Goal: Task Accomplishment & Management: Manage account settings

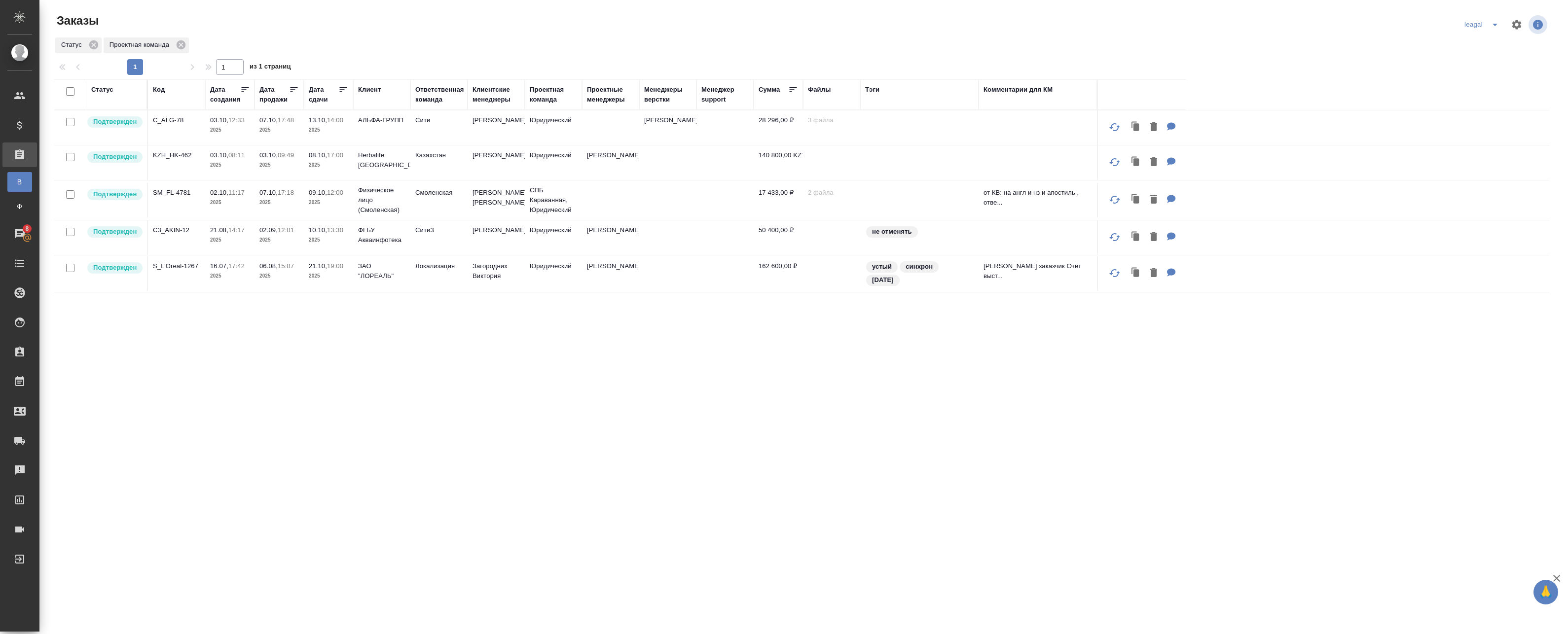
click at [615, 127] on td at bounding box center [610, 127] width 57 height 34
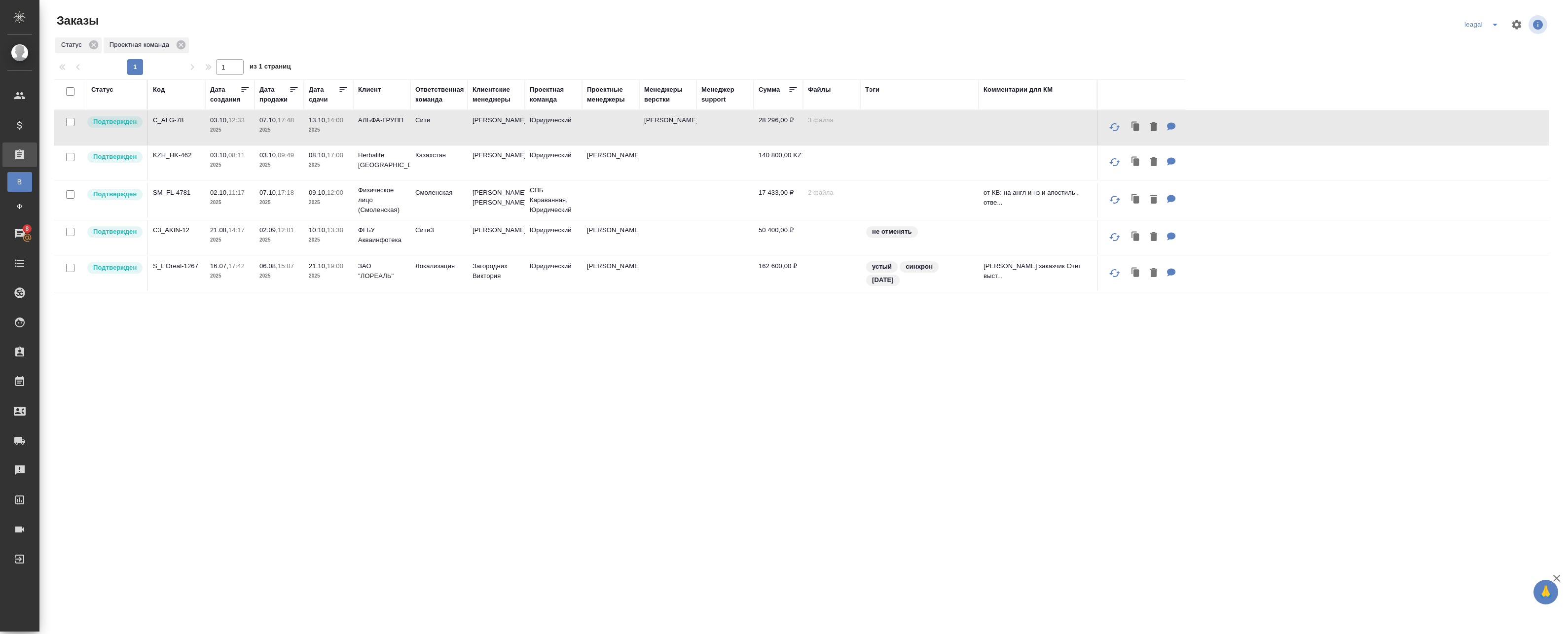
click at [615, 127] on td at bounding box center [610, 127] width 57 height 34
click at [502, 137] on td "[PERSON_NAME]" at bounding box center [496, 127] width 57 height 34
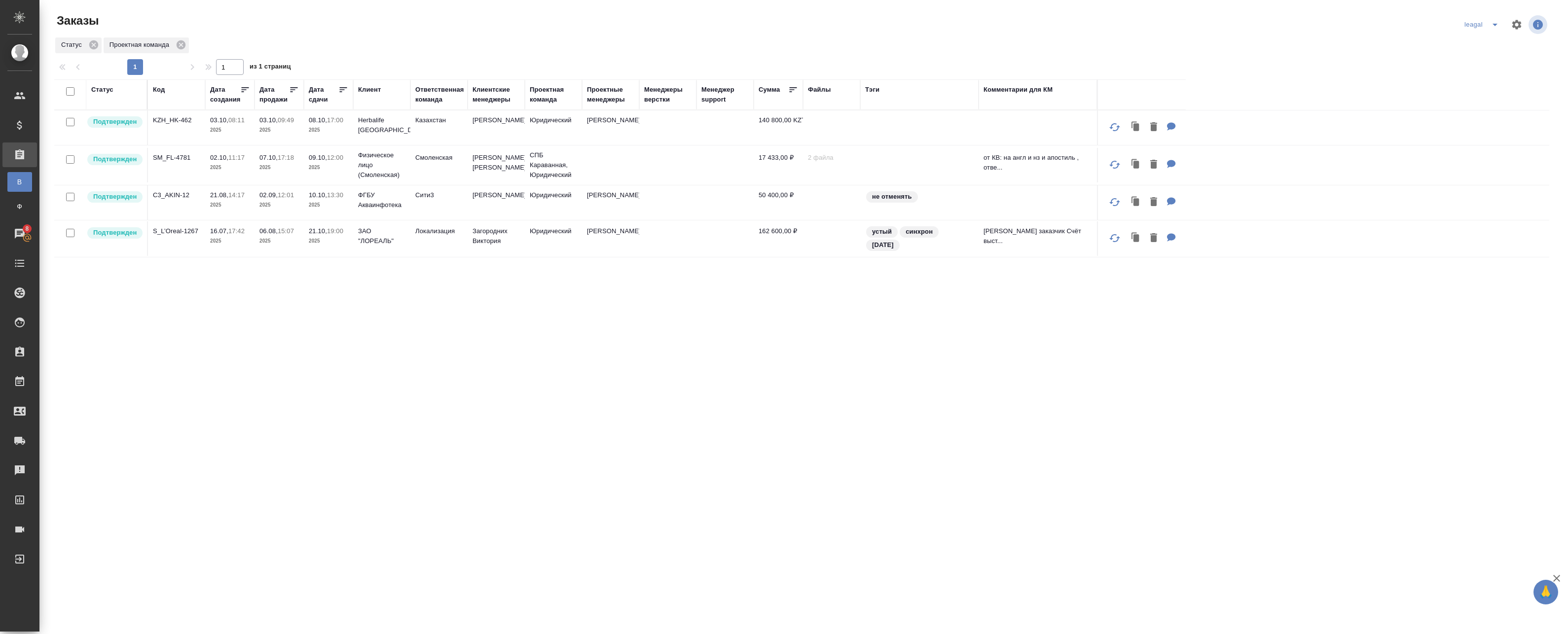
click at [666, 162] on td at bounding box center [667, 165] width 57 height 34
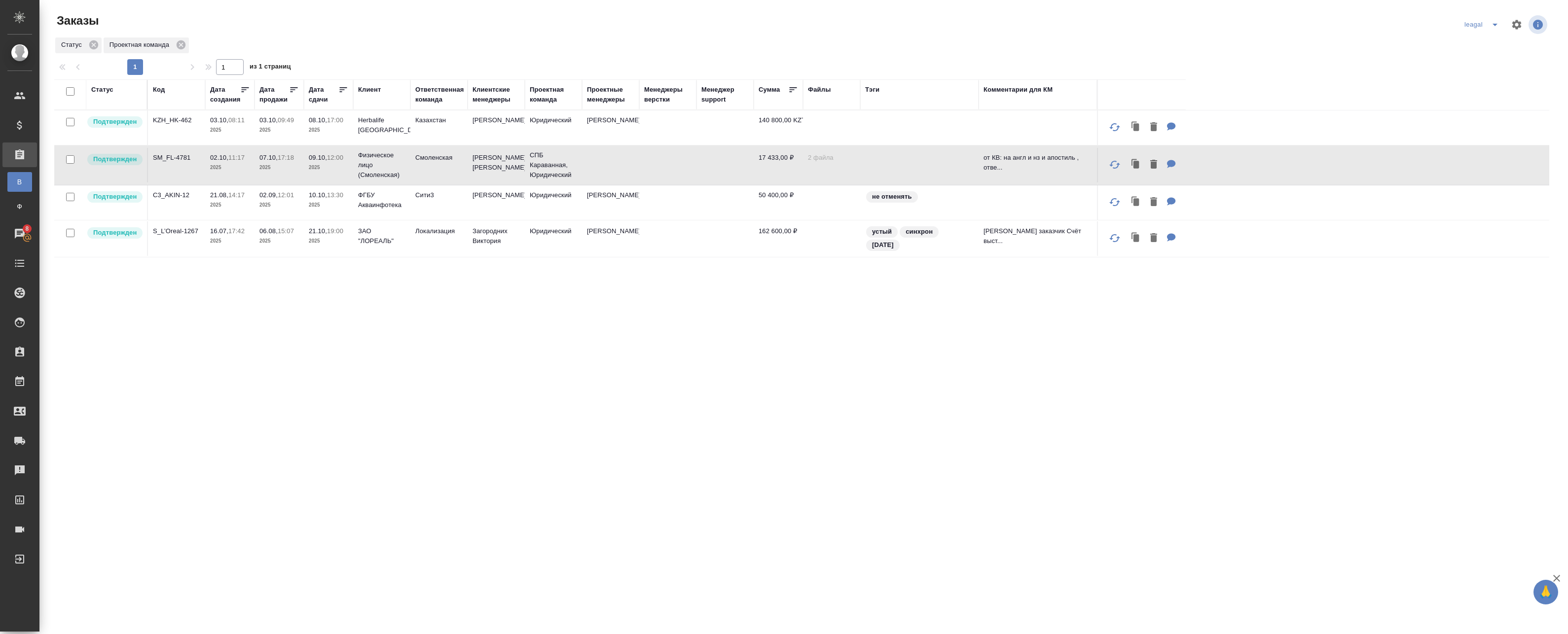
click at [638, 175] on td at bounding box center [610, 165] width 57 height 34
click at [1471, 23] on div "leagal" at bounding box center [1483, 24] width 43 height 16
click at [1489, 28] on icon "split button" at bounding box center [1495, 24] width 12 height 12
click at [1472, 50] on li "Артак" at bounding box center [1489, 44] width 71 height 16
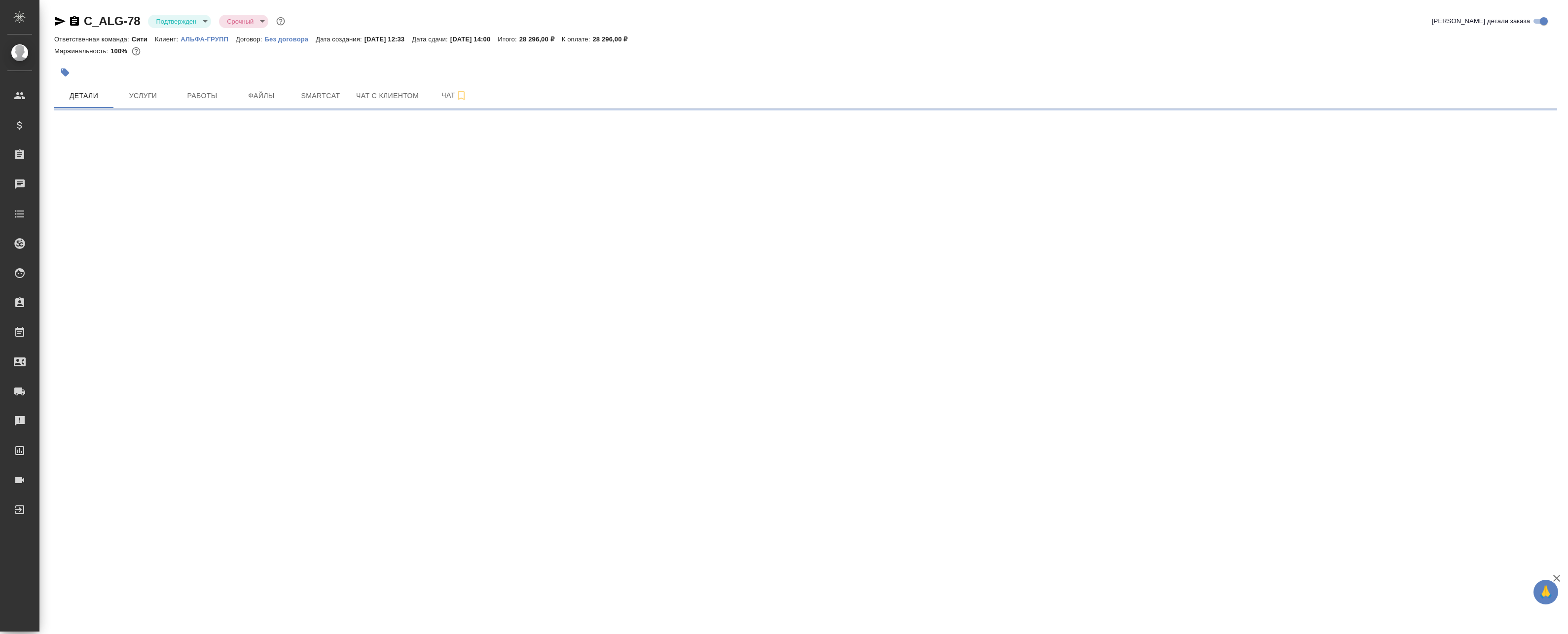
select select "RU"
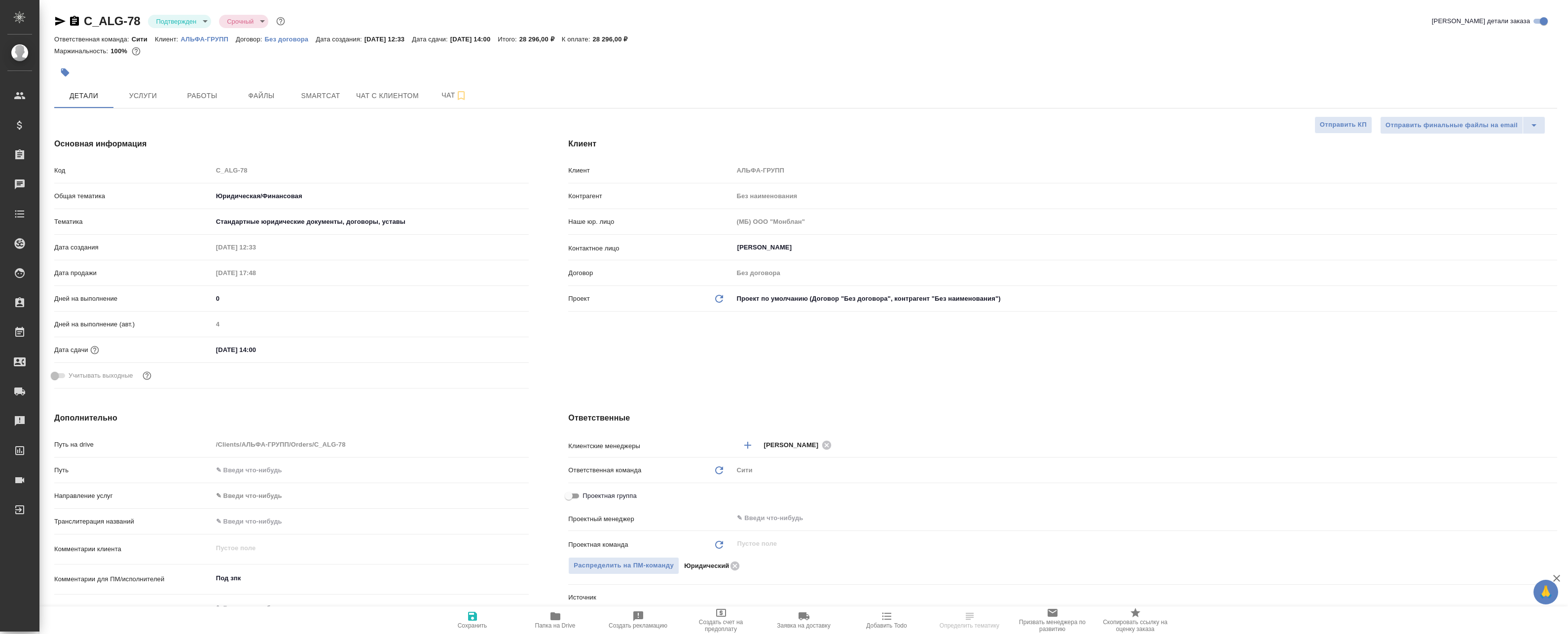
type textarea "x"
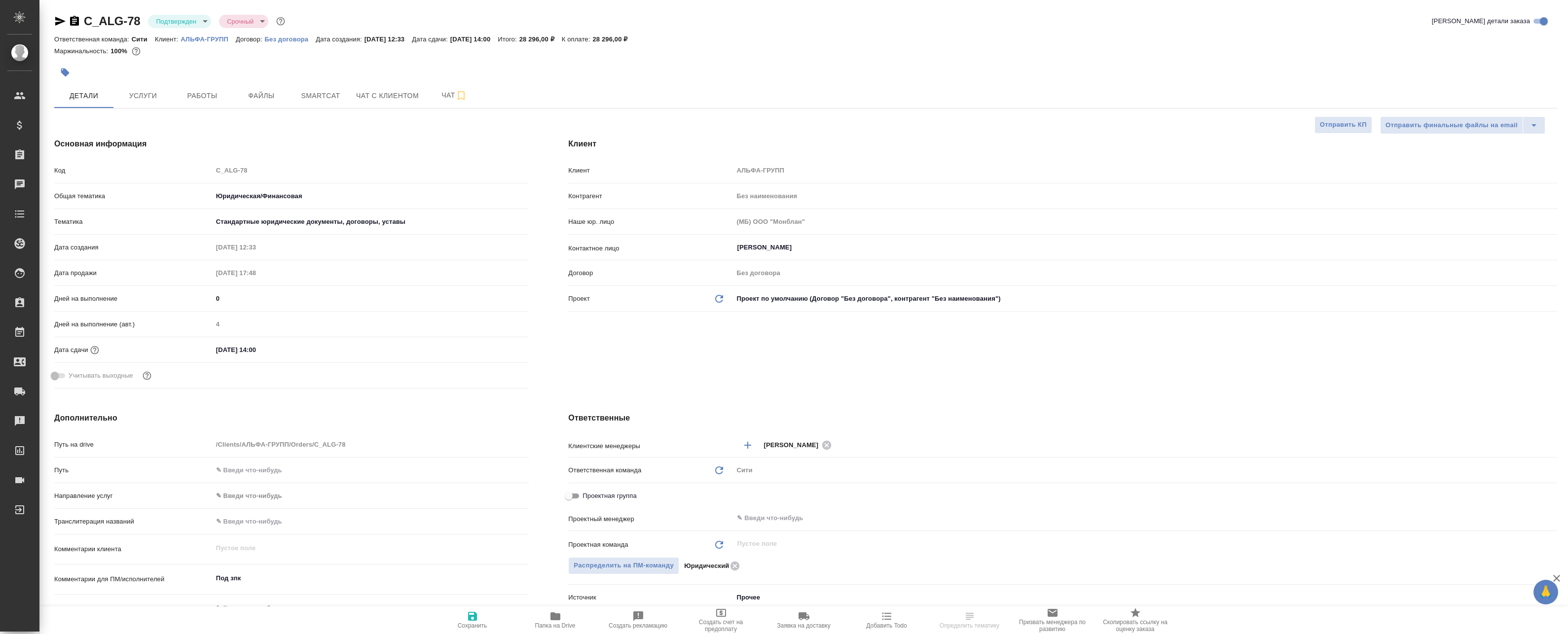
type textarea "x"
click at [206, 41] on p "АЛЬФА-ГРУПП" at bounding box center [208, 39] width 56 height 8
type textarea "x"
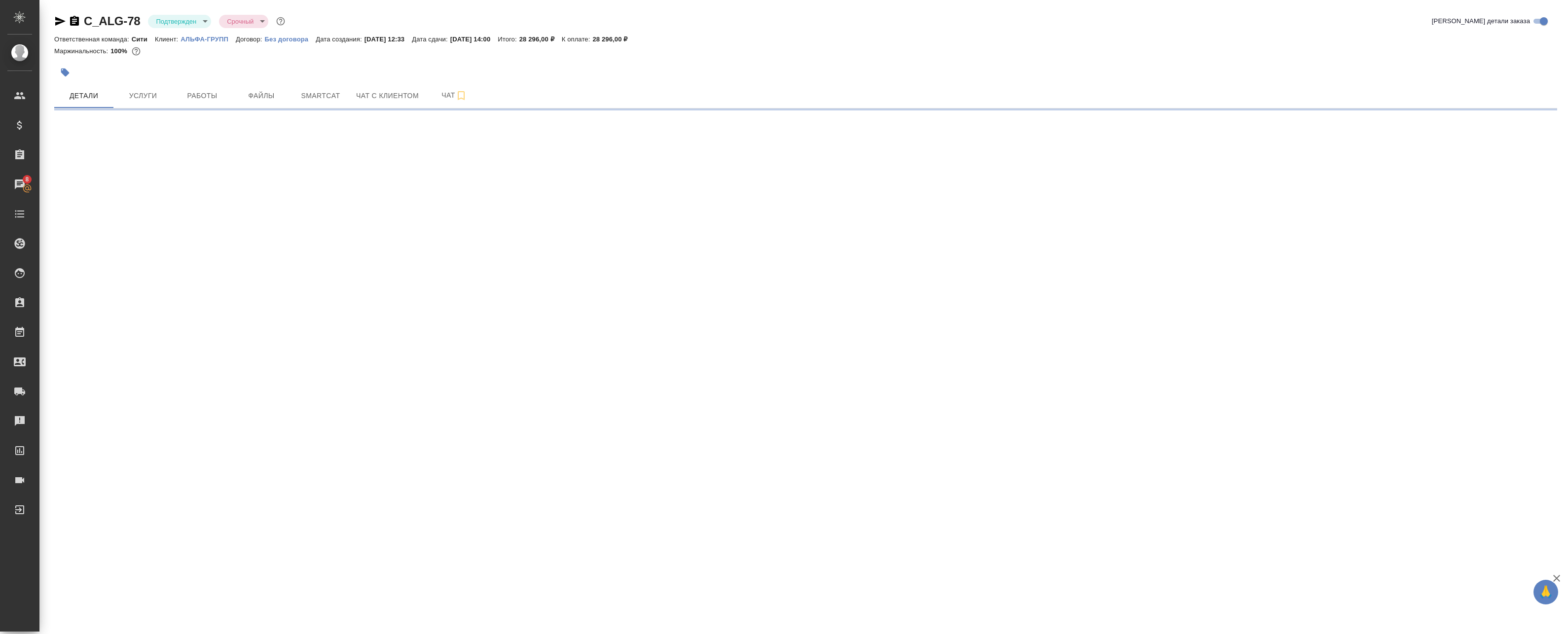
select select "RU"
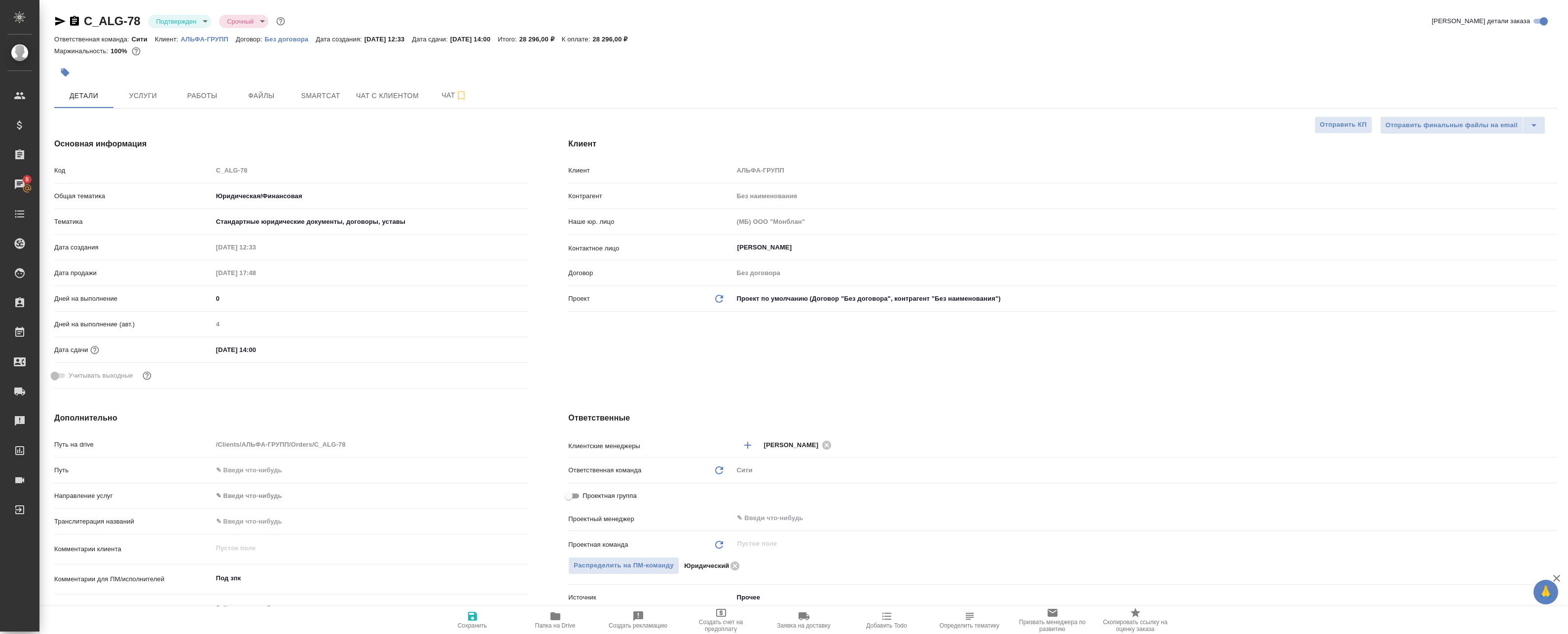
type textarea "x"
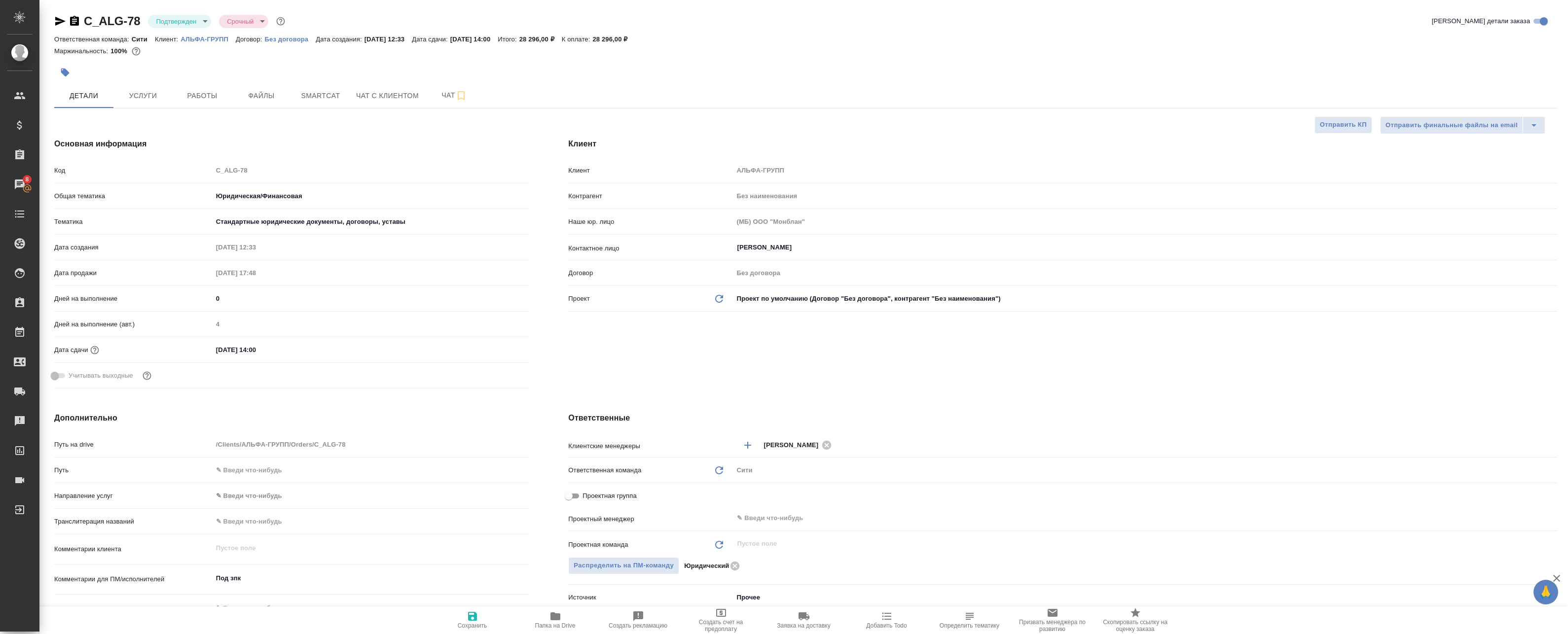
type textarea "x"
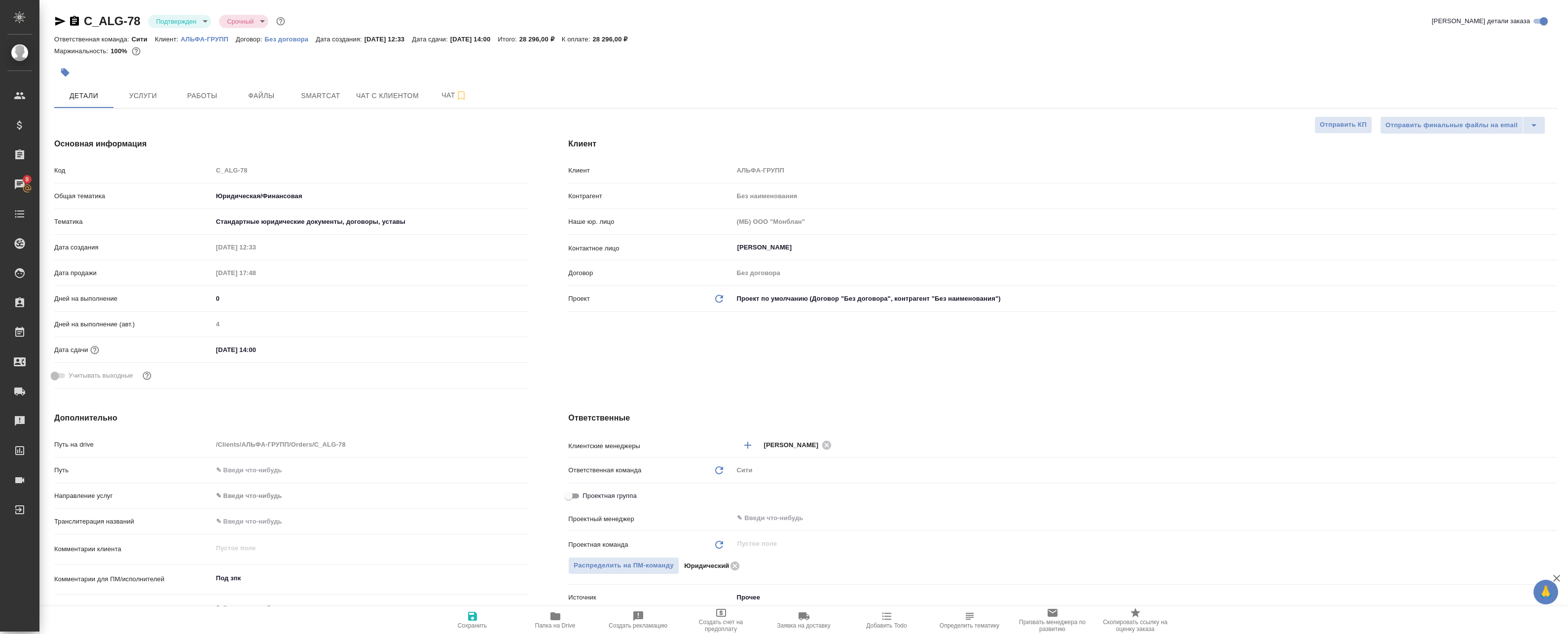
type textarea "x"
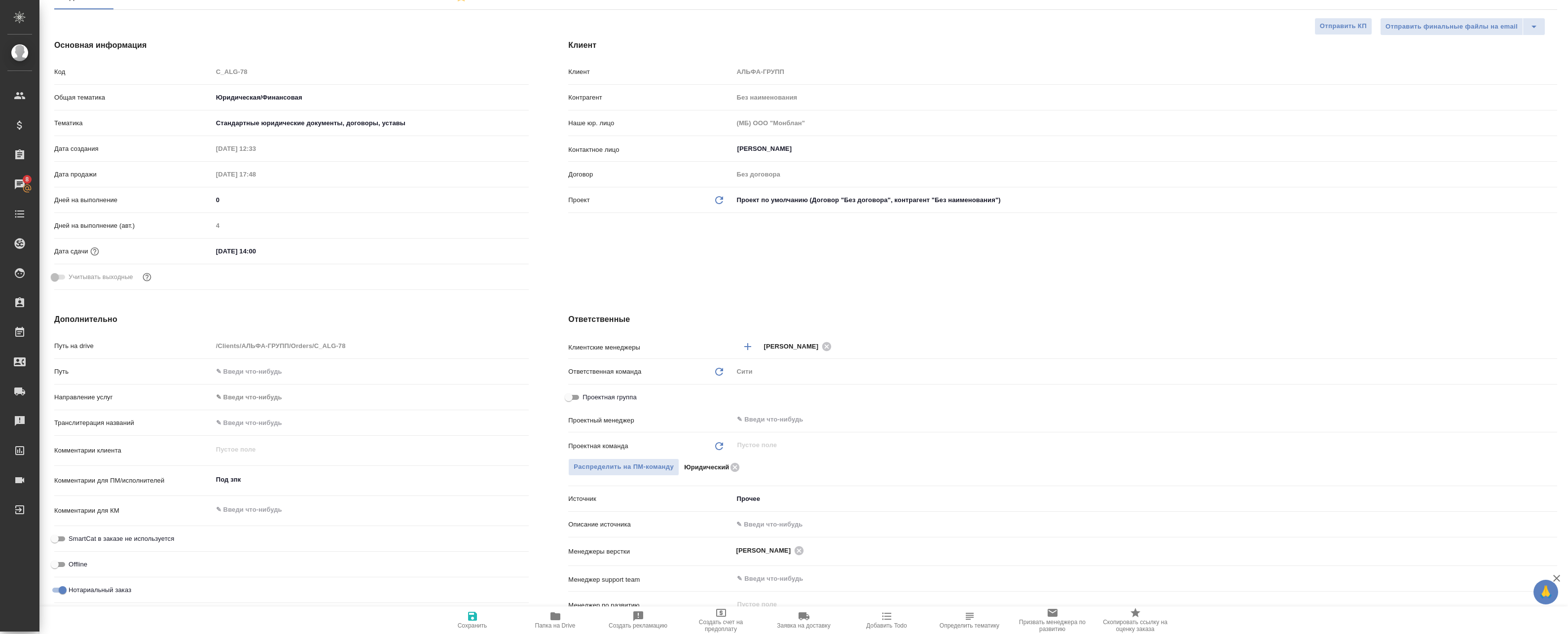
click at [764, 524] on input "text" at bounding box center [1145, 524] width 824 height 14
type textarea "x"
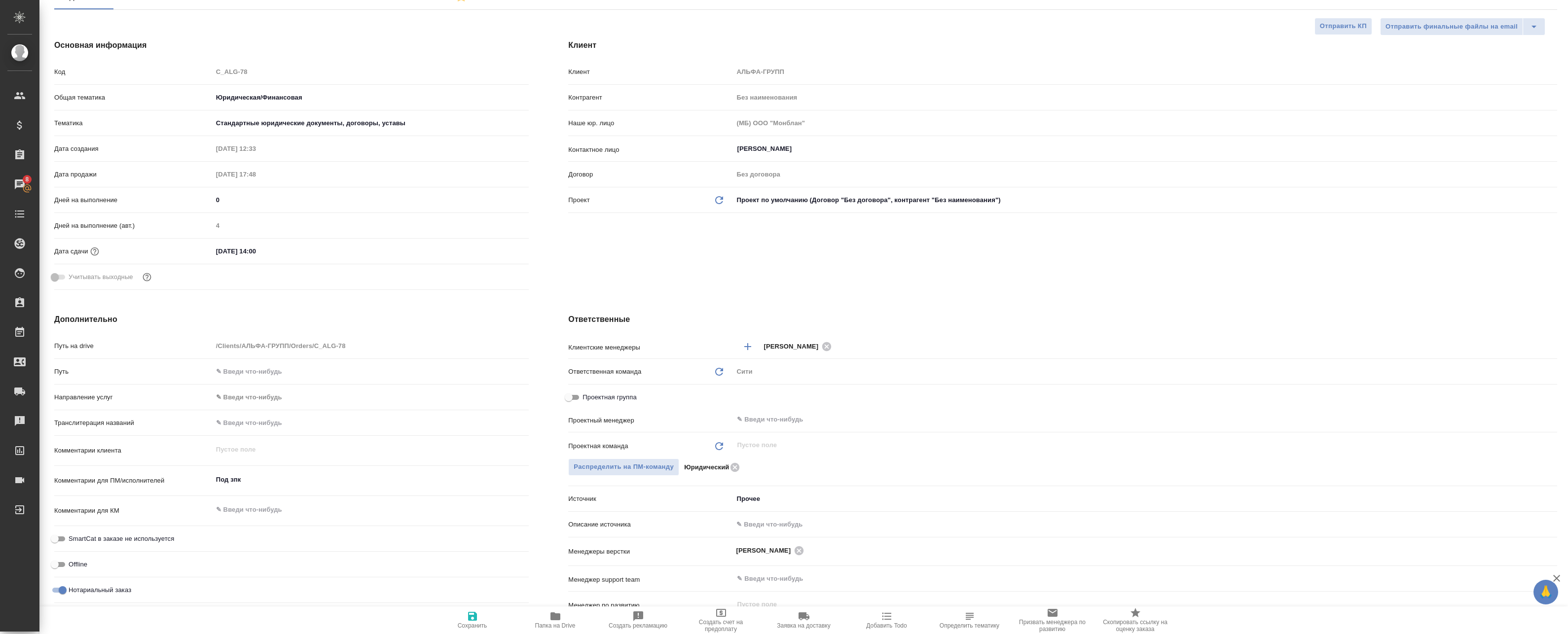
type textarea "x"
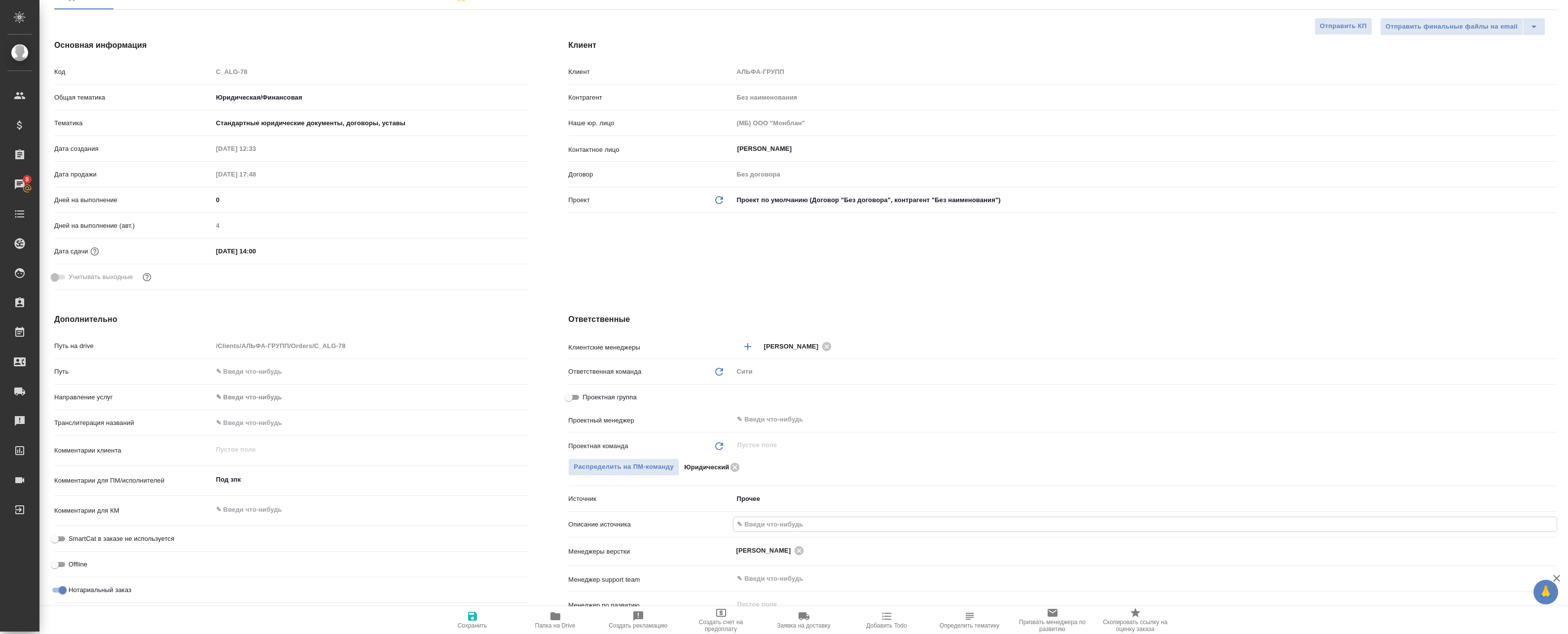
type textarea "x"
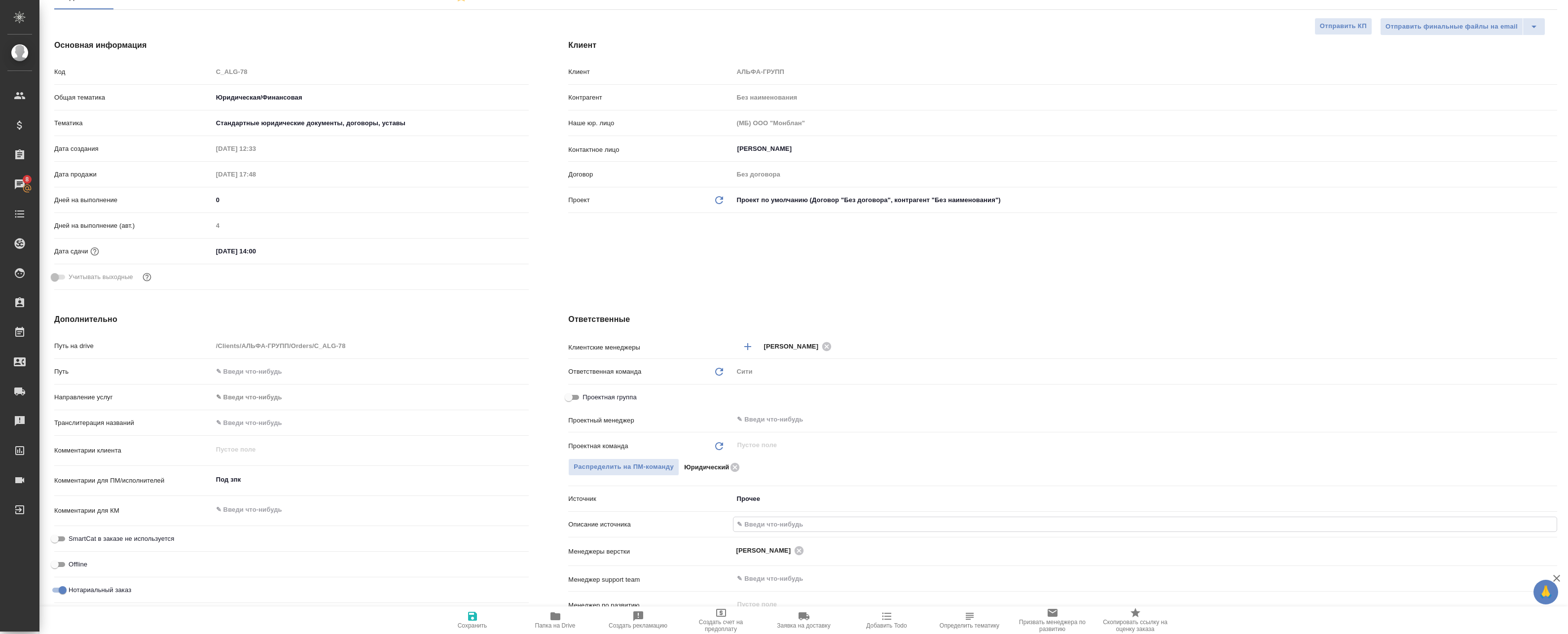
type textarea "x"
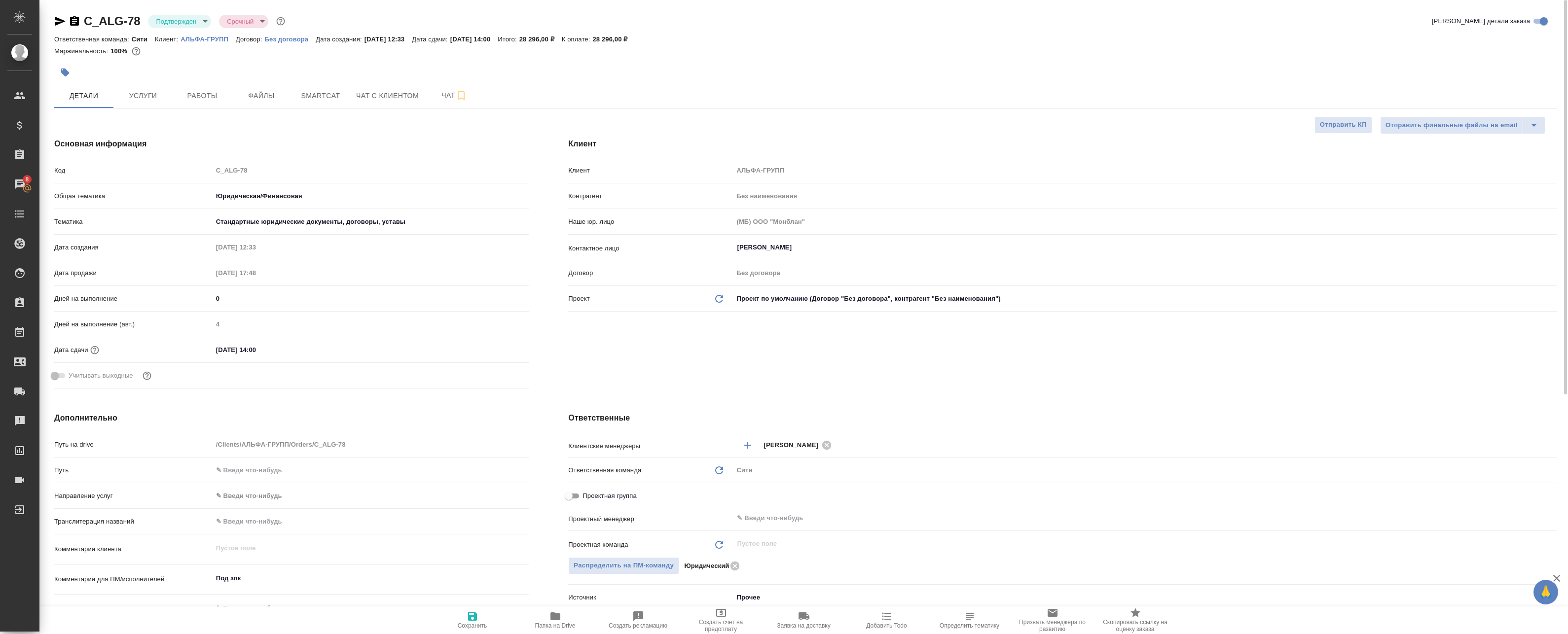
type textarea "x"
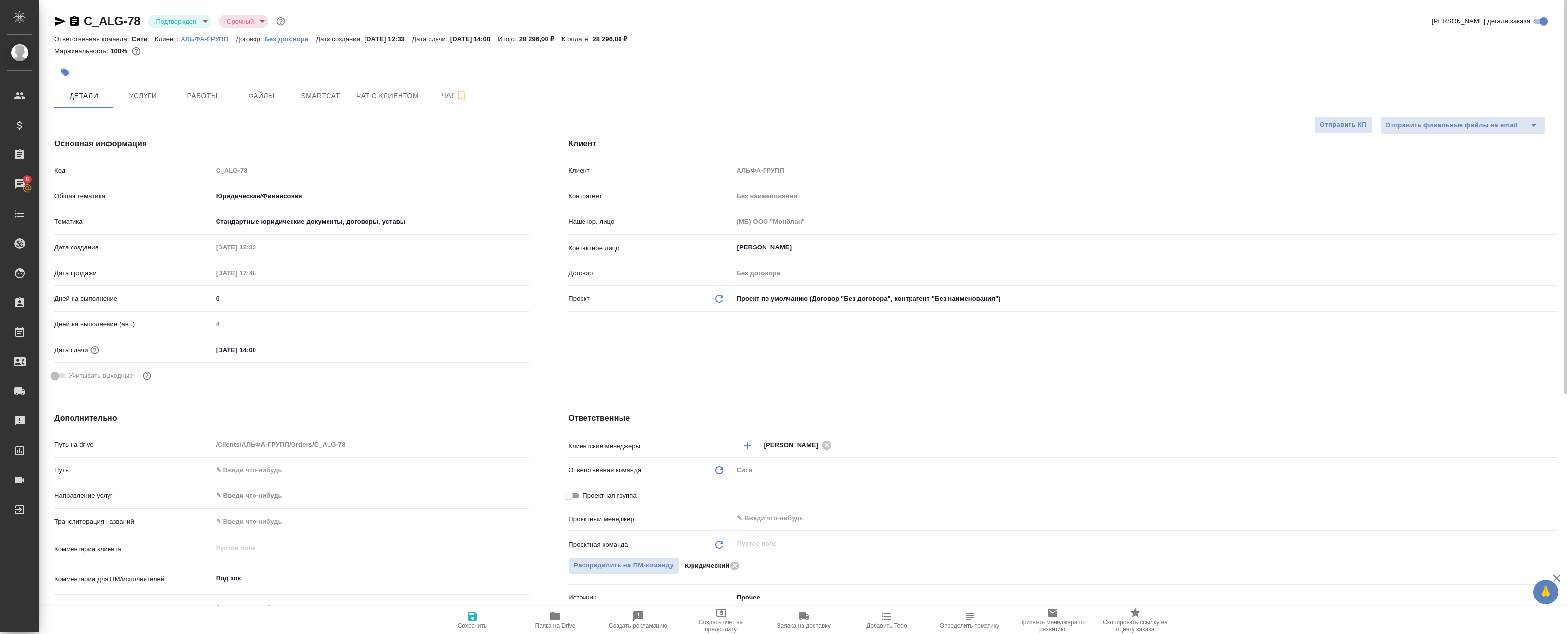
type textarea "x"
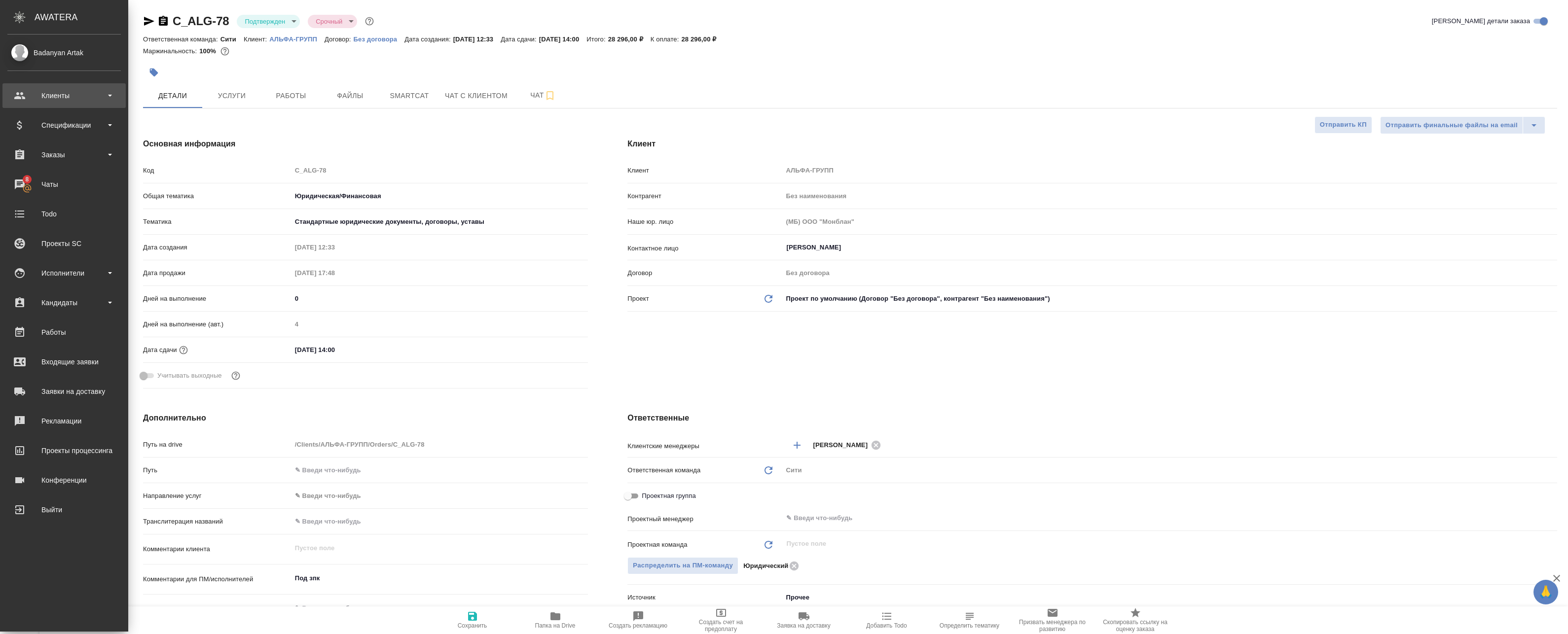
type textarea "x"
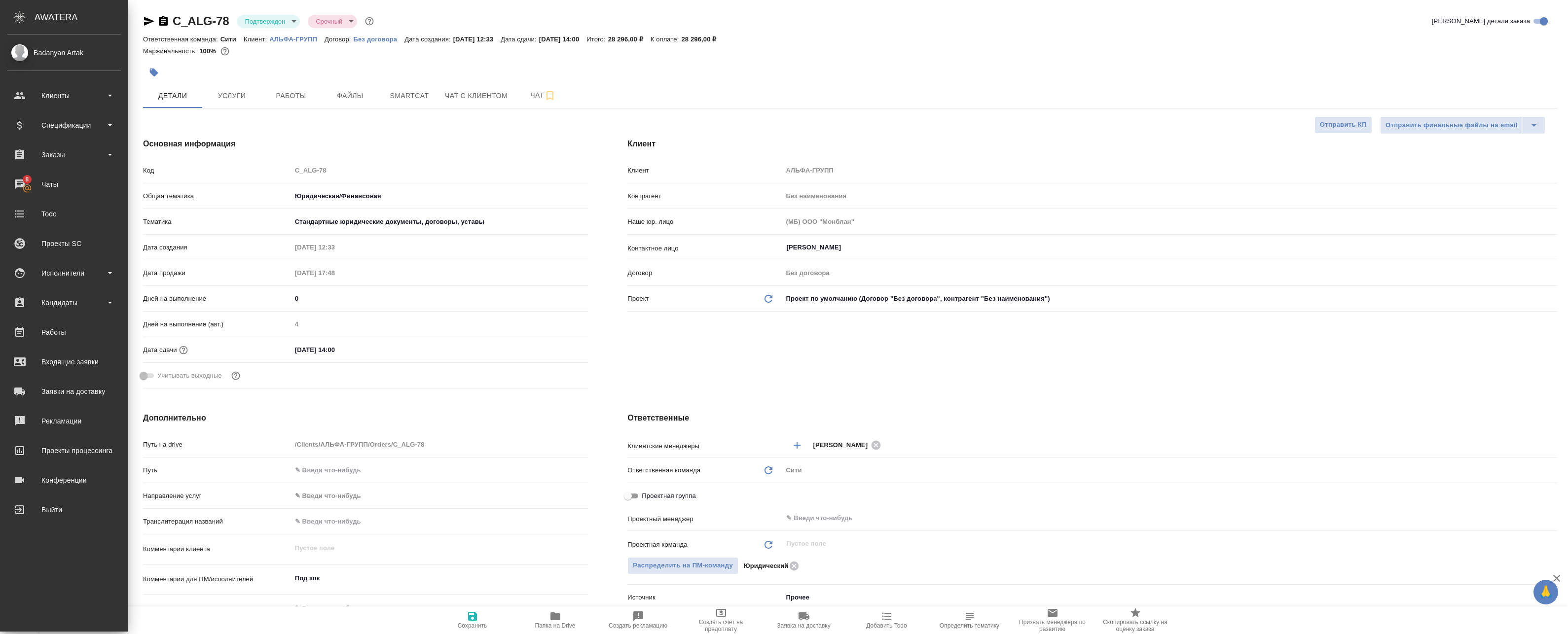
type textarea "x"
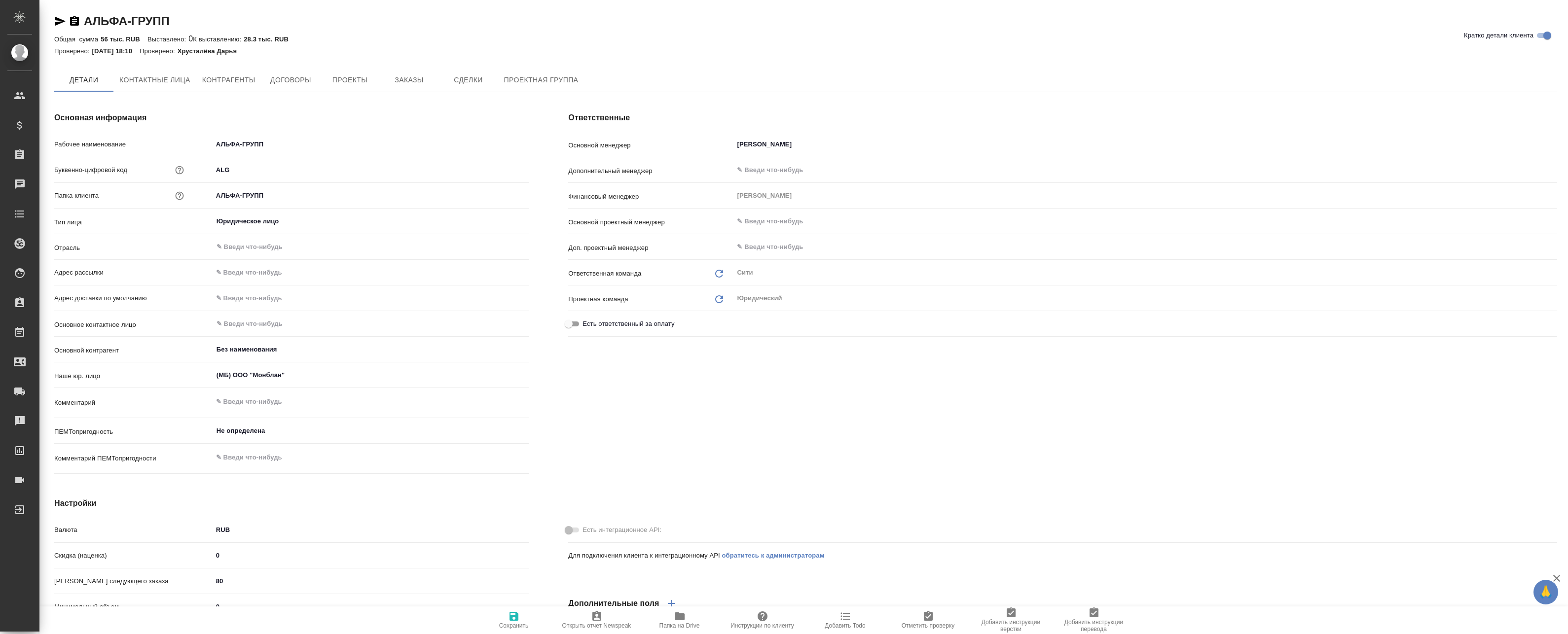
type textarea "x"
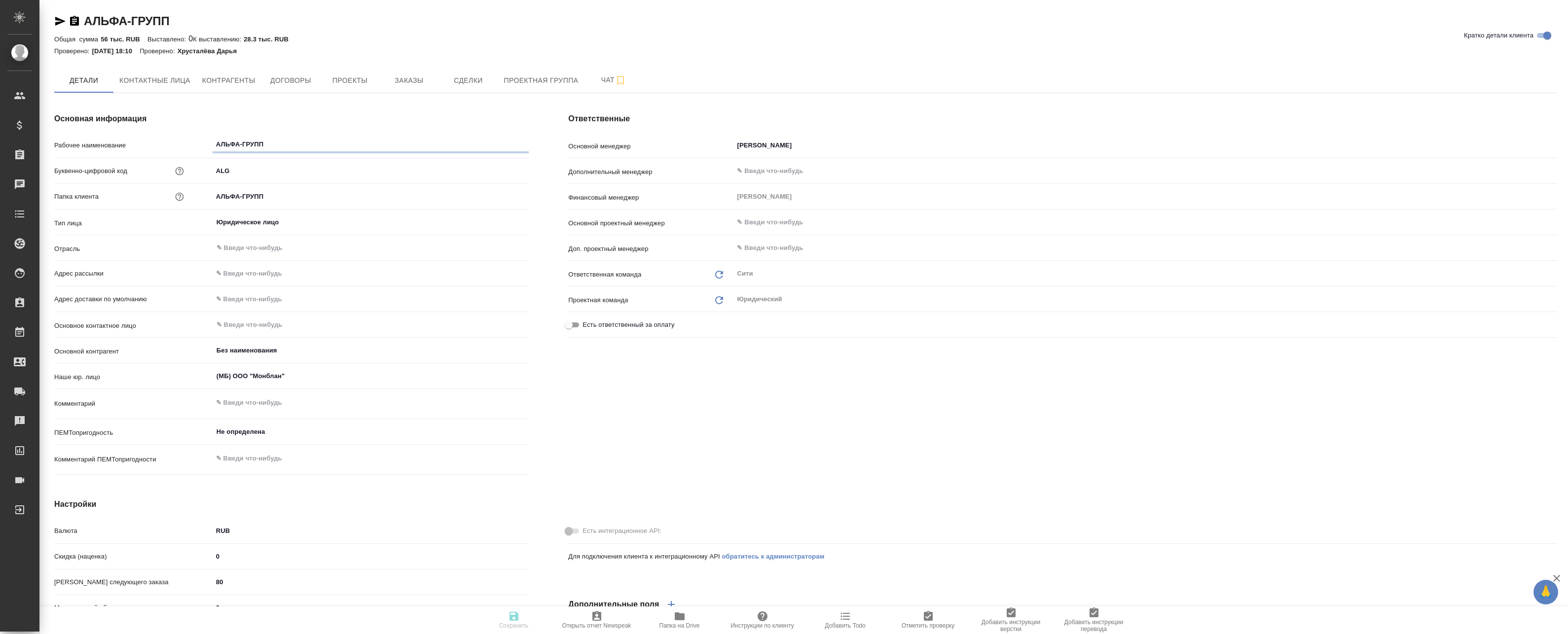
type textarea "x"
drag, startPoint x: 81, startPoint y: 16, endPoint x: 195, endPoint y: 20, distance: 114.1
click at [195, 20] on div "АЛЬФА-ГРУПП Кратко детали клиента" at bounding box center [806, 21] width 1503 height 16
copy link "АЛЬФА-ГРУПП"
type textarea "x"
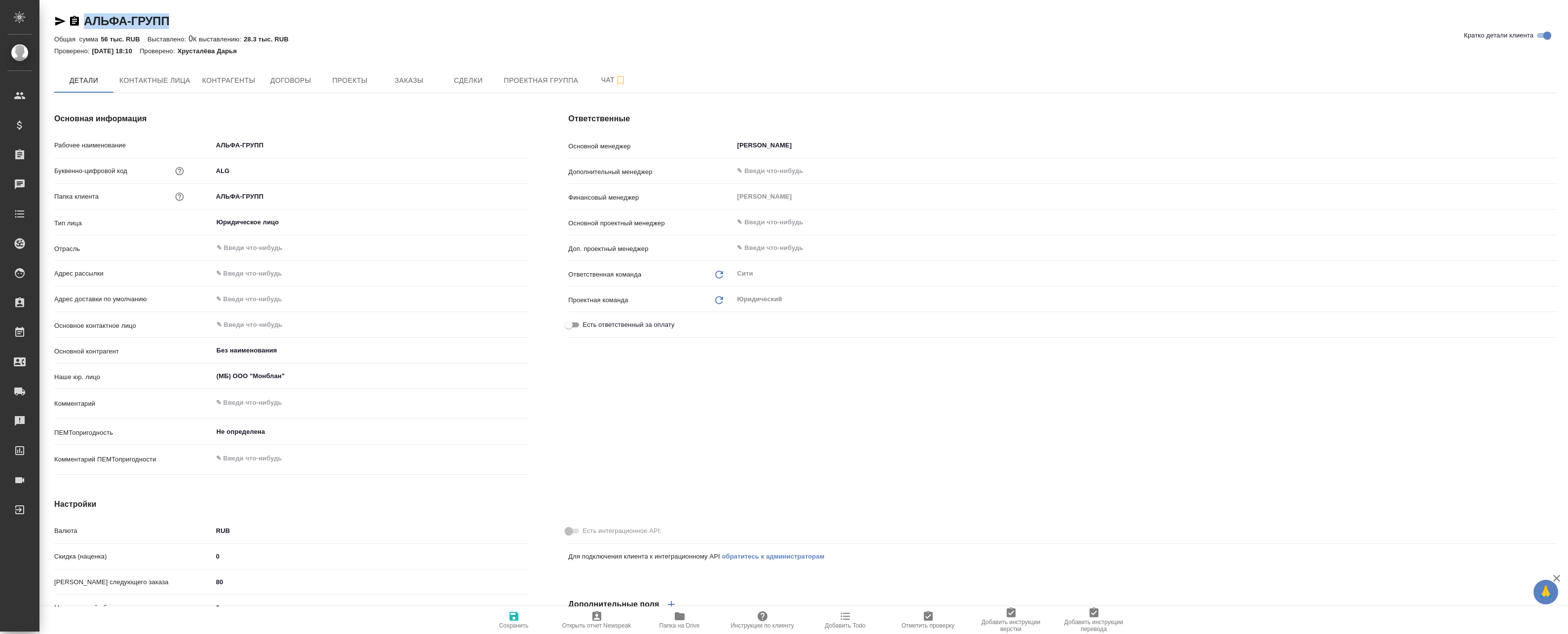
type textarea "x"
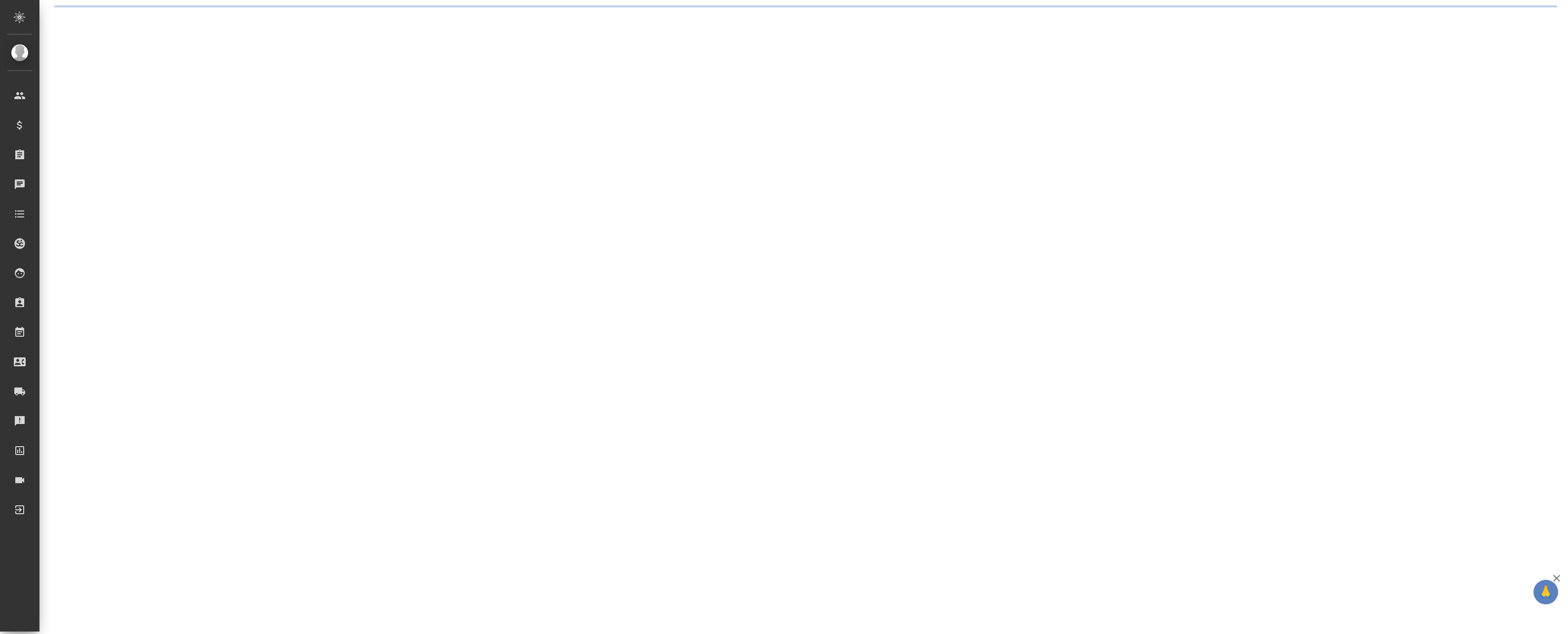
select select "RU"
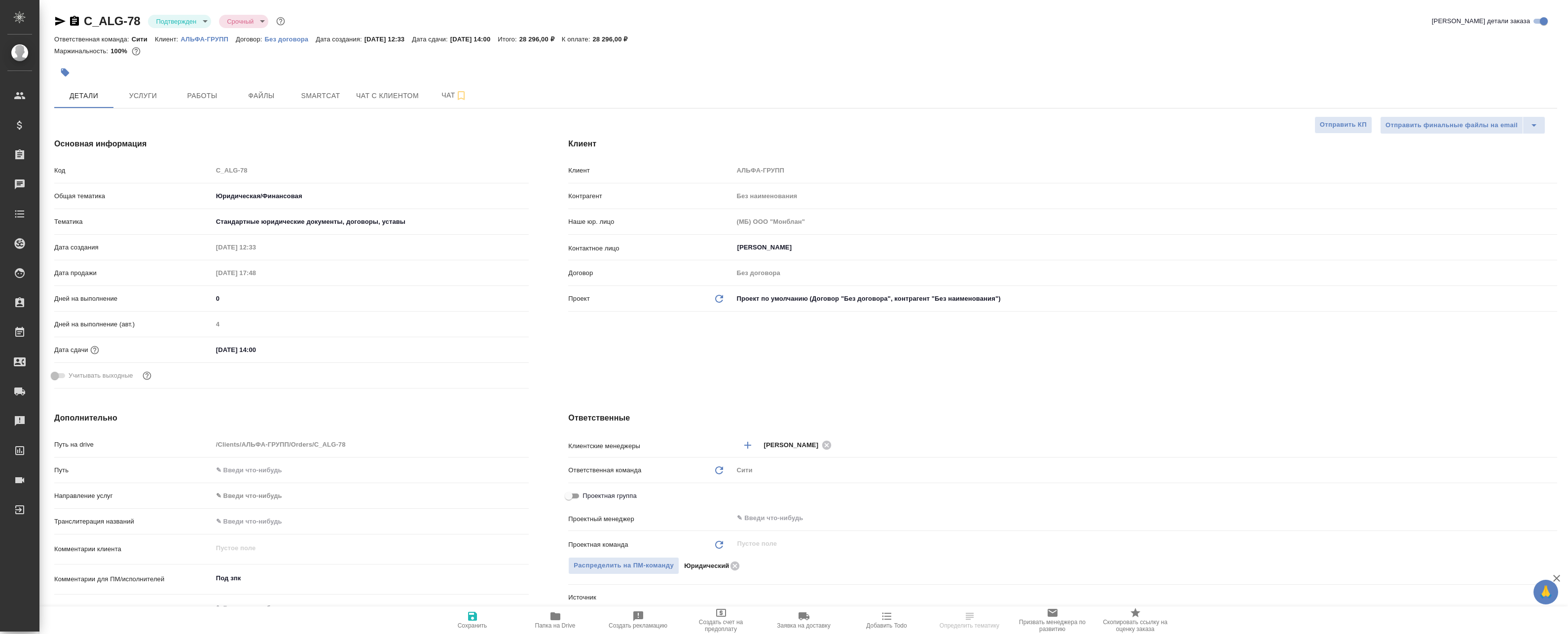
type textarea "x"
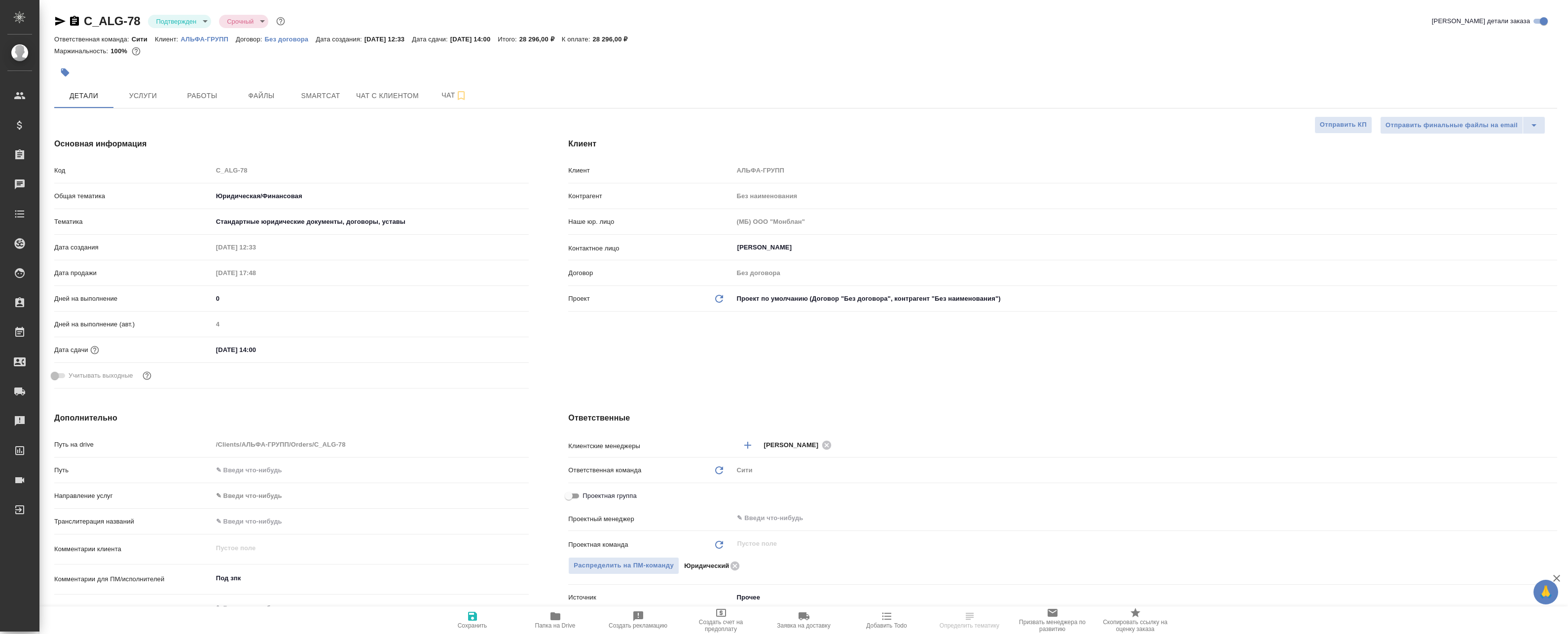
type textarea "x"
click at [781, 514] on input "text" at bounding box center [1128, 517] width 785 height 12
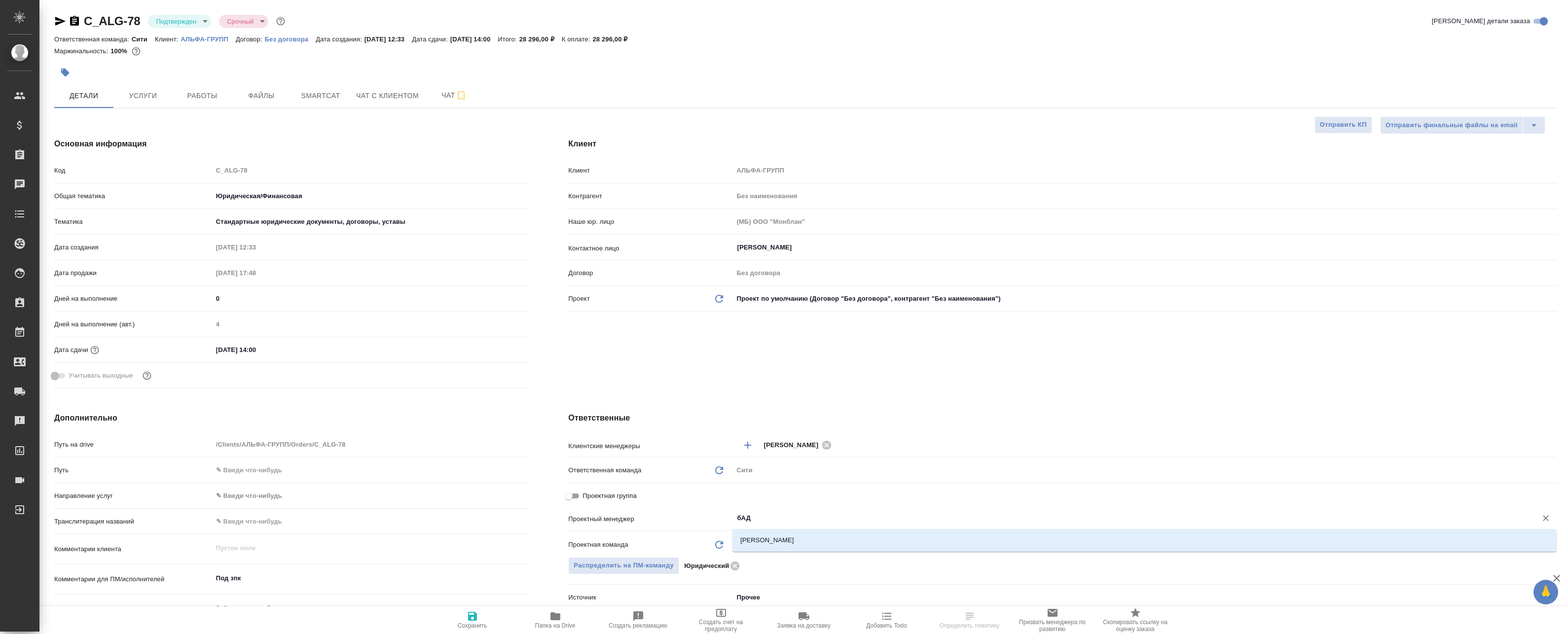
type input "бАДА"
click at [771, 537] on li "[PERSON_NAME]" at bounding box center [1144, 540] width 824 height 18
type textarea "x"
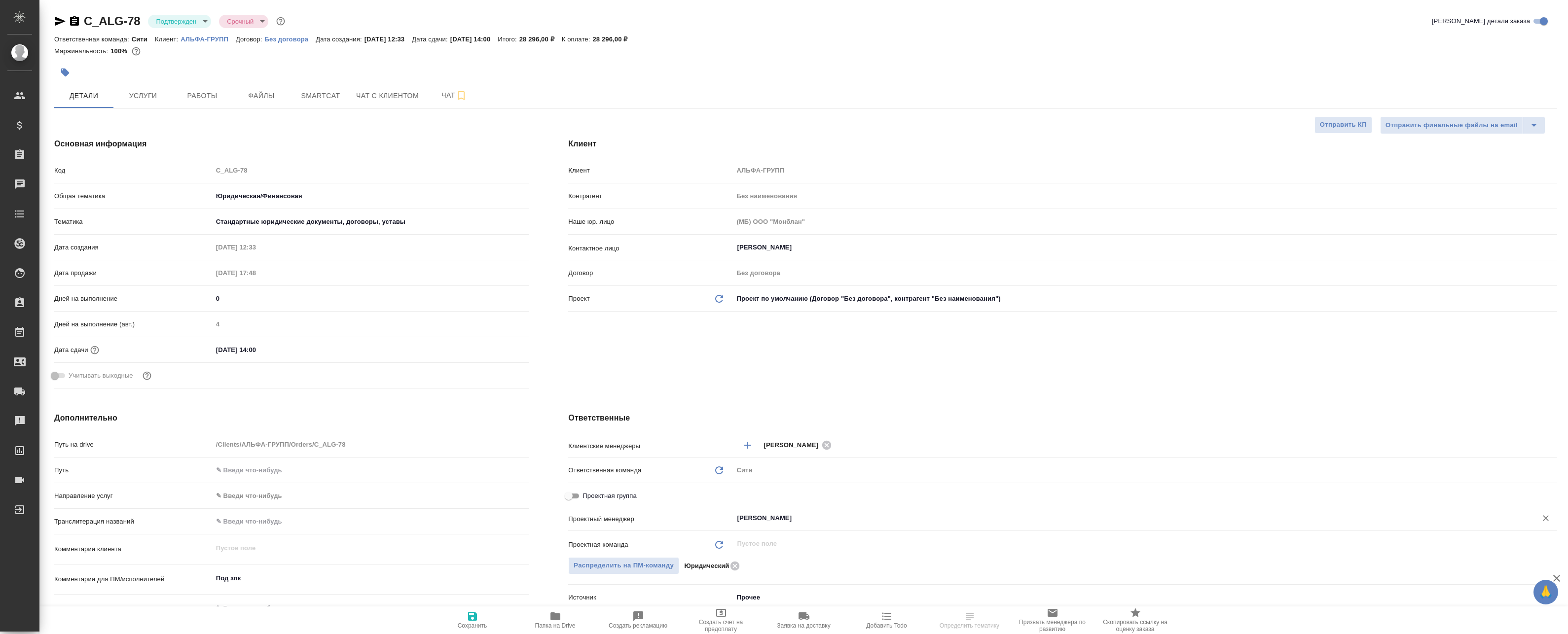
type input "[PERSON_NAME]"
click at [461, 628] on span "Сохранить" at bounding box center [472, 626] width 29 height 7
type textarea "x"
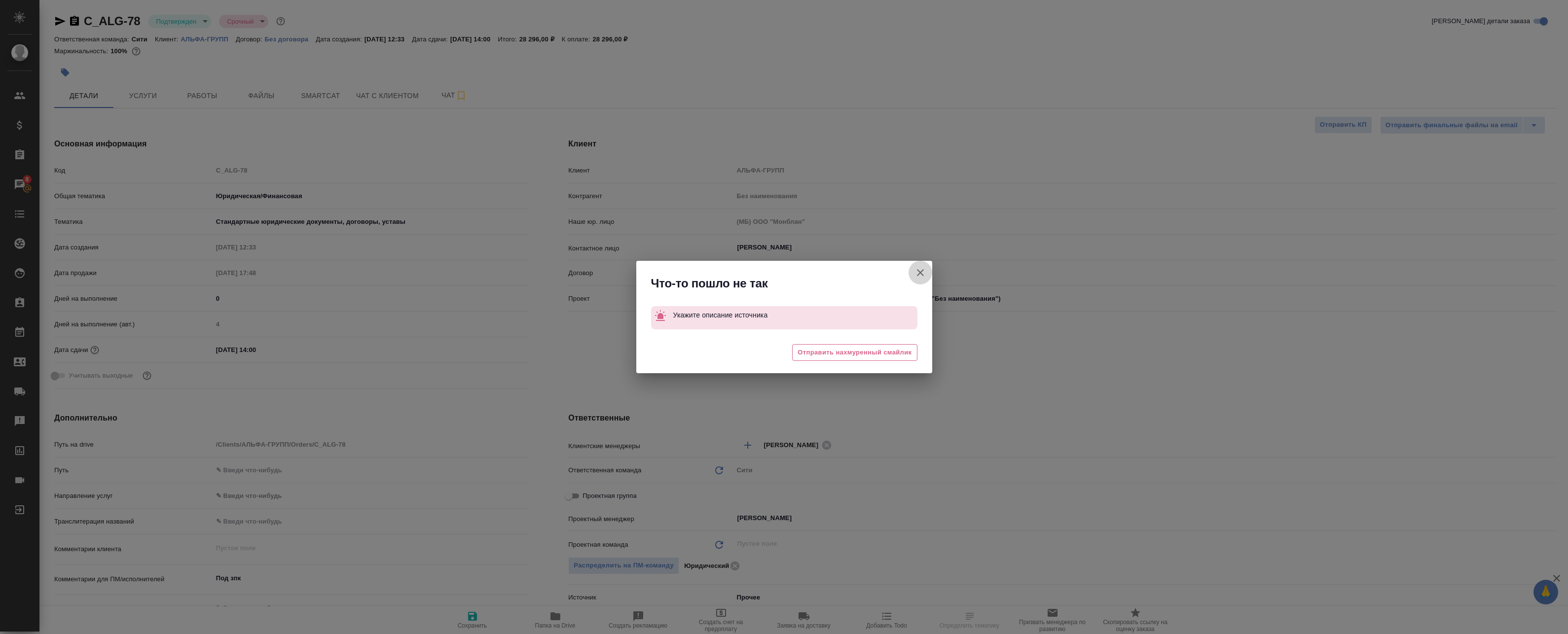
click at [921, 273] on icon "button" at bounding box center [920, 273] width 7 height 7
type textarea "x"
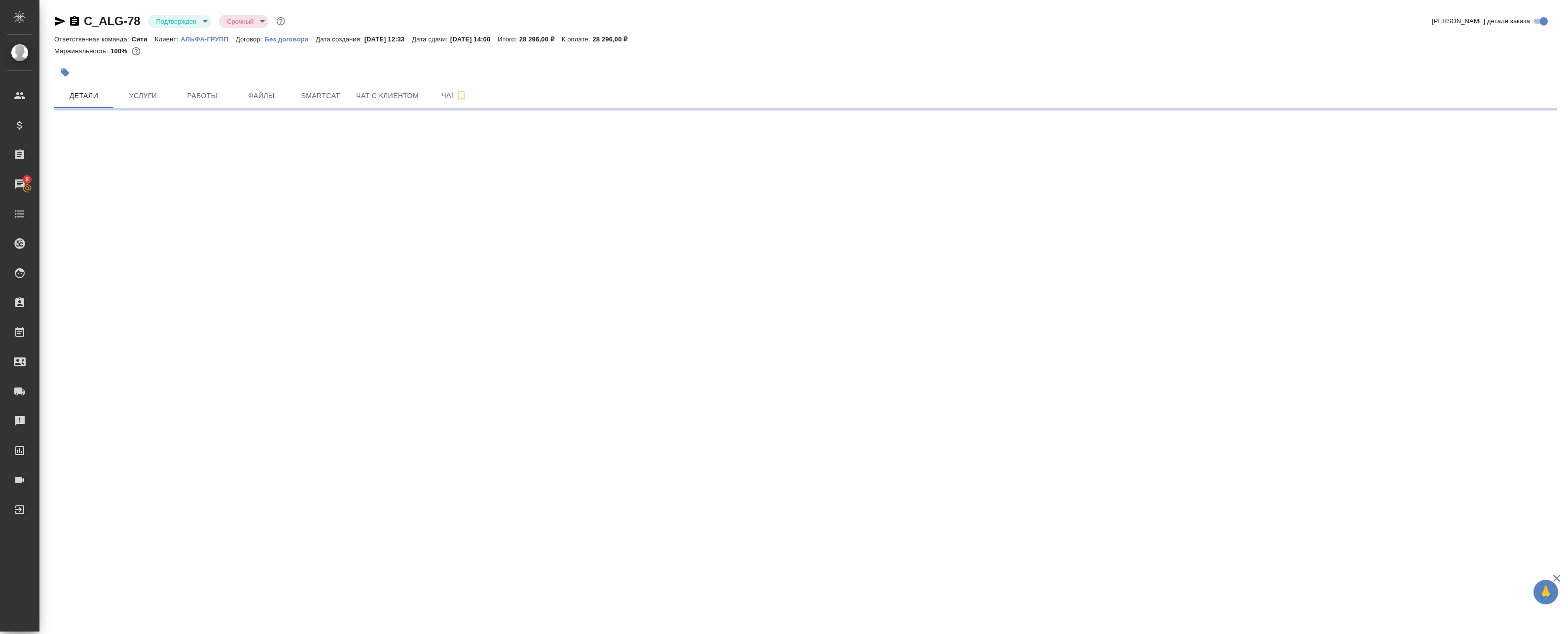
select select "RU"
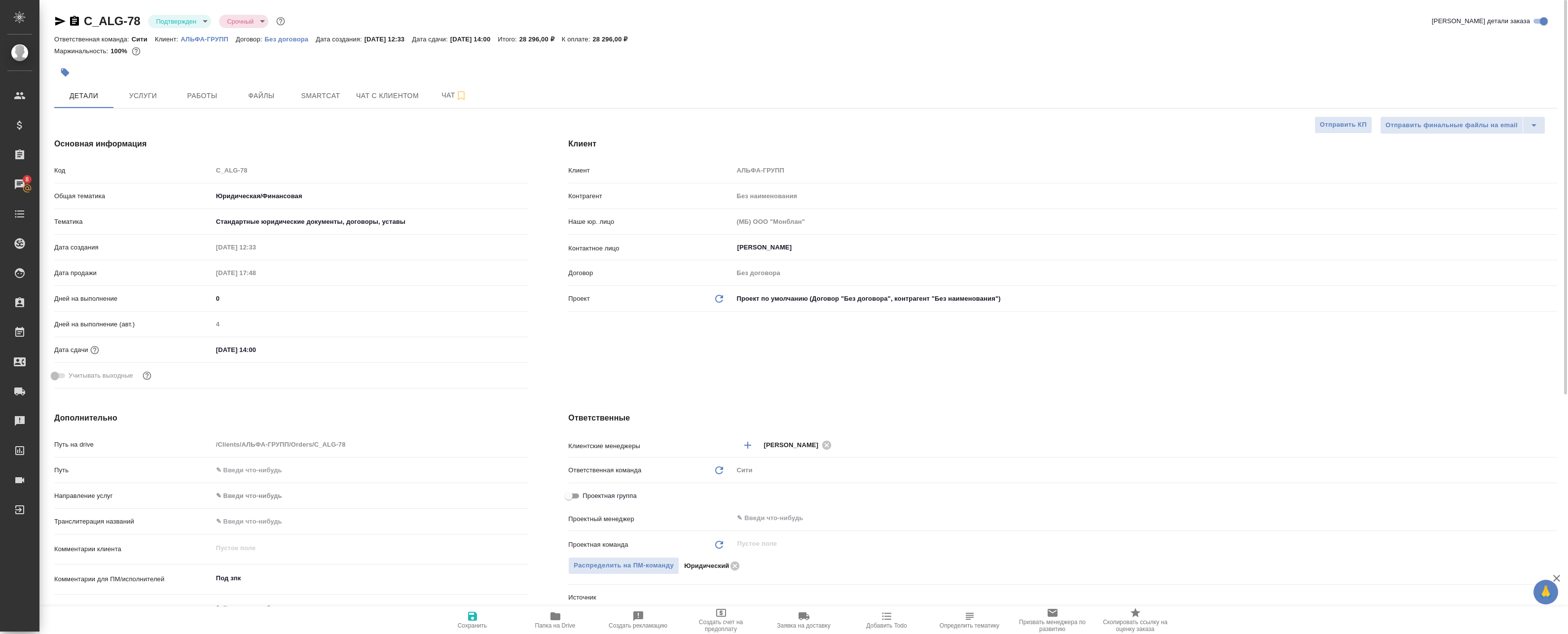
type textarea "x"
click at [774, 465] on div "Сити" at bounding box center [1145, 470] width 824 height 16
click at [764, 511] on div "​" at bounding box center [1145, 518] width 824 height 18
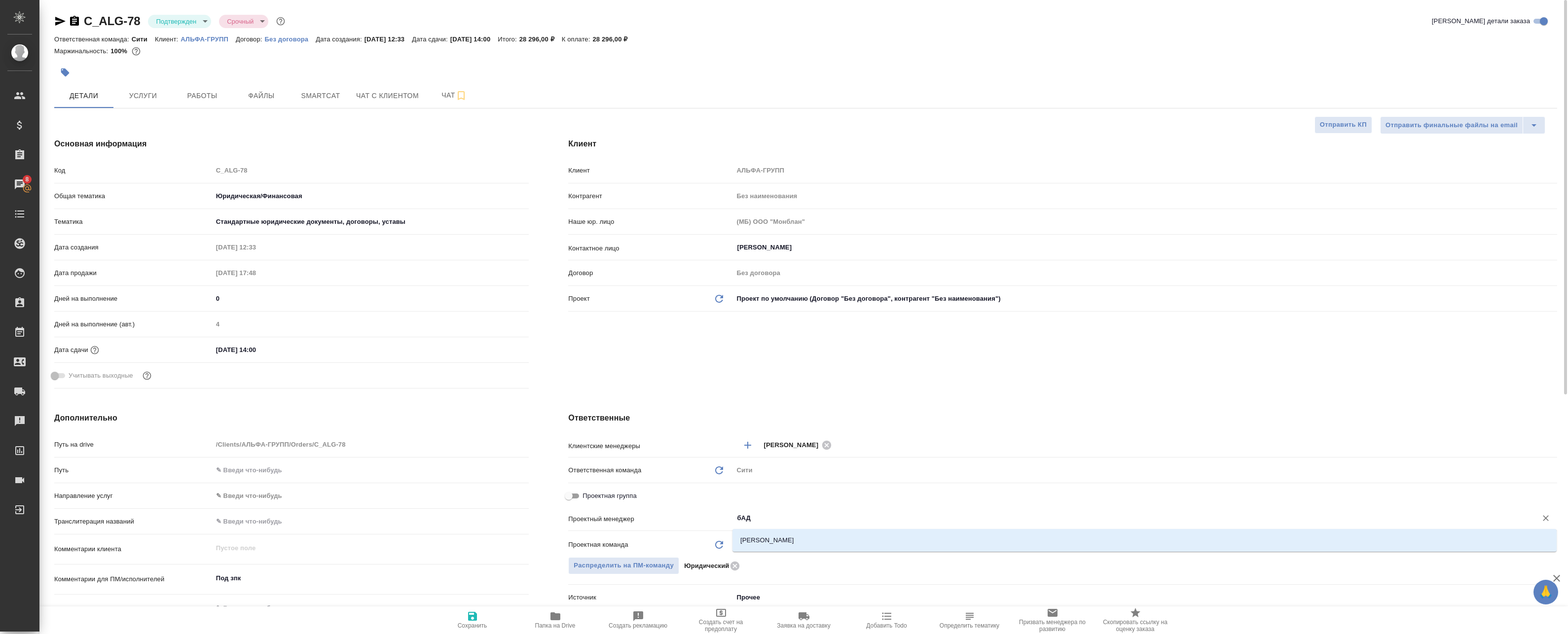
type input "бАДА"
drag, startPoint x: 836, startPoint y: 537, endPoint x: 802, endPoint y: 544, distance: 34.7
click at [835, 537] on li "[PERSON_NAME]" at bounding box center [1144, 540] width 824 height 18
type textarea "x"
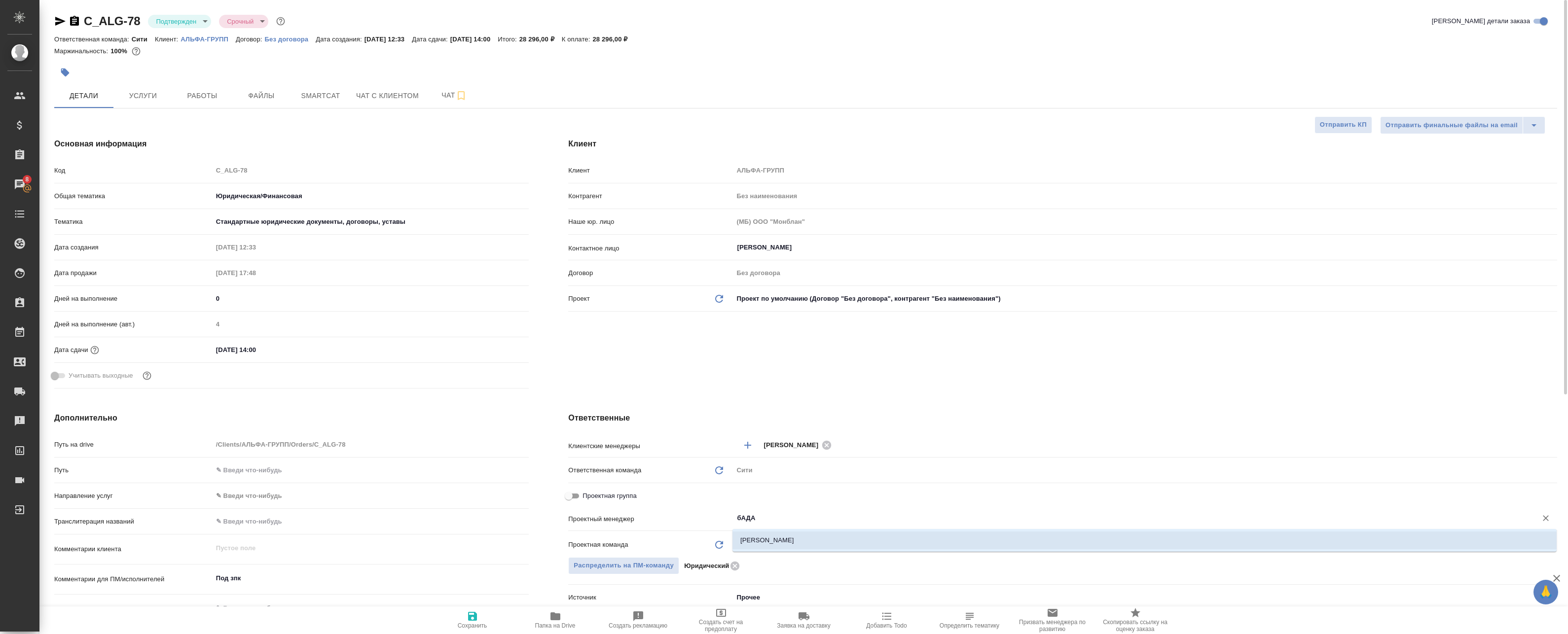
type textarea "x"
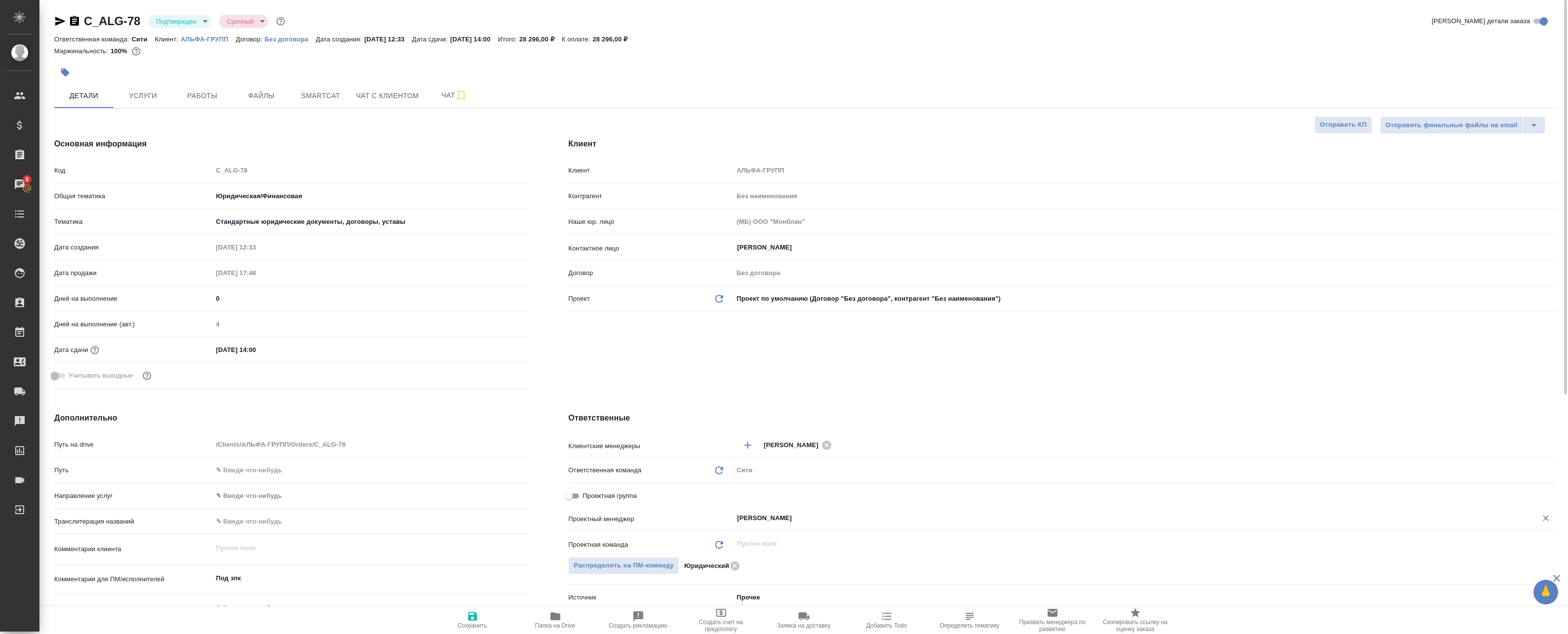
type input "[PERSON_NAME]"
click at [494, 611] on span "Сохранить" at bounding box center [472, 620] width 71 height 19
type textarea "x"
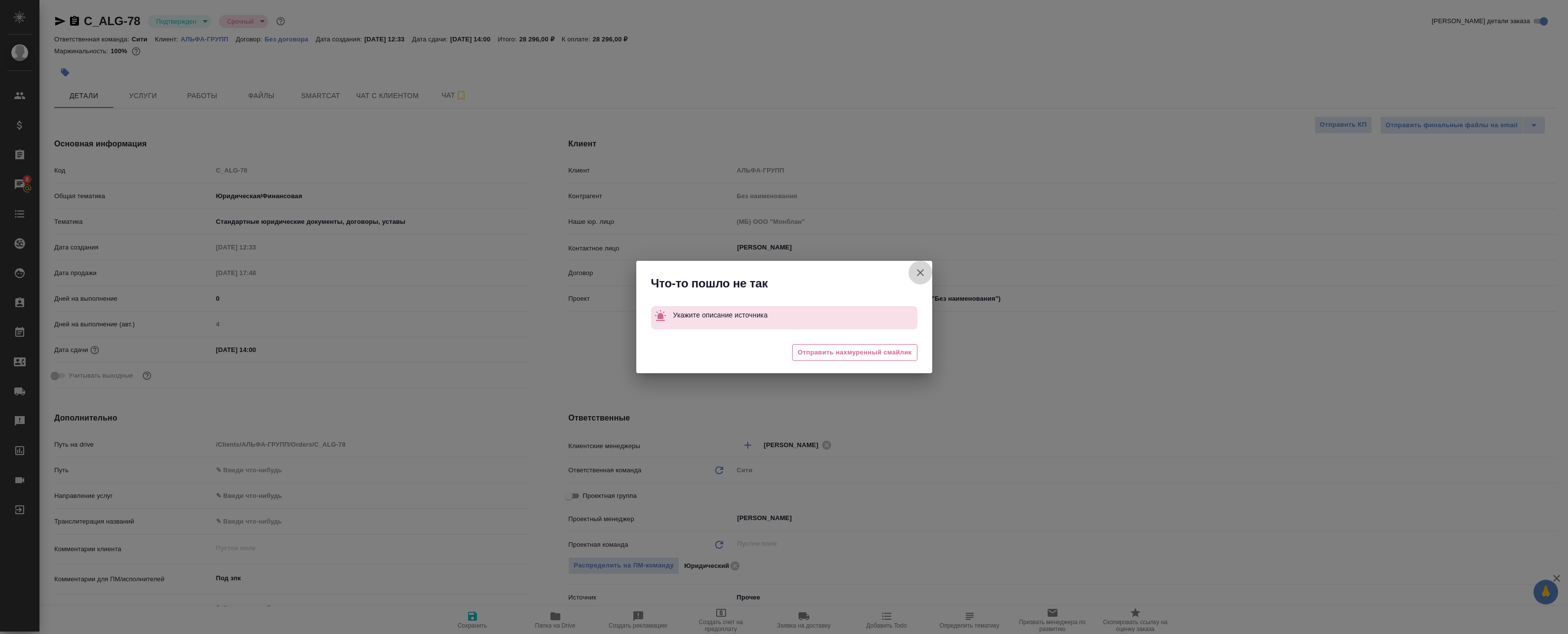
click at [921, 269] on icon "button" at bounding box center [920, 272] width 12 height 12
type textarea "x"
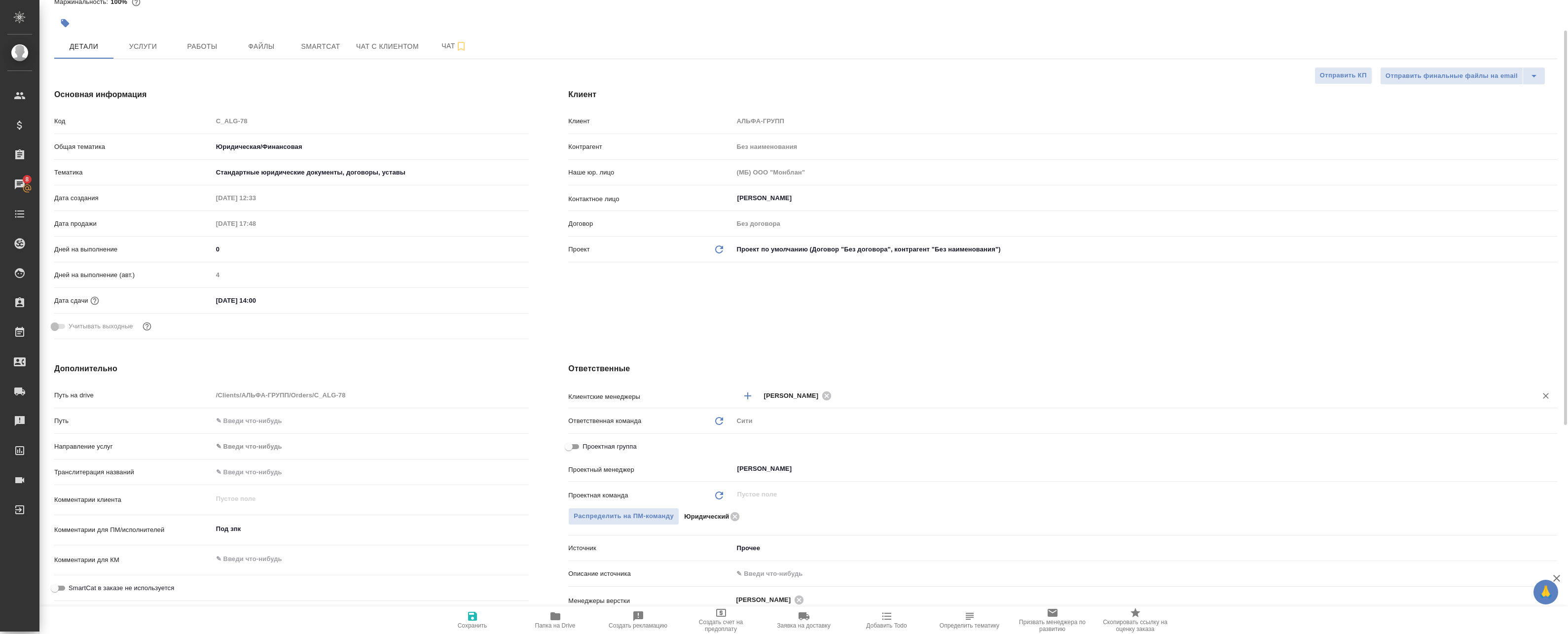
scroll to position [99, 0]
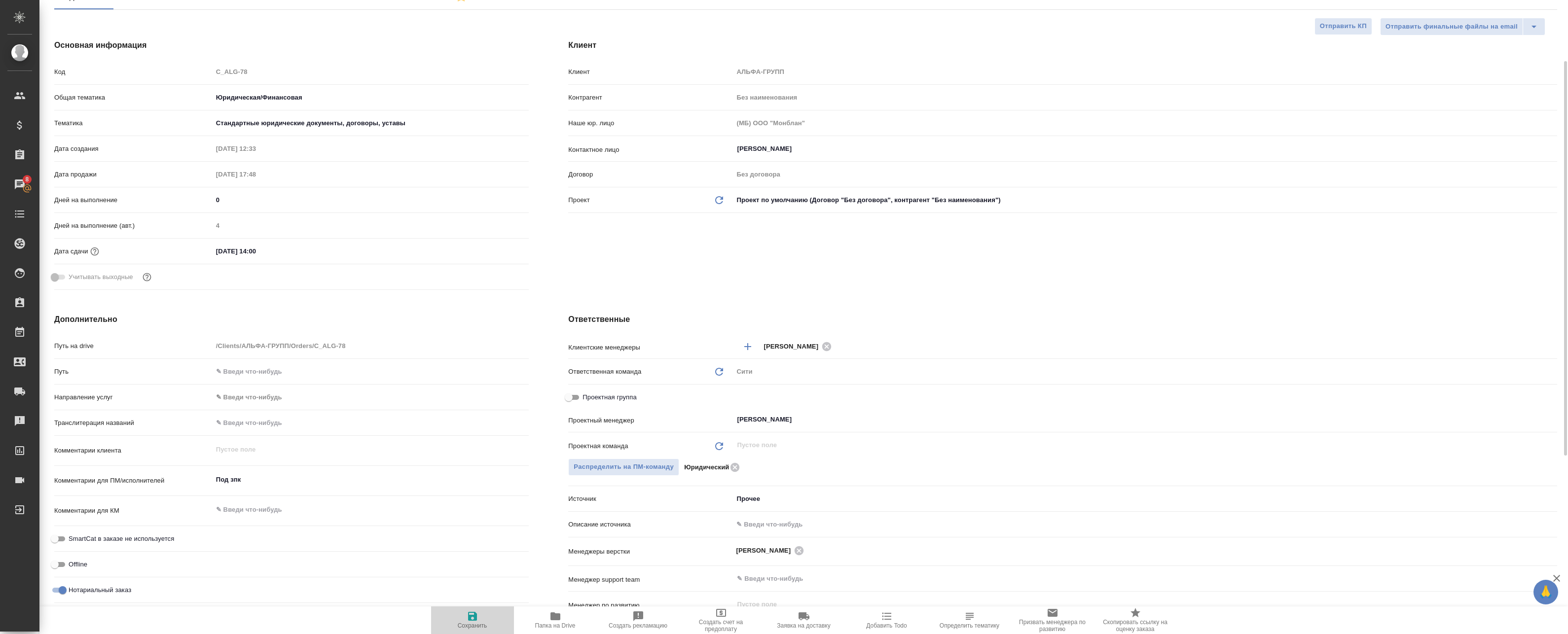
click at [466, 618] on span "Сохранить" at bounding box center [472, 620] width 71 height 19
type textarea "x"
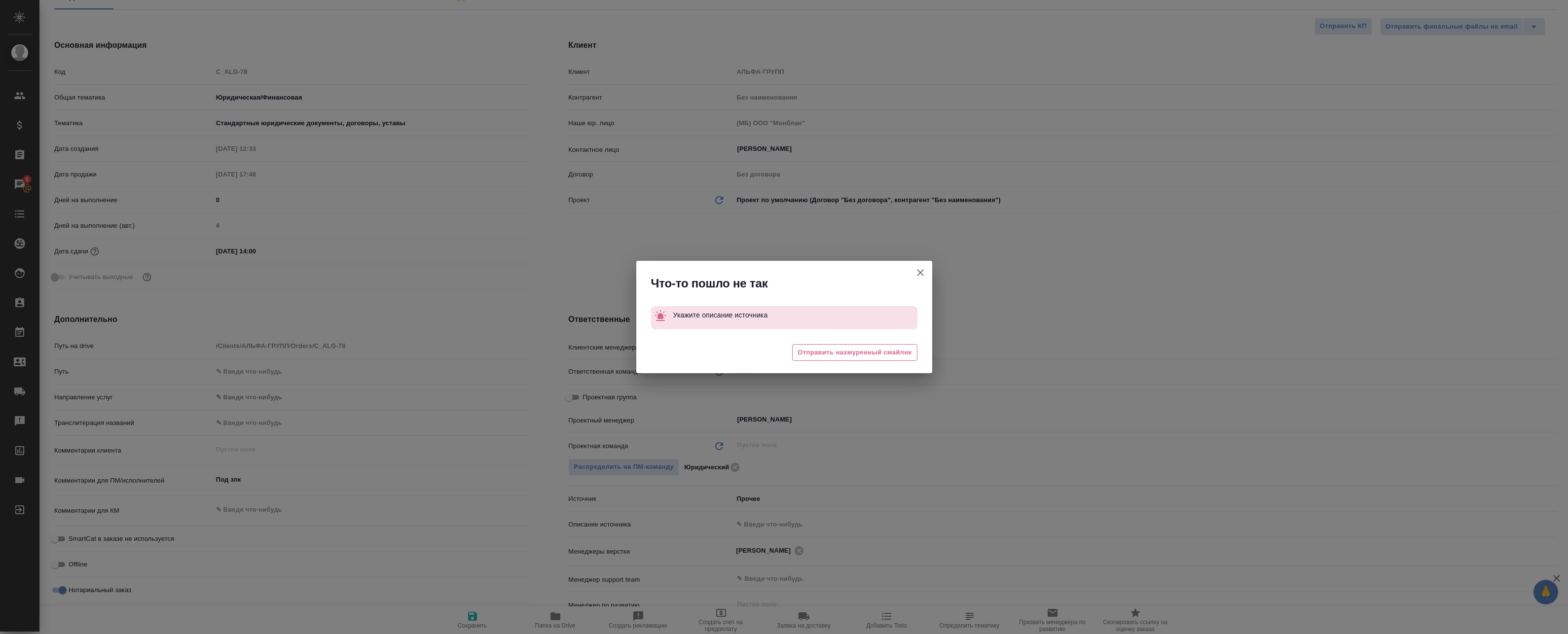
click at [927, 273] on button "Клиент не указал номер" at bounding box center [920, 273] width 24 height 24
type textarea "x"
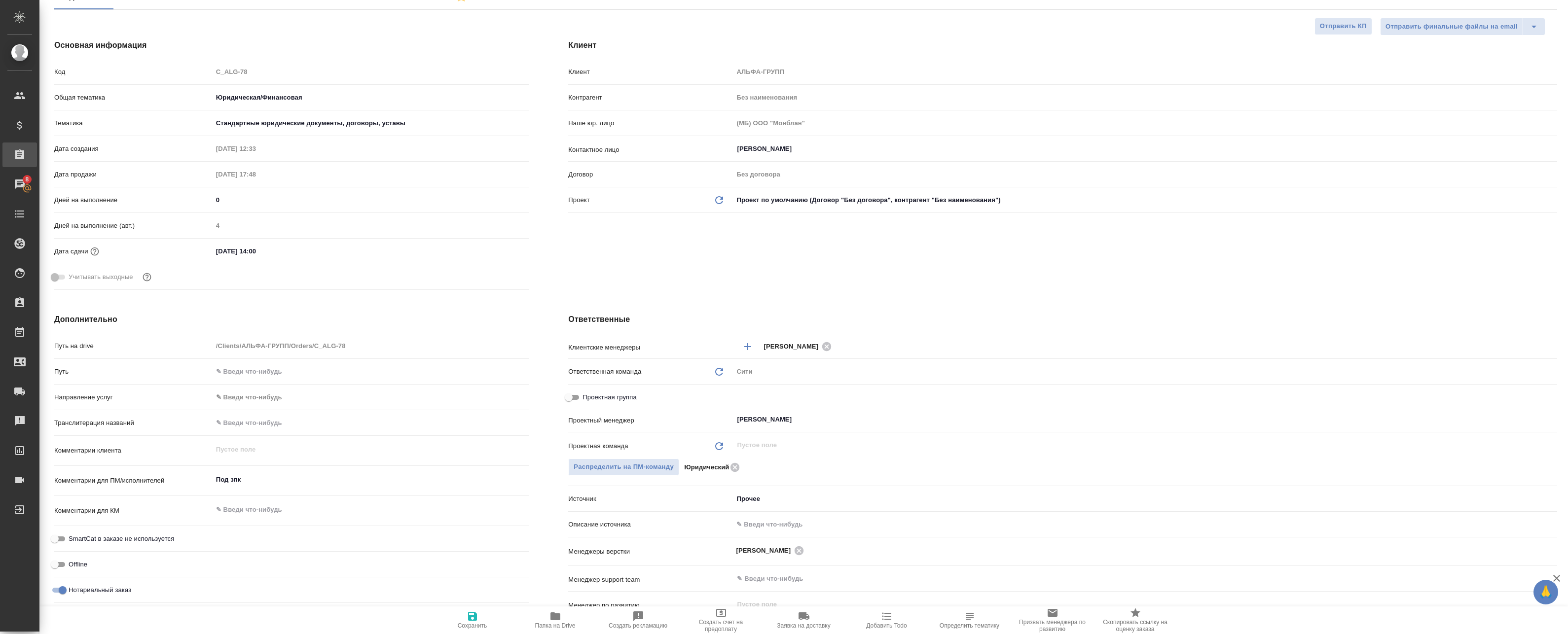
type textarea "x"
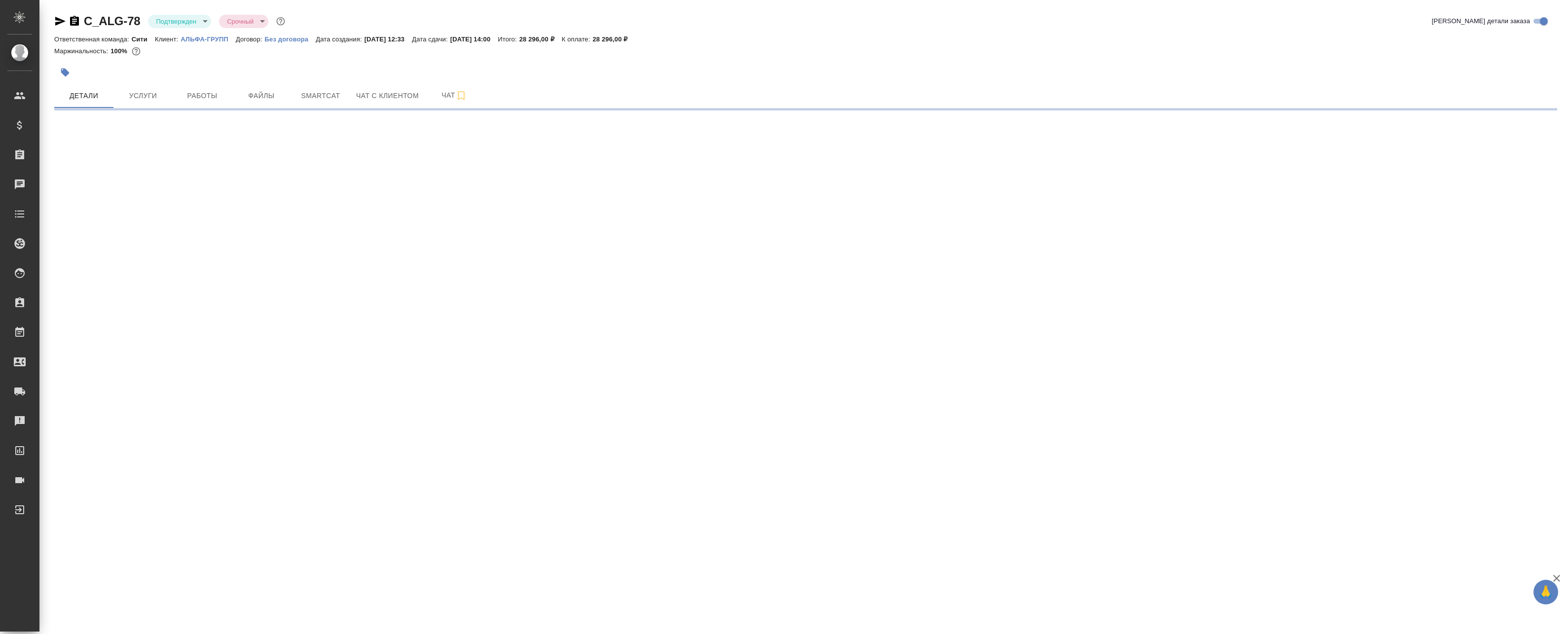
select select "RU"
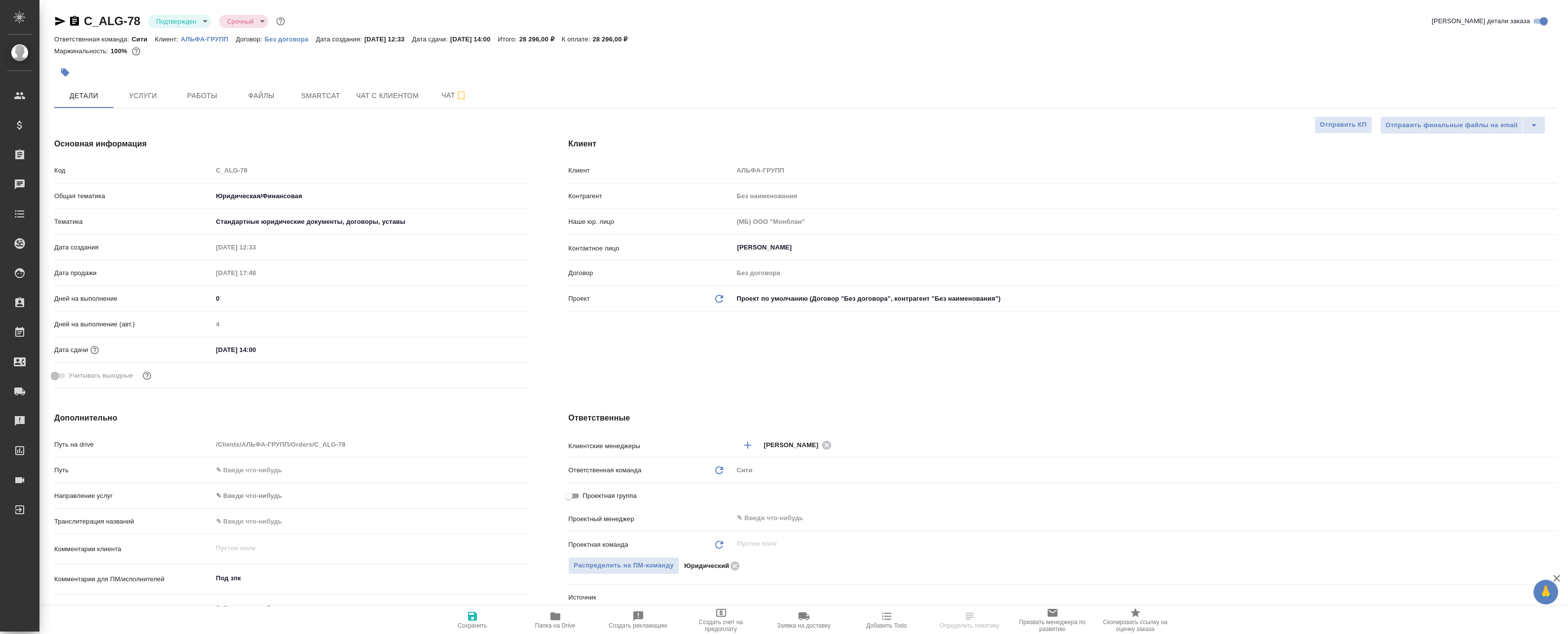
type textarea "x"
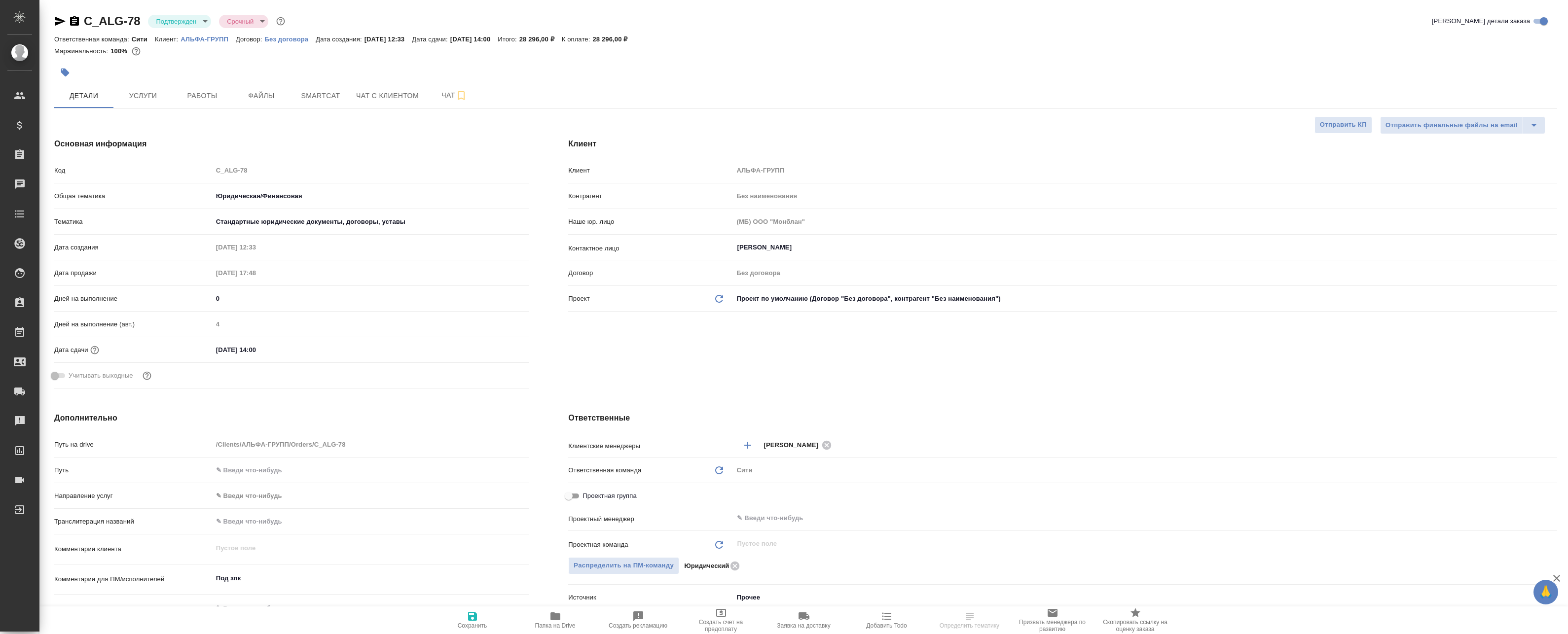
type textarea "x"
click at [330, 94] on span "Smartcat" at bounding box center [320, 96] width 47 height 12
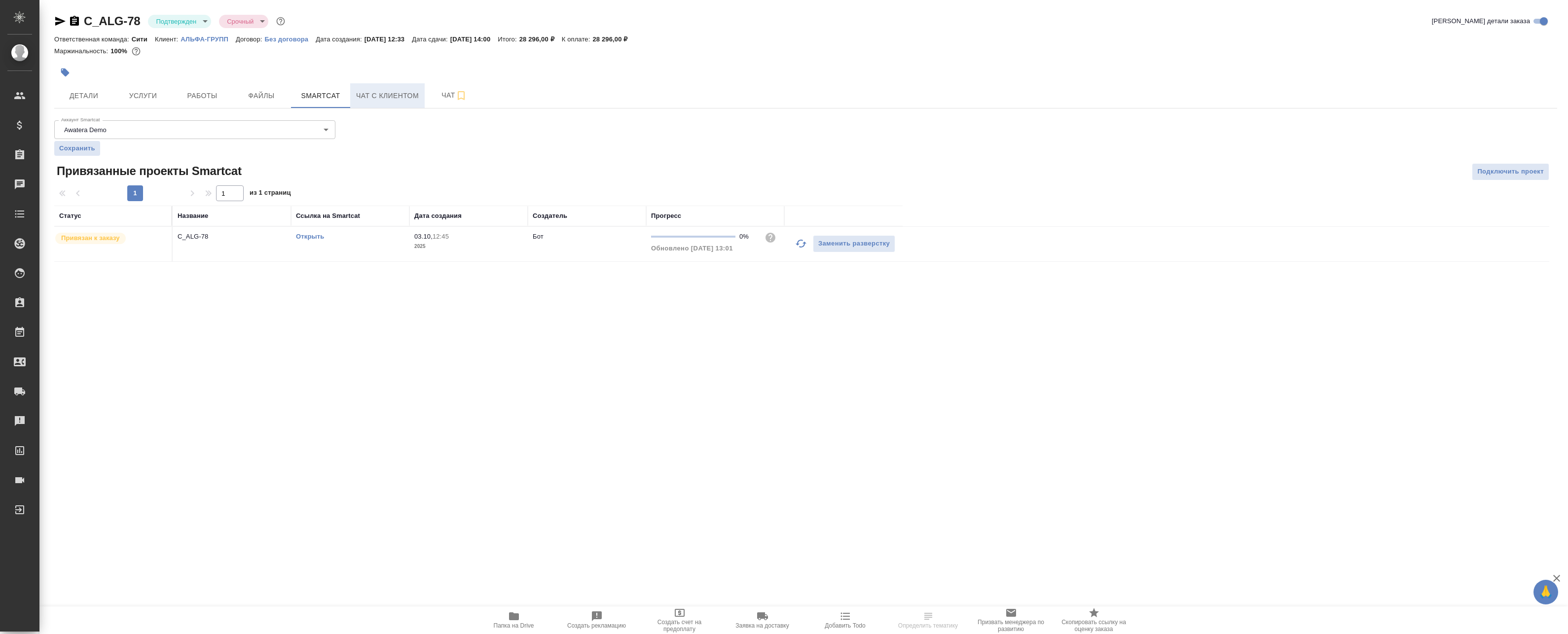
drag, startPoint x: 402, startPoint y: 103, endPoint x: 423, endPoint y: 103, distance: 21.0
click at [403, 103] on button "Чат с клиентом" at bounding box center [387, 96] width 75 height 25
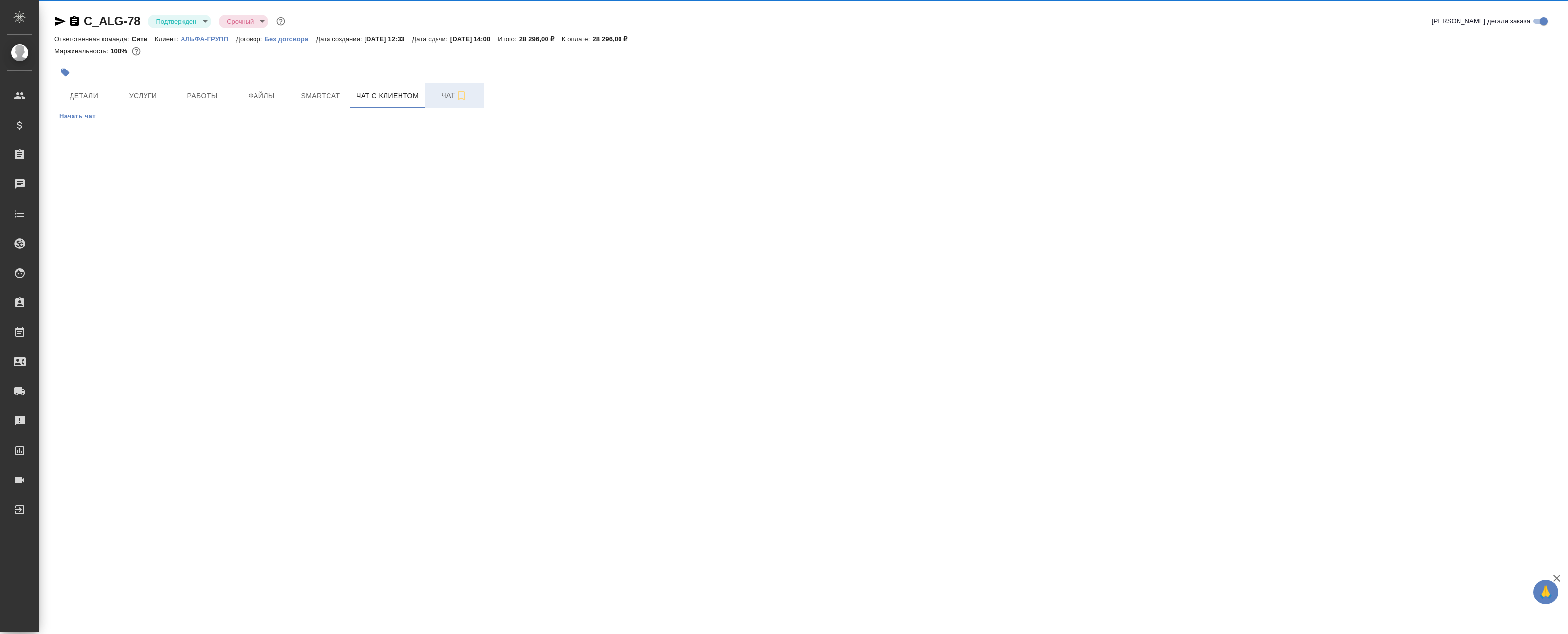
click at [443, 99] on span "Чат" at bounding box center [454, 95] width 47 height 12
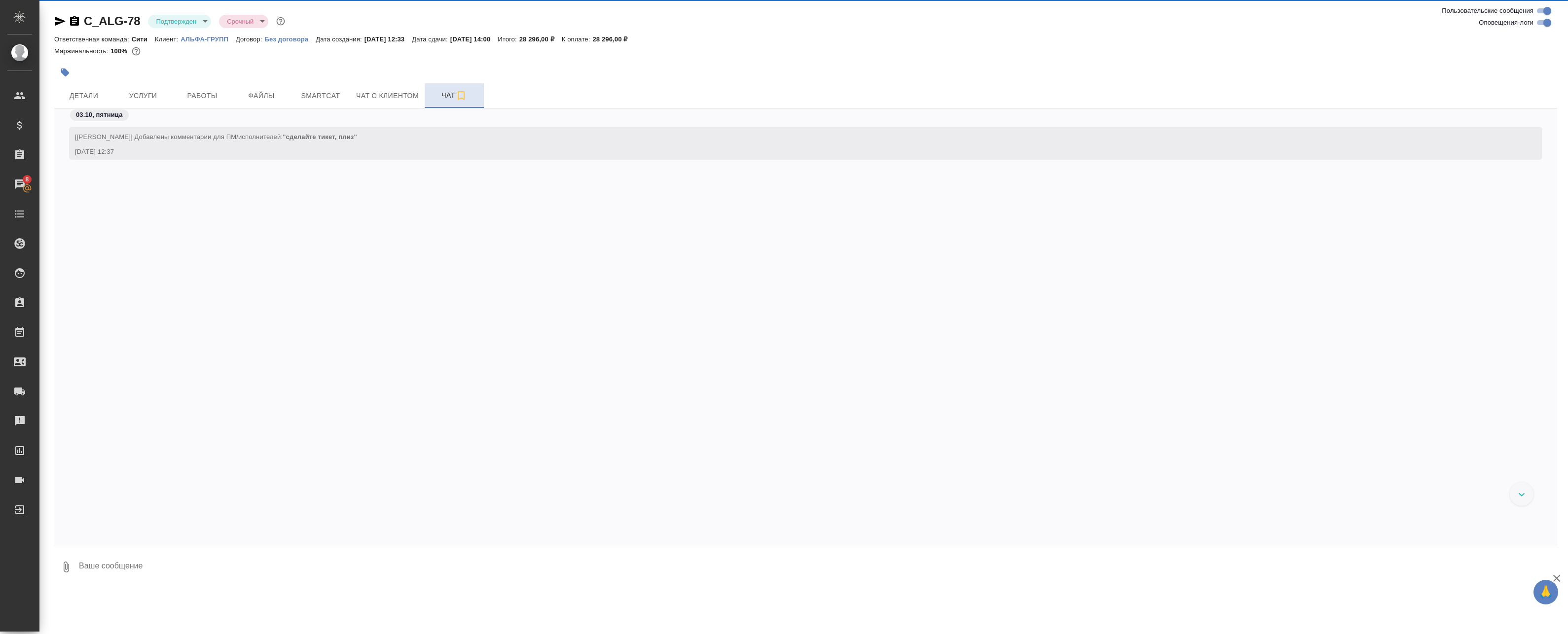
scroll to position [572, 0]
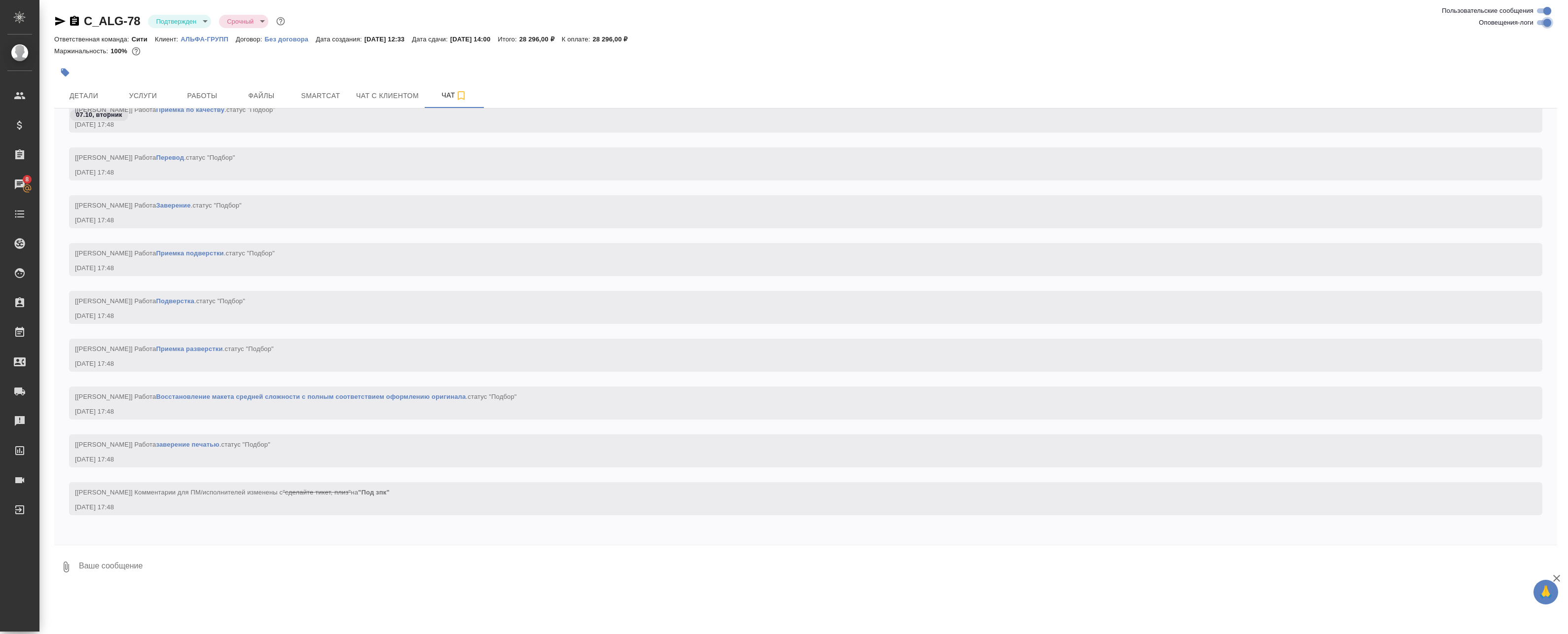
click at [1547, 28] on input "Оповещения-логи" at bounding box center [1547, 22] width 36 height 12
checkbox input "false"
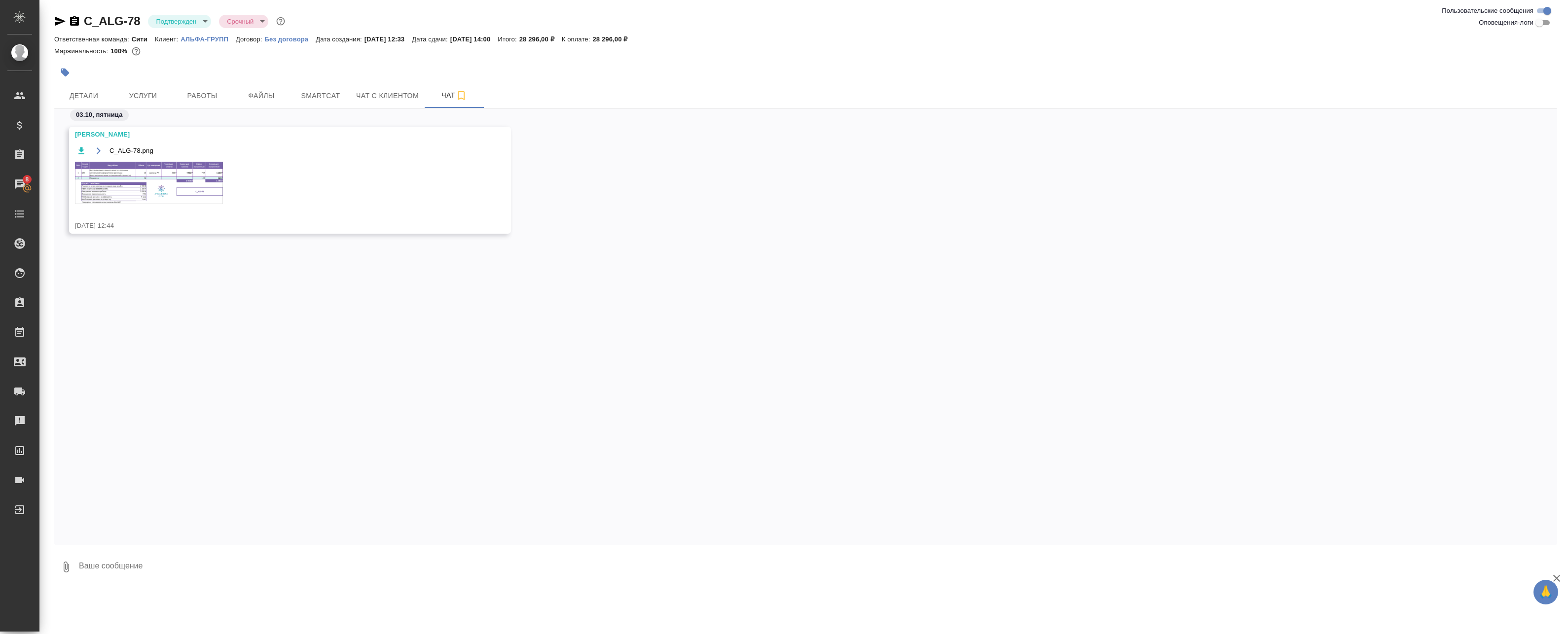
scroll to position [0, 0]
click at [185, 182] on img at bounding box center [149, 182] width 148 height 42
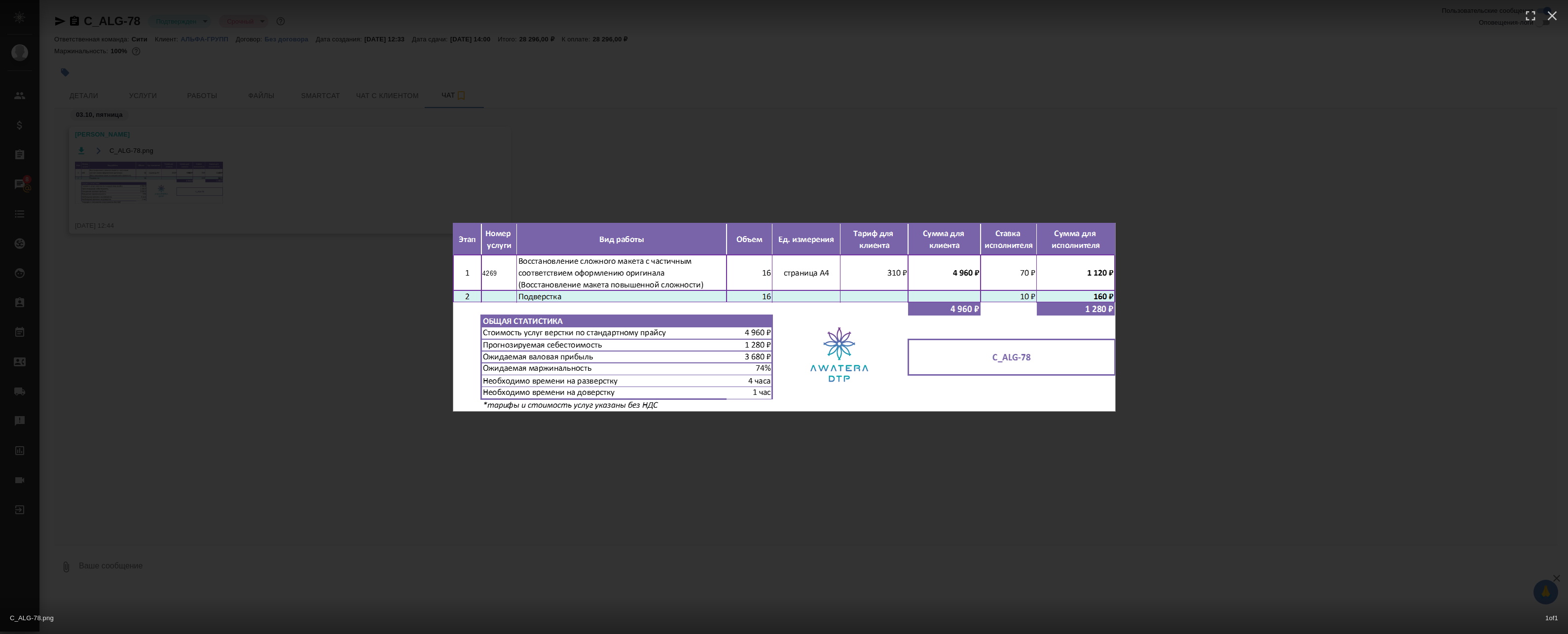
click at [322, 156] on div "C_ALG-78.png 1 of 1" at bounding box center [784, 317] width 1568 height 634
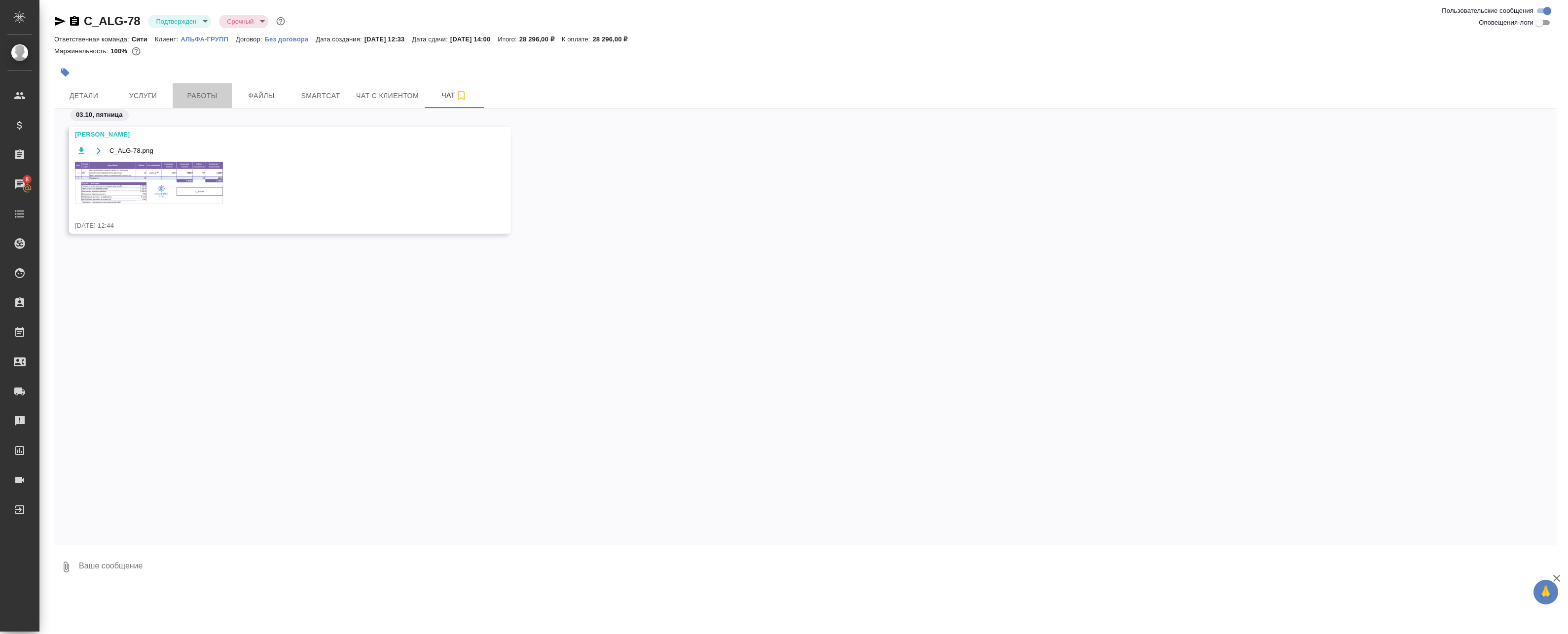
click at [205, 94] on span "Работы" at bounding box center [202, 96] width 47 height 12
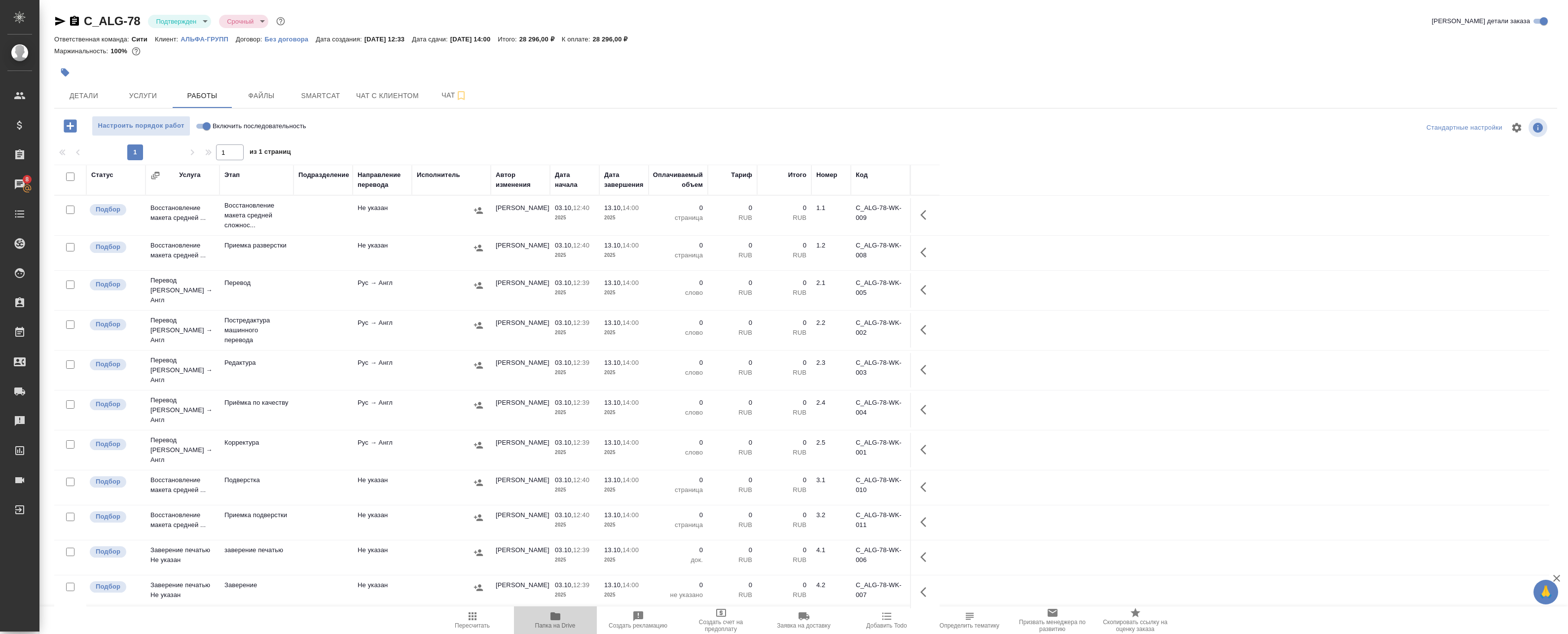
click at [581, 614] on span "Папка на Drive" at bounding box center [555, 620] width 71 height 19
click at [72, 93] on span "Детали" at bounding box center [84, 96] width 47 height 12
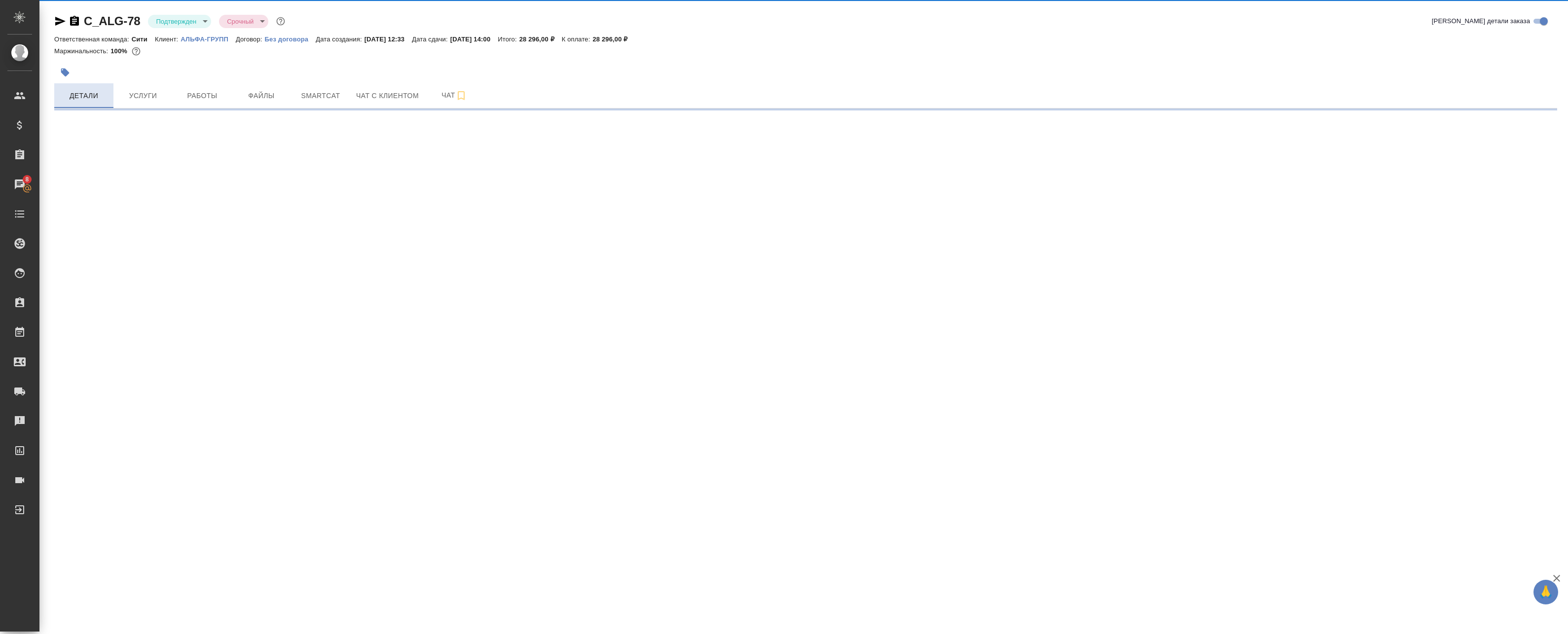
select select "RU"
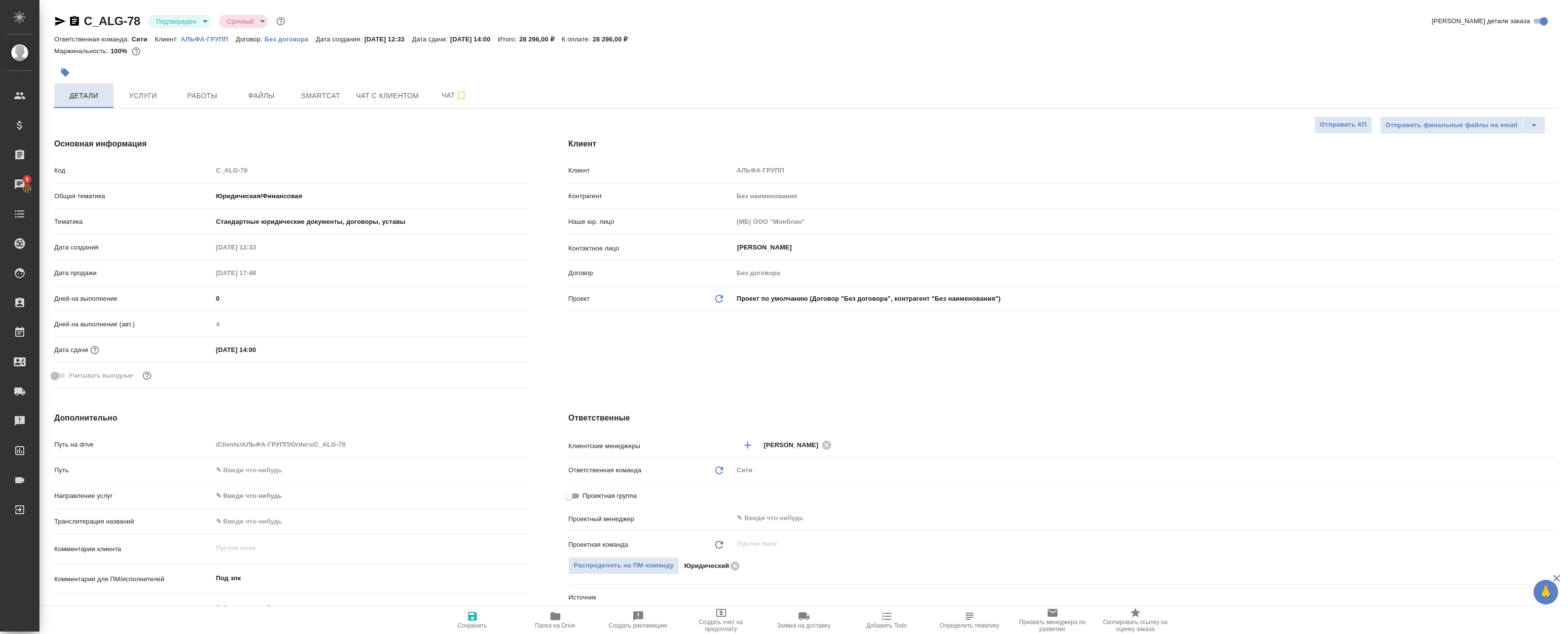
type textarea "x"
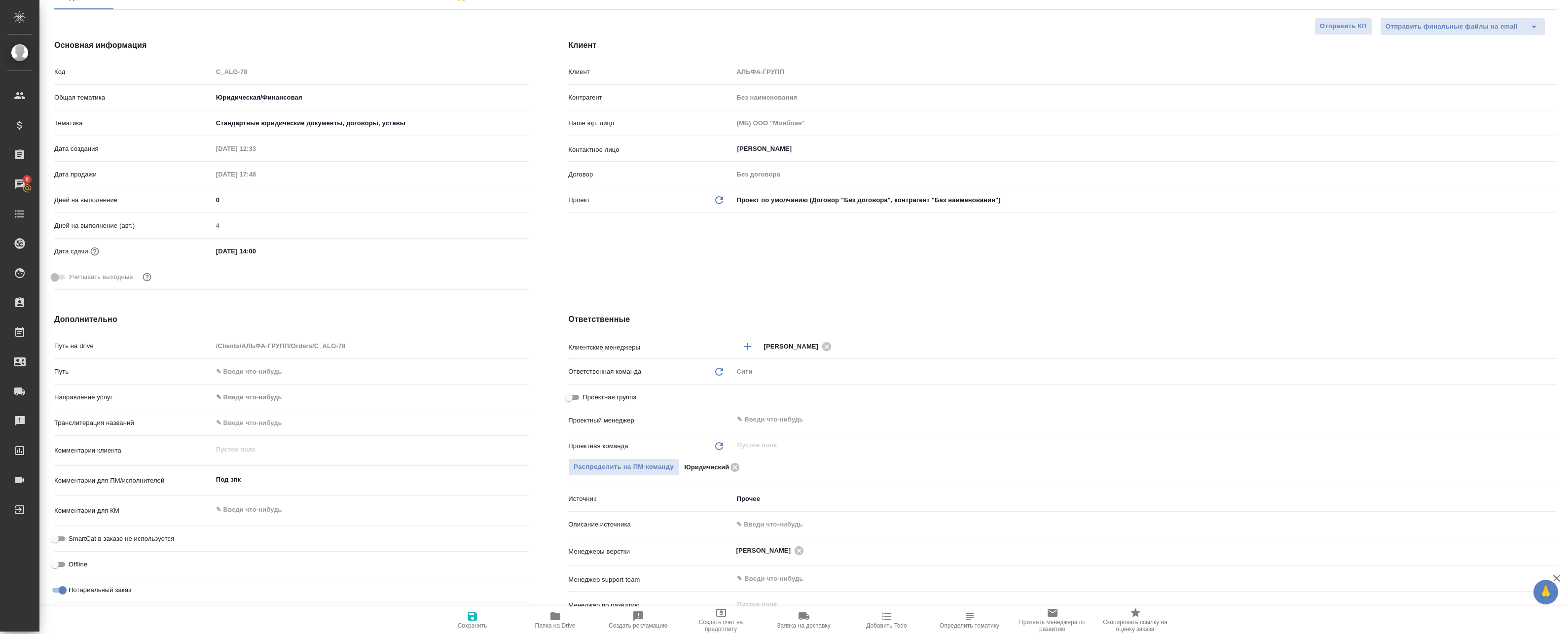
scroll to position [148, 0]
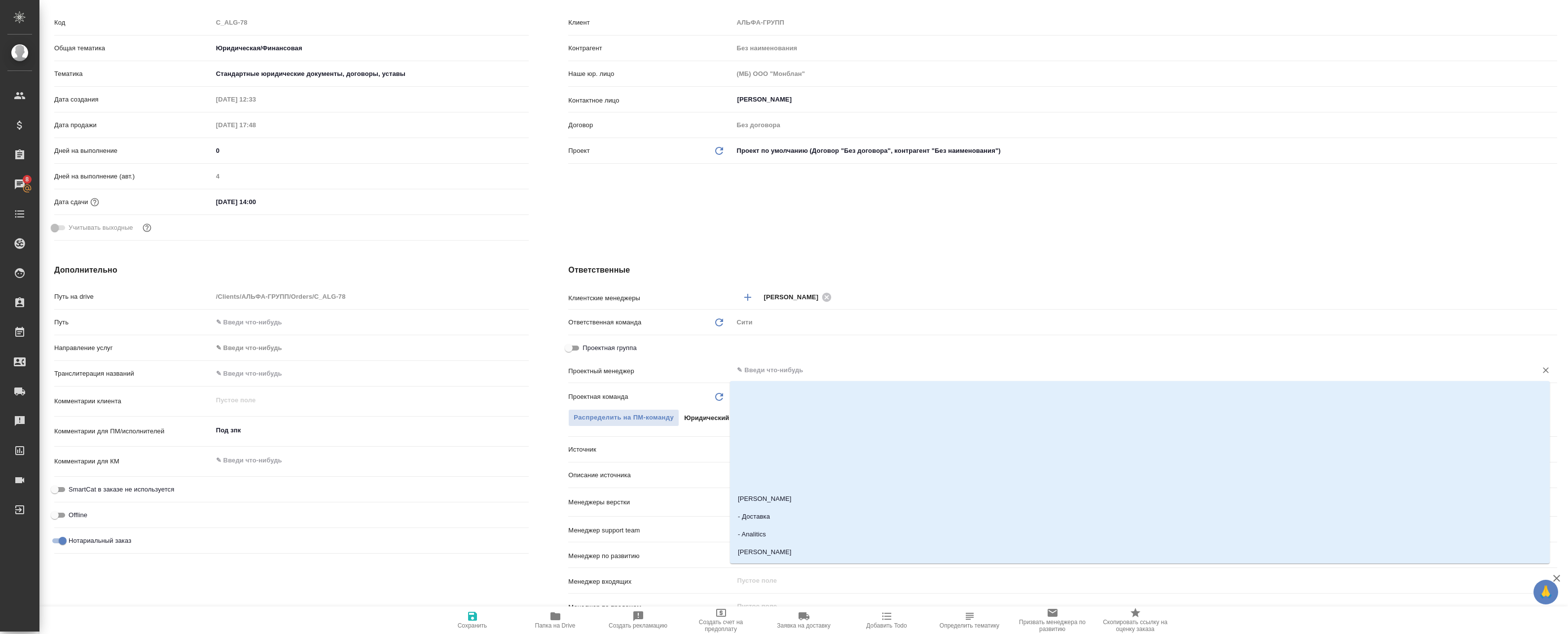
click at [764, 372] on input "text" at bounding box center [1128, 370] width 785 height 12
type input "б"
type textarea "x"
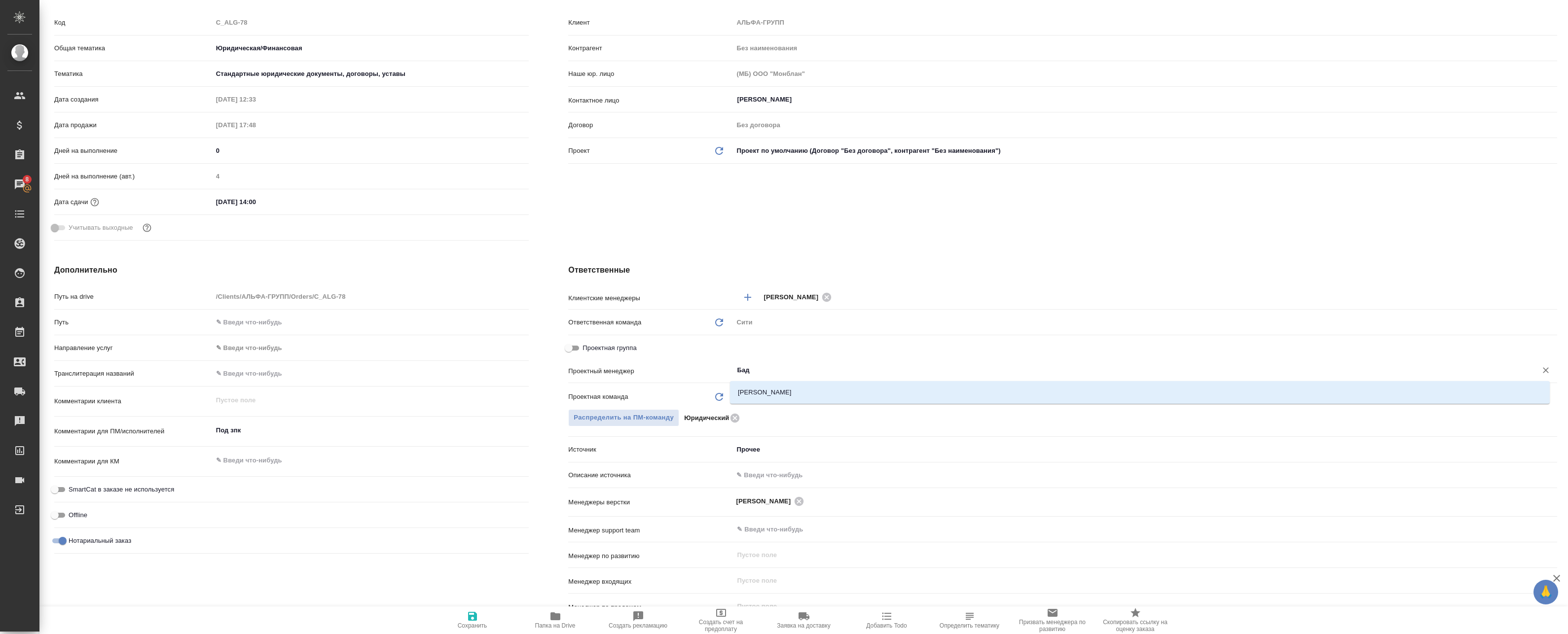
type input "Бада"
click at [772, 396] on li "[PERSON_NAME]" at bounding box center [1140, 393] width 820 height 18
type textarea "x"
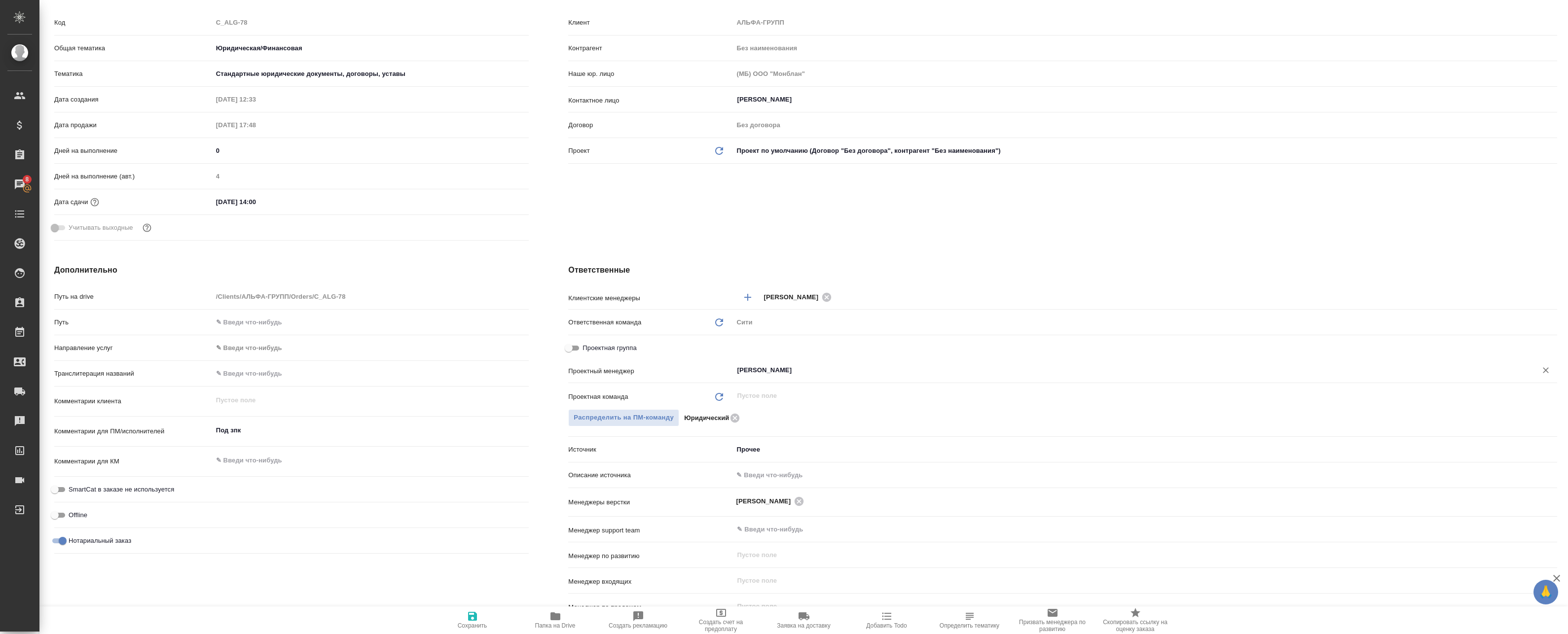
type input "[PERSON_NAME]"
click at [481, 619] on span "Сохранить" at bounding box center [472, 620] width 71 height 19
type textarea "x"
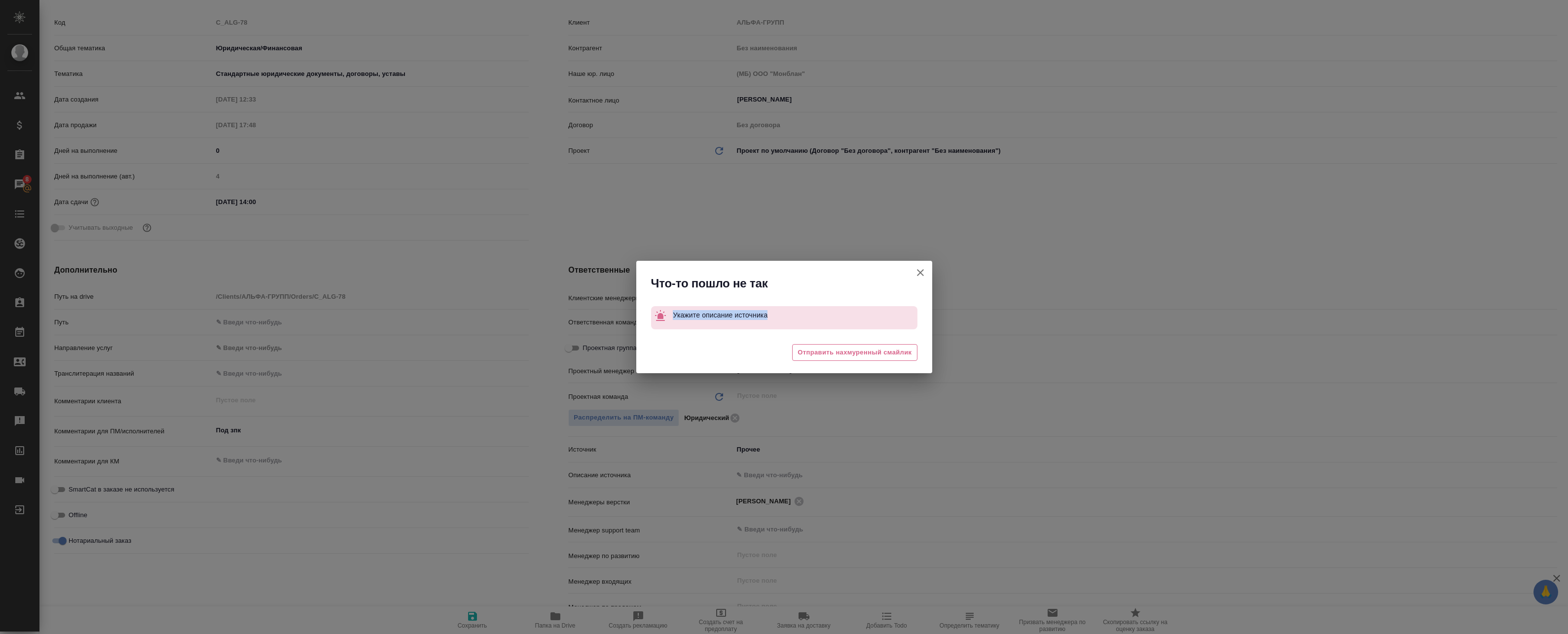
drag, startPoint x: 672, startPoint y: 313, endPoint x: 779, endPoint y: 321, distance: 107.3
click at [779, 321] on div "Укажите описание источника" at bounding box center [784, 318] width 266 height 23
copy p "Укажите описание источника"
click at [927, 271] on button "Клиент не указал номер" at bounding box center [920, 273] width 24 height 24
type textarea "x"
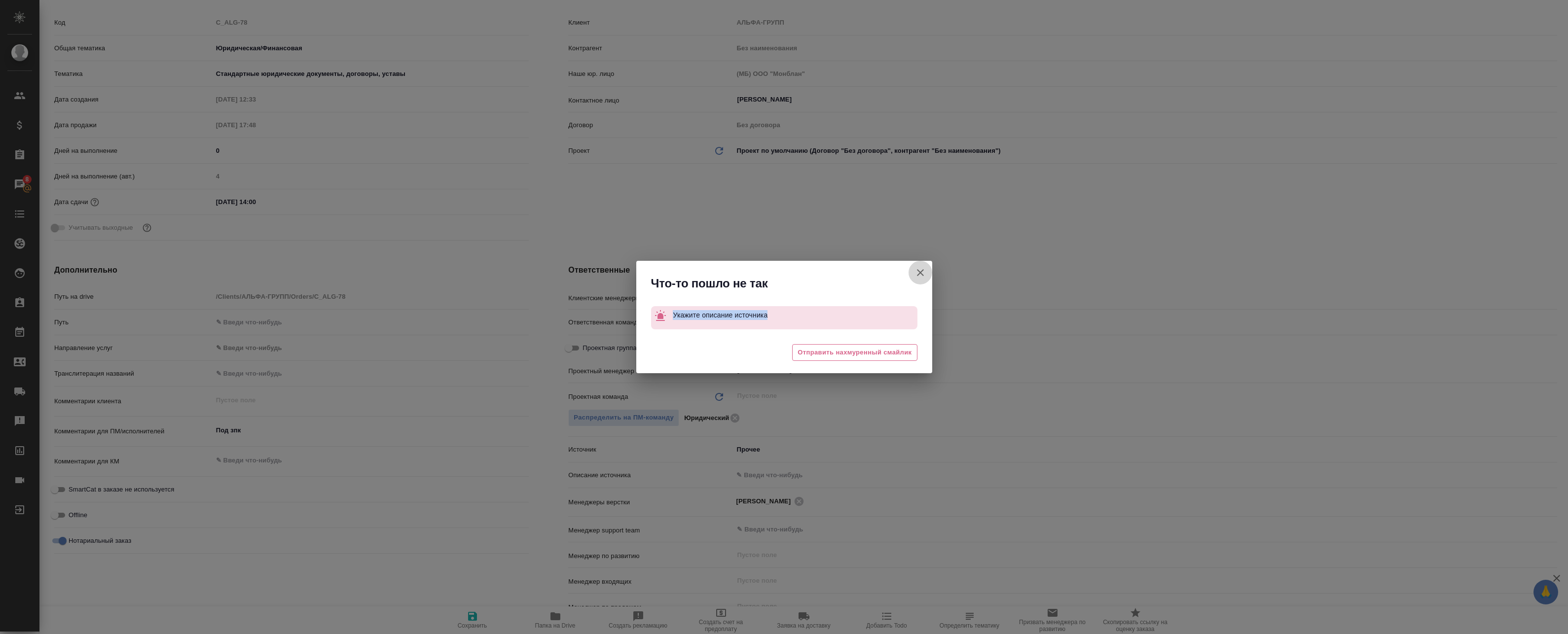
type textarea "x"
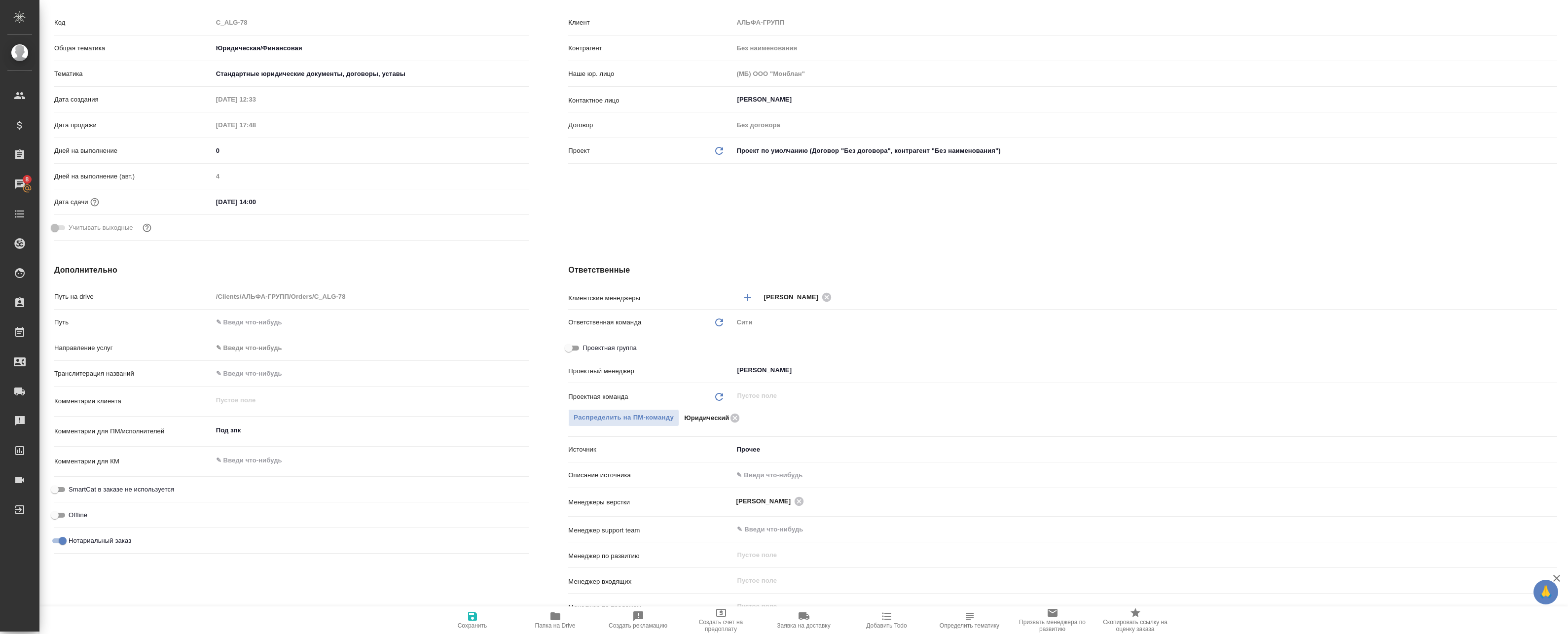
click at [773, 478] on input "text" at bounding box center [1145, 475] width 824 height 14
type textarea "x"
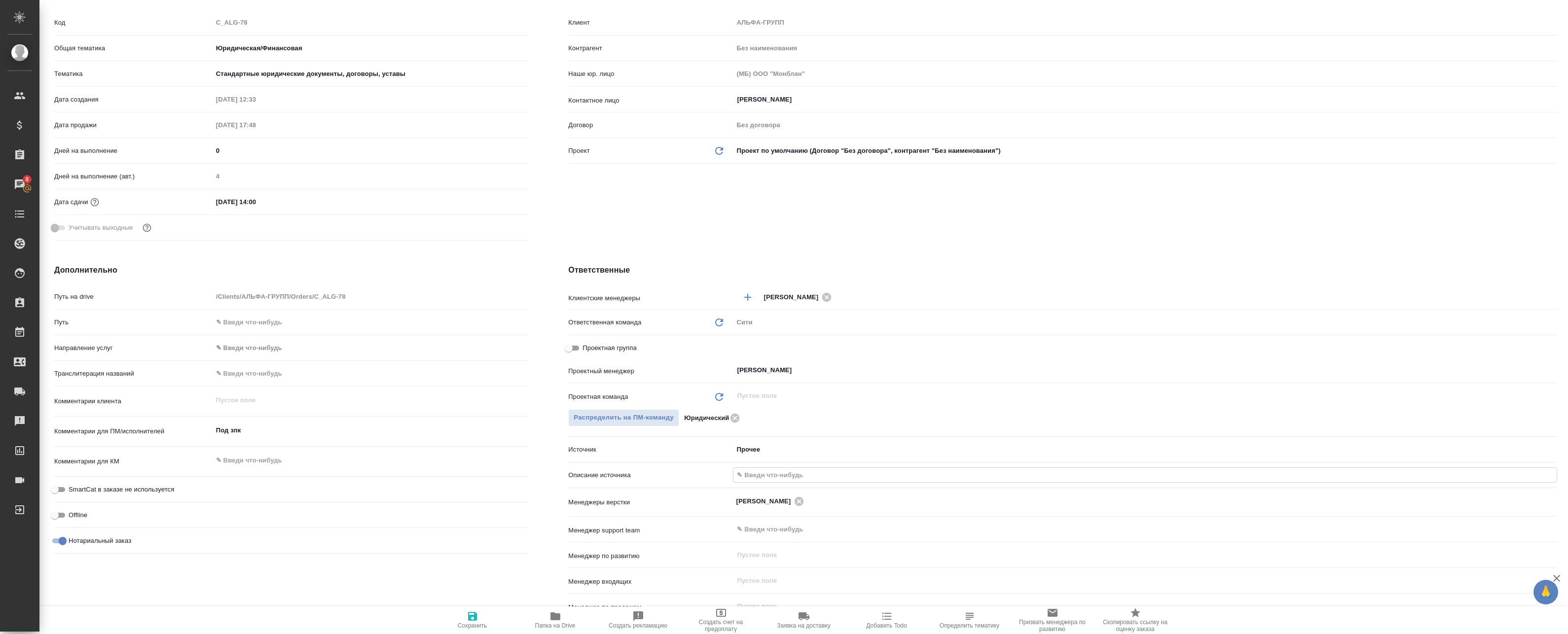
type textarea "x"
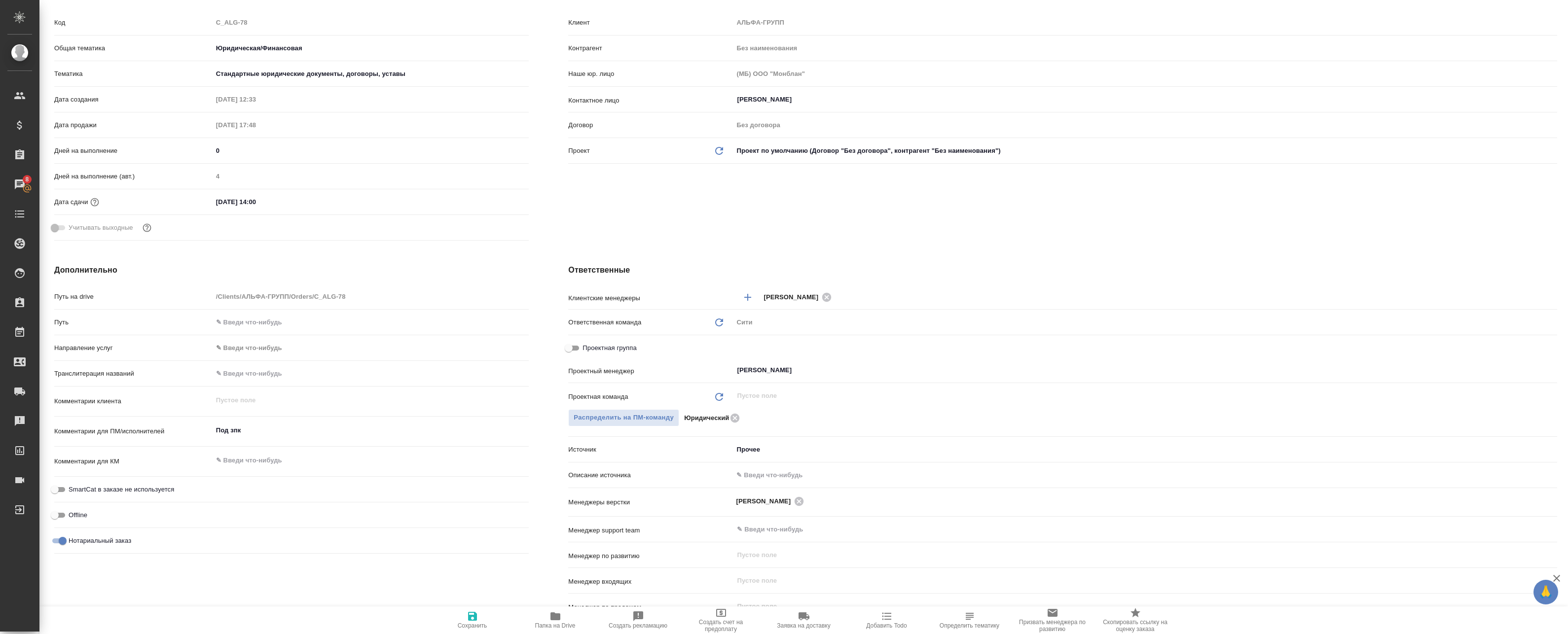
type textarea "x"
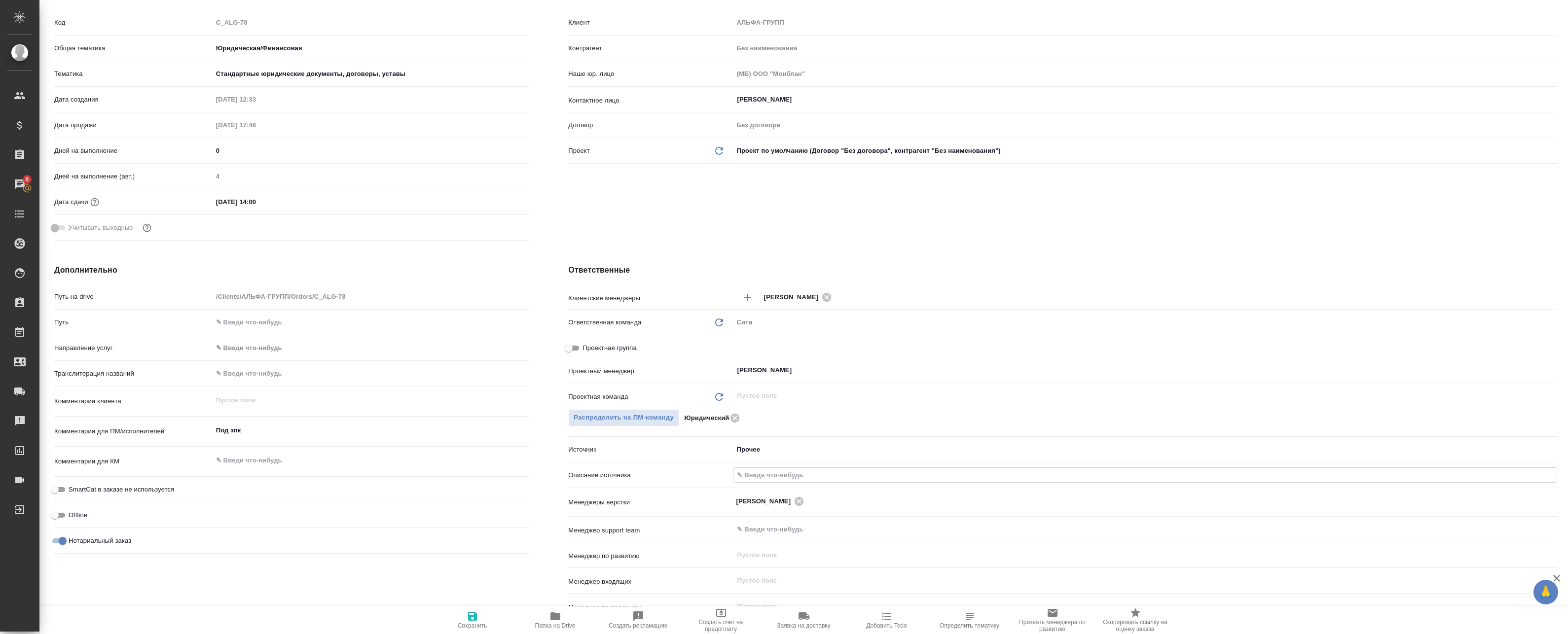
type textarea "x"
click at [767, 476] on input "text" at bounding box center [1145, 475] width 823 height 14
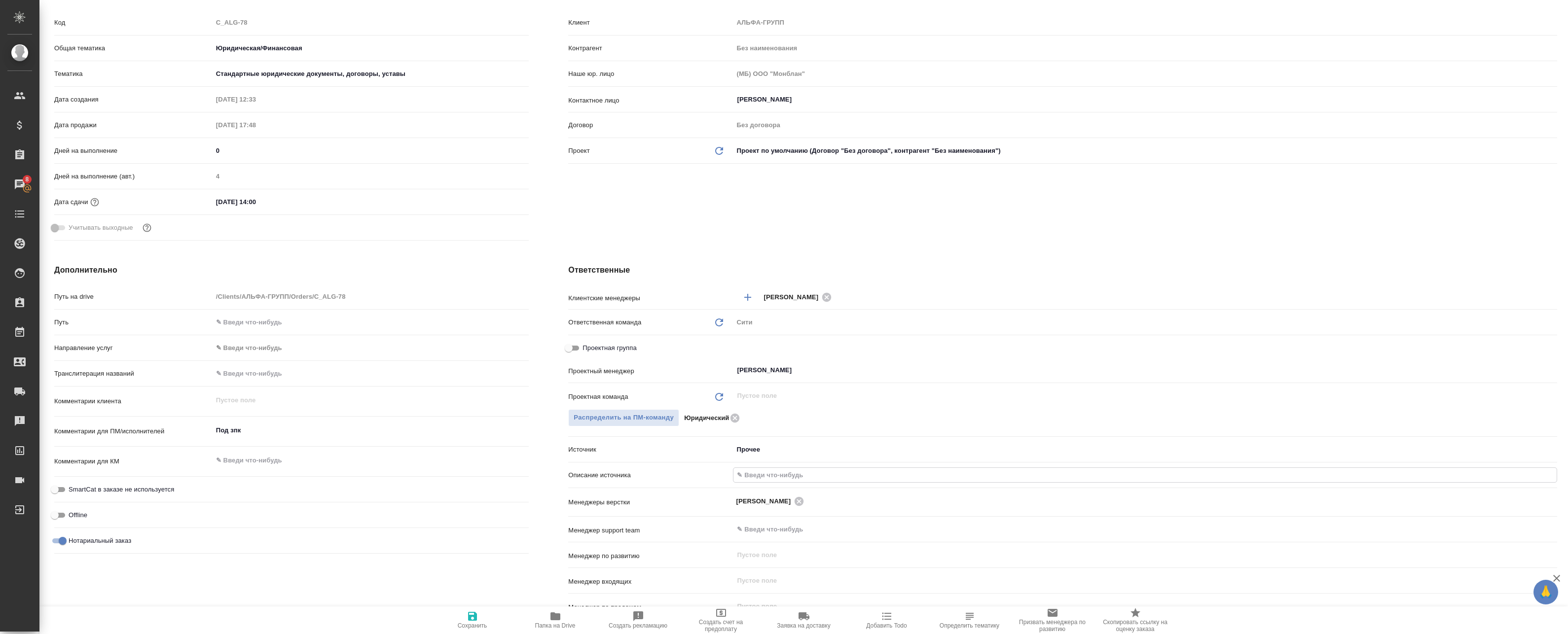
type textarea "x"
type input "1"
click at [466, 478] on div "Комментарии для КМ x" at bounding box center [291, 465] width 474 height 30
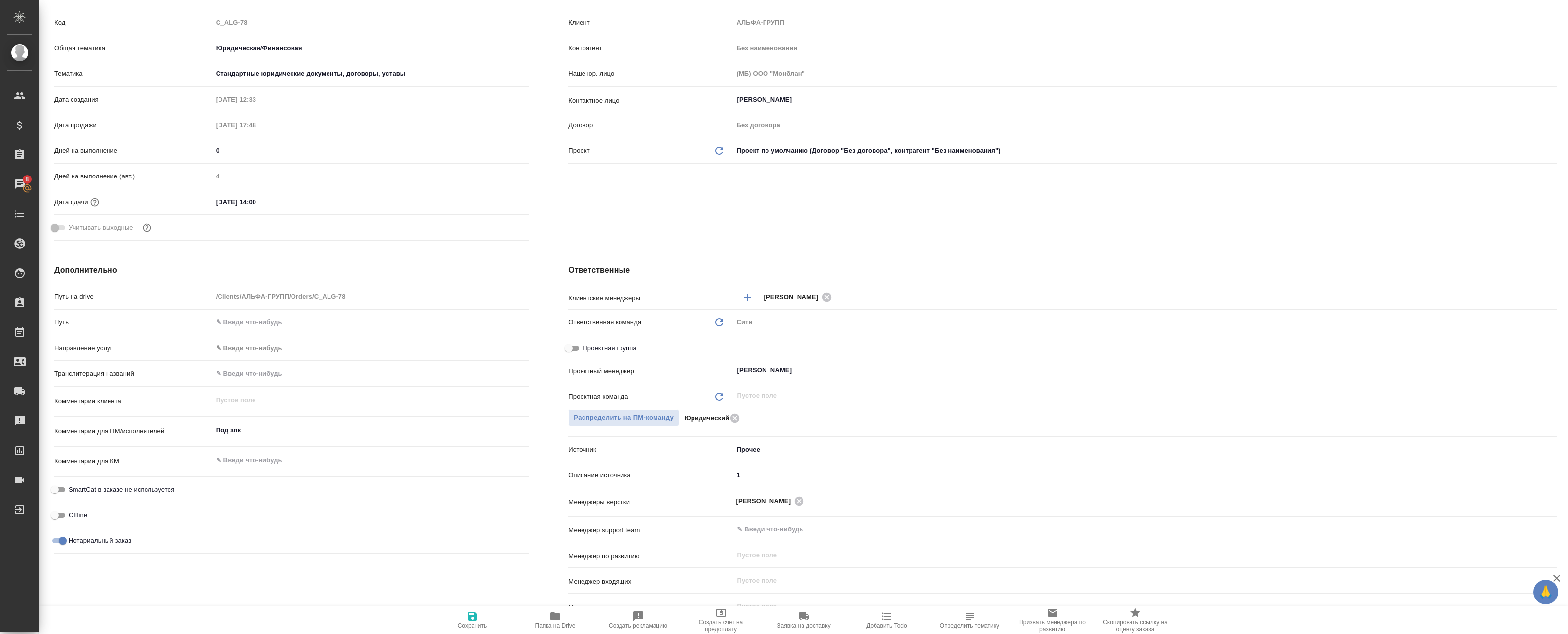
type textarea "x"
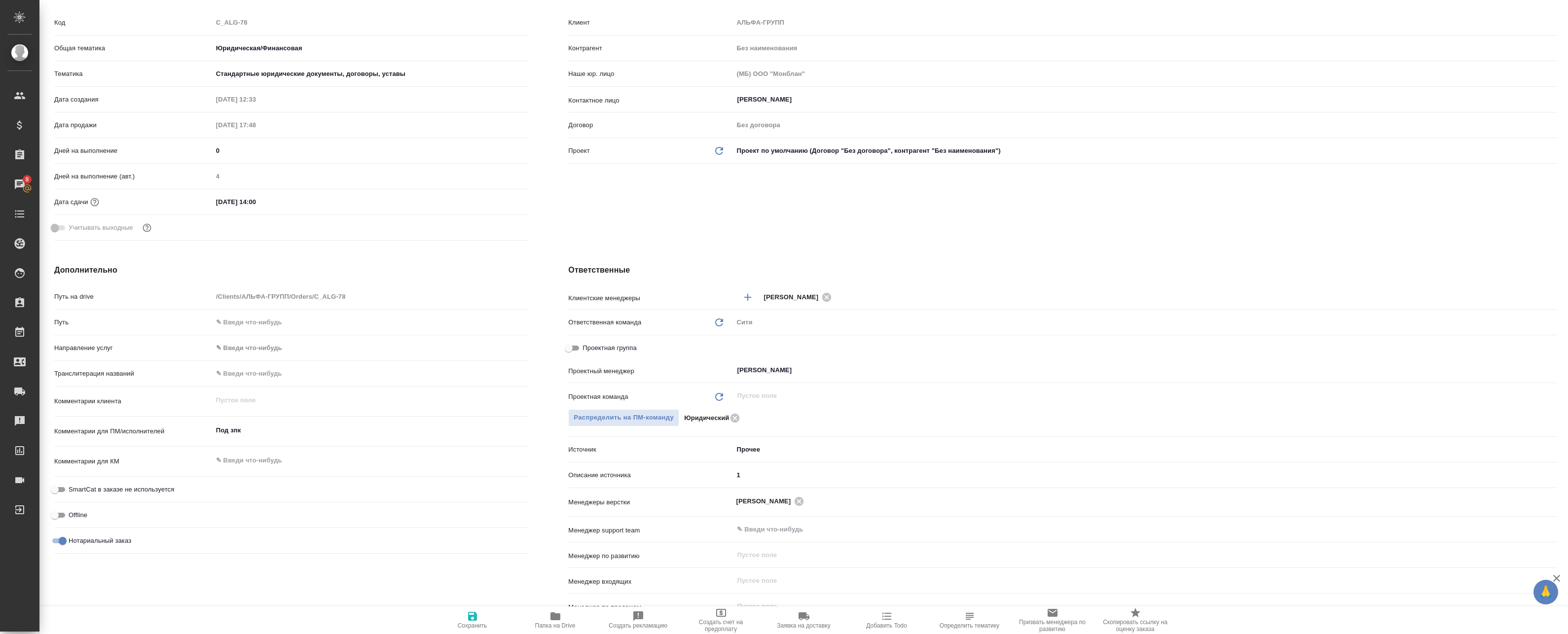
type textarea "x"
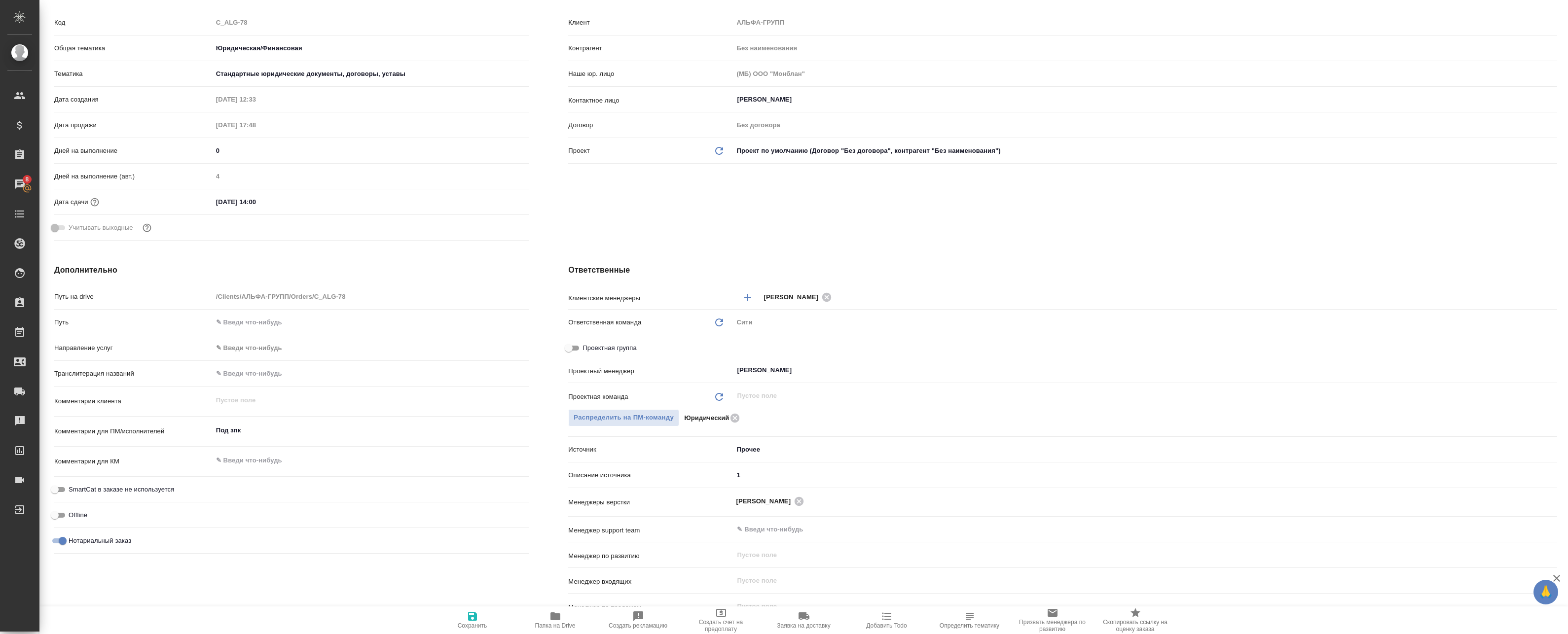
type textarea "x"
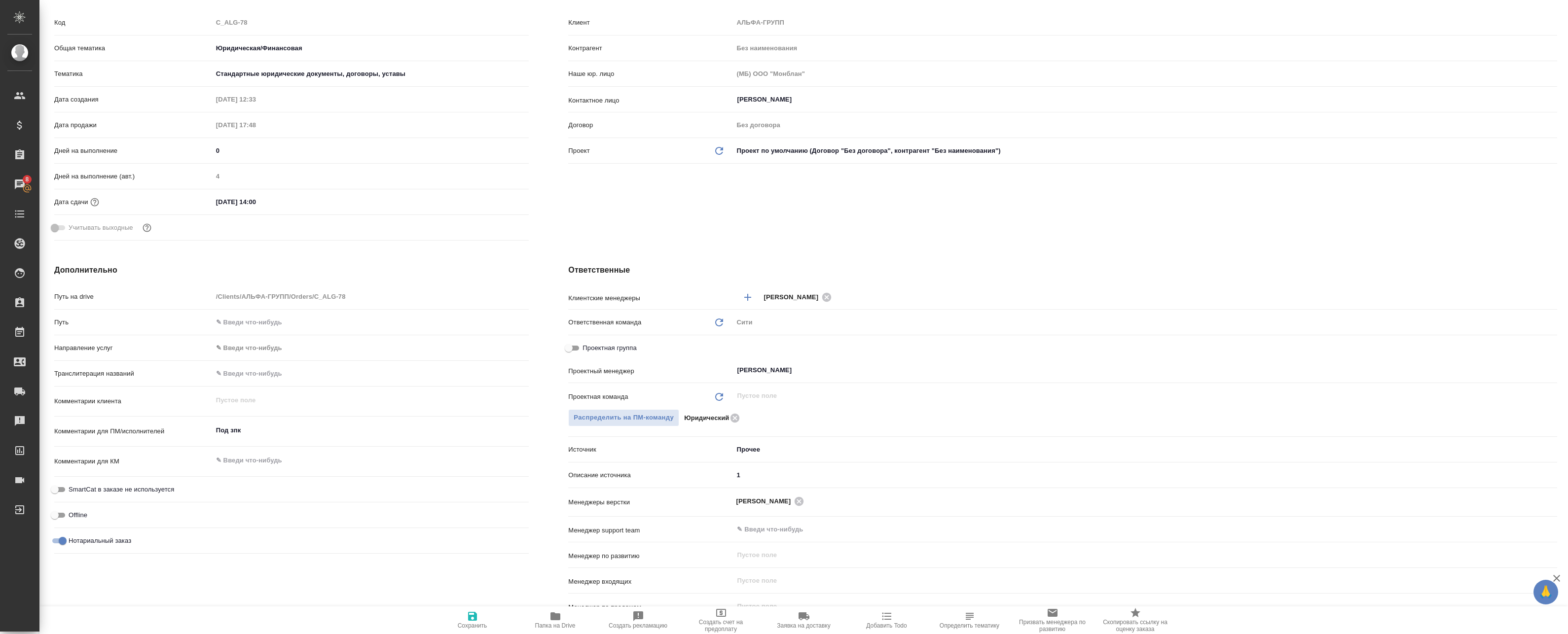
click at [761, 484] on div "Описание источника 1" at bounding box center [1063, 478] width 989 height 25
click at [756, 475] on input "1" at bounding box center [1145, 475] width 823 height 14
type textarea "x"
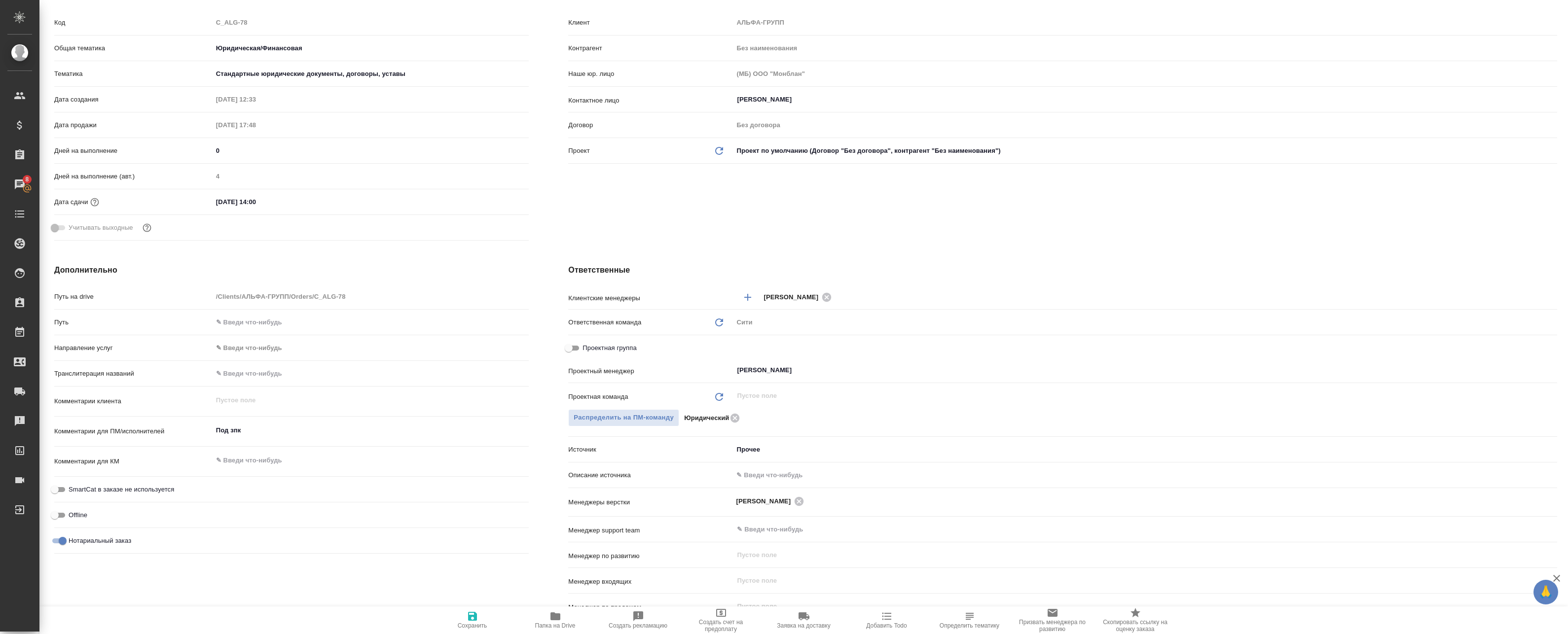
drag, startPoint x: 697, startPoint y: 472, endPoint x: 753, endPoint y: 470, distance: 56.0
click at [697, 472] on p "Описание источника" at bounding box center [651, 475] width 165 height 10
click at [755, 470] on input "text" at bounding box center [1145, 475] width 824 height 14
type textarea "x"
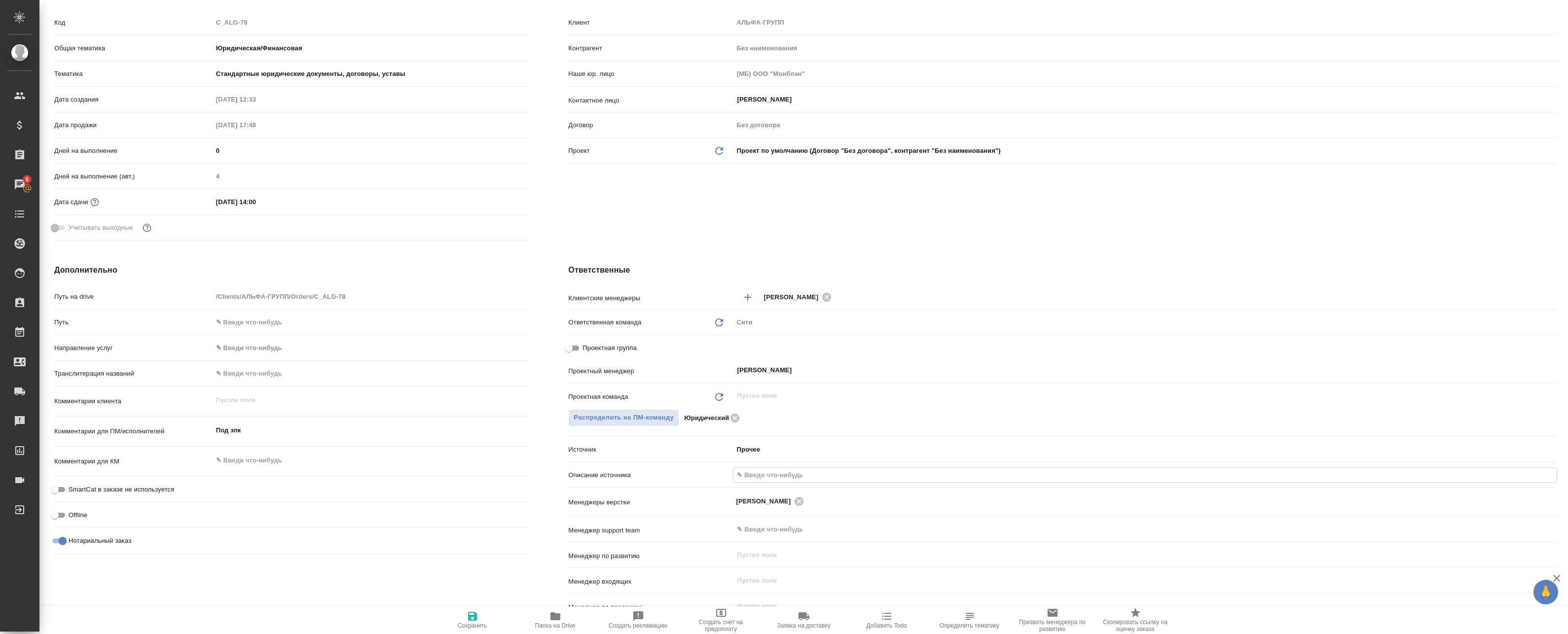
type textarea "x"
type input "п"
type textarea "x"
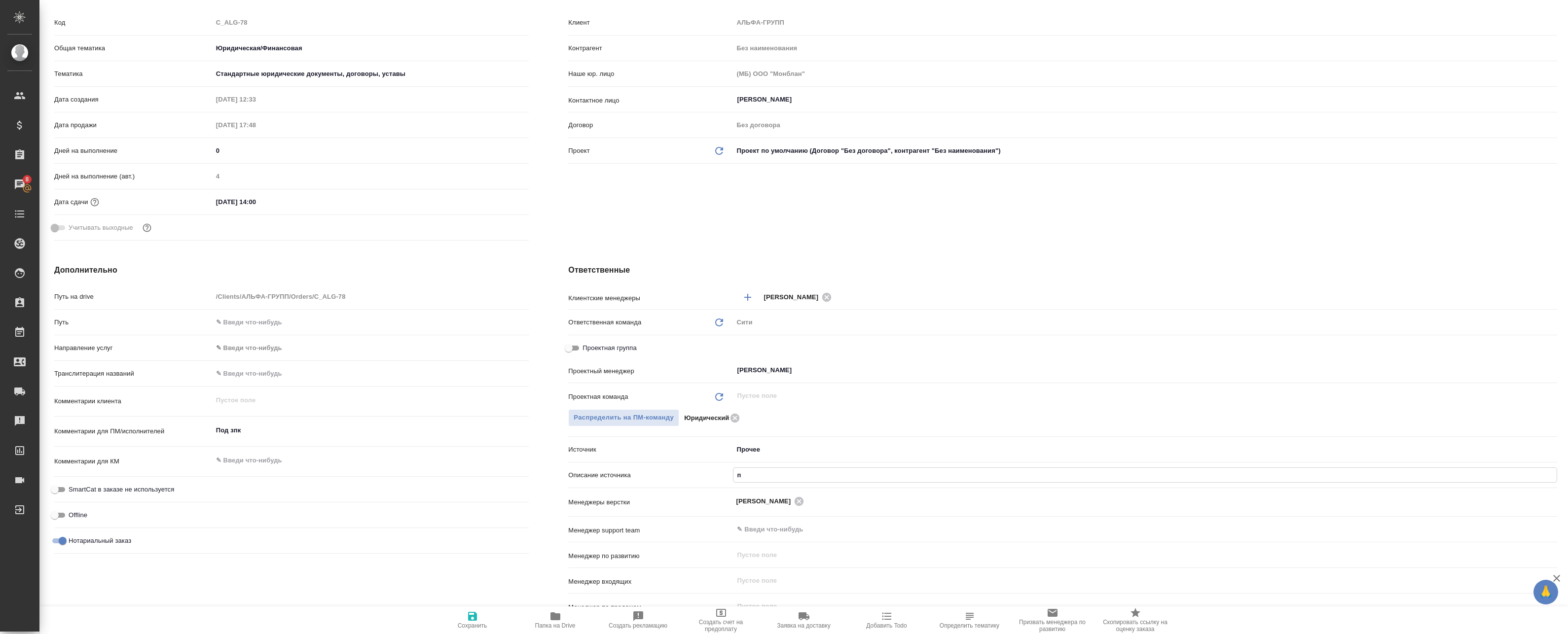
type input "пр"
type textarea "x"
type input "про"
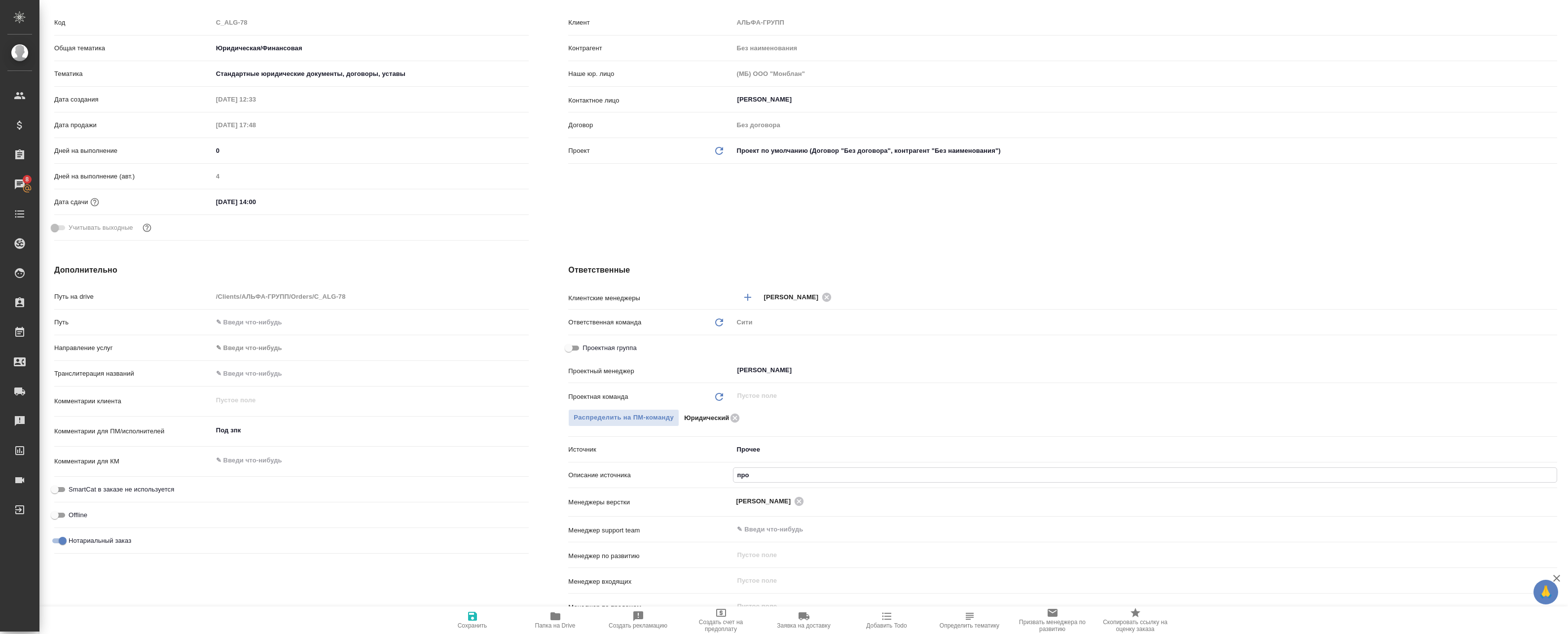
type textarea "x"
type input "проч"
type textarea "x"
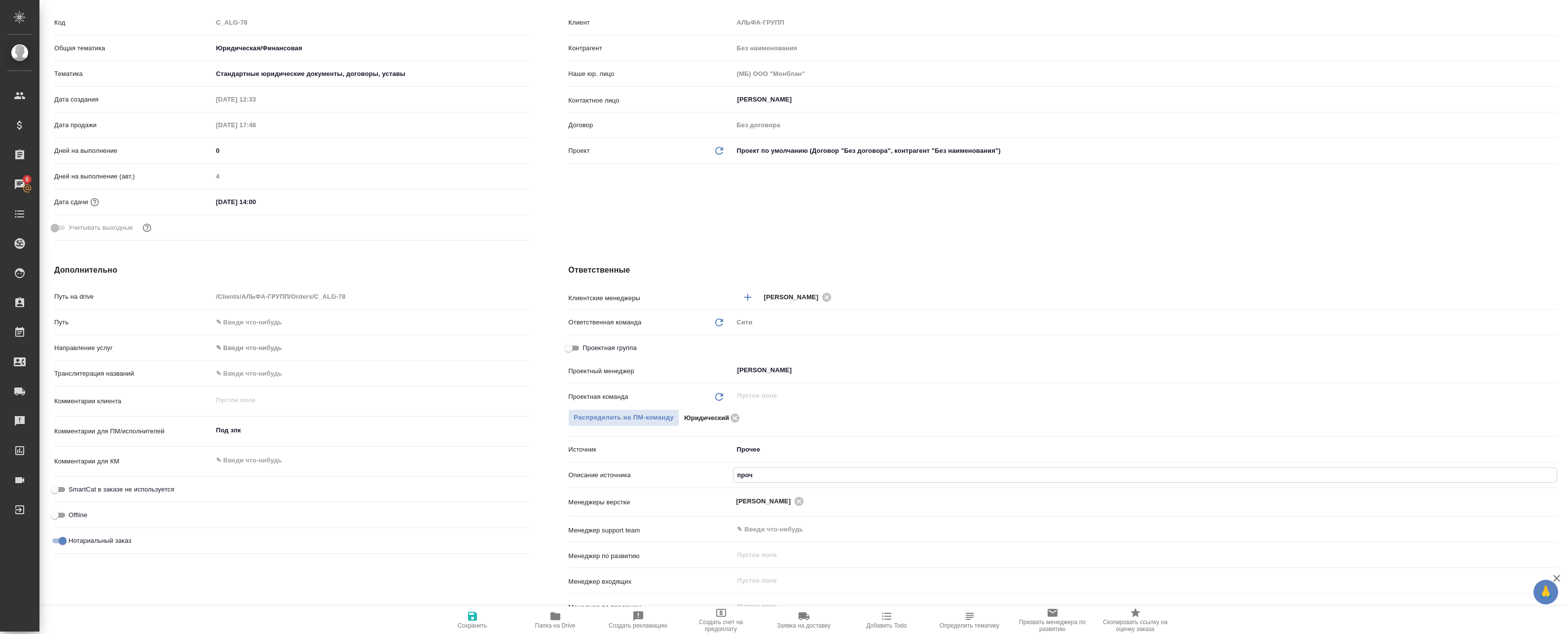
type textarea "x"
type input "проче"
type textarea "x"
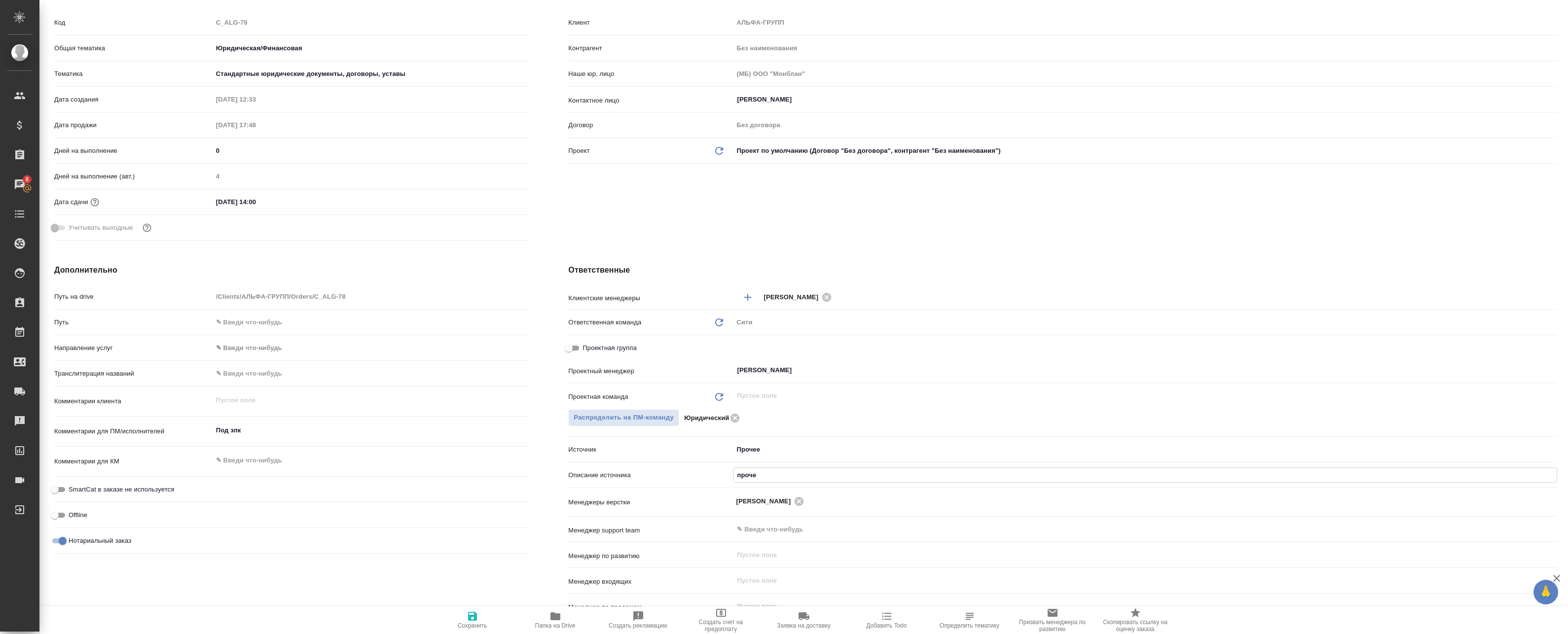
type textarea "x"
type input "прочее"
click at [692, 487] on hr at bounding box center [1063, 487] width 989 height 1
click at [463, 622] on span "Сохранить" at bounding box center [472, 626] width 29 height 7
type textarea "x"
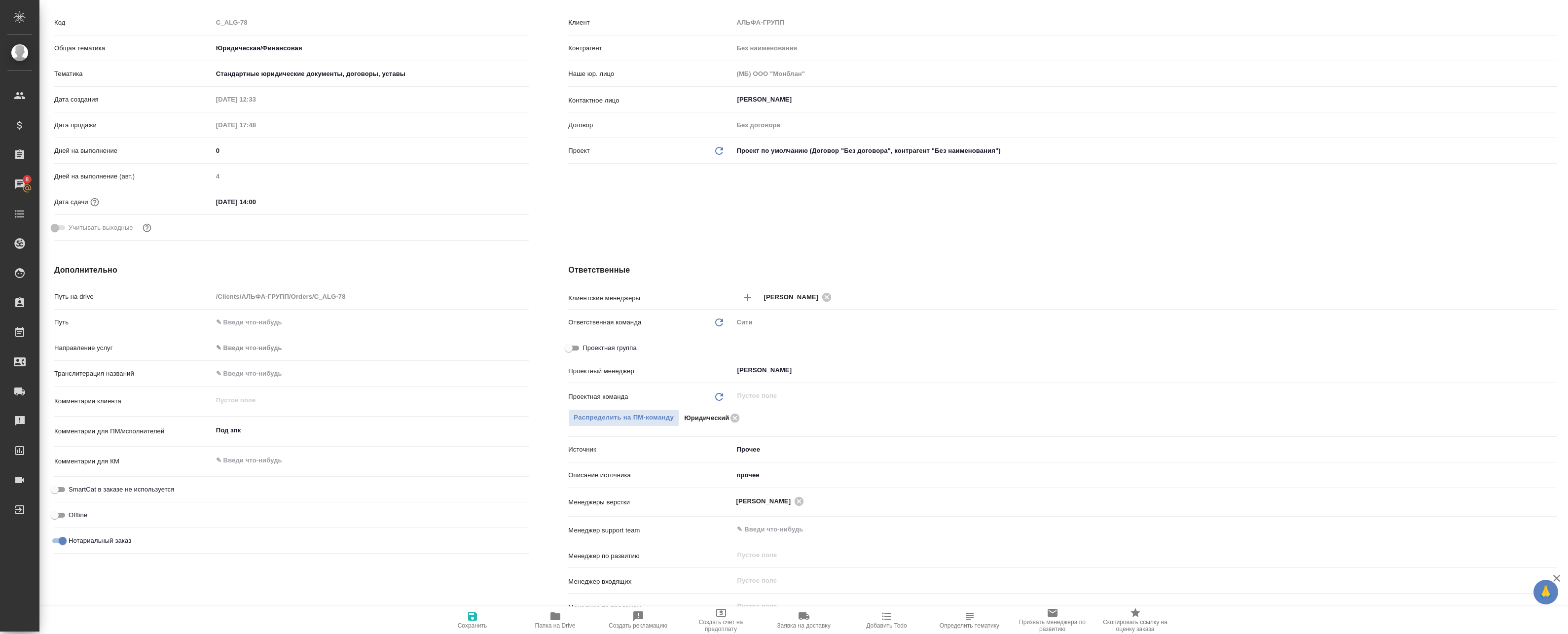
type textarea "x"
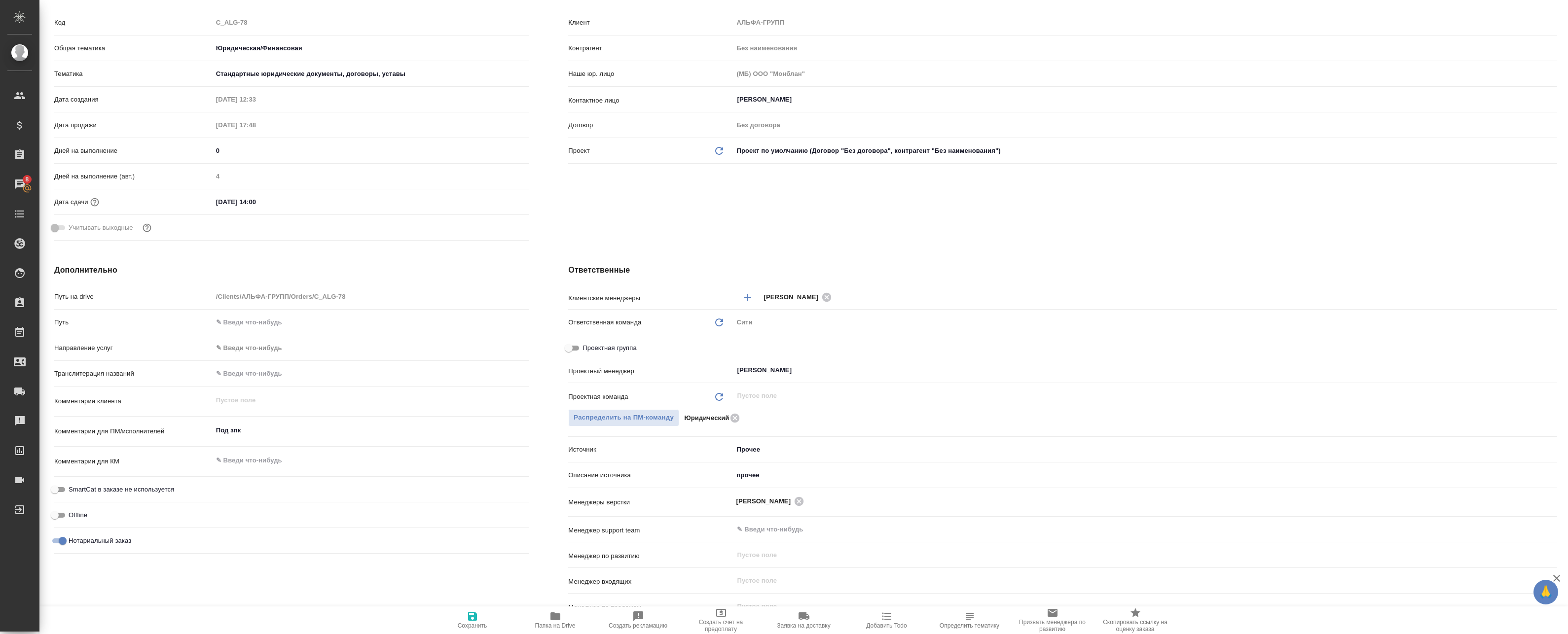
scroll to position [0, 0]
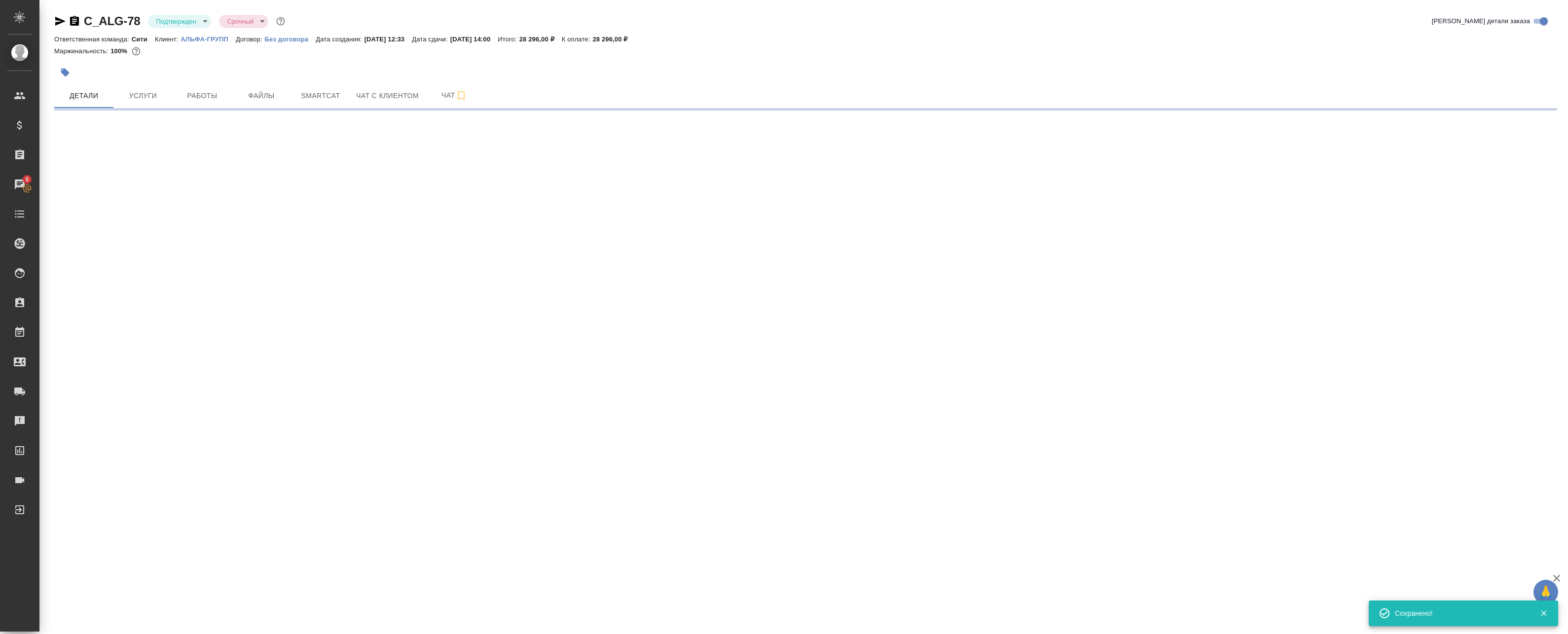
select select "RU"
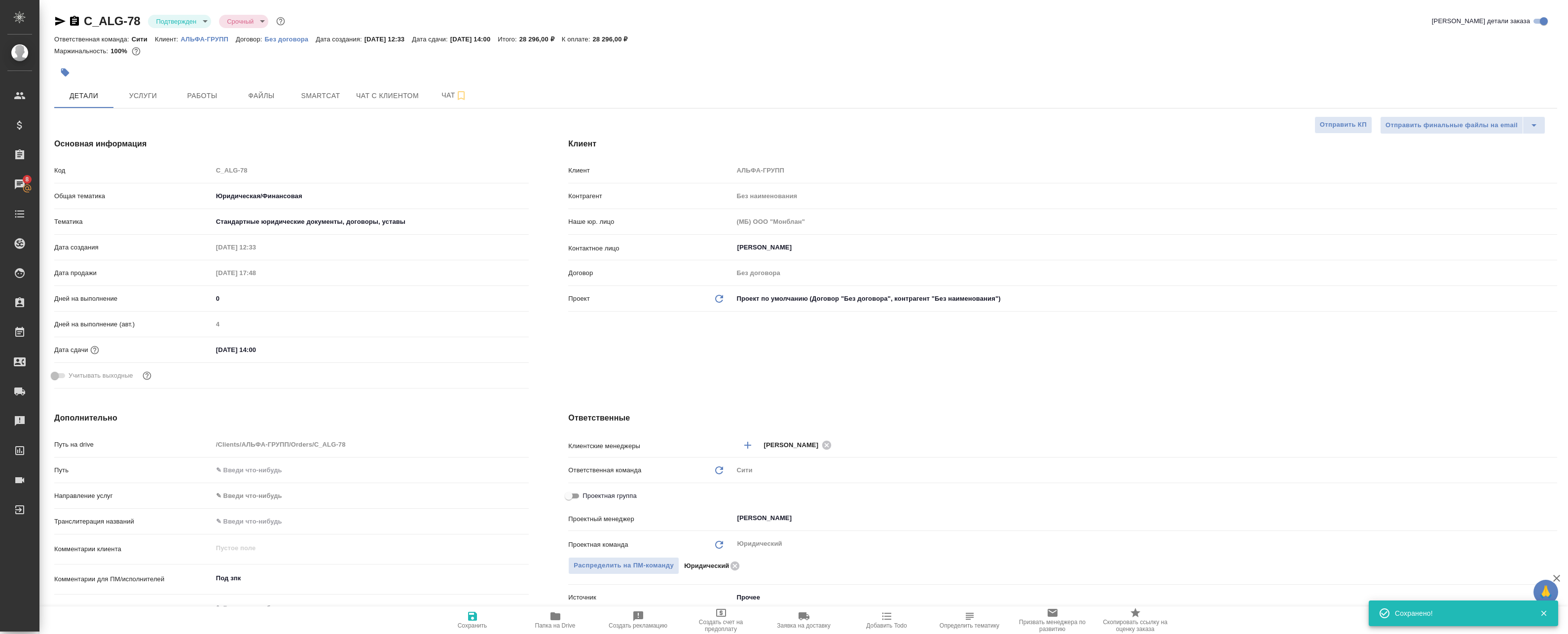
scroll to position [148, 0]
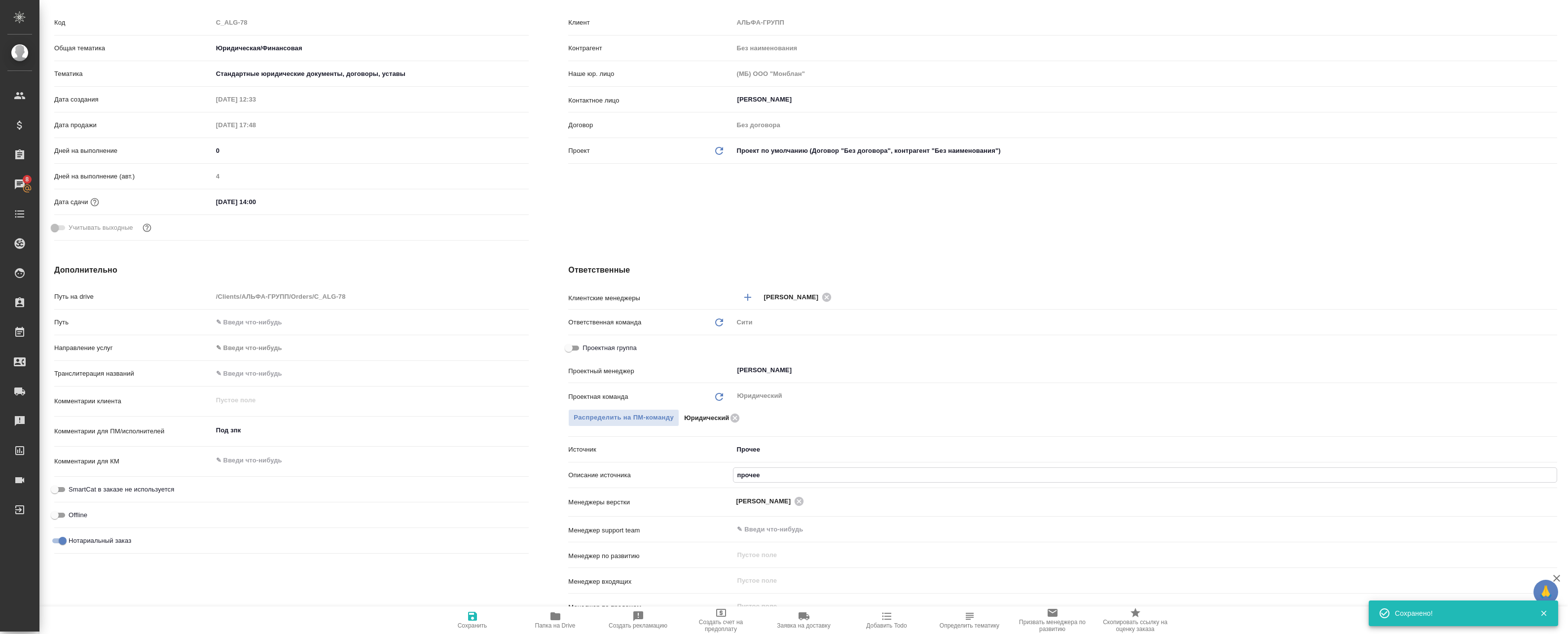
click at [762, 476] on input "прочее" at bounding box center [1145, 475] width 823 height 14
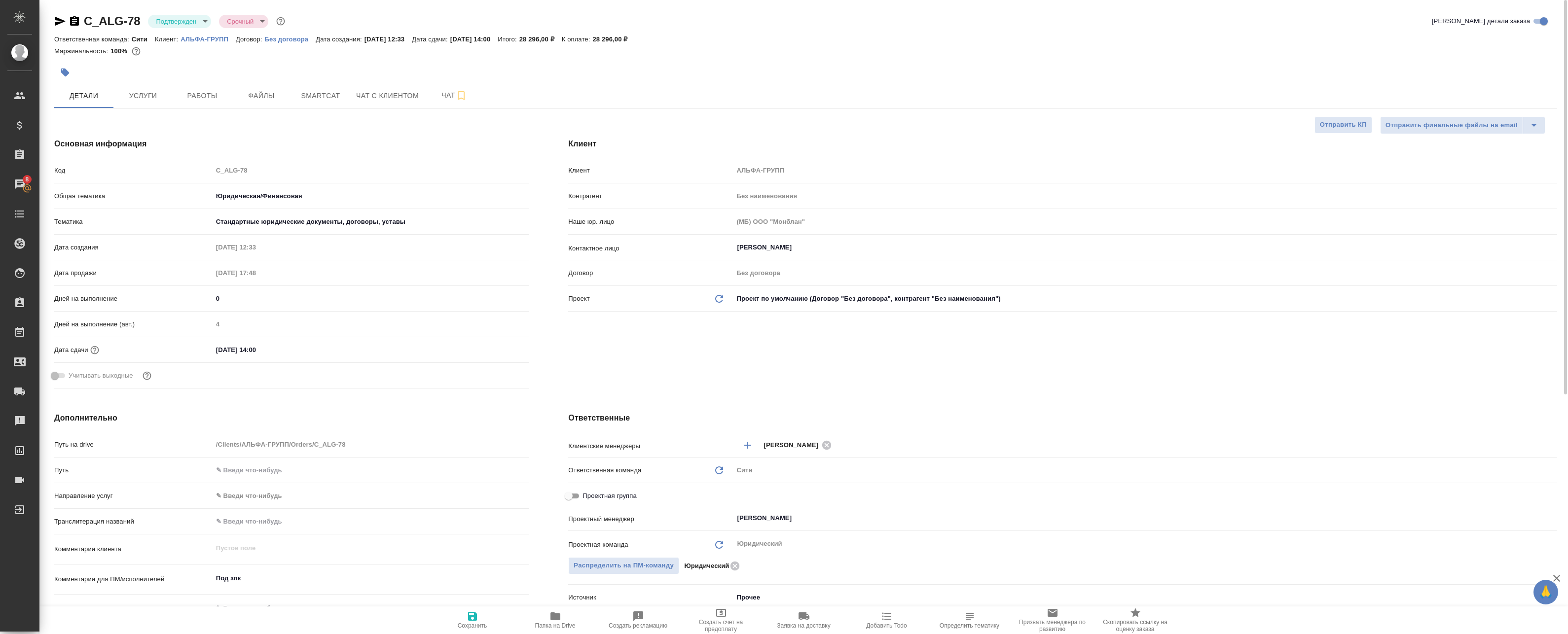
click at [165, 16] on body "🙏 .cls-1 fill:#fff; AWATERA Badanyan Artak Клиенты Спецификации Заказы 8 Чаты T…" at bounding box center [784, 317] width 1568 height 634
click at [173, 106] on button "В работе" at bounding box center [171, 104] width 32 height 11
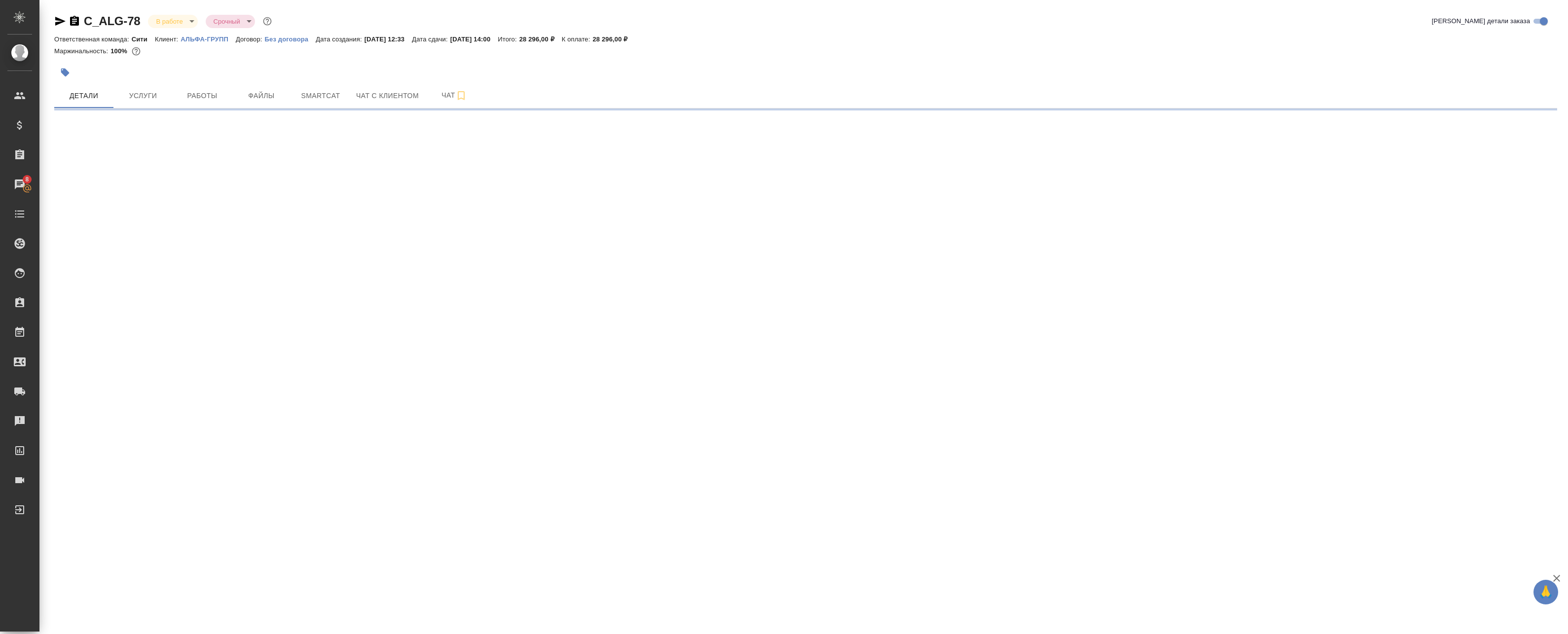
select select "RU"
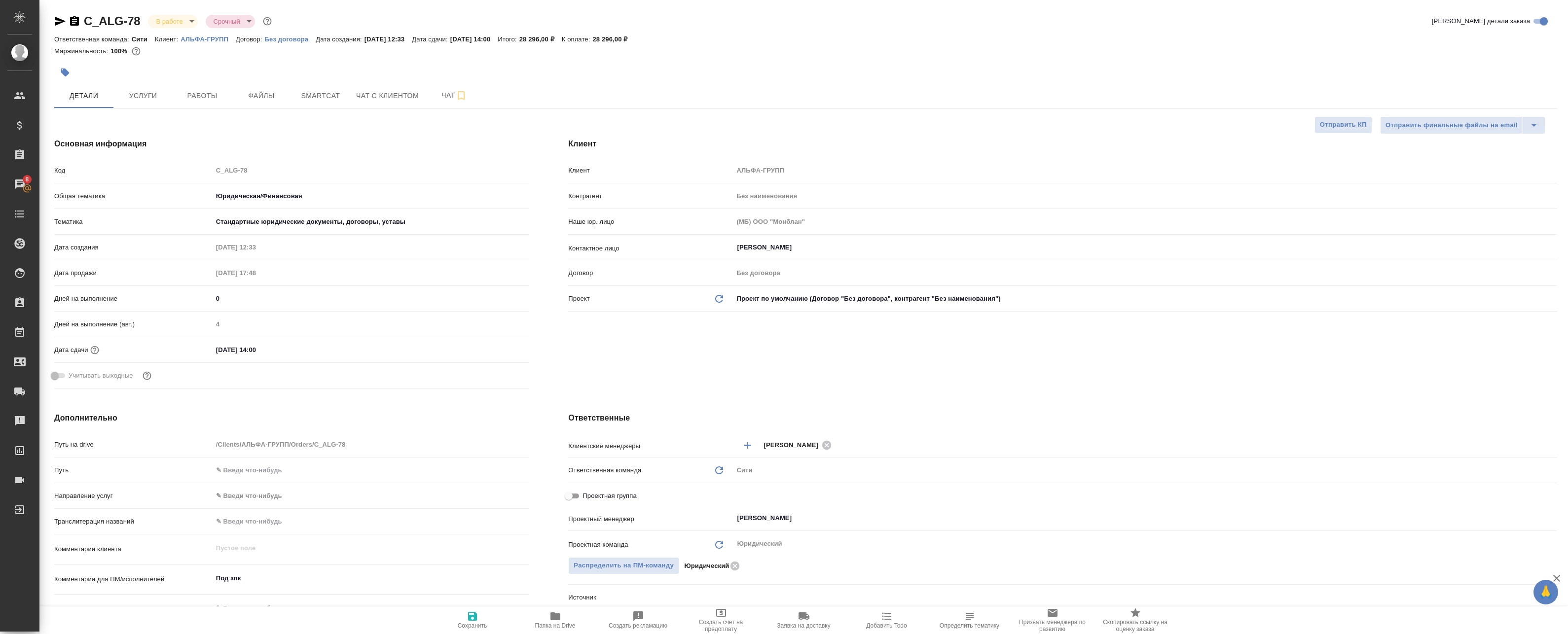
type textarea "x"
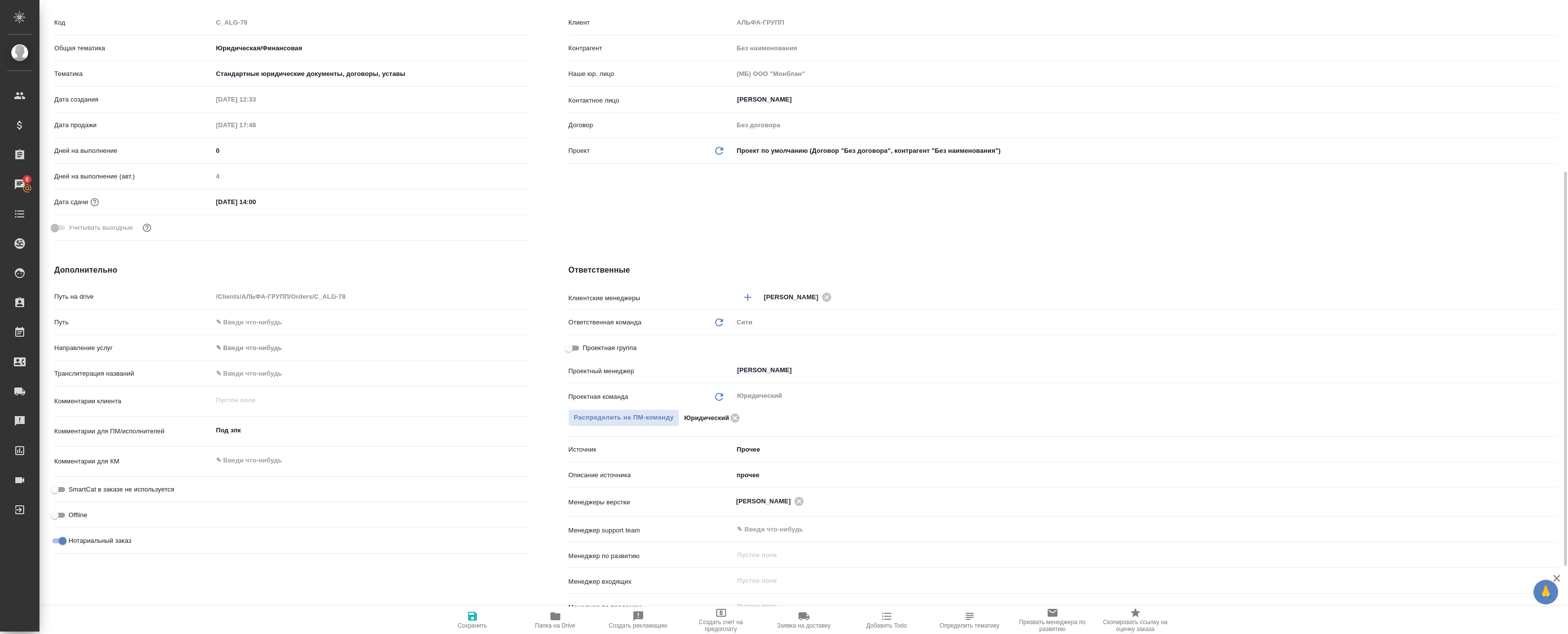
scroll to position [197, 0]
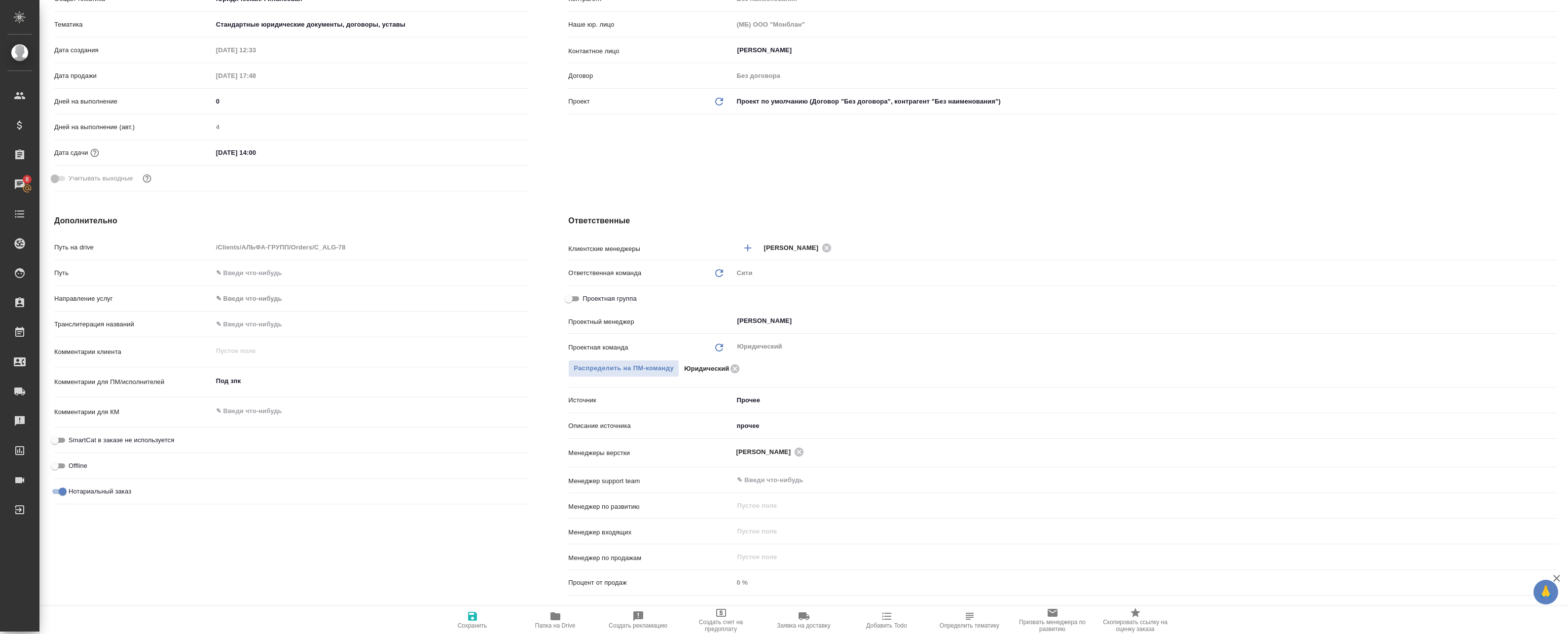
type textarea "x"
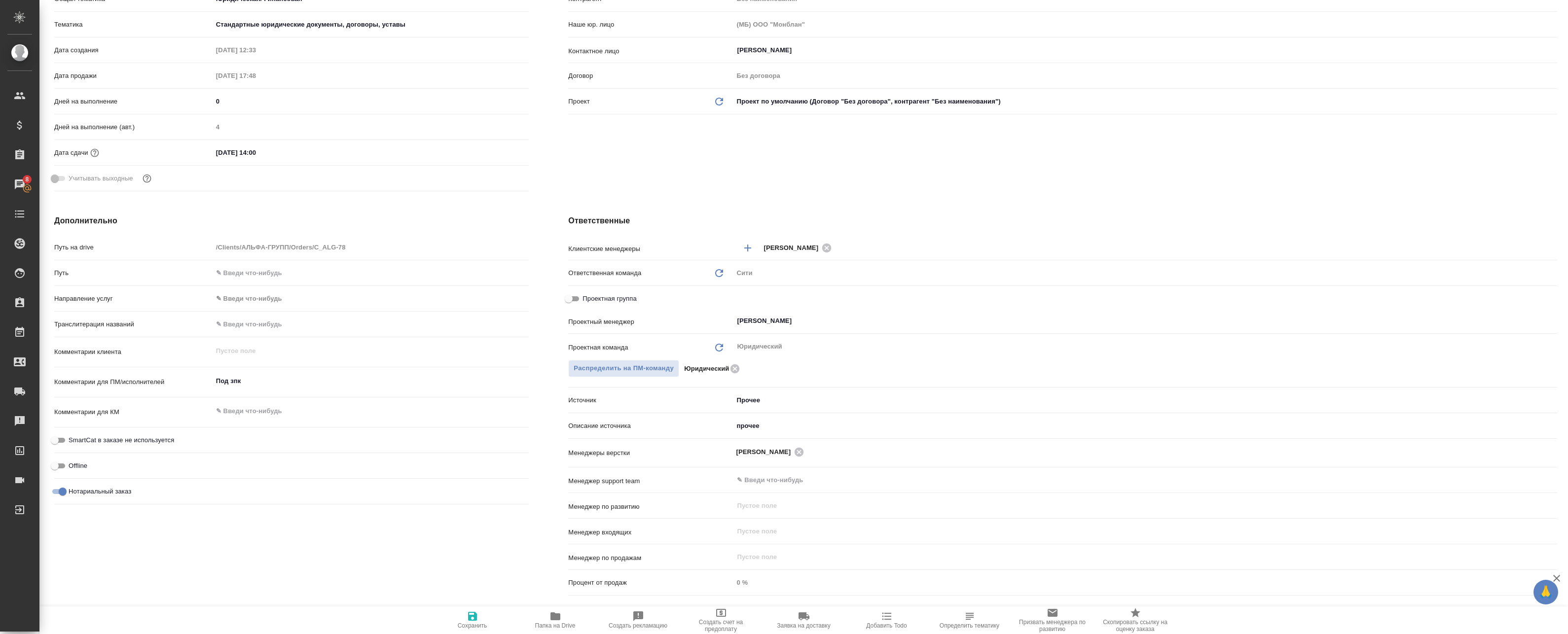
type textarea "x"
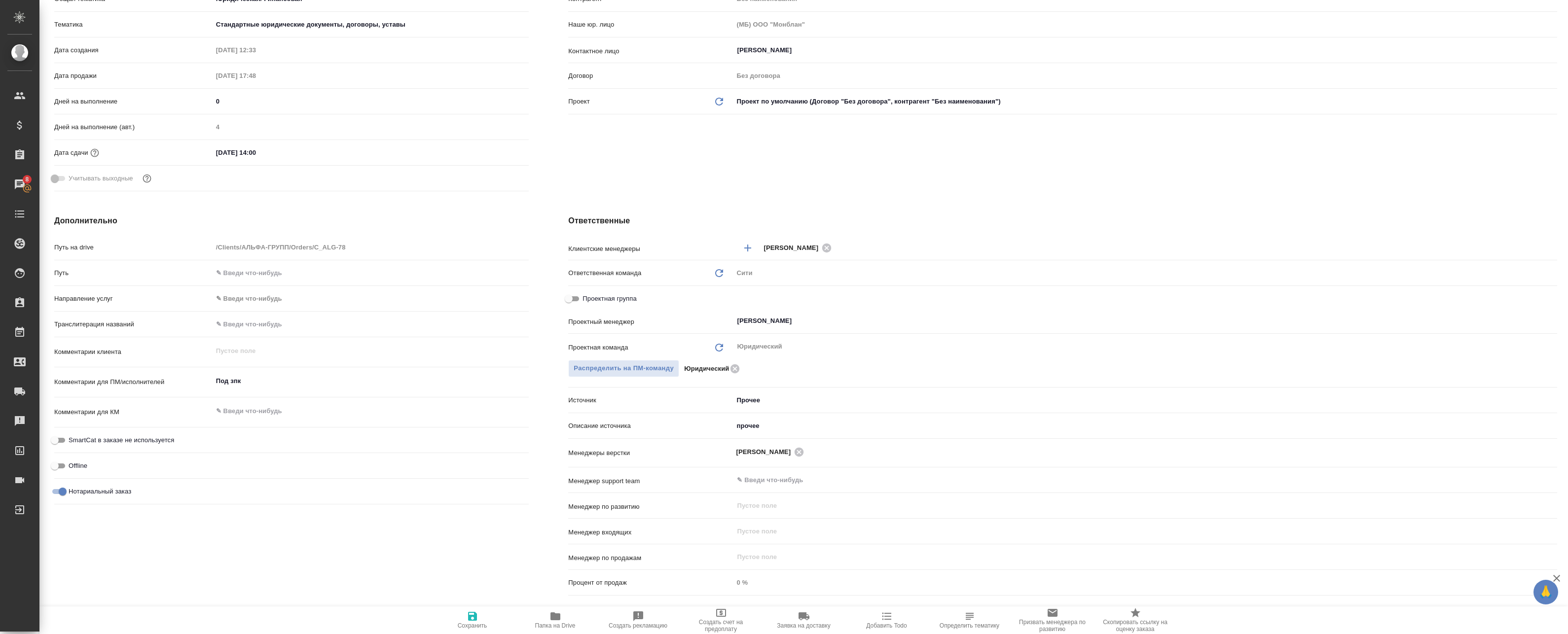
type textarea "x"
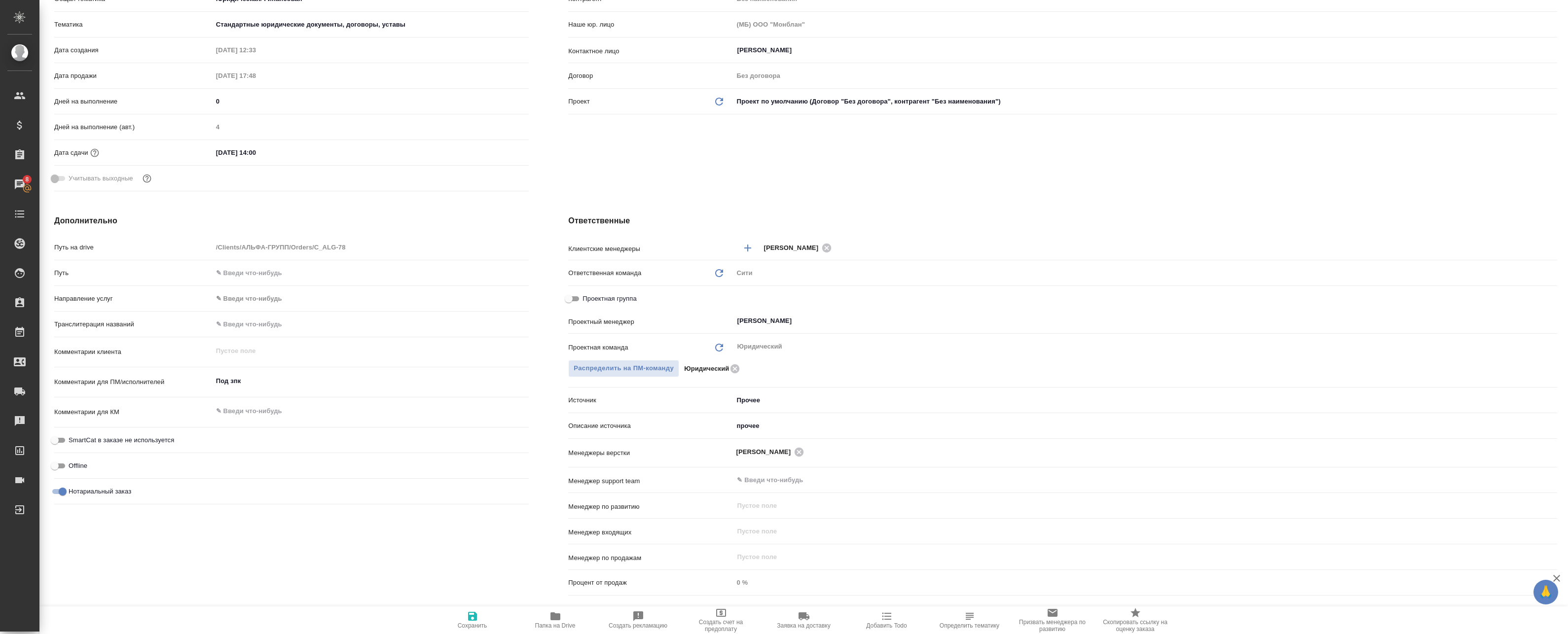
scroll to position [0, 0]
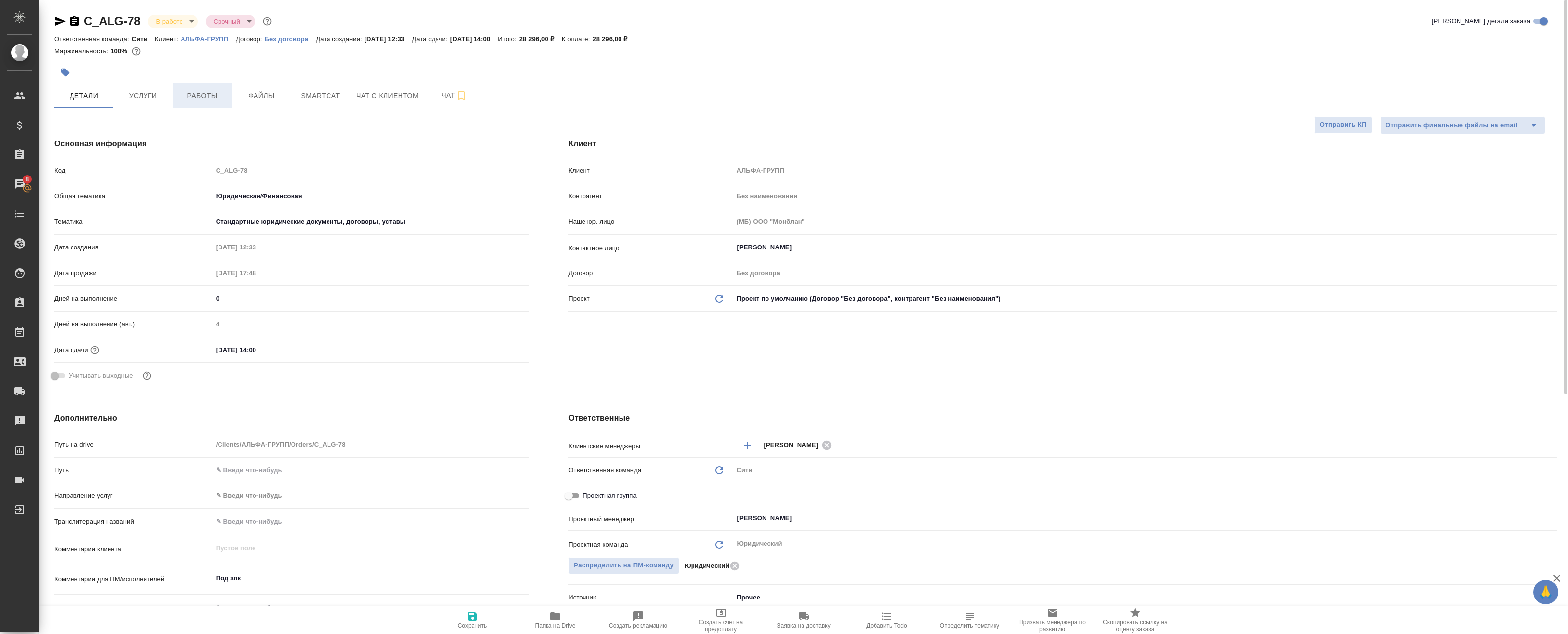
click at [201, 95] on span "Работы" at bounding box center [202, 96] width 47 height 12
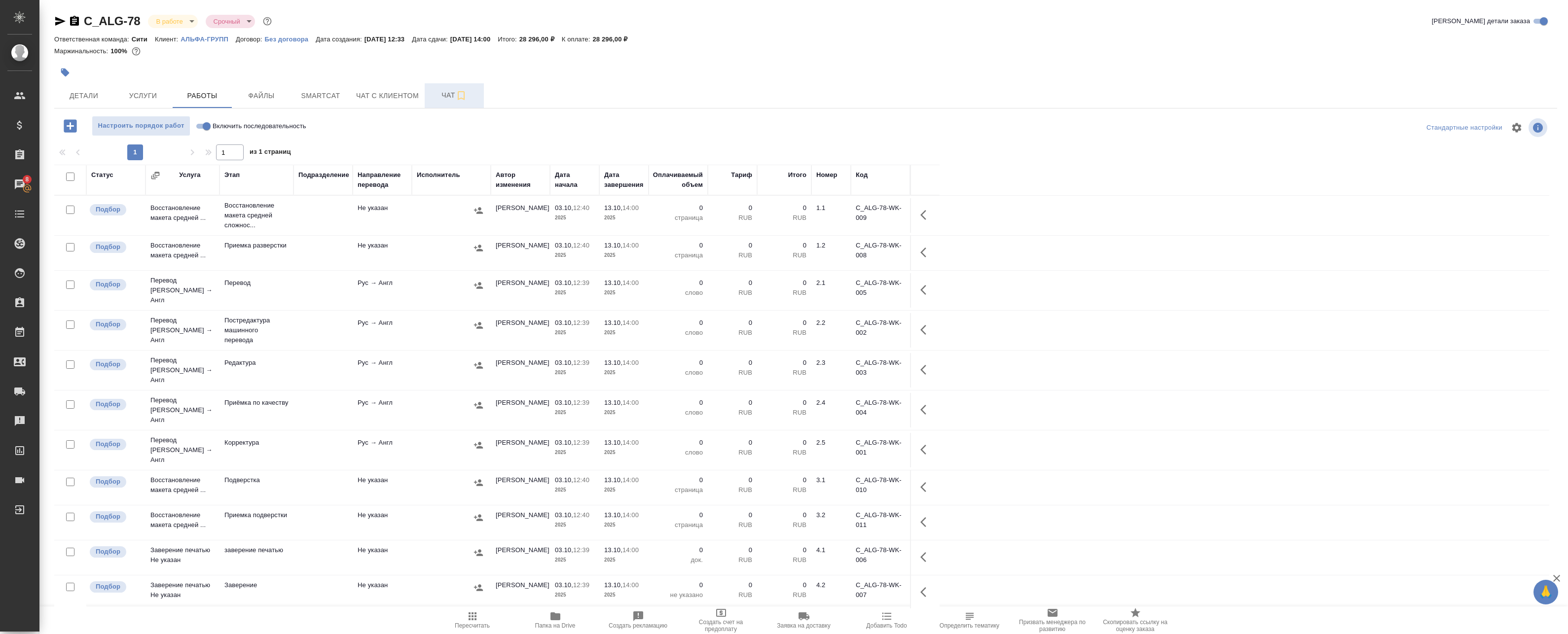
click at [433, 106] on button "Чат" at bounding box center [454, 96] width 59 height 25
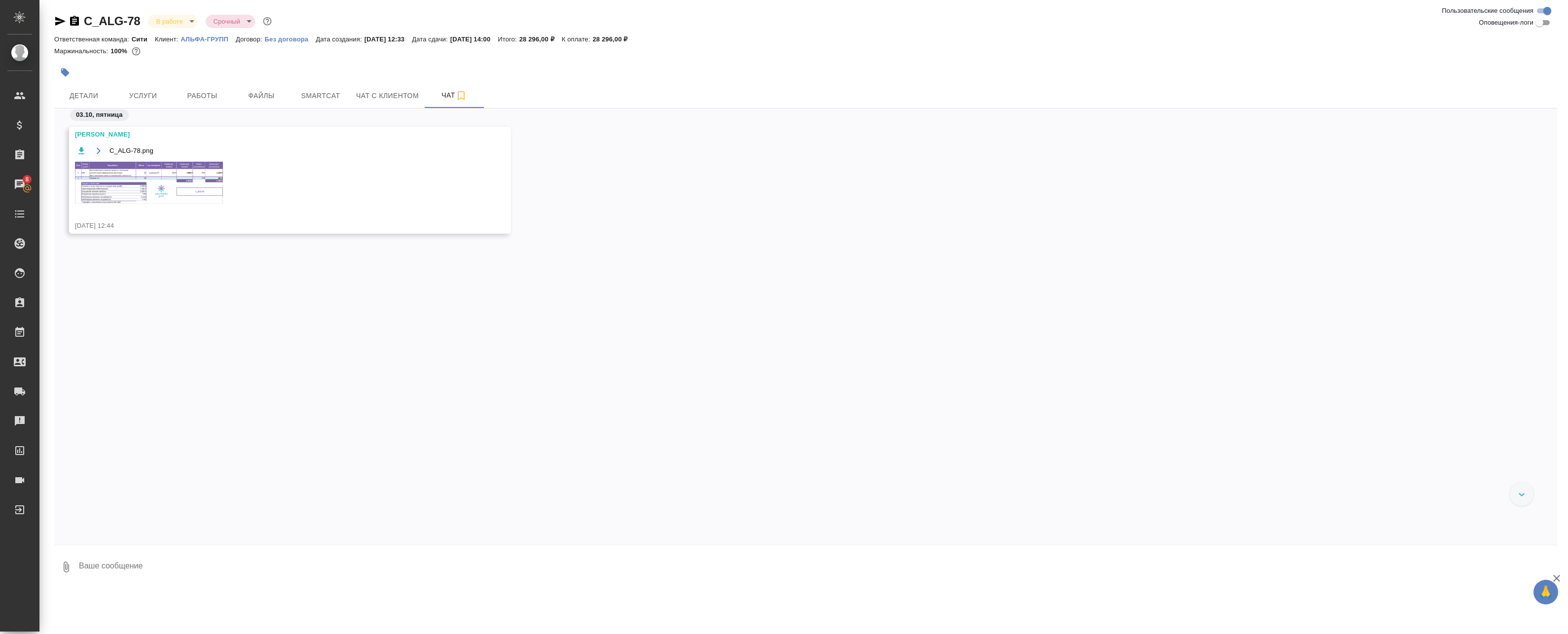
click at [141, 164] on div "C_ALG-78.png" at bounding box center [276, 180] width 402 height 71
click at [110, 164] on img at bounding box center [149, 182] width 148 height 42
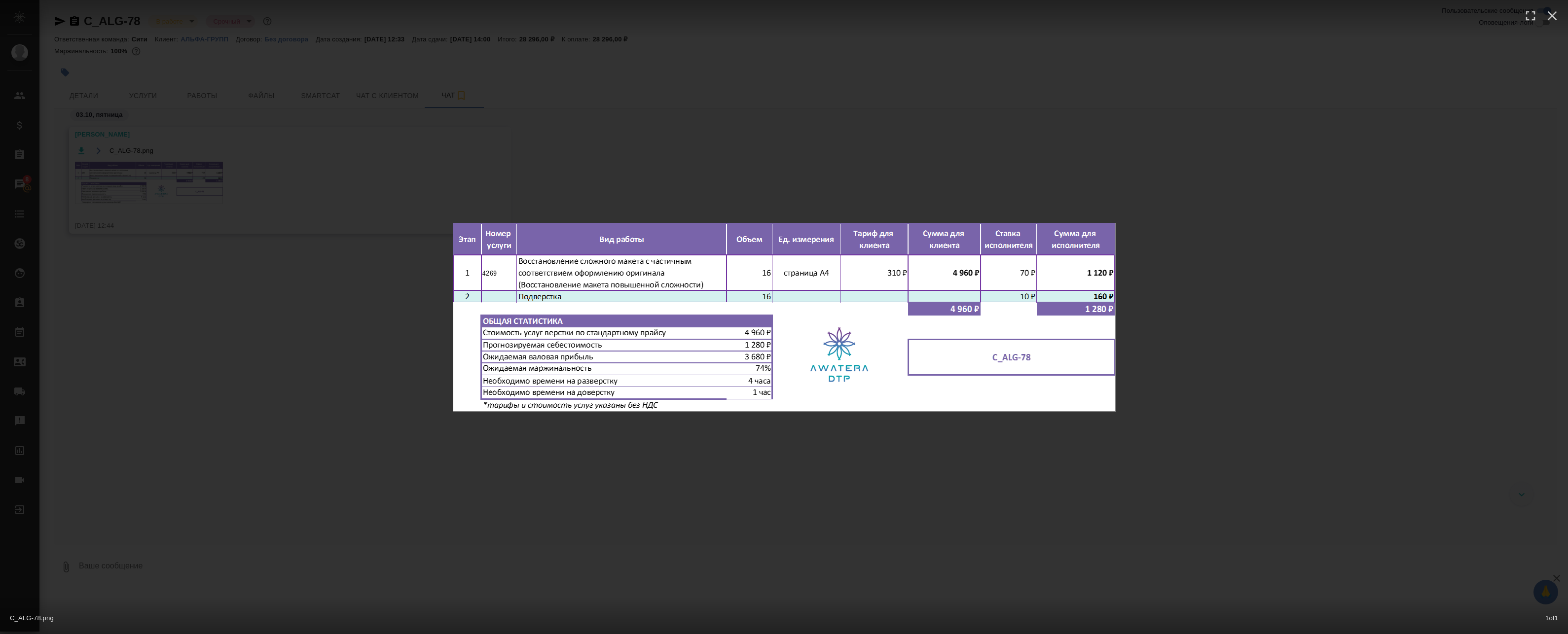
click at [162, 169] on div "C_ALG-78.png 1 of 1" at bounding box center [784, 317] width 1568 height 634
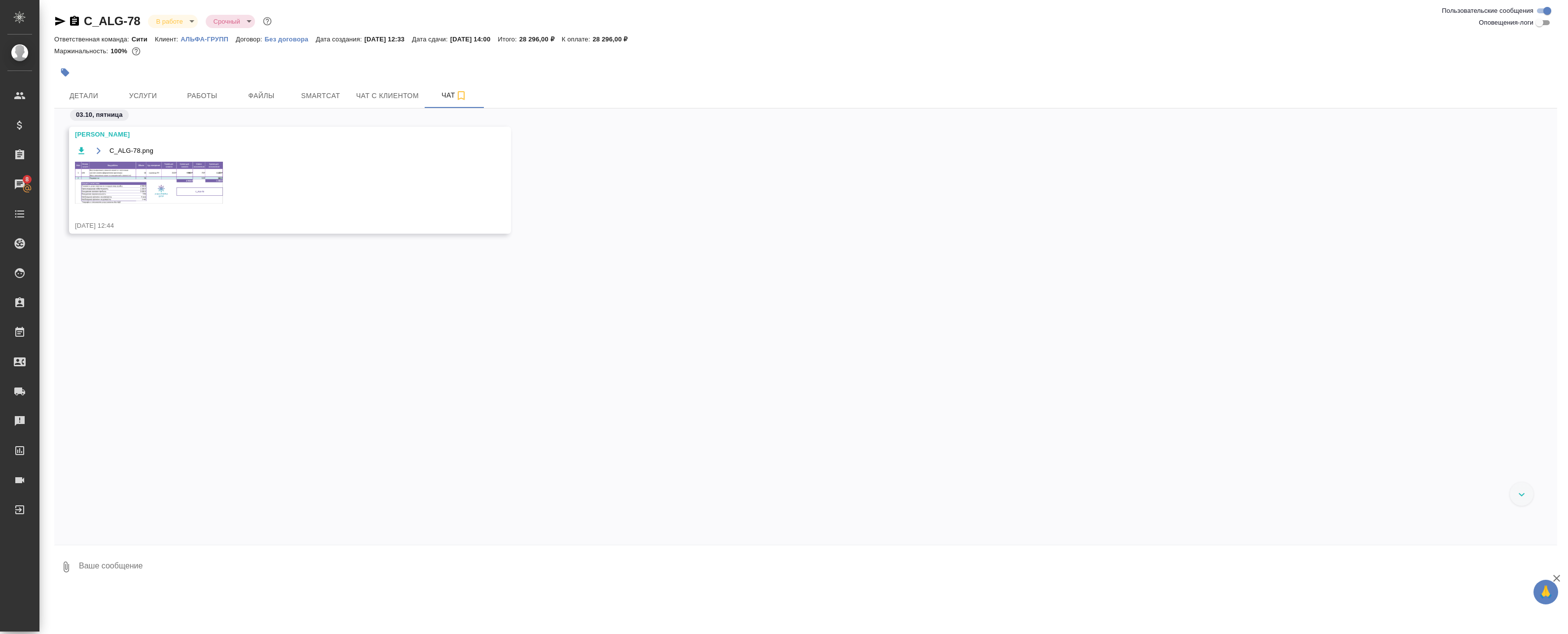
click at [200, 97] on div "C_ALG-78.png 1 of 1" at bounding box center [784, 337] width 1411 height 570
click at [203, 97] on span "Работы" at bounding box center [202, 96] width 47 height 12
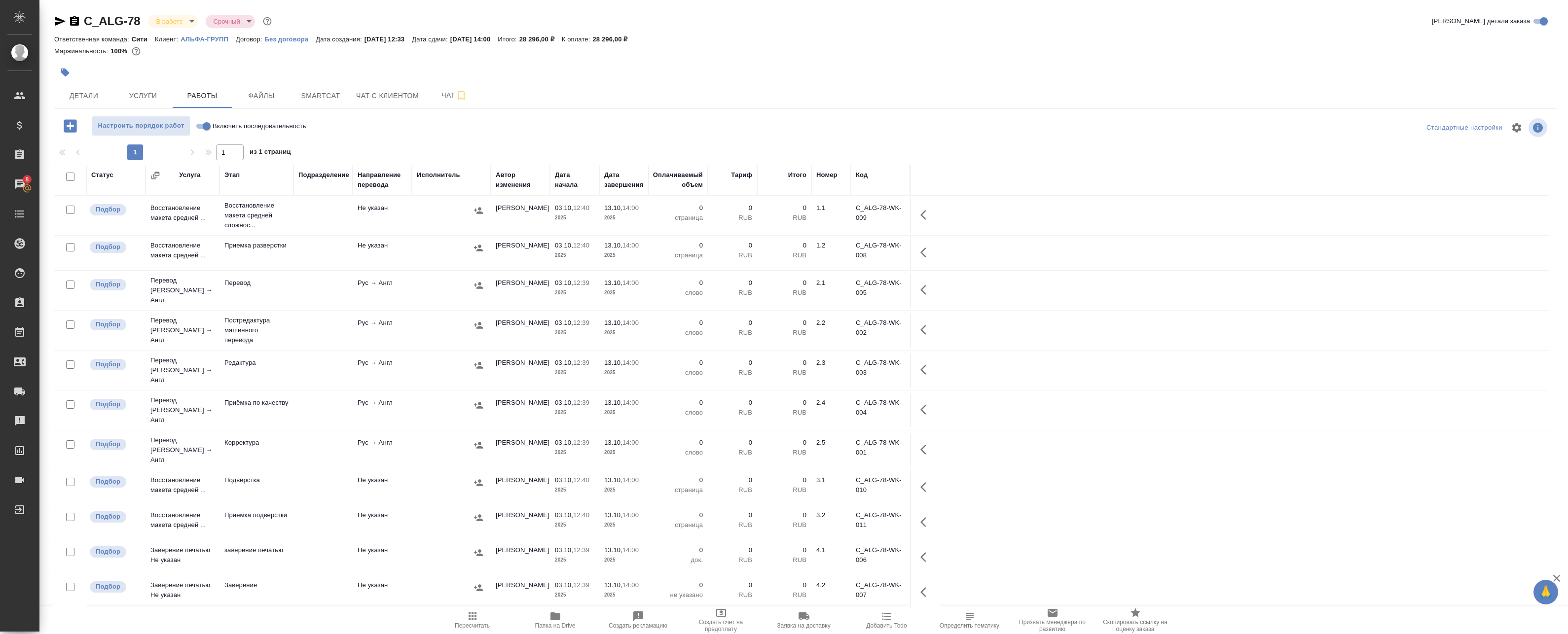
click at [341, 217] on td at bounding box center [323, 215] width 59 height 34
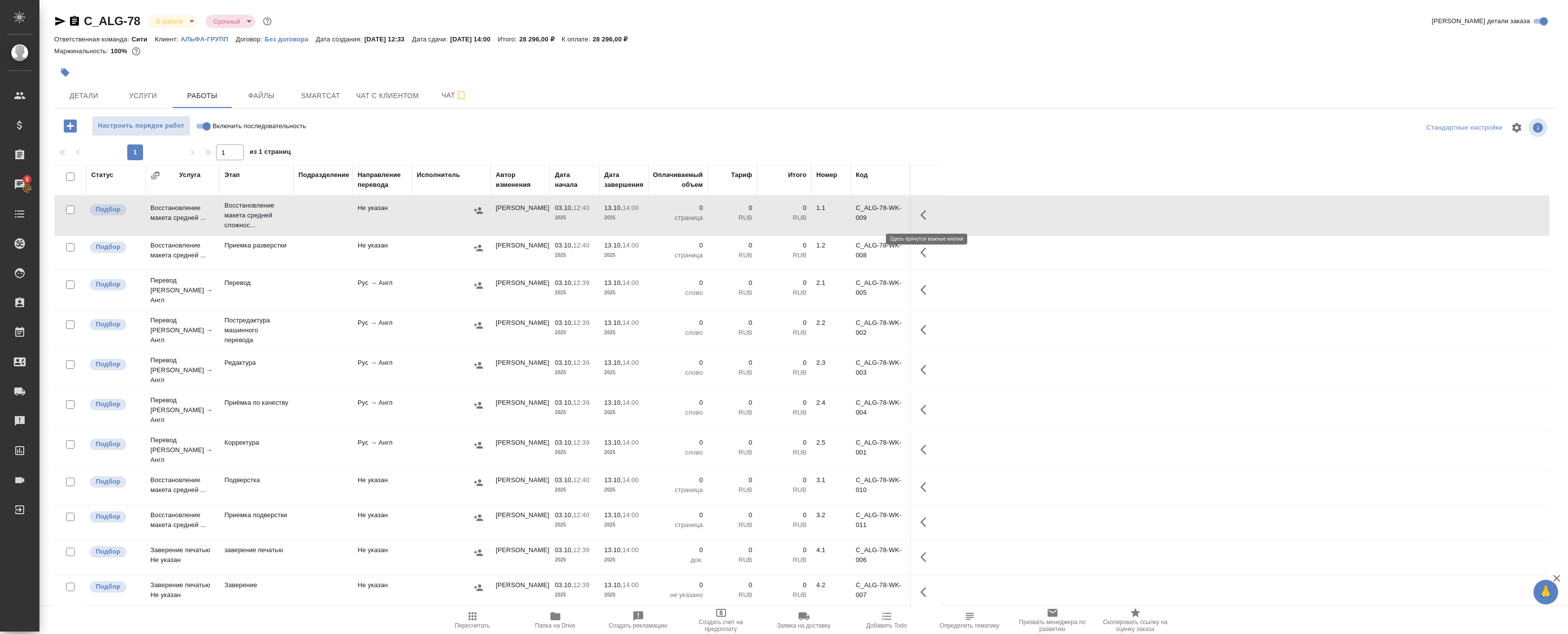
click at [921, 210] on icon "button" at bounding box center [926, 215] width 12 height 12
click at [857, 217] on icon "button" at bounding box center [854, 215] width 12 height 12
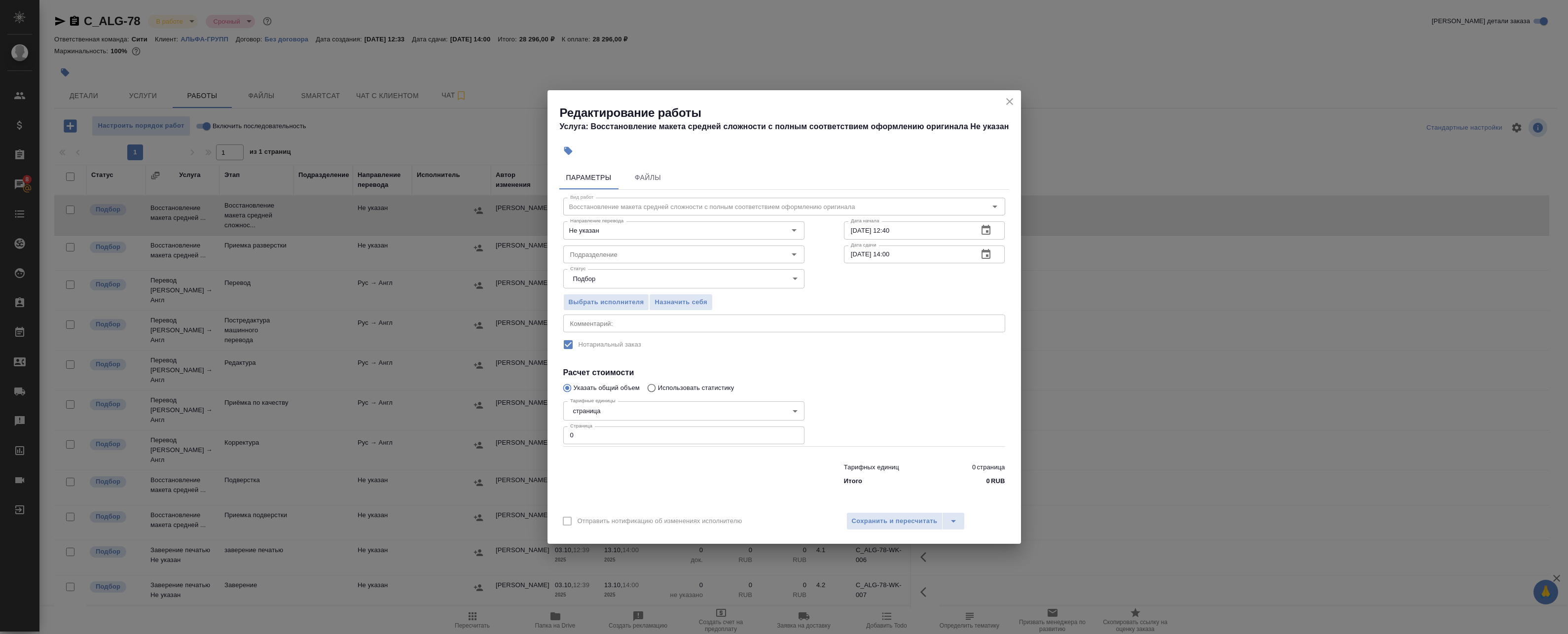
click at [1007, 105] on icon "close" at bounding box center [1009, 101] width 12 height 12
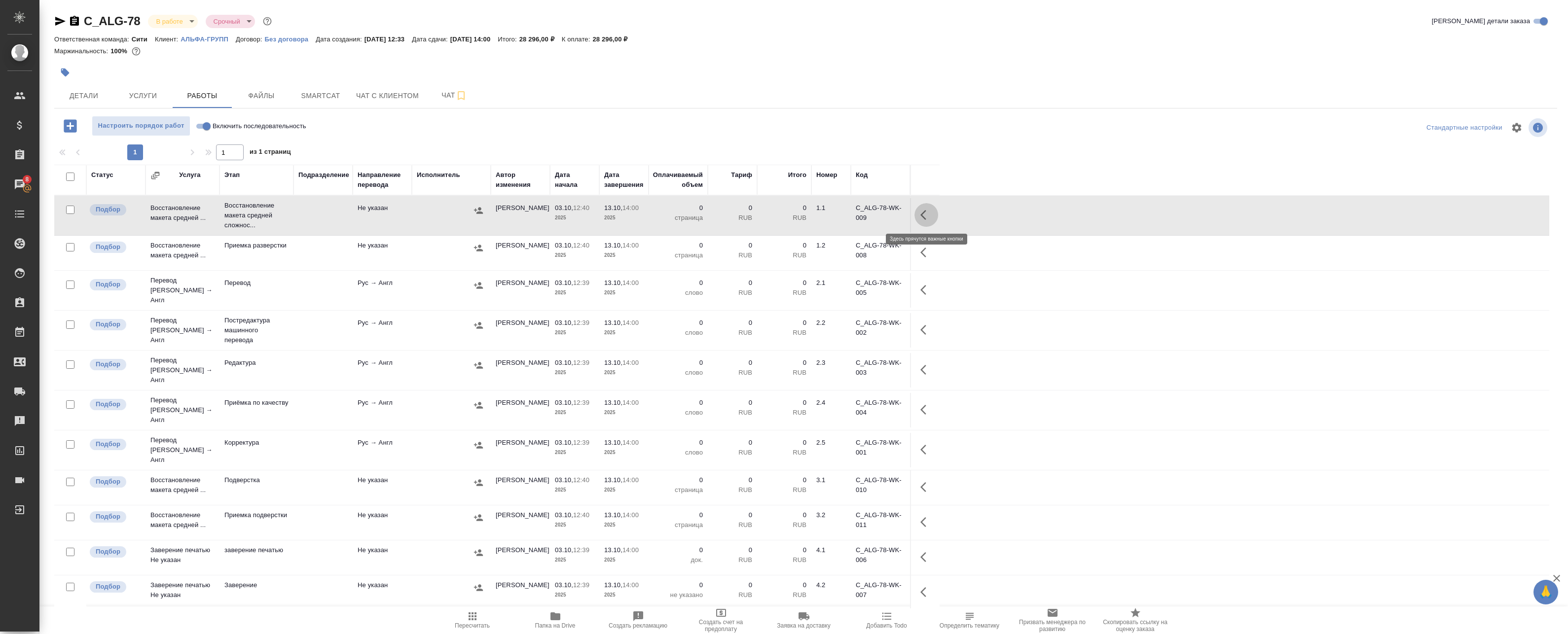
click at [926, 212] on icon "button" at bounding box center [926, 215] width 12 height 12
click at [849, 217] on icon "button" at bounding box center [854, 215] width 12 height 12
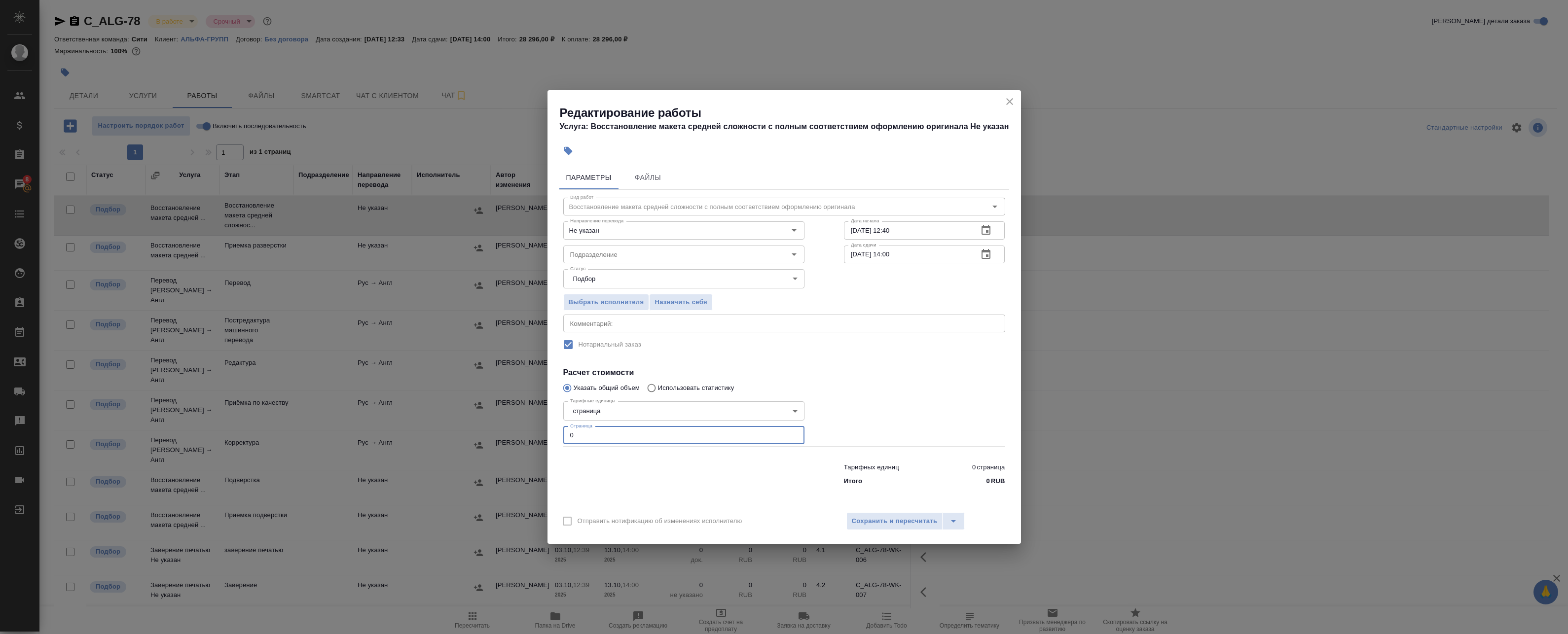
drag, startPoint x: 576, startPoint y: 435, endPoint x: 443, endPoint y: 428, distance: 133.2
click at [448, 428] on div "Редактирование работы Услуга: Восстановление макета средней сложности с полным …" at bounding box center [784, 317] width 1568 height 634
type input "16"
click at [989, 226] on icon "button" at bounding box center [985, 230] width 9 height 10
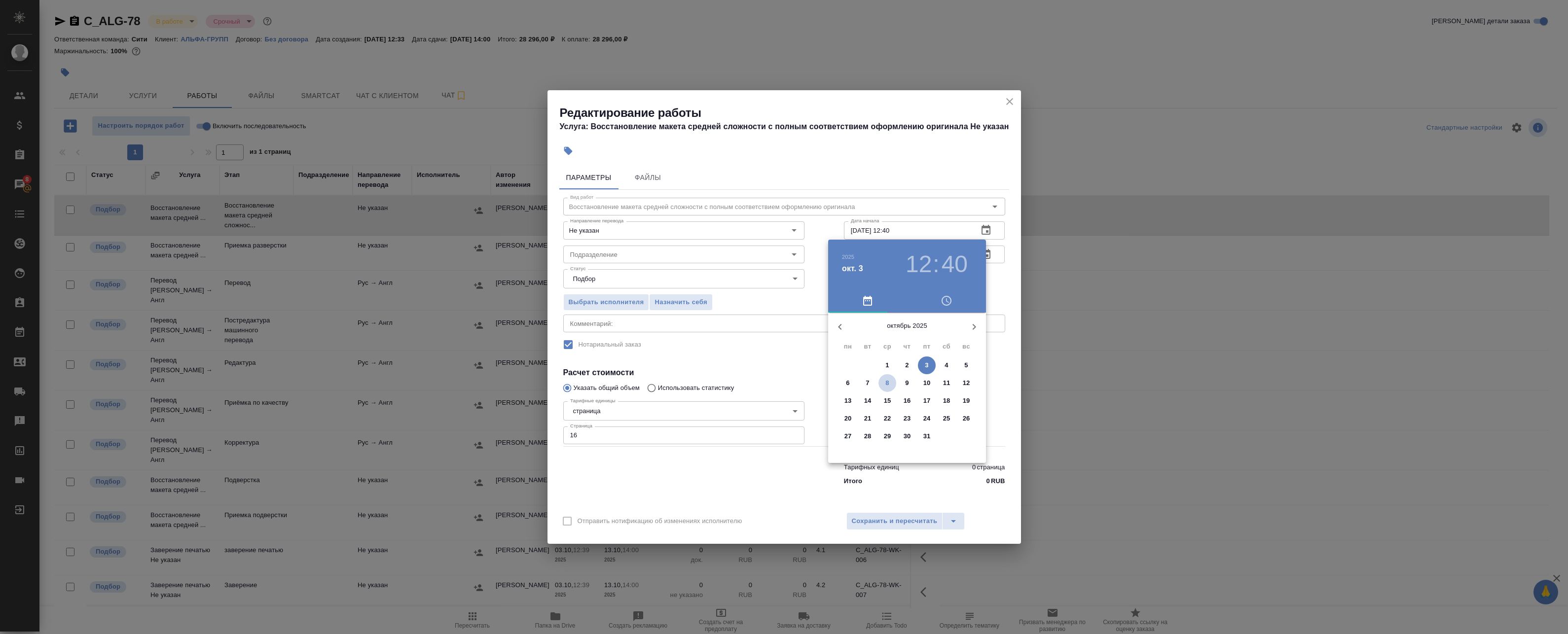
click at [887, 385] on p "8" at bounding box center [886, 383] width 3 height 10
click at [862, 365] on div at bounding box center [906, 389] width 128 height 128
click at [907, 336] on div at bounding box center [906, 389] width 128 height 128
type input "08.10.2025 10:00"
click at [997, 282] on div at bounding box center [784, 317] width 1568 height 634
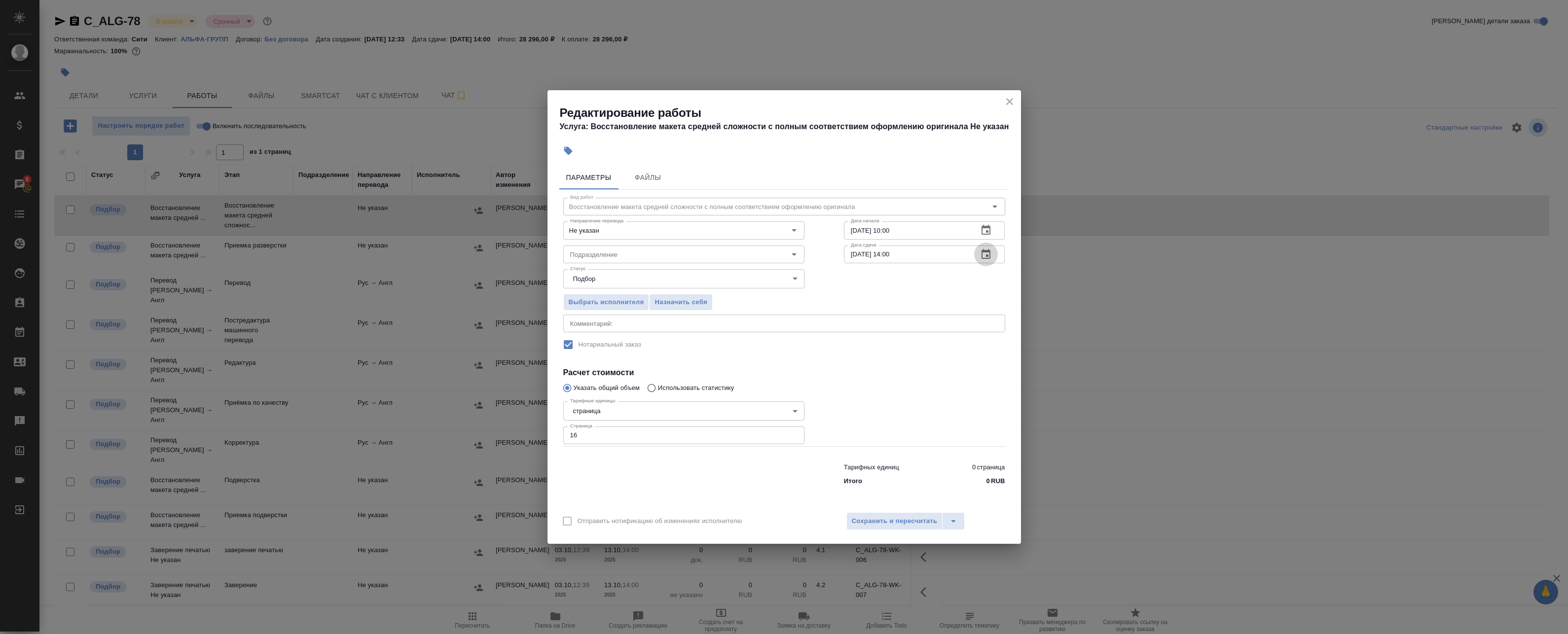
click at [989, 256] on icon "button" at bounding box center [985, 254] width 12 height 12
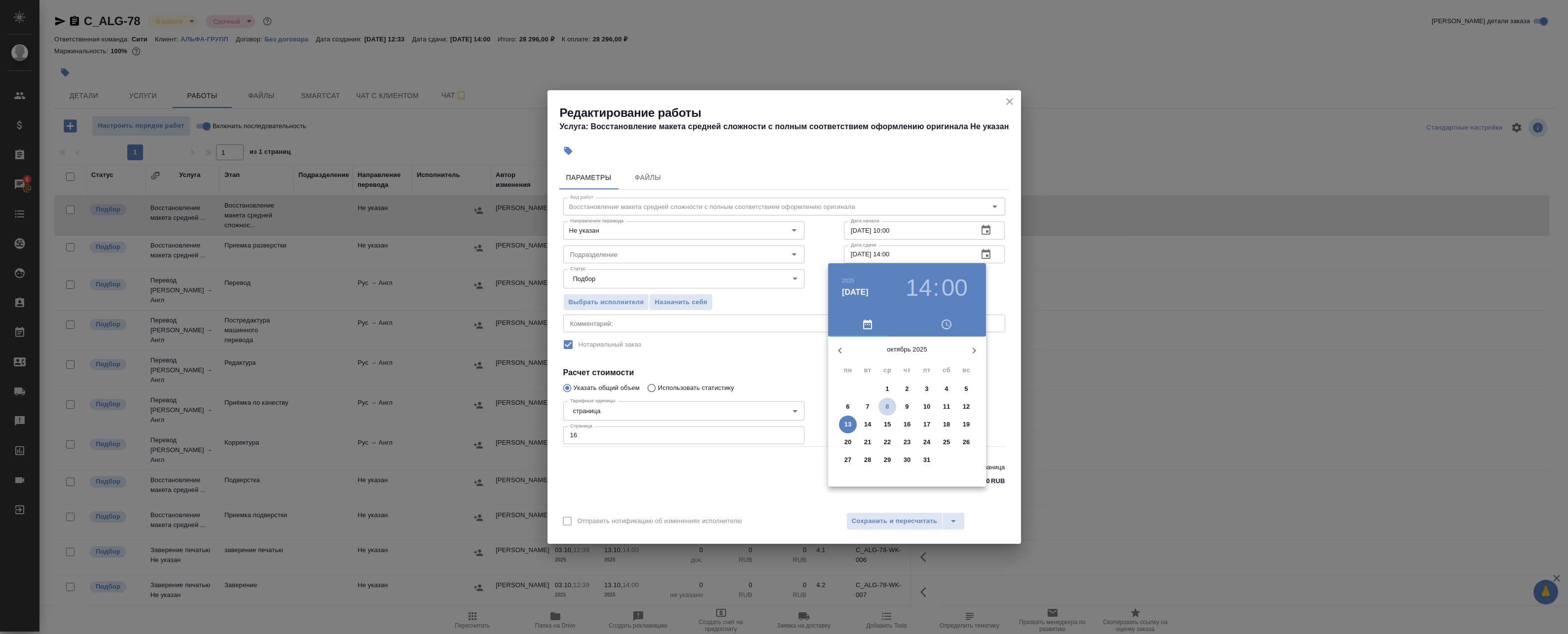
click at [889, 406] on span "8" at bounding box center [887, 406] width 18 height 10
type input "08.10.2025 14:00"
click at [1005, 292] on div at bounding box center [784, 317] width 1568 height 634
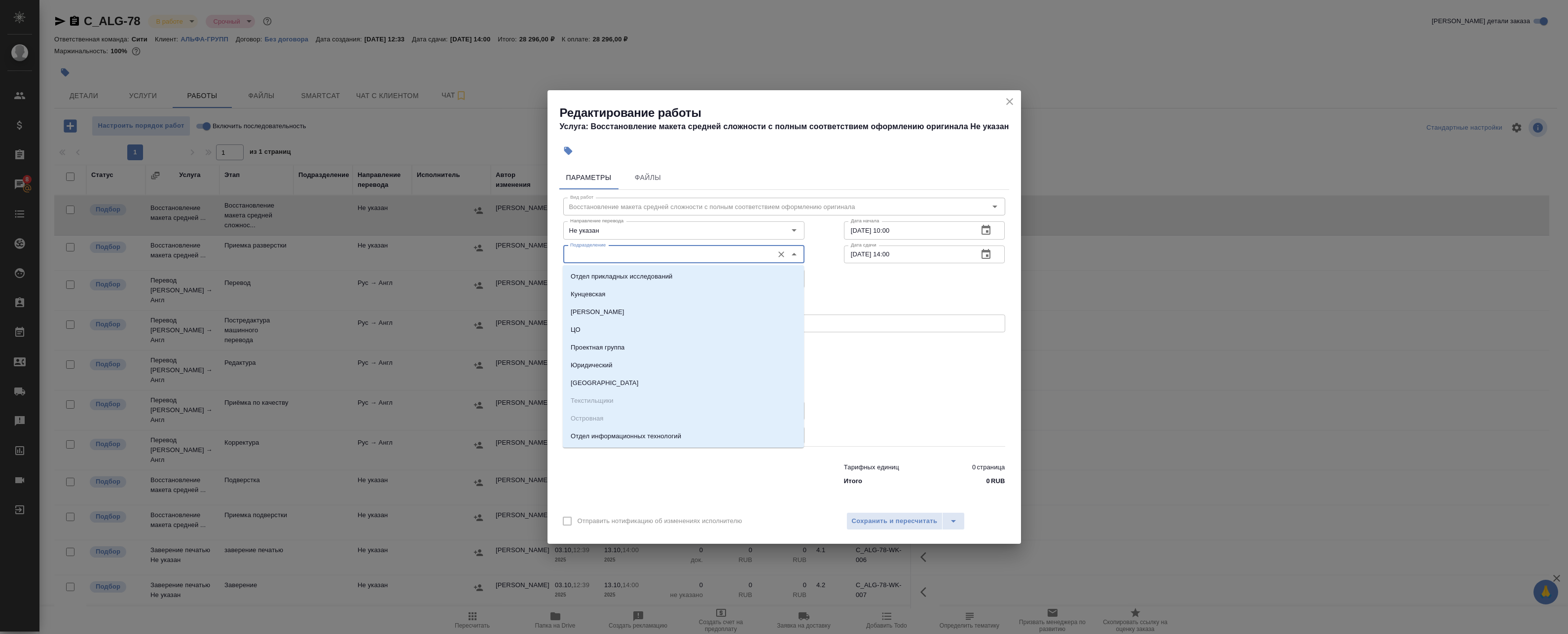
click at [621, 256] on input "Подразделение" at bounding box center [667, 254] width 202 height 12
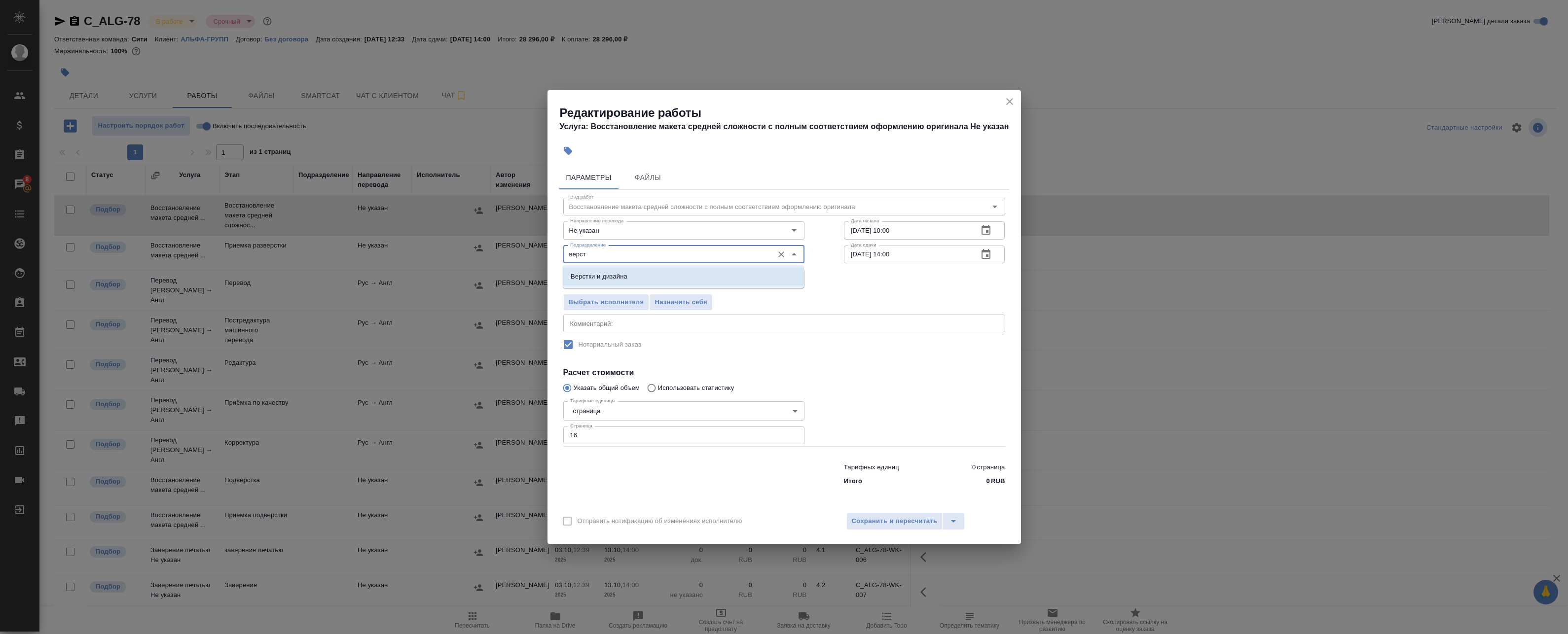
click at [637, 275] on li "Верстки и дизайна" at bounding box center [684, 277] width 241 height 18
type input "Верстки и дизайна"
click at [878, 294] on div "Выбрать исполнителя Назначить себя" at bounding box center [784, 301] width 481 height 60
click at [893, 522] on span "Сохранить и пересчитать" at bounding box center [894, 521] width 86 height 12
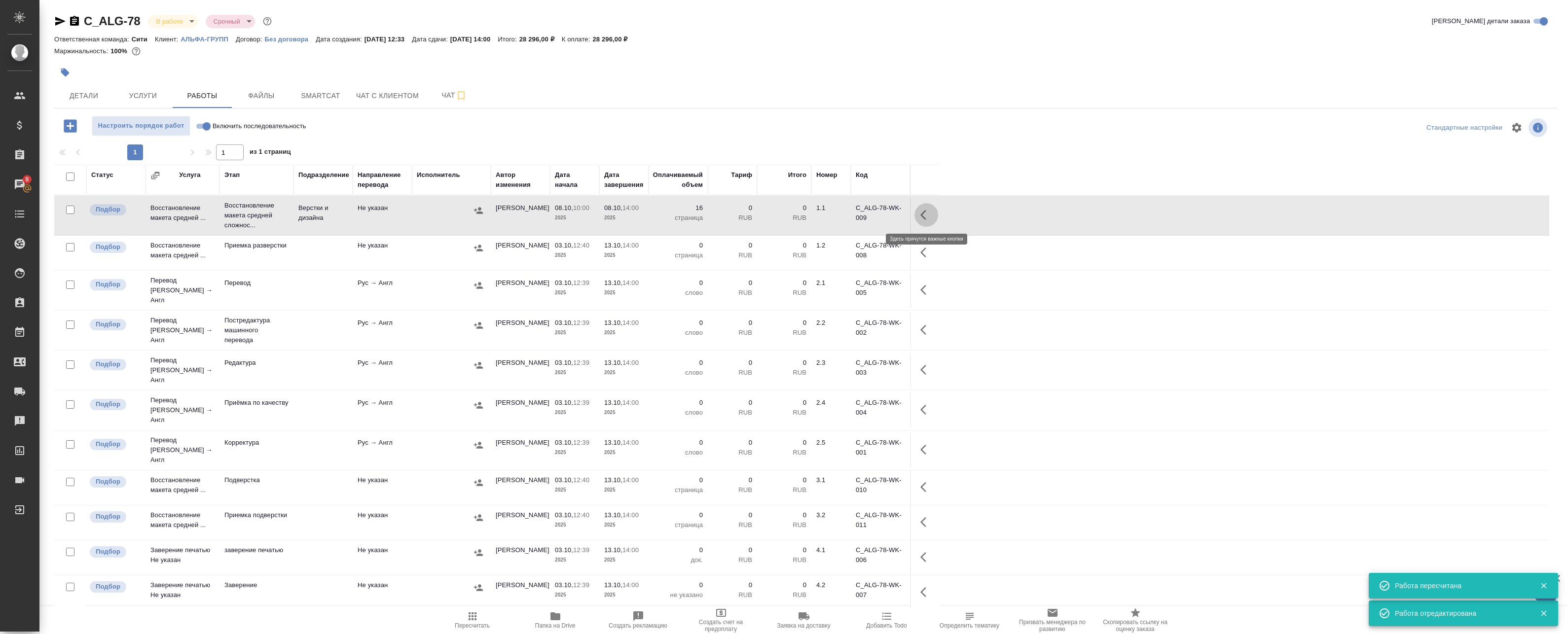
click at [917, 216] on button "button" at bounding box center [926, 215] width 24 height 24
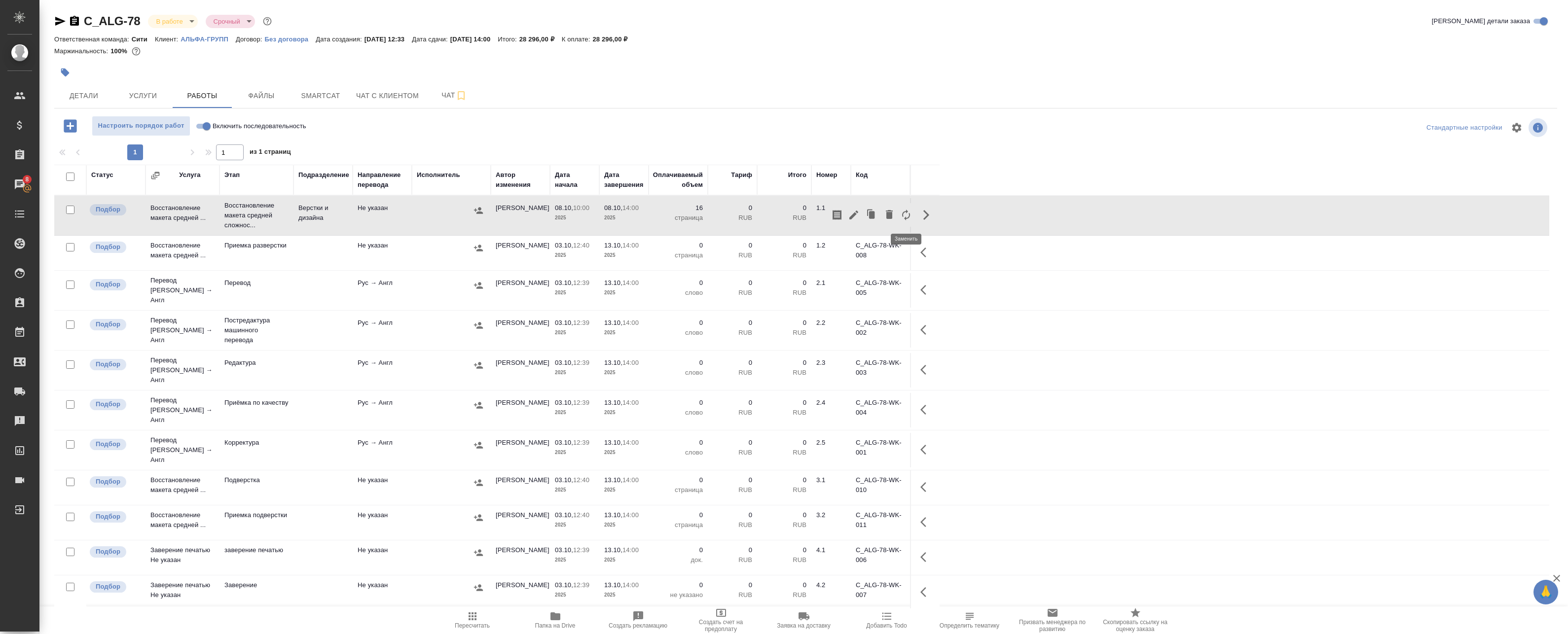
click at [904, 217] on icon "button" at bounding box center [906, 215] width 12 height 12
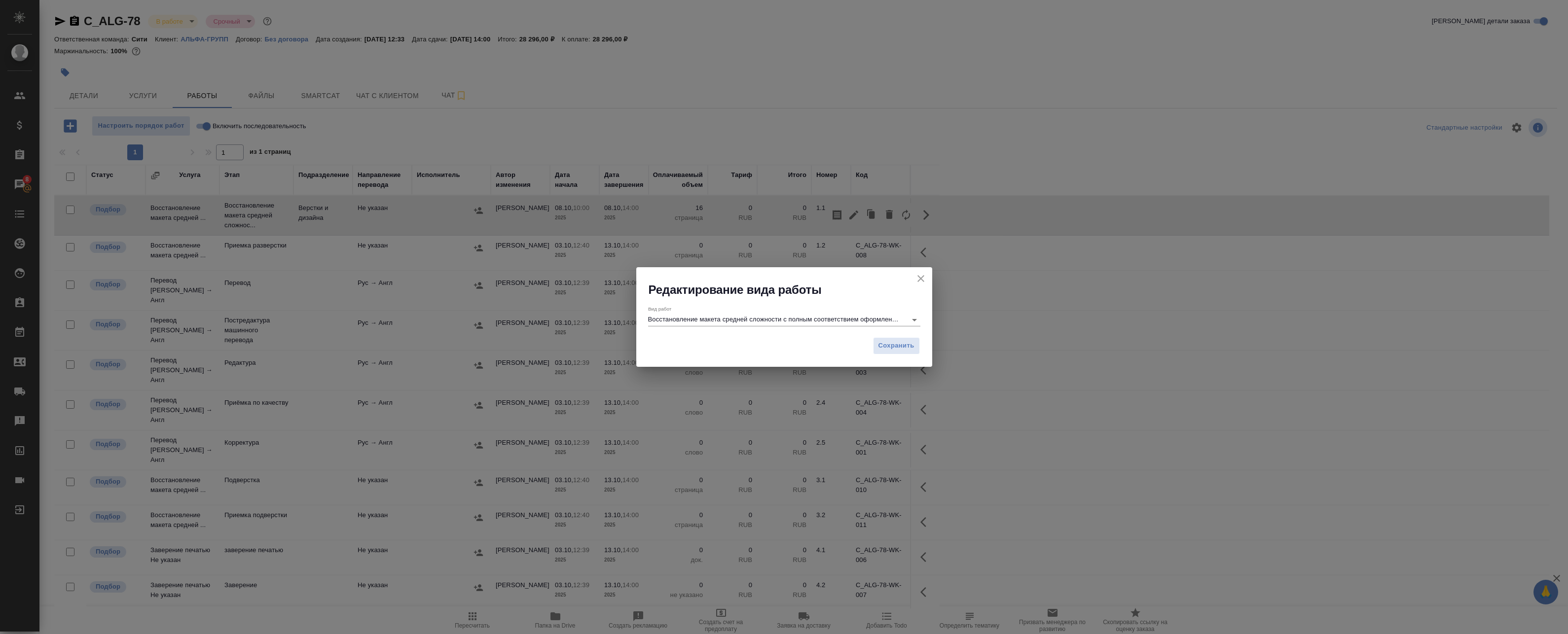
click at [705, 319] on input "Восстановление макета средней сложности с полным соответствием оформлению ориги…" at bounding box center [775, 319] width 254 height 12
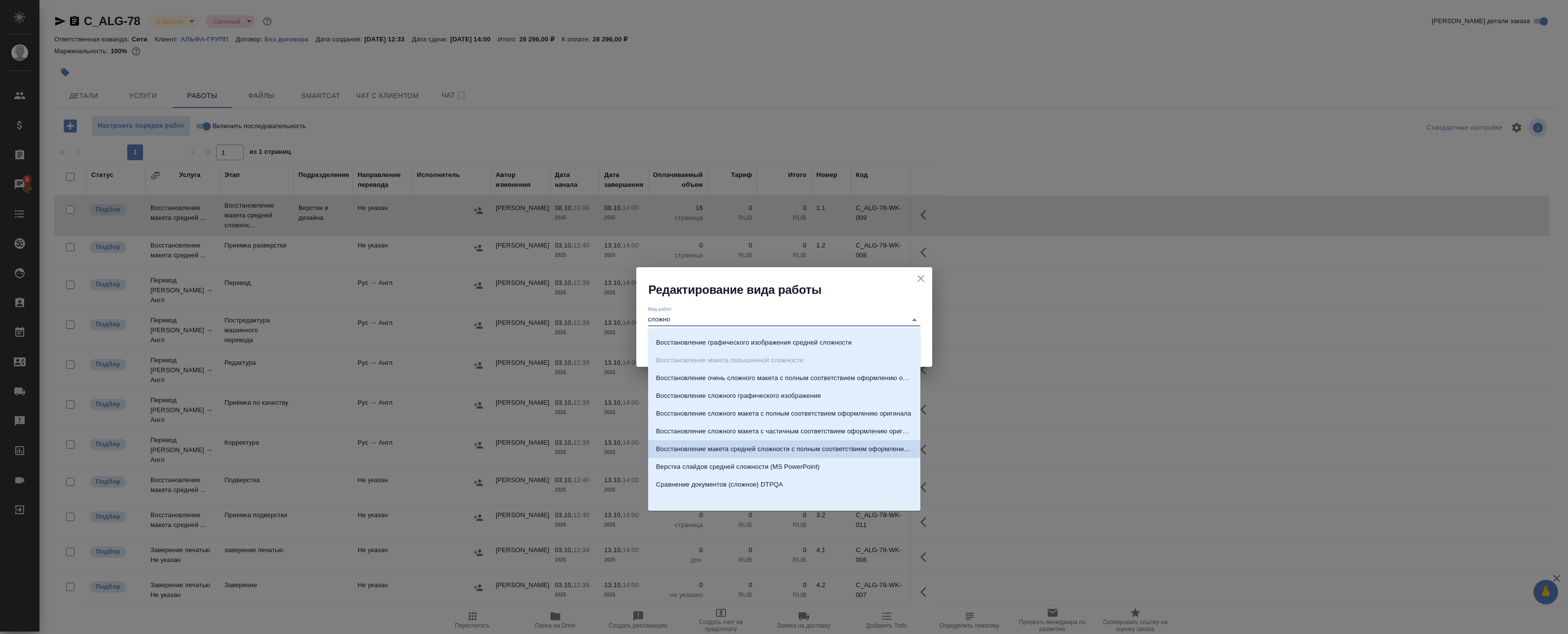
scroll to position [175, 0]
click at [806, 432] on p "Восстановление сложного макета с частичным соответствием оформлению оригинала" at bounding box center [784, 430] width 256 height 10
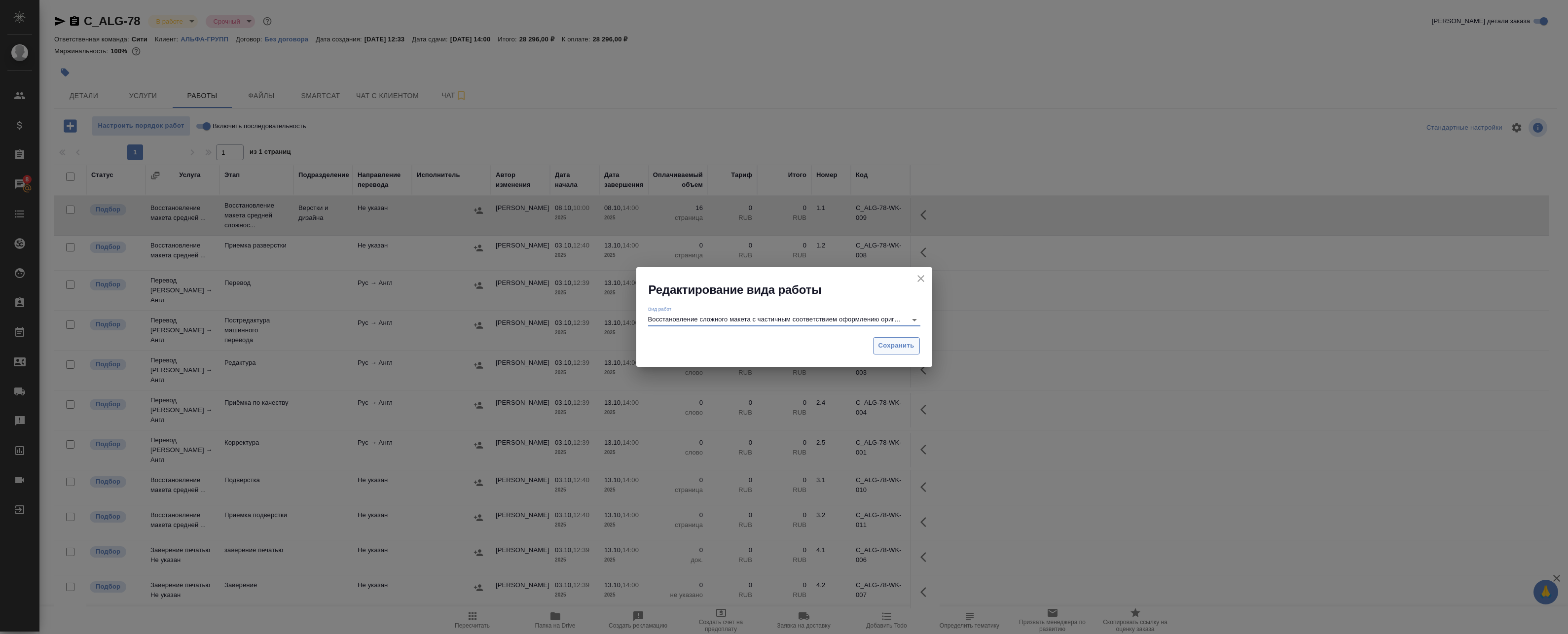
type input "Восстановление сложного макета с частичным соответствием оформлению оригинала"
click at [902, 349] on span "Сохранить" at bounding box center [896, 345] width 36 height 12
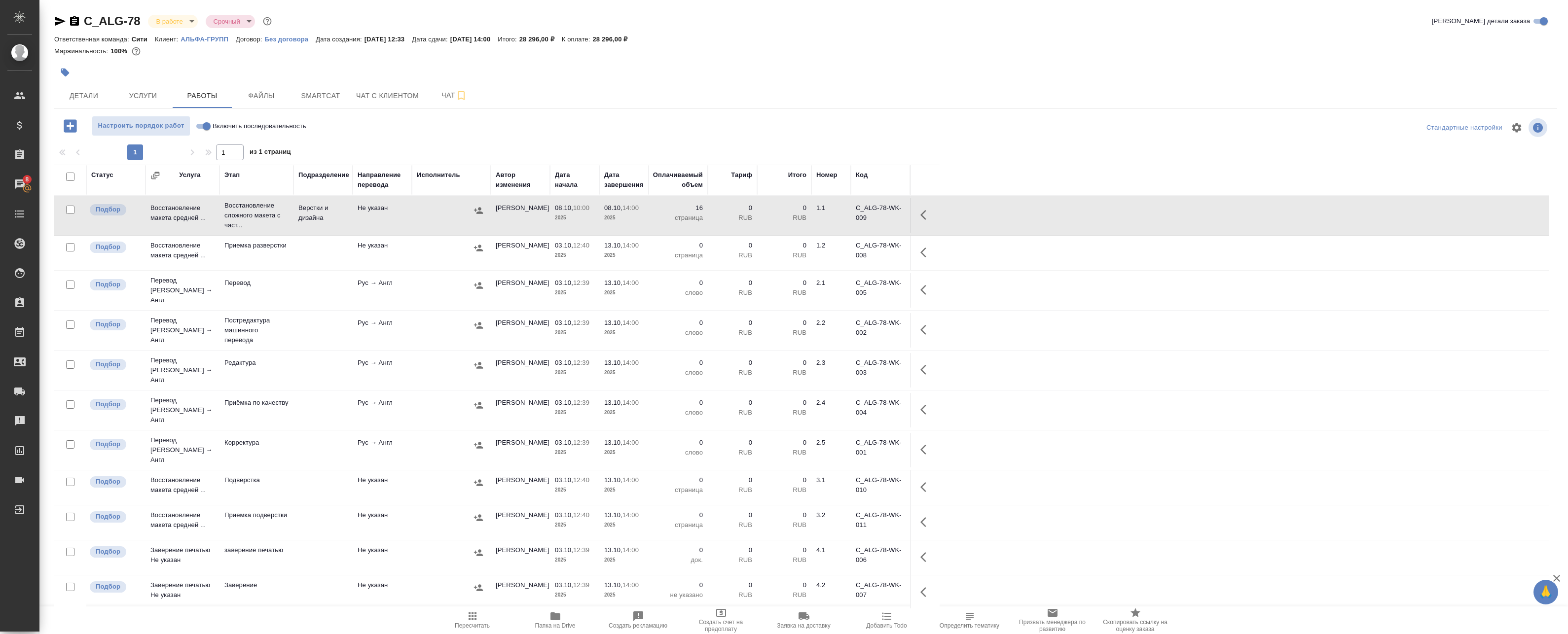
click at [69, 280] on input "checkbox" at bounding box center [70, 284] width 8 height 8
checkbox input "true"
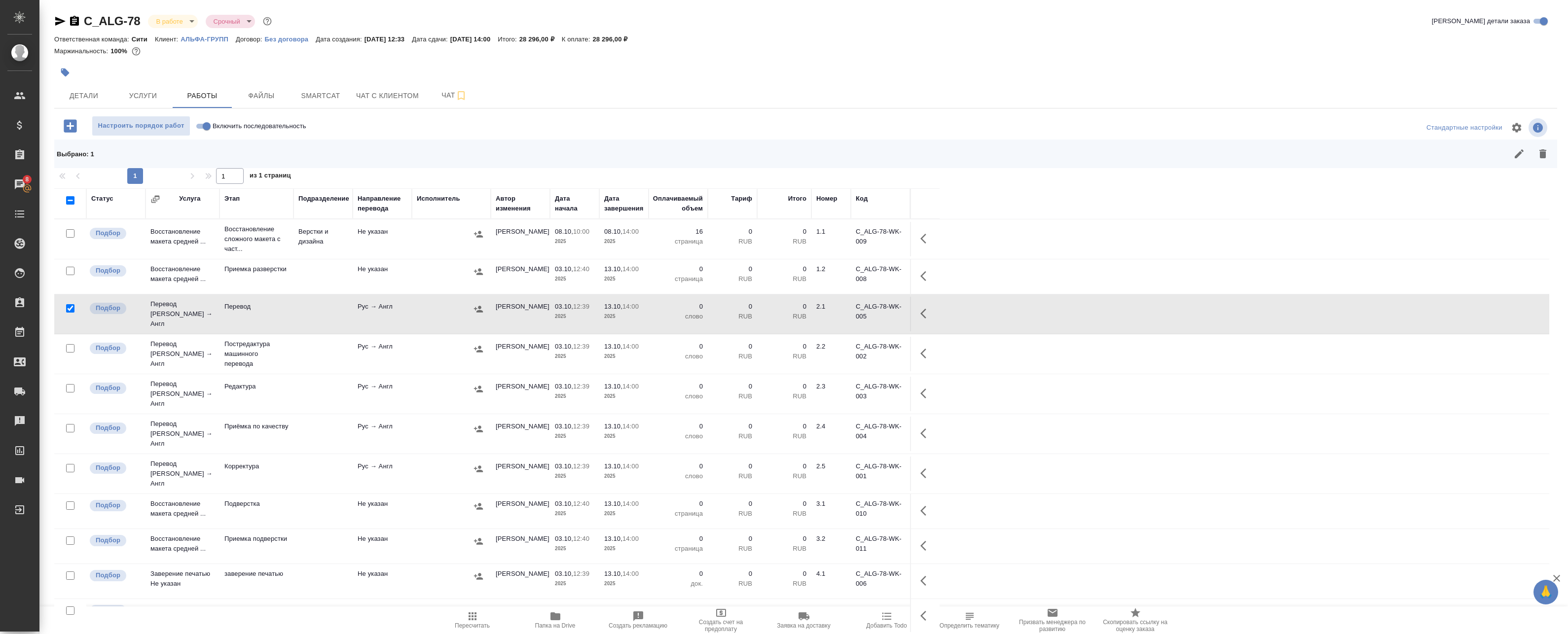
click at [71, 464] on input "checkbox" at bounding box center [70, 468] width 8 height 8
checkbox input "true"
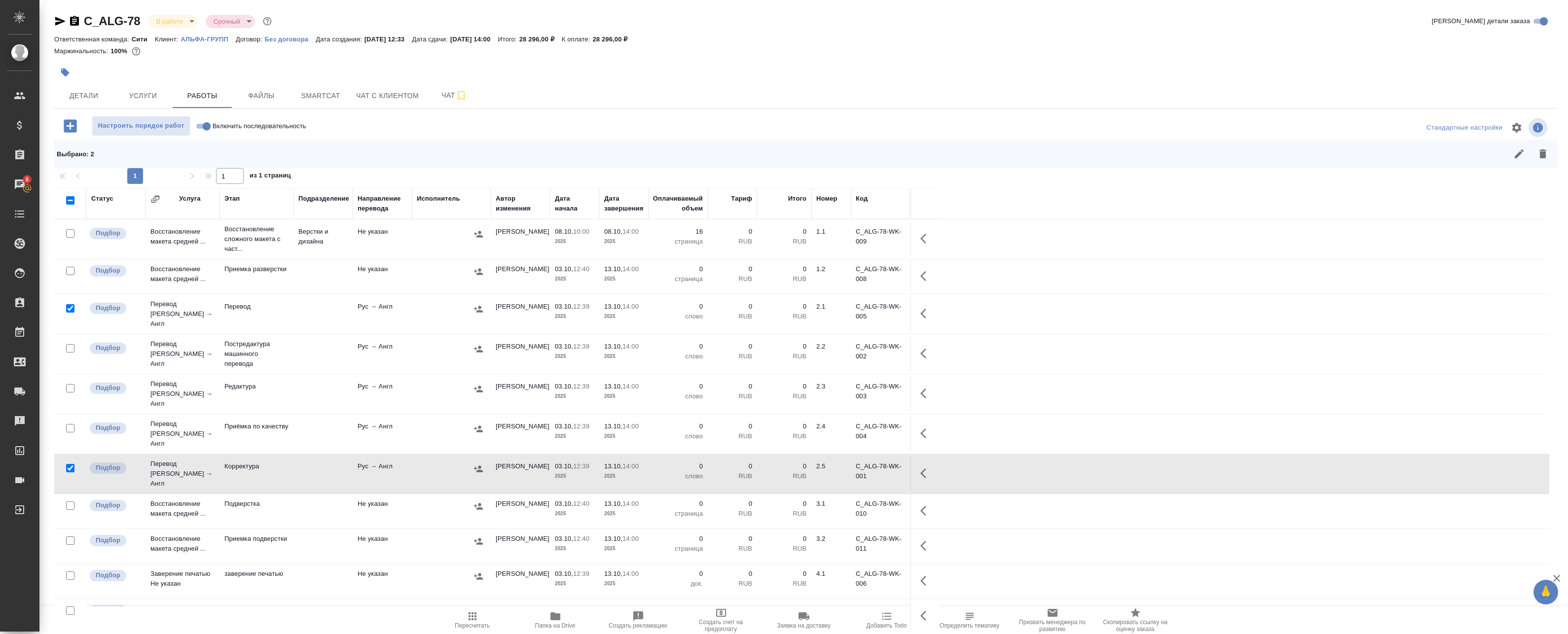
click at [70, 502] on input "checkbox" at bounding box center [70, 506] width 8 height 8
checkbox input "true"
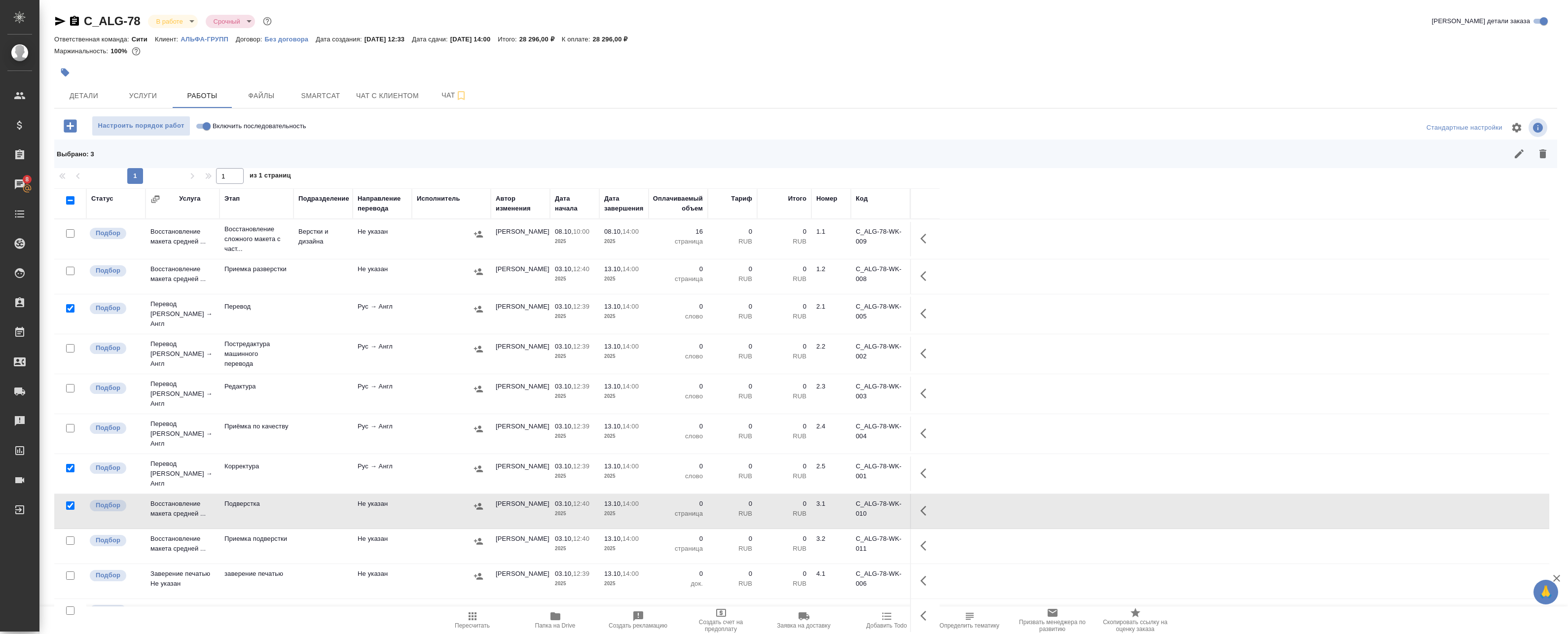
click at [70, 537] on input "checkbox" at bounding box center [70, 541] width 8 height 8
checkbox input "true"
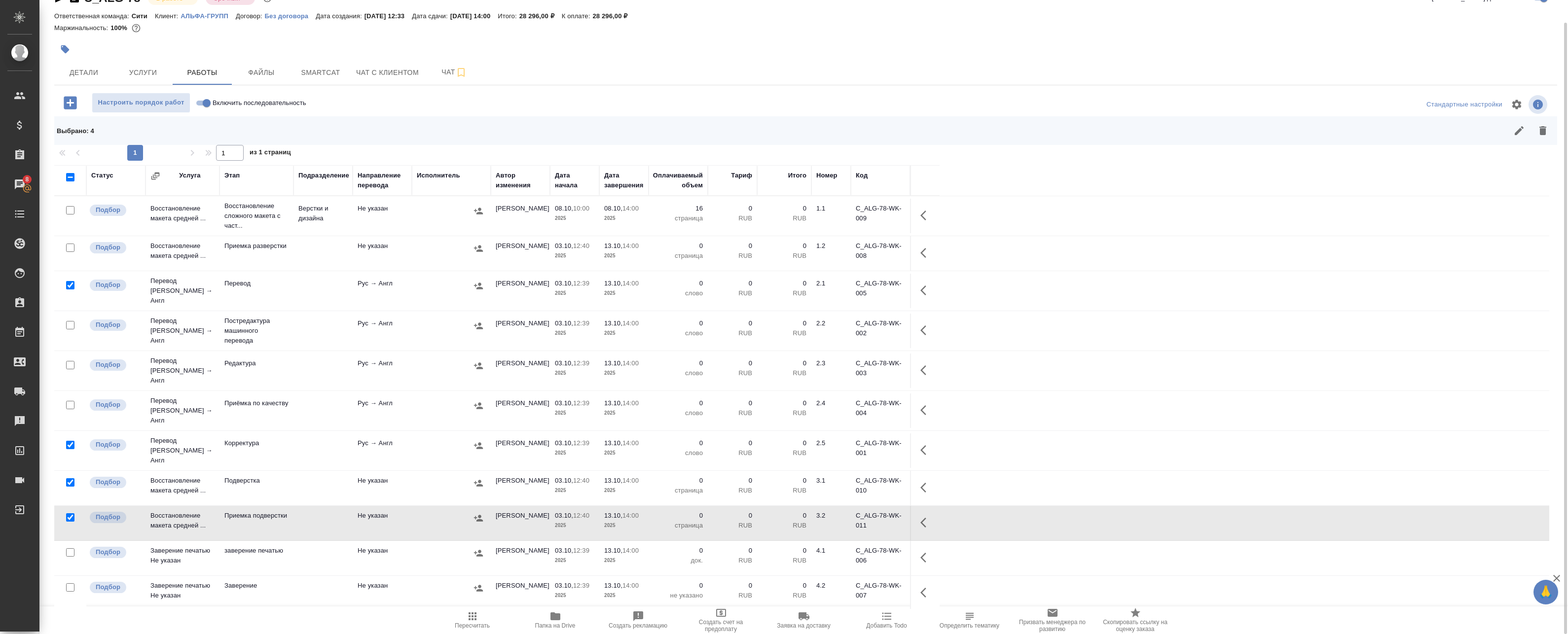
scroll to position [0, 0]
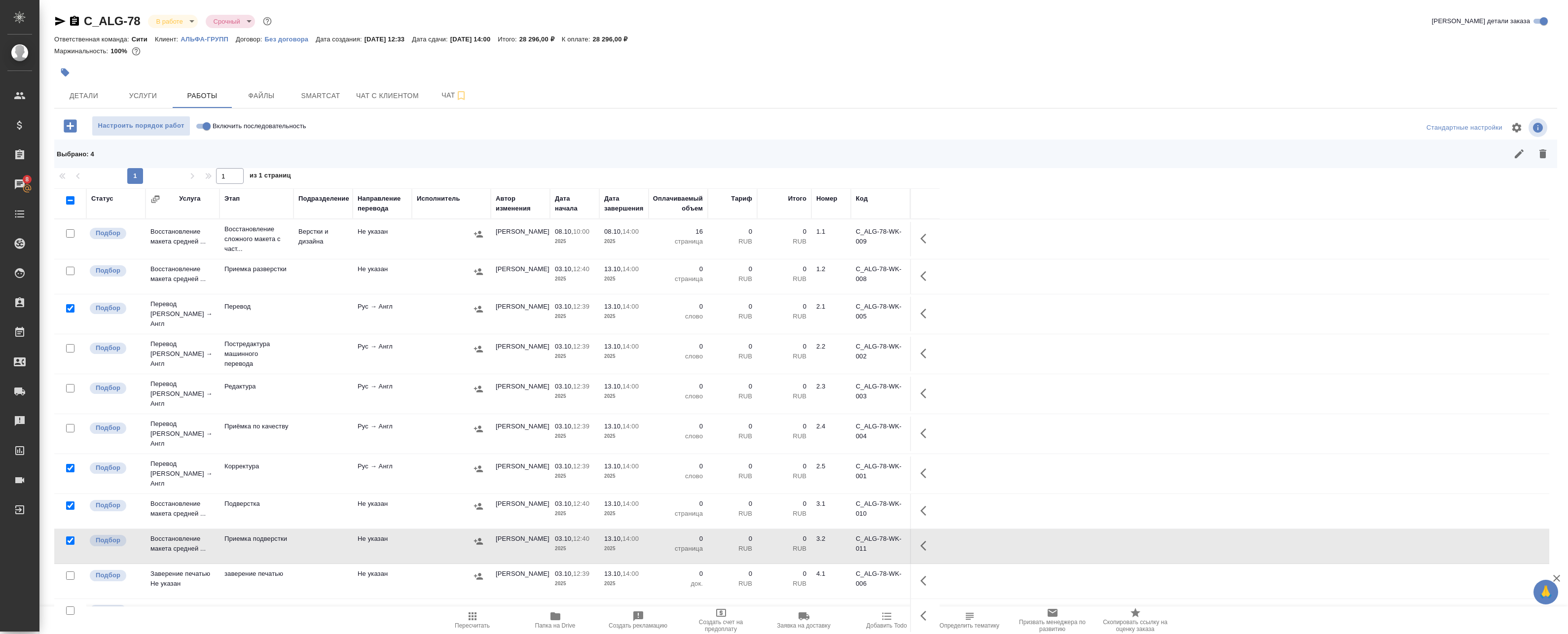
click at [1539, 149] on icon "button" at bounding box center [1543, 154] width 7 height 9
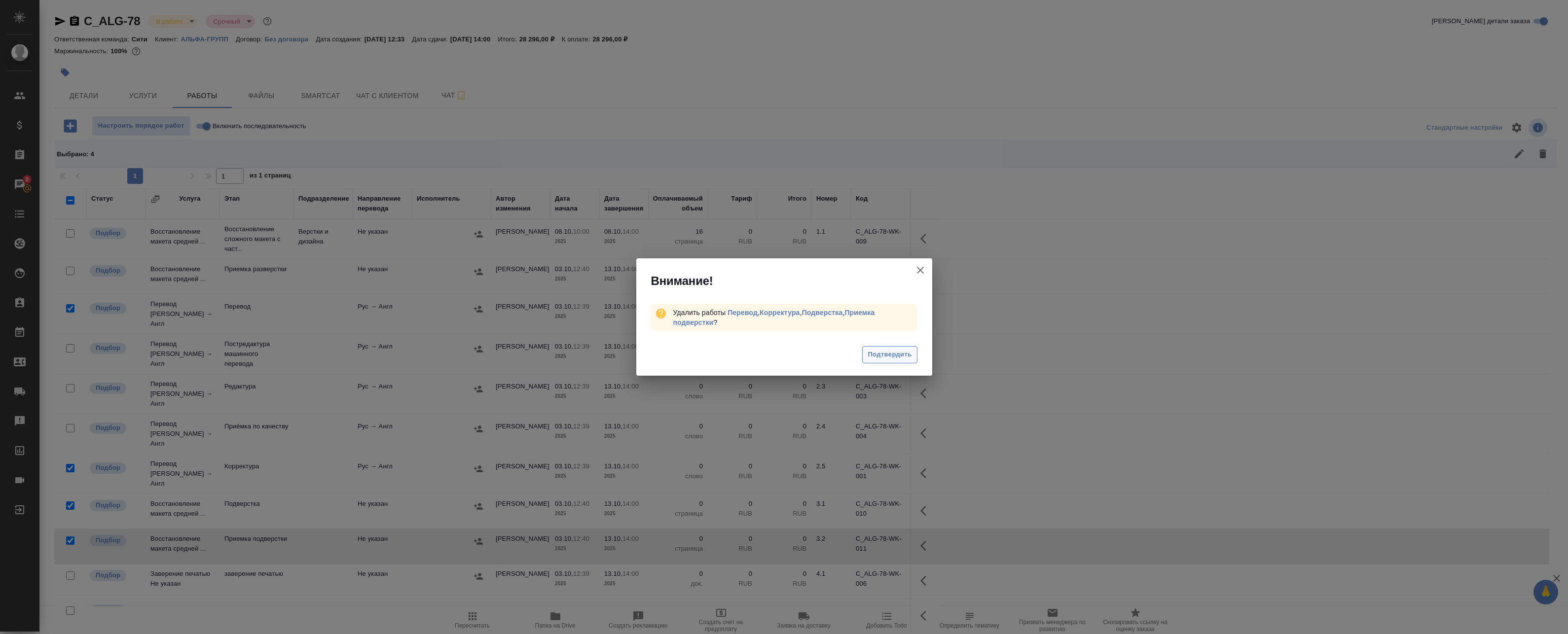
click at [893, 354] on span "Подтвердить" at bounding box center [889, 354] width 44 height 12
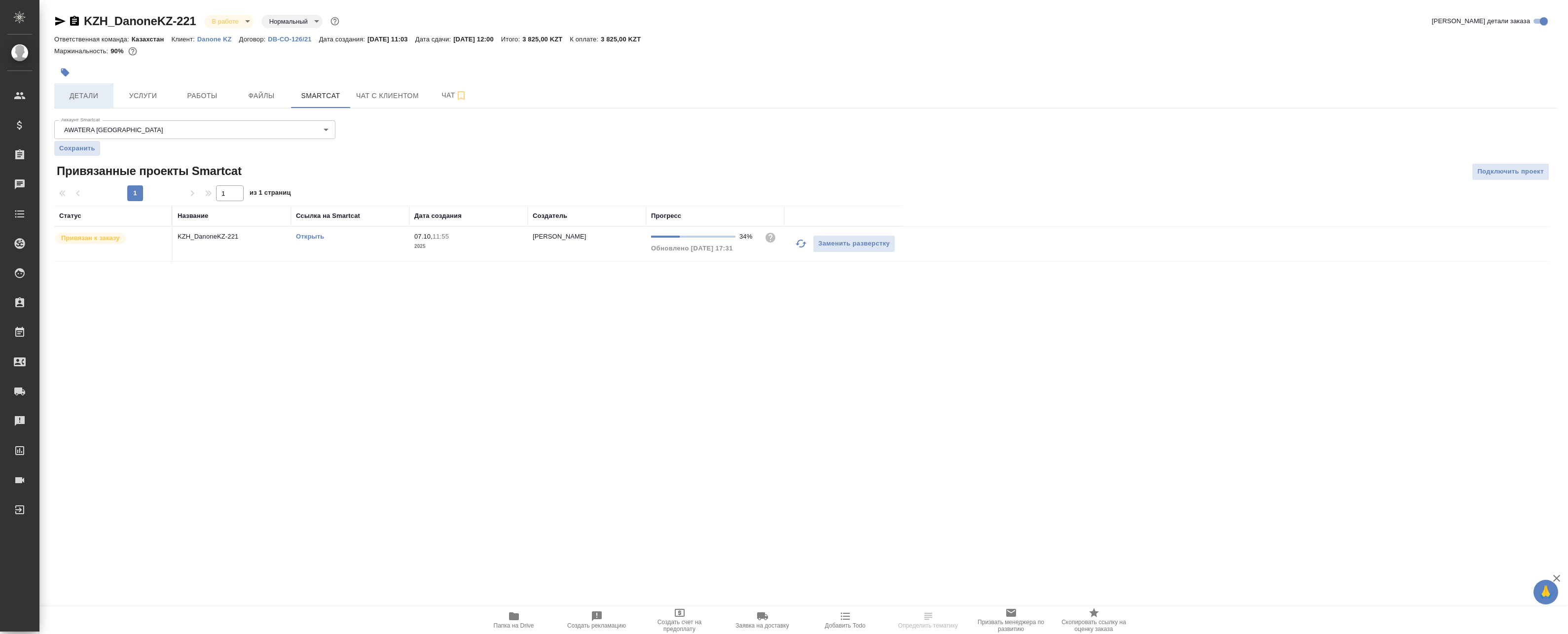
click at [90, 90] on span "Детали" at bounding box center [84, 96] width 47 height 12
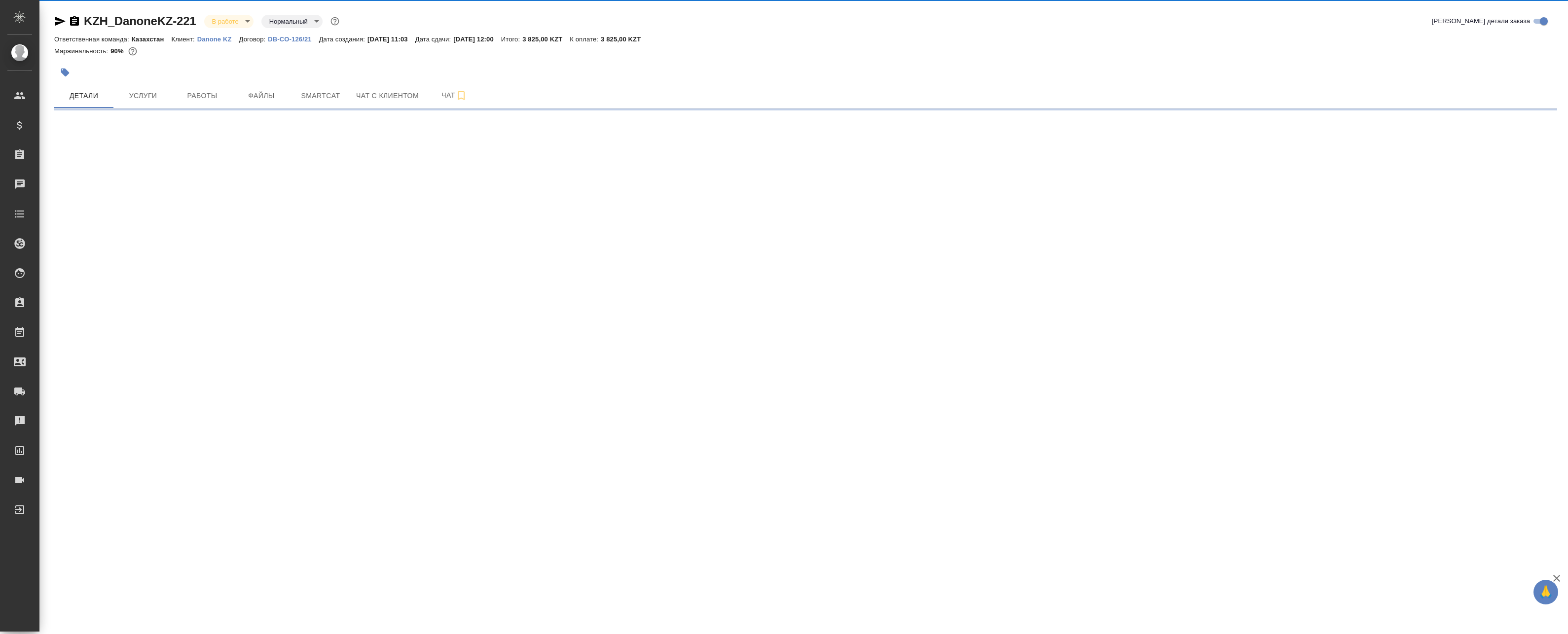
select select "RU"
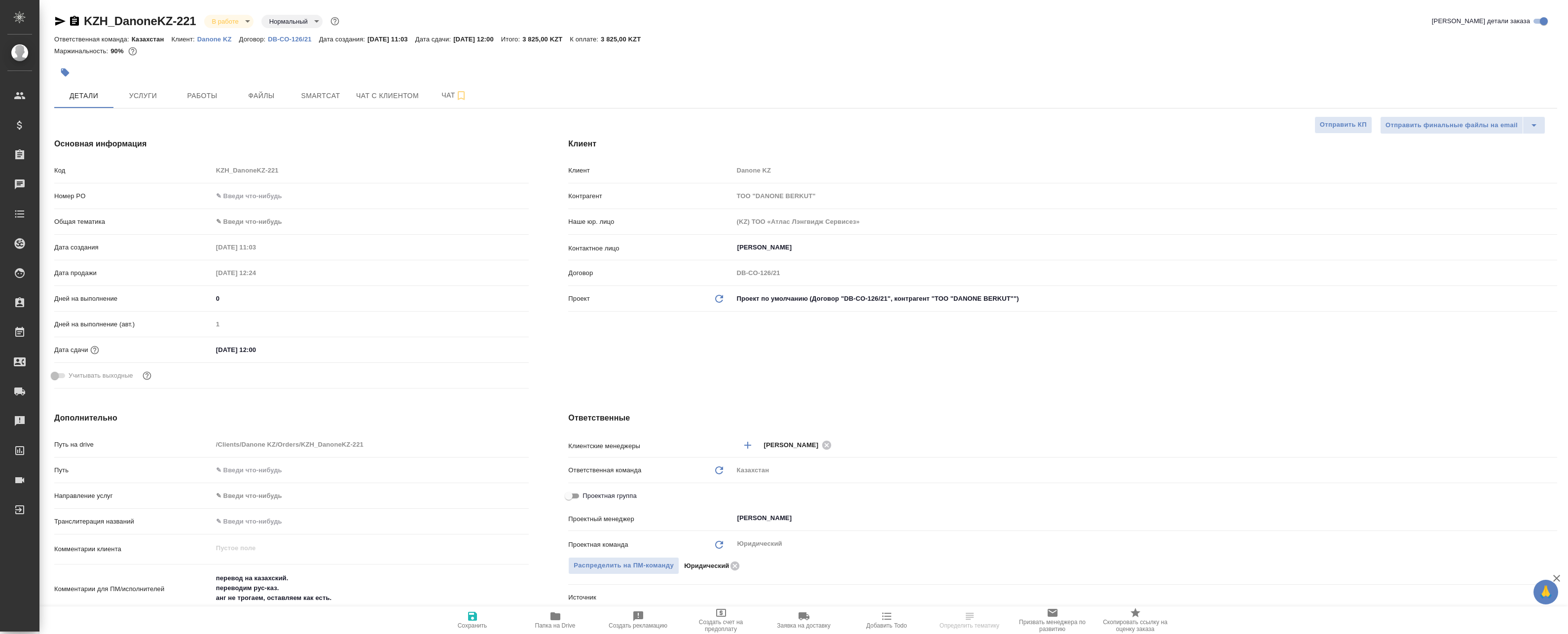
type textarea "x"
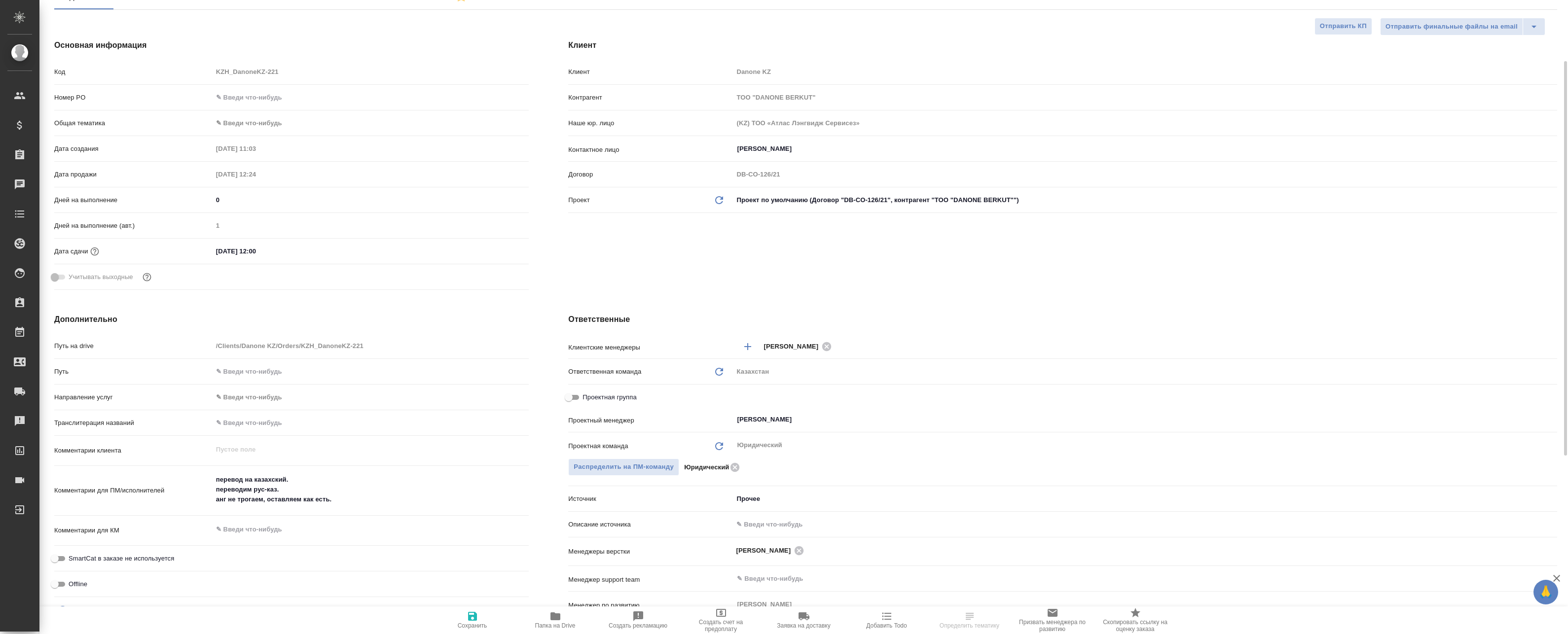
click at [760, 500] on body "🙏 .cls-1 fill:#fff; AWATERA Badanyan [PERSON_NAME] Спецификации Заказы Чаты Tod…" at bounding box center [784, 317] width 1568 height 634
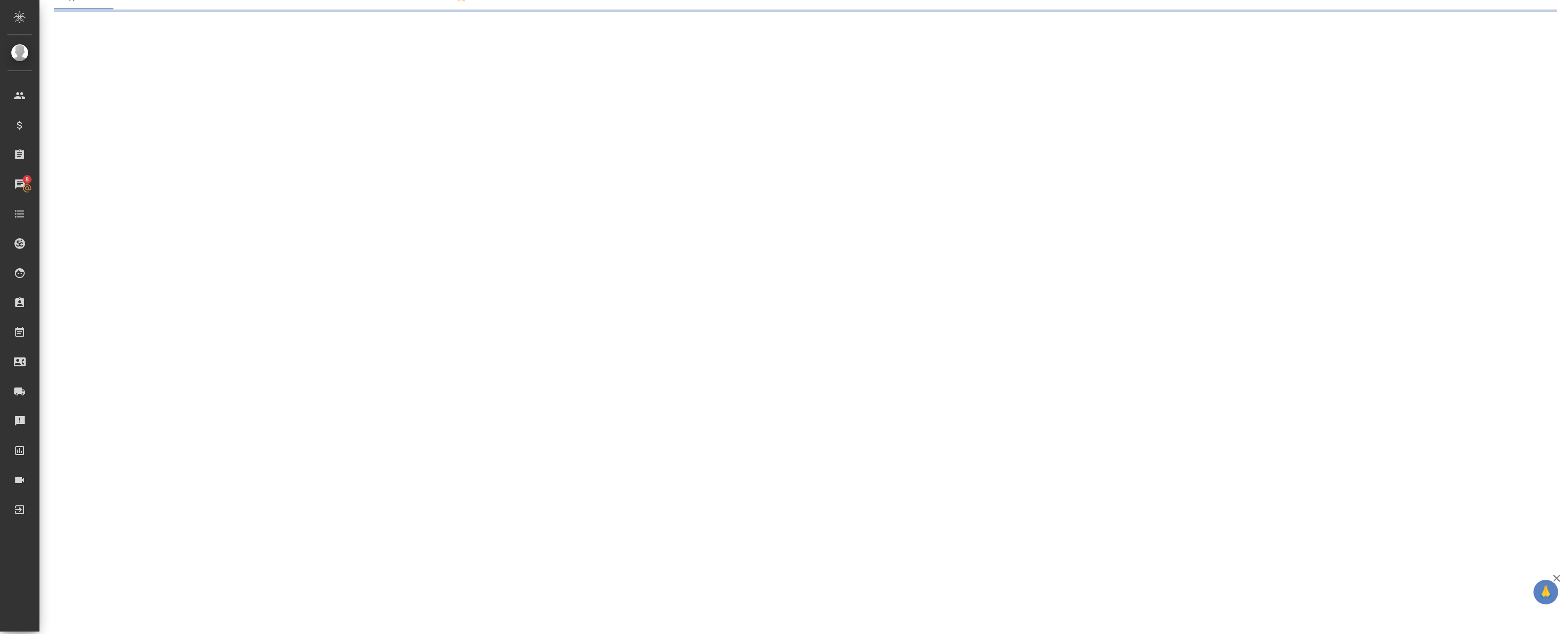
select select "RU"
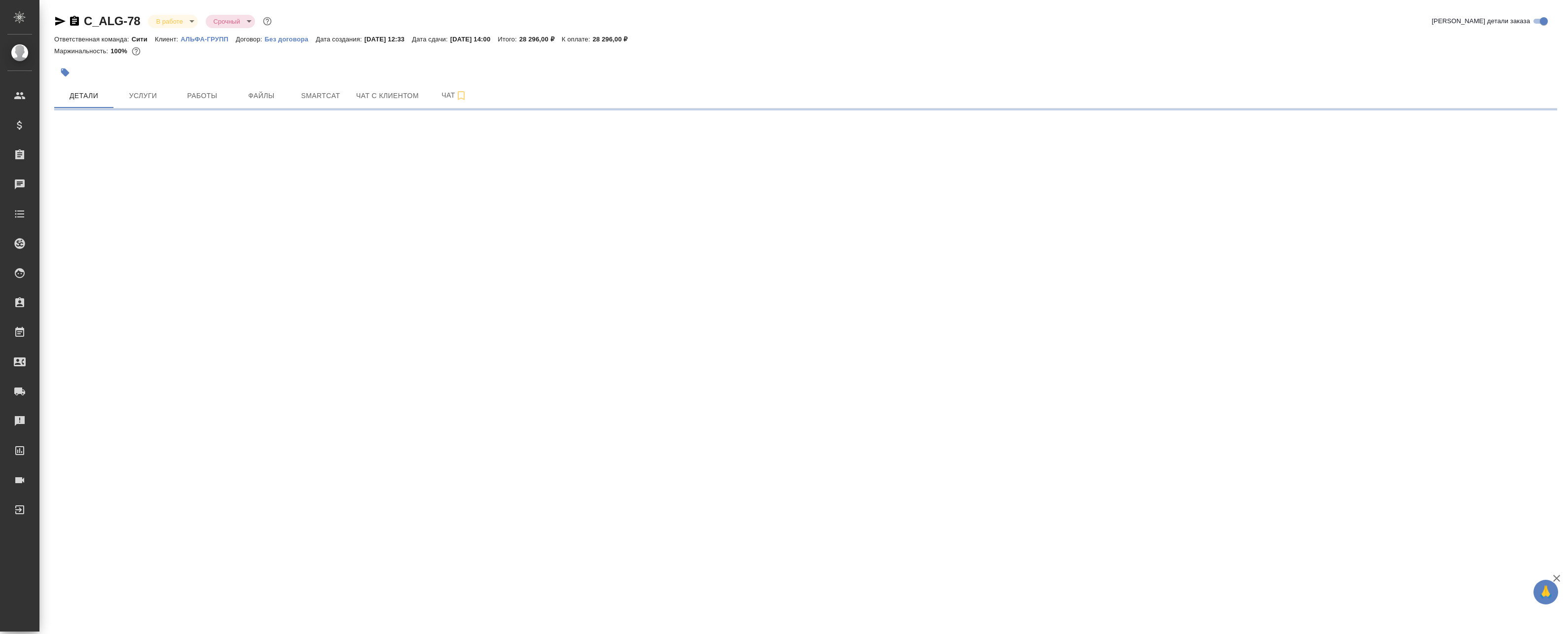
select select "RU"
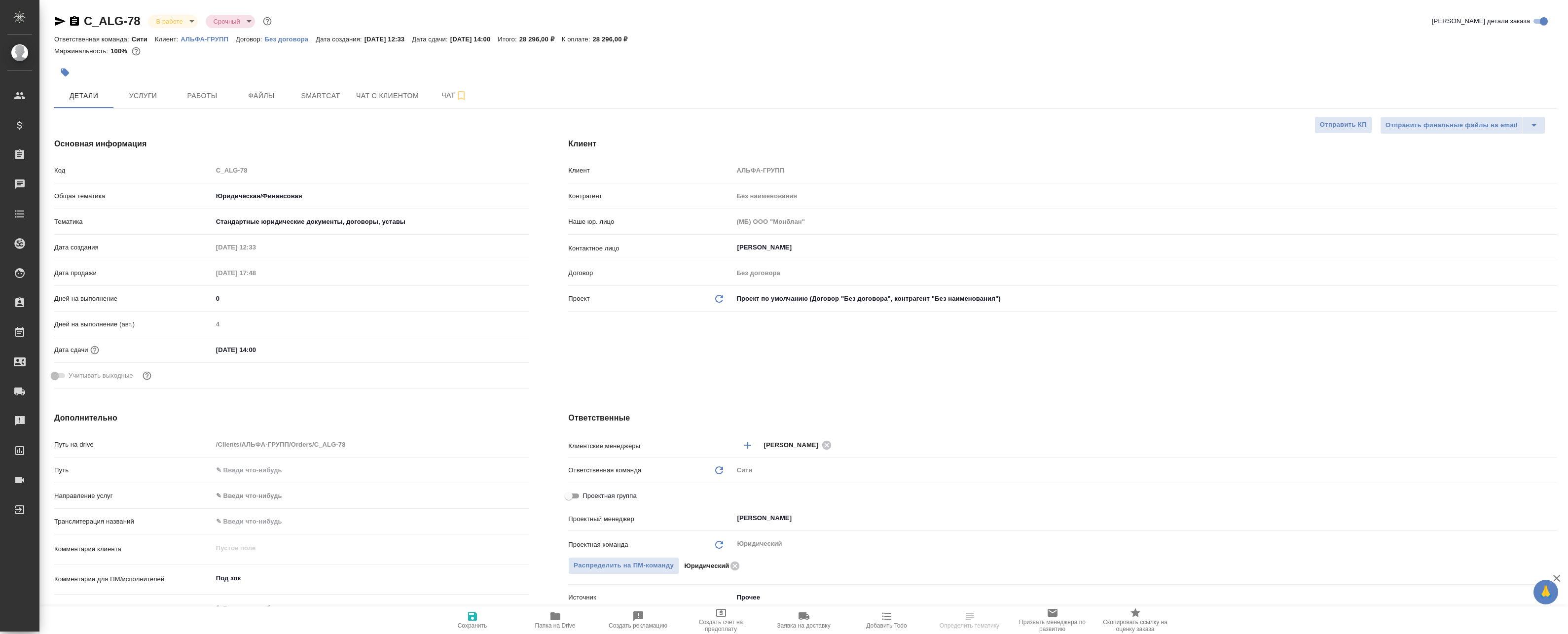
type textarea "x"
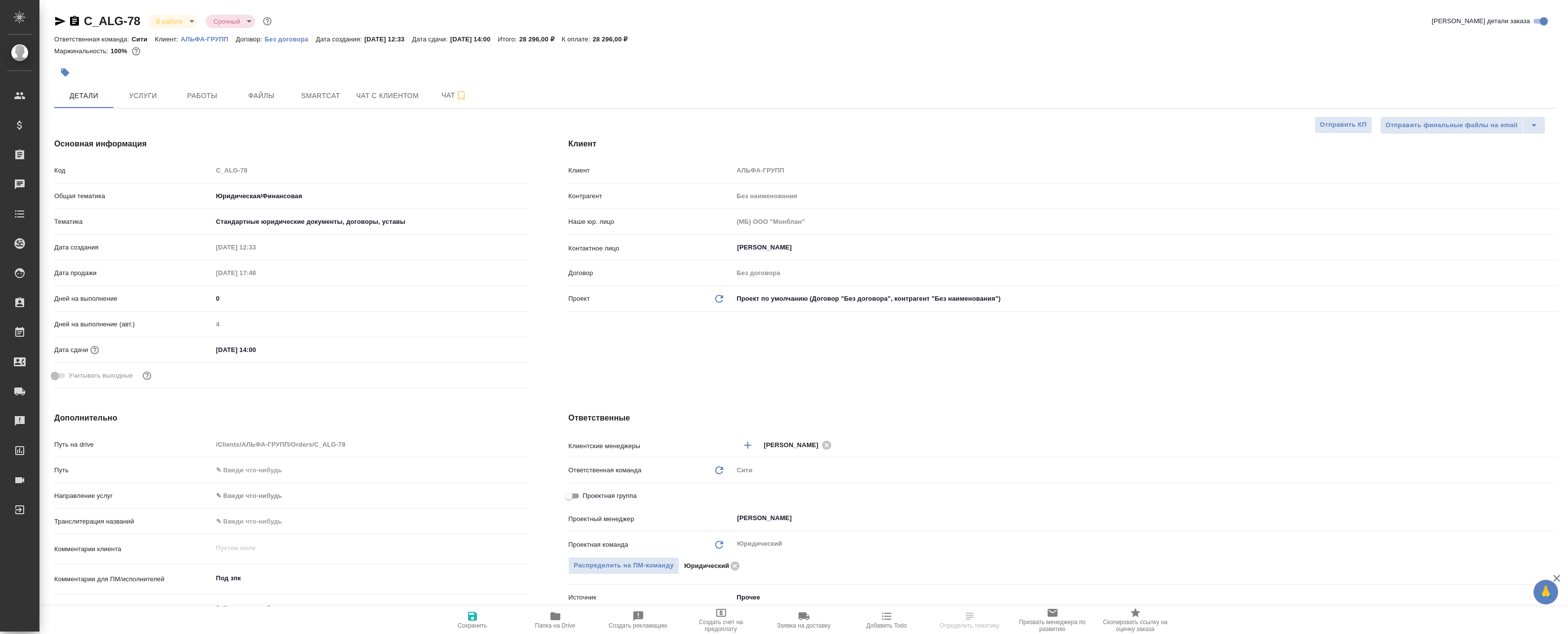
type textarea "x"
select select "RU"
type textarea "x"
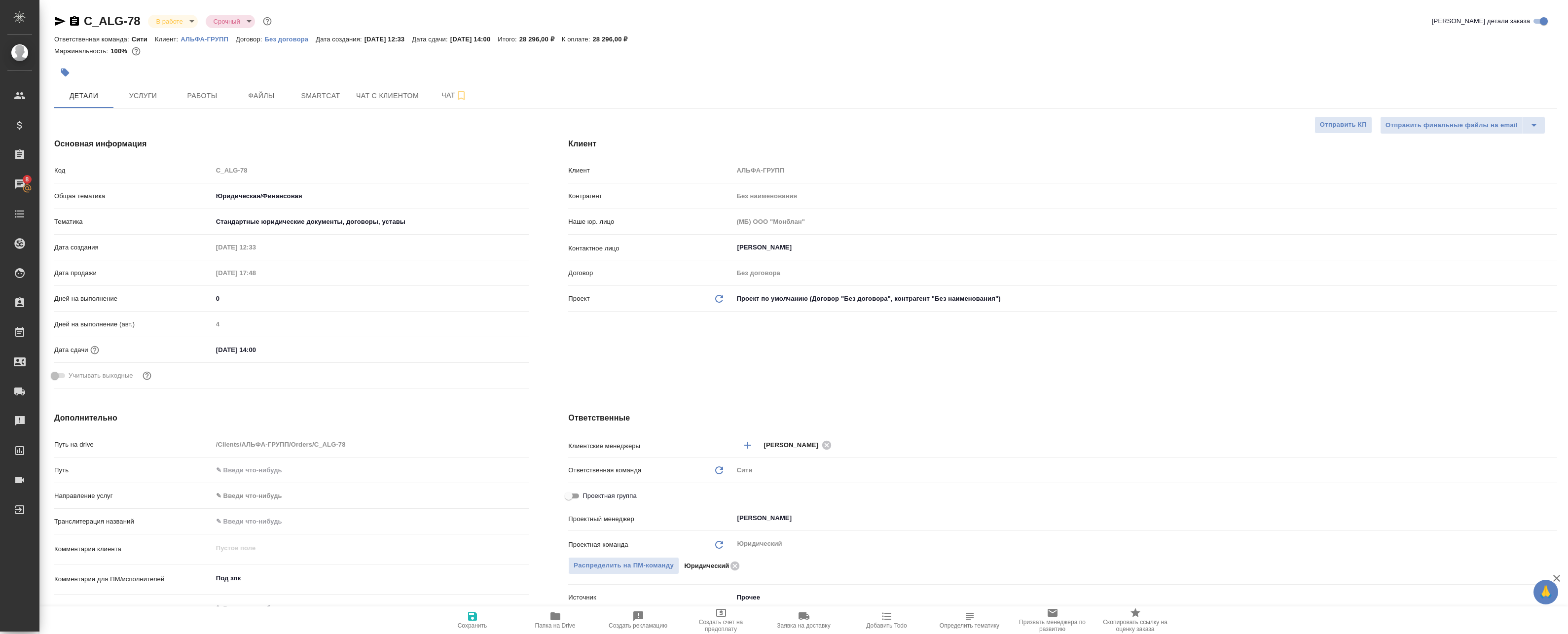
type textarea "x"
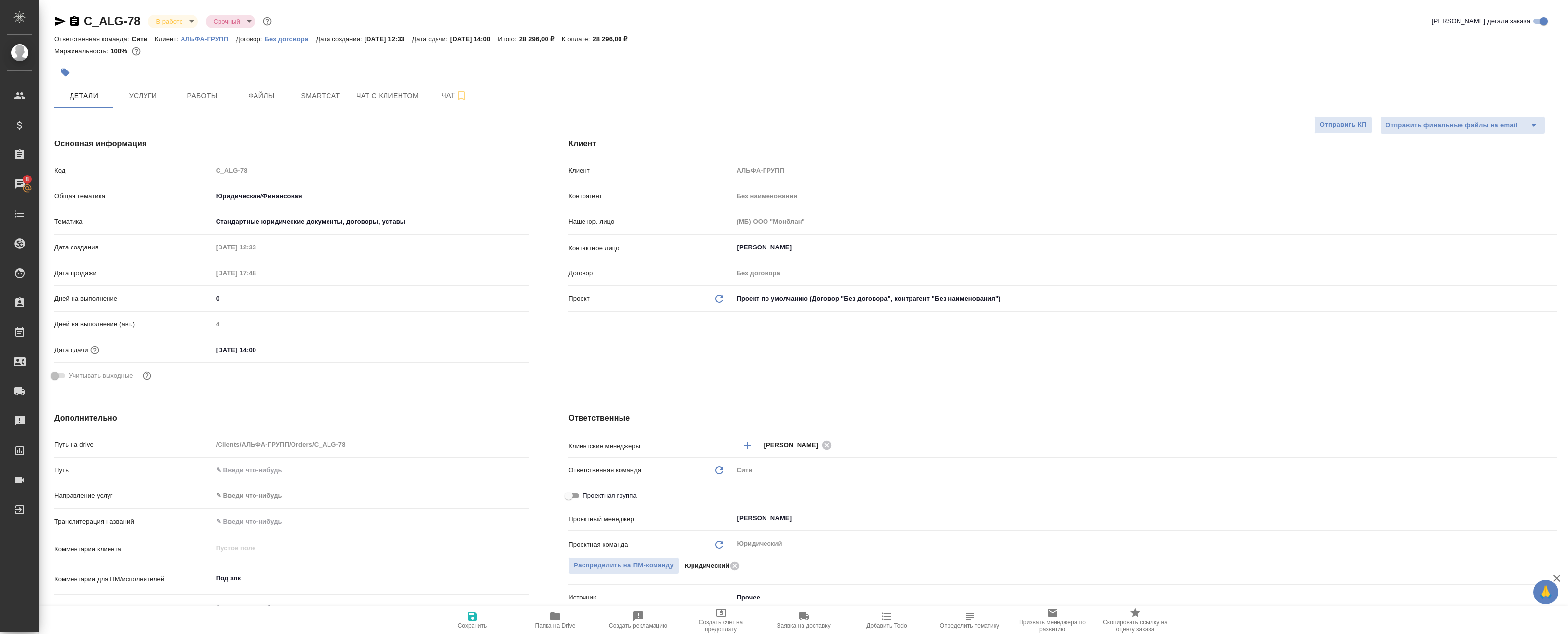
type textarea "x"
click at [441, 90] on span "Чат" at bounding box center [454, 95] width 47 height 12
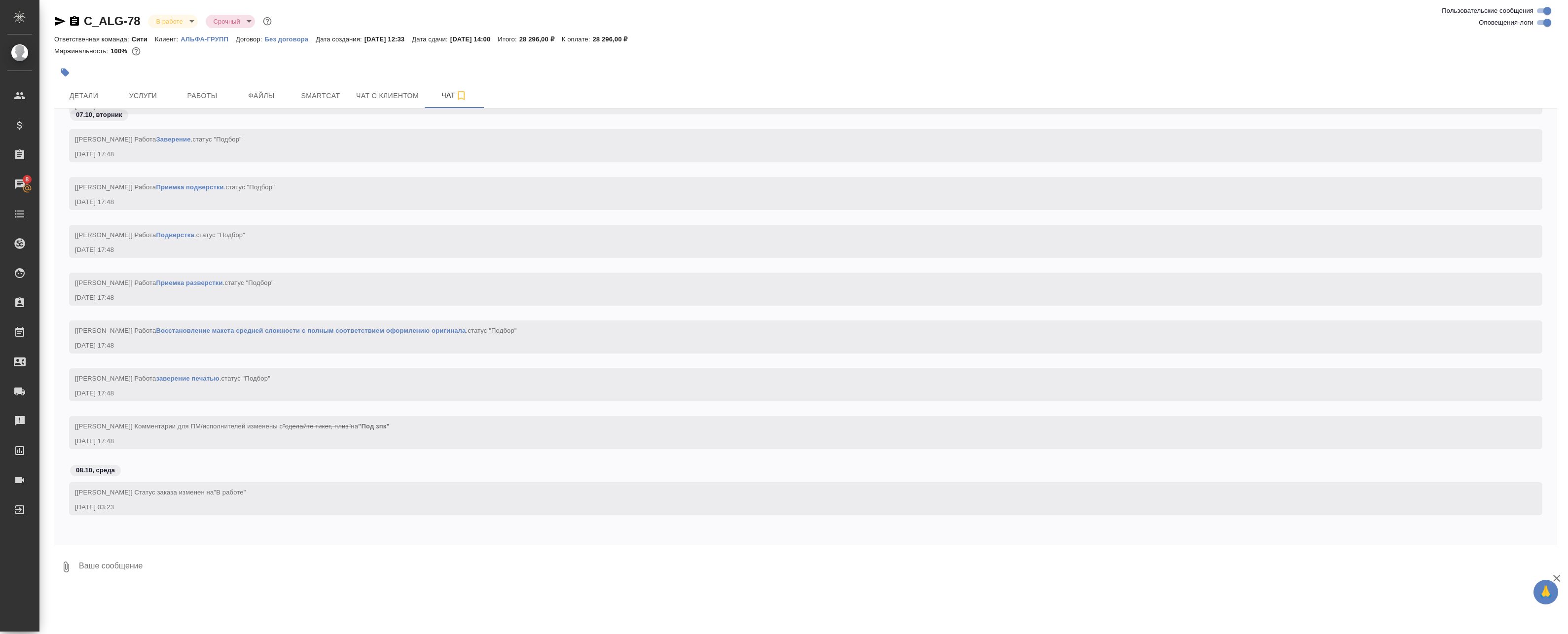
scroll to position [341, 0]
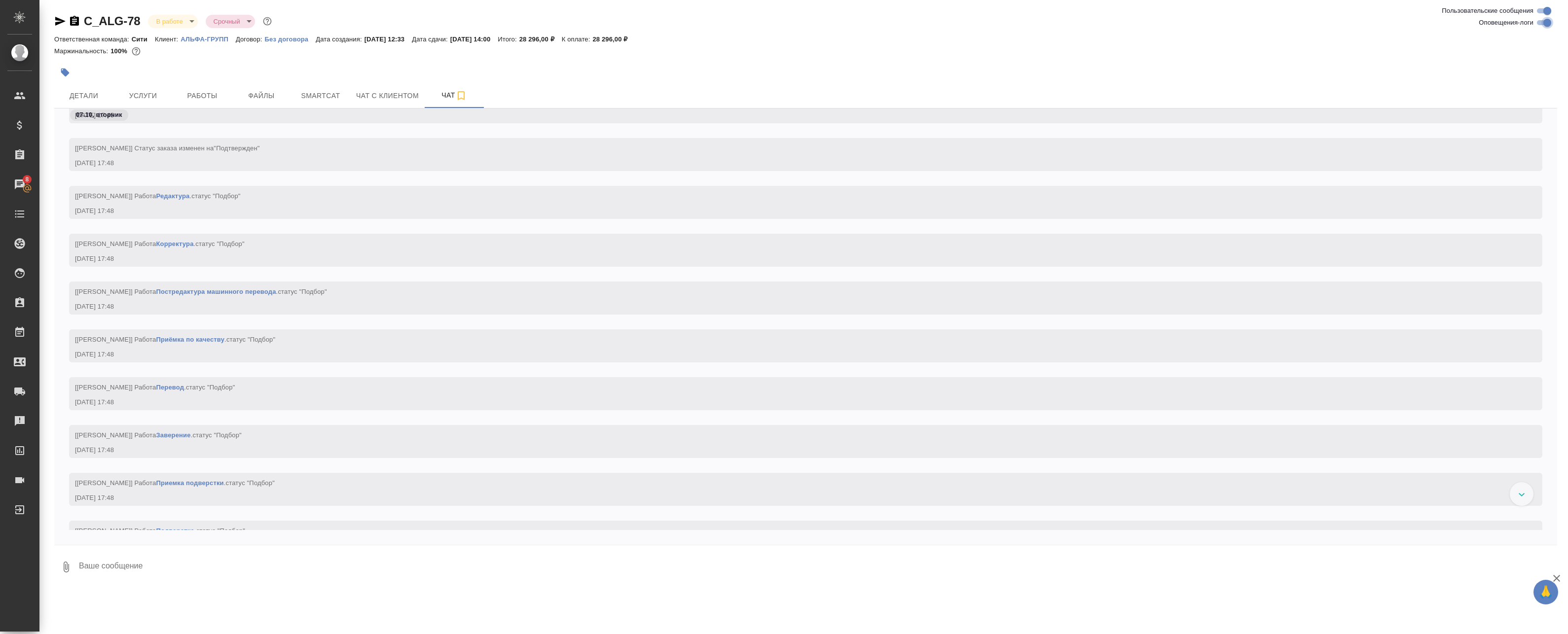
click at [1543, 23] on input "Оповещения-логи" at bounding box center [1547, 22] width 36 height 12
checkbox input "false"
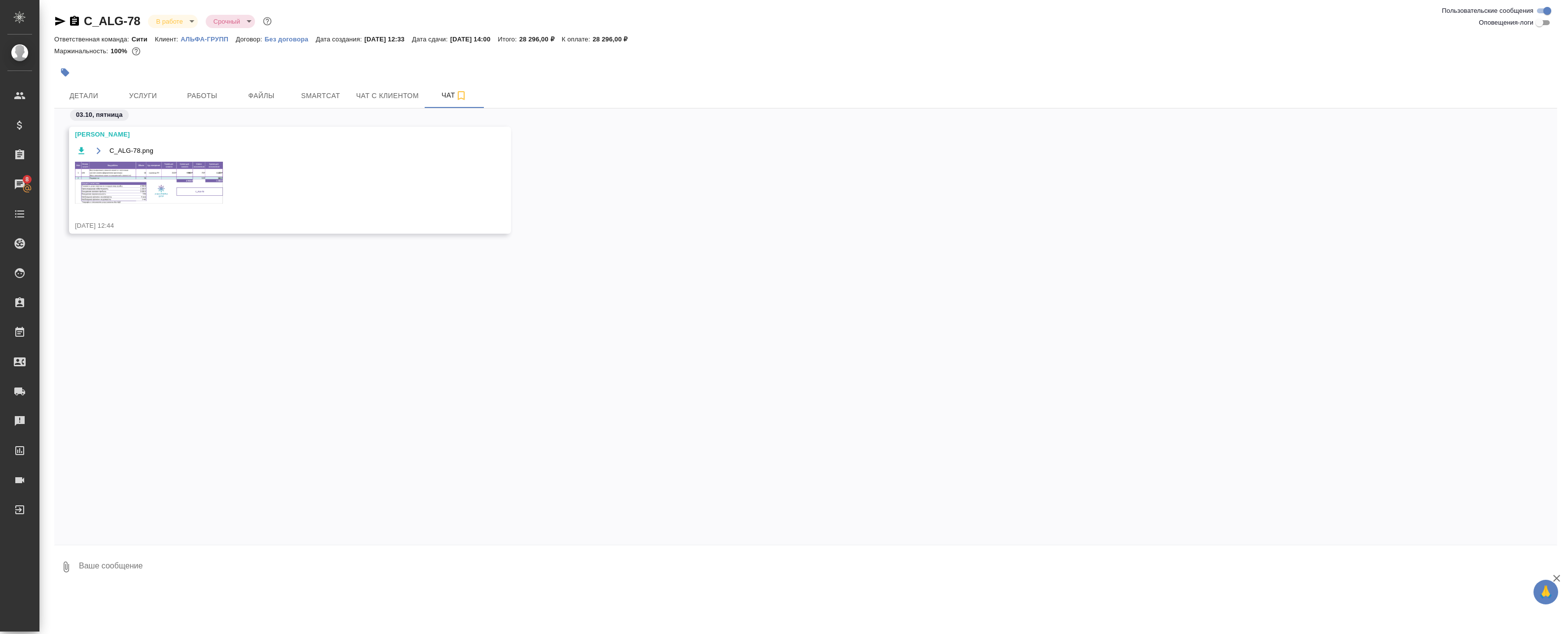
click at [160, 186] on img at bounding box center [149, 182] width 148 height 42
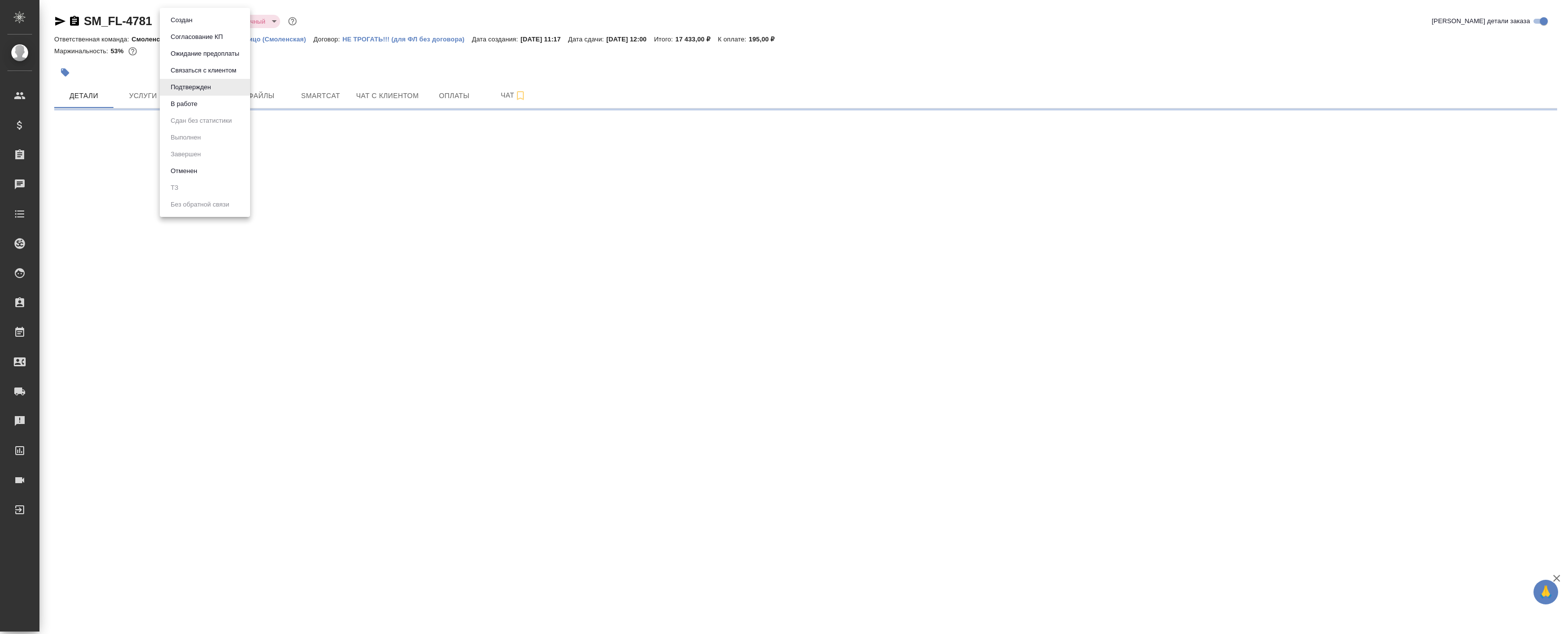
click at [206, 22] on body "🙏 .cls-1 fill:#fff; AWATERA Badanyan Artak Клиенты Спецификации Заказы Чаты Tod…" at bounding box center [784, 317] width 1568 height 634
select select "RU"
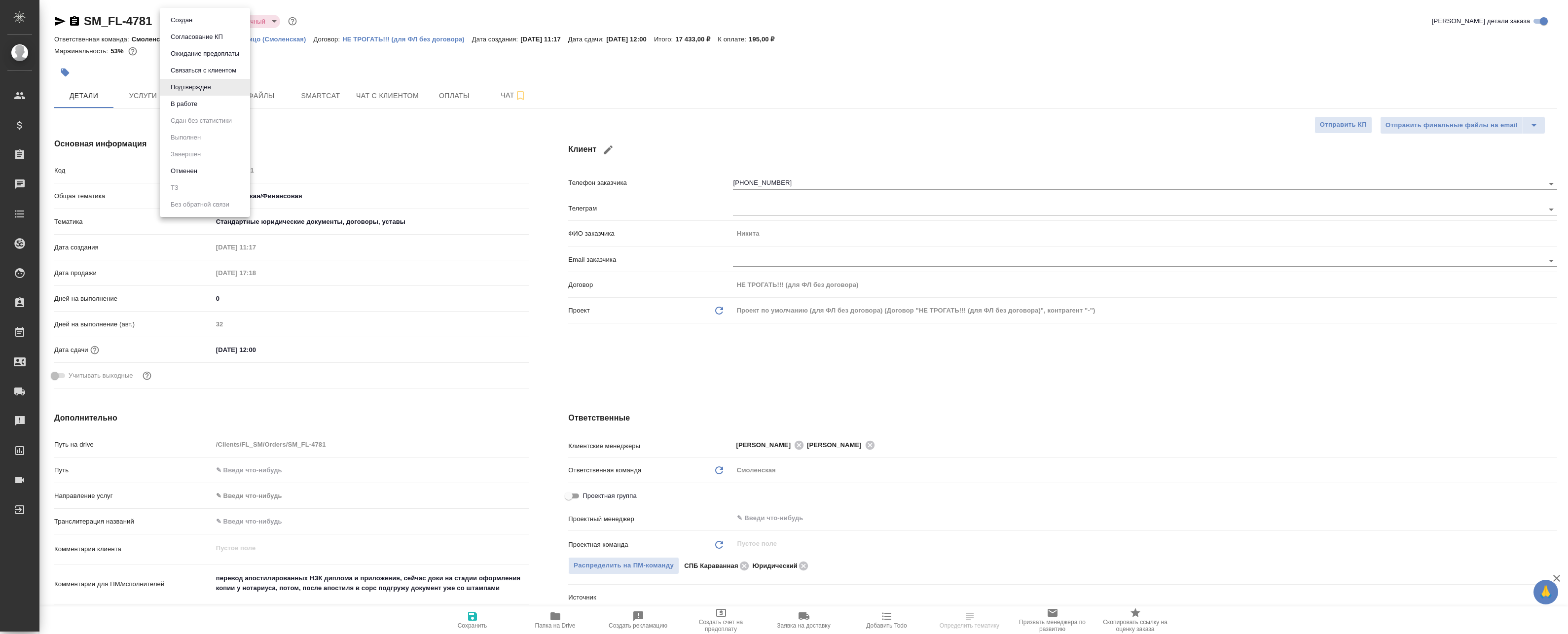
type textarea "x"
click at [786, 505] on div at bounding box center [784, 317] width 1568 height 634
click at [789, 523] on div "Создан Согласование КП Ожидание предоплаты Связаться с клиентом Подтвержден В р…" at bounding box center [784, 317] width 1568 height 634
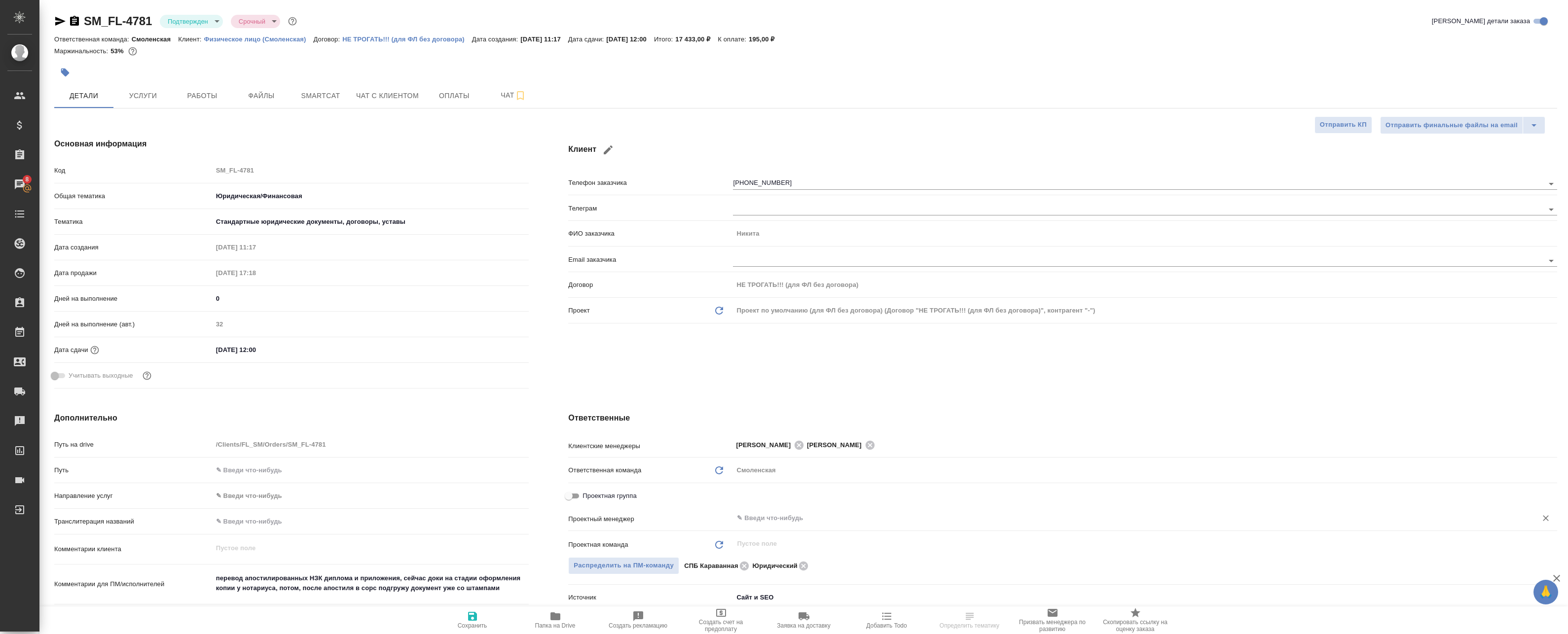
click at [795, 517] on input "text" at bounding box center [1128, 517] width 785 height 12
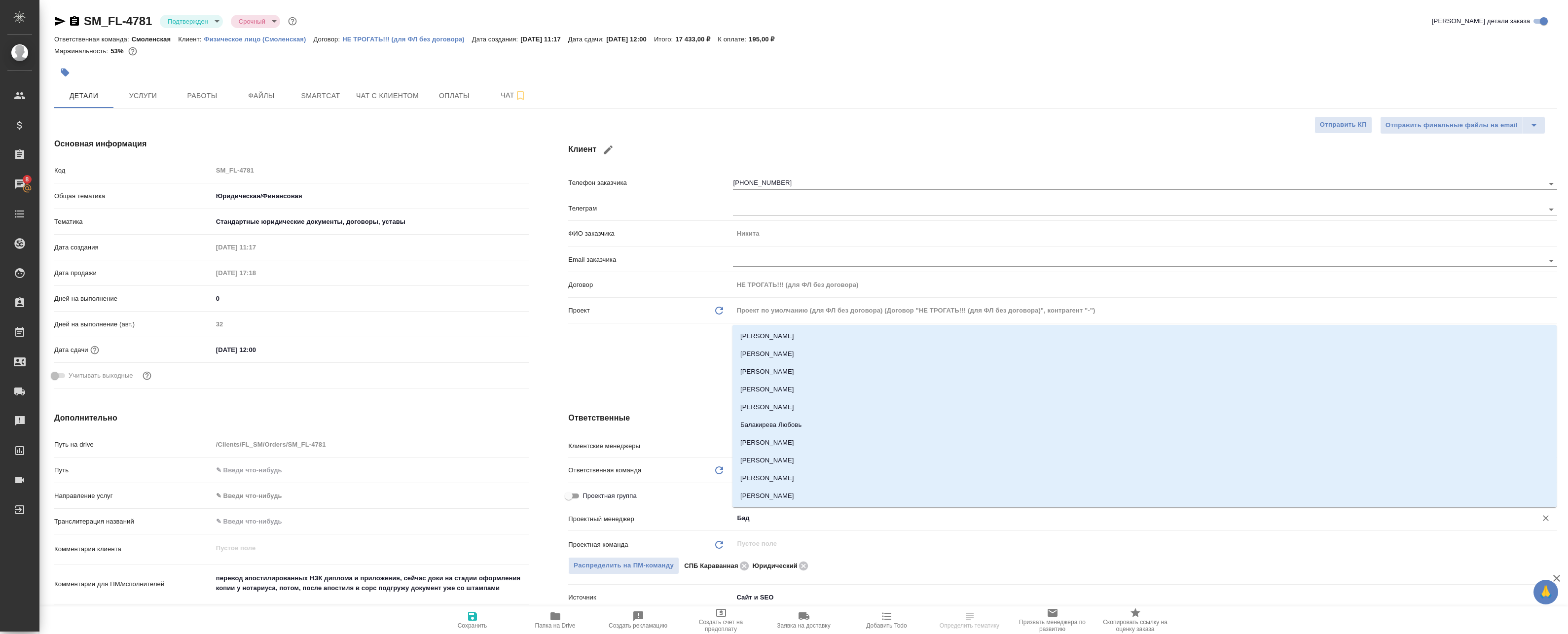
type input "Бада"
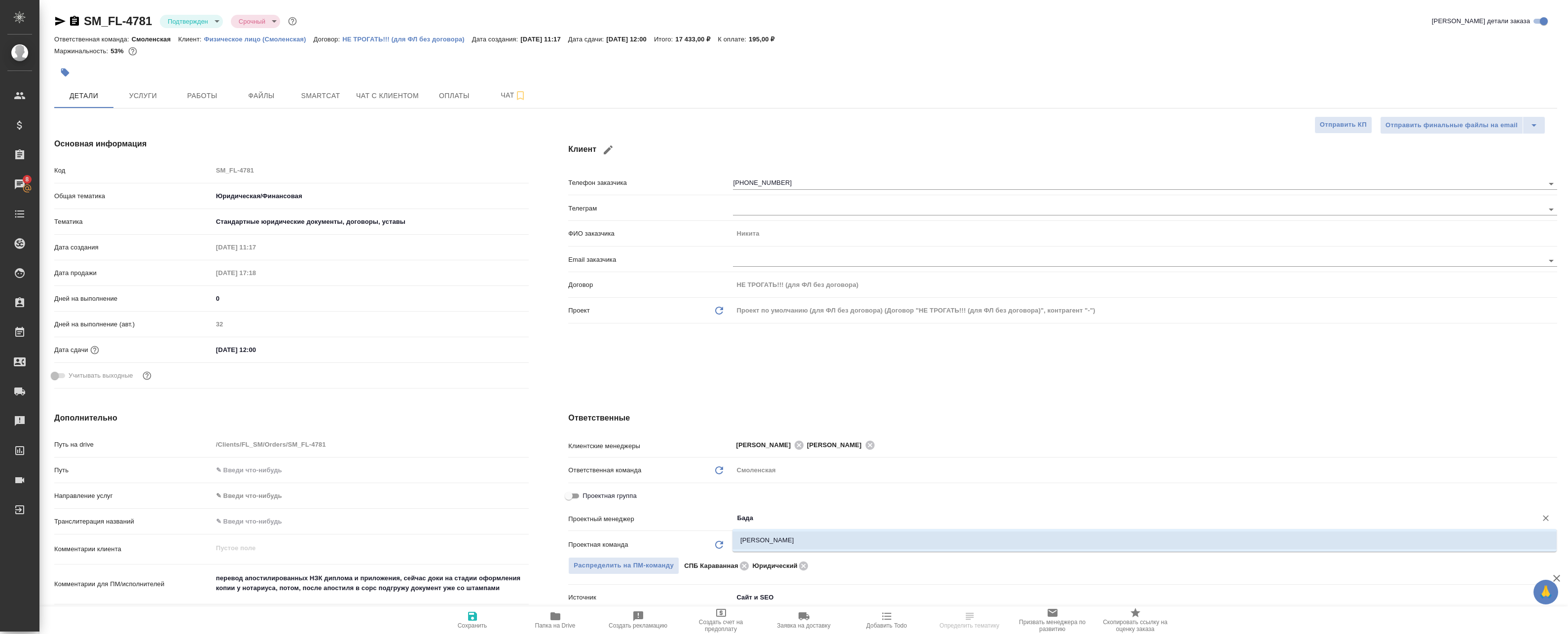
click at [747, 540] on li "[PERSON_NAME]" at bounding box center [1144, 540] width 824 height 18
type textarea "x"
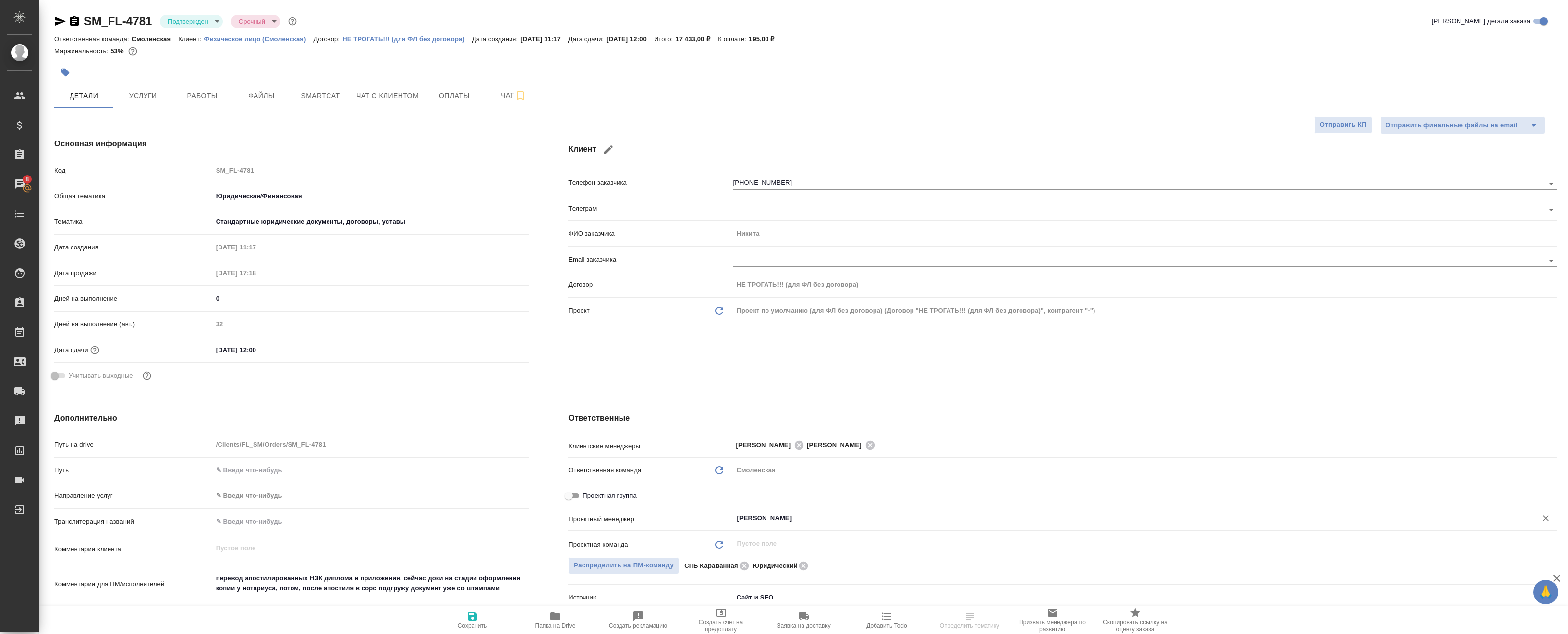
type input "[PERSON_NAME]"
click at [484, 616] on span "Сохранить" at bounding box center [472, 620] width 71 height 19
type textarea "x"
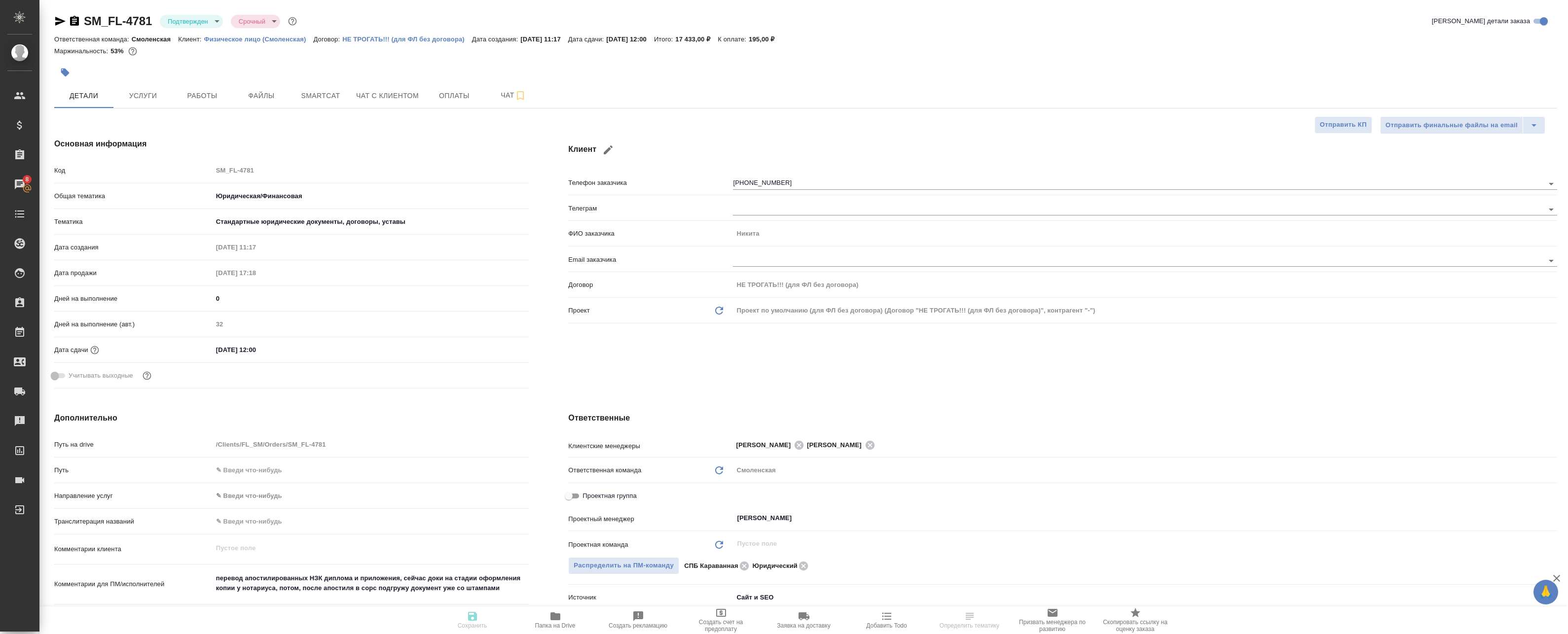
type textarea "x"
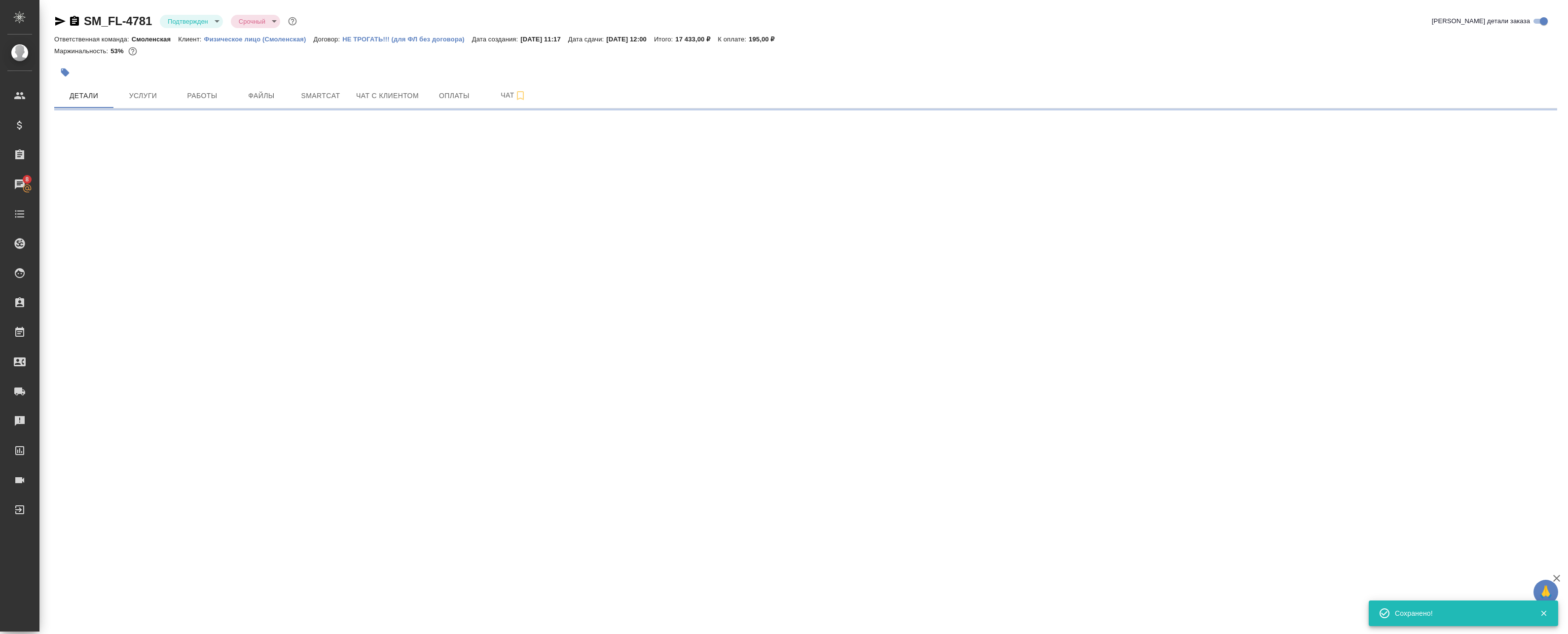
select select "RU"
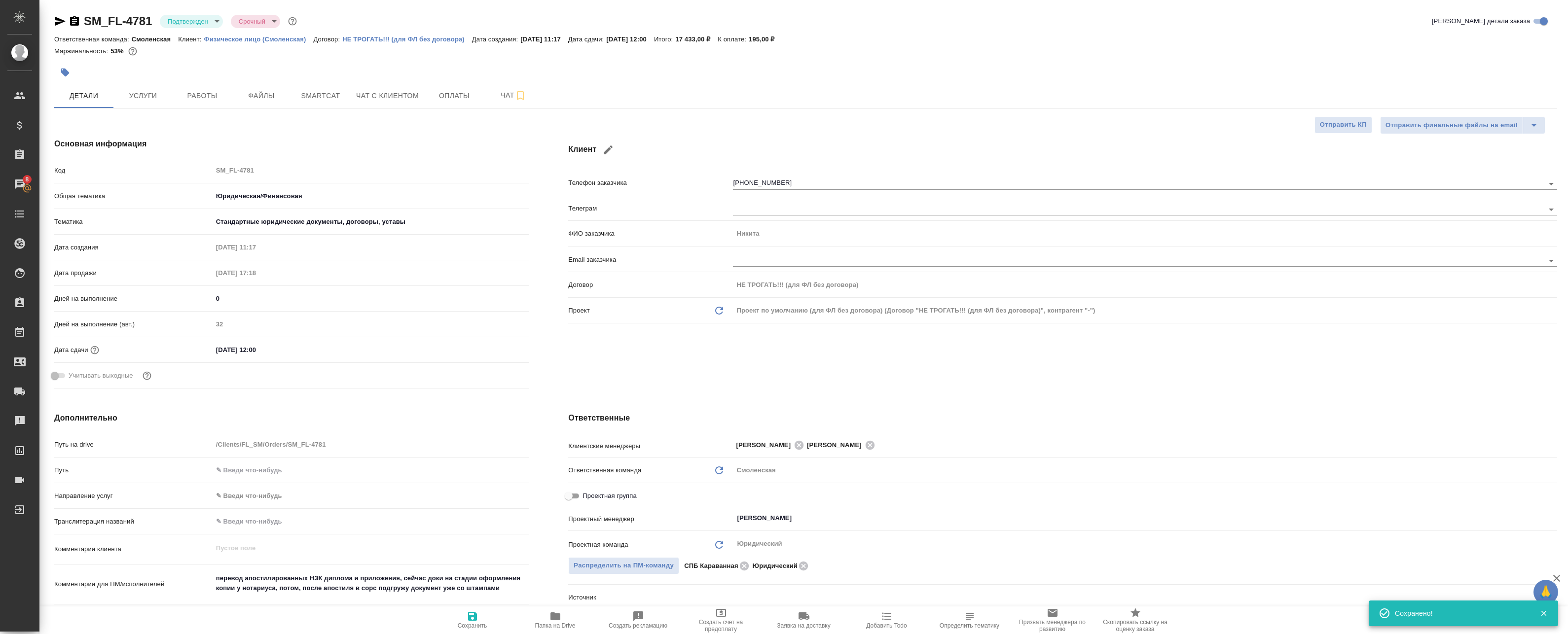
type textarea "x"
click at [208, 20] on body "🙏 .cls-1 fill:#fff; AWATERA Badanyan Artak Клиенты Спецификации Заказы 8 Чаты T…" at bounding box center [784, 317] width 1568 height 634
click at [187, 101] on button "В работе" at bounding box center [184, 104] width 32 height 11
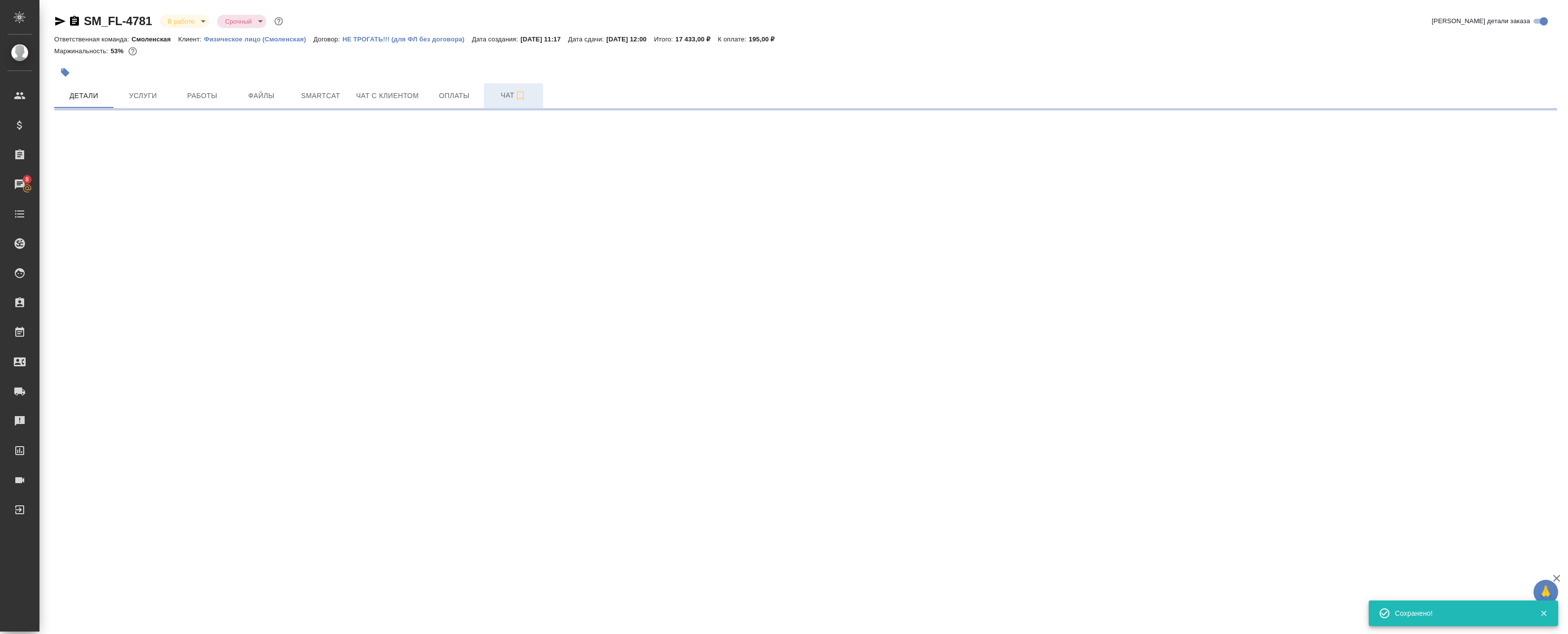
click at [503, 96] on span "Чат" at bounding box center [513, 95] width 47 height 12
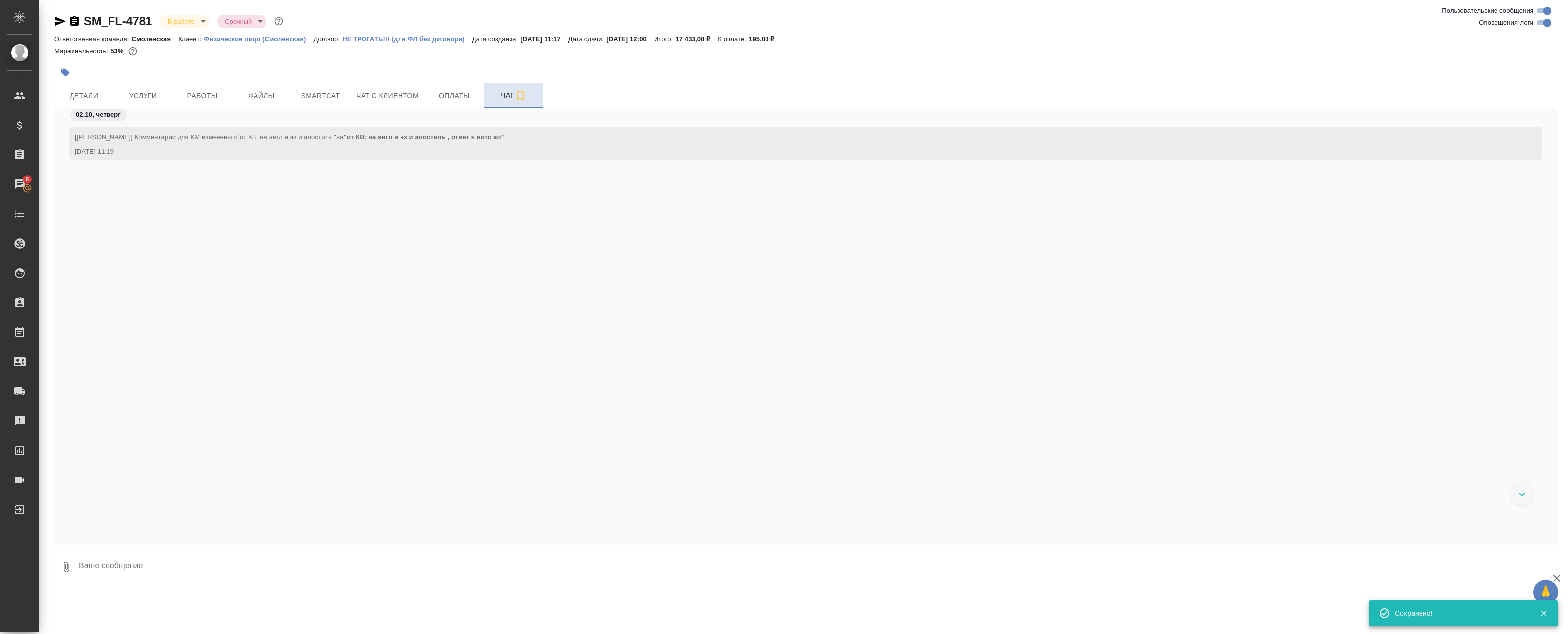
scroll to position [1617, 0]
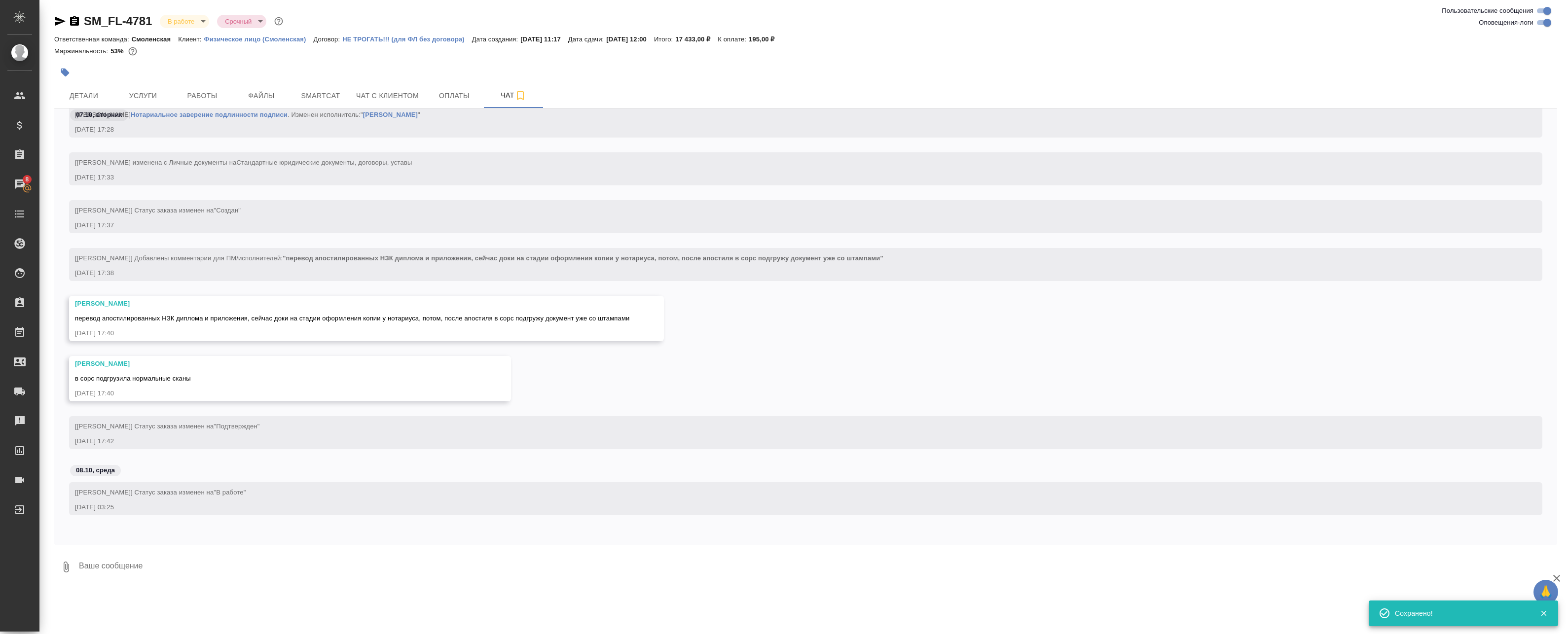
click at [1546, 24] on input "Оповещения-логи" at bounding box center [1547, 22] width 36 height 12
checkbox input "false"
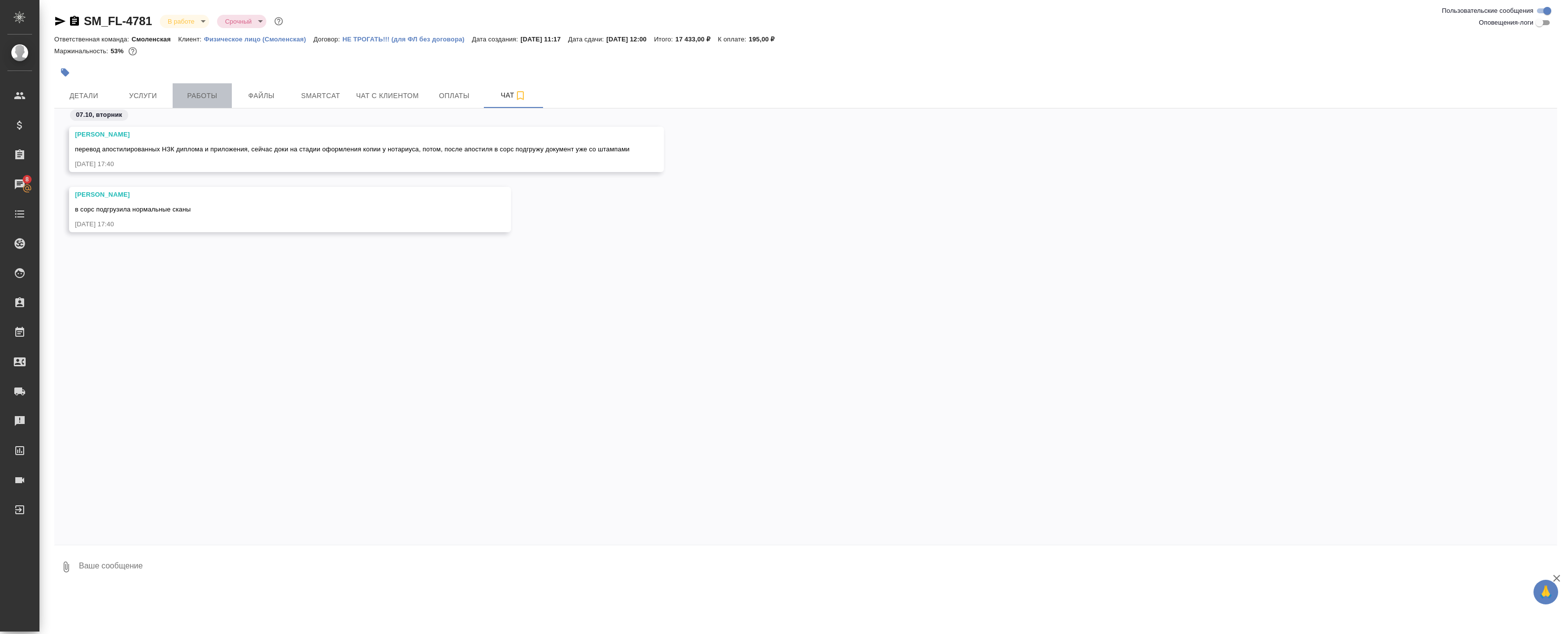
click at [217, 96] on span "Работы" at bounding box center [202, 96] width 47 height 12
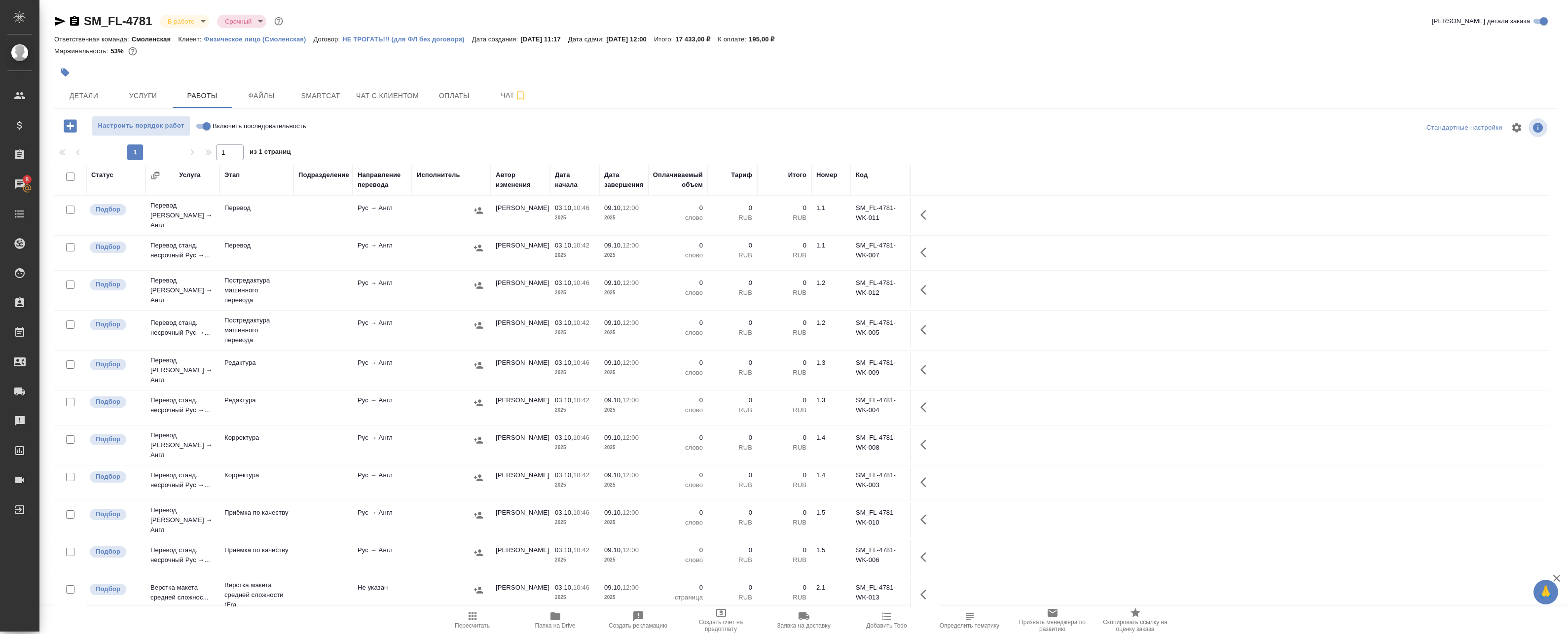
click at [555, 627] on span "Папка на Drive" at bounding box center [555, 626] width 40 height 7
click at [73, 90] on span "Детали" at bounding box center [84, 96] width 47 height 12
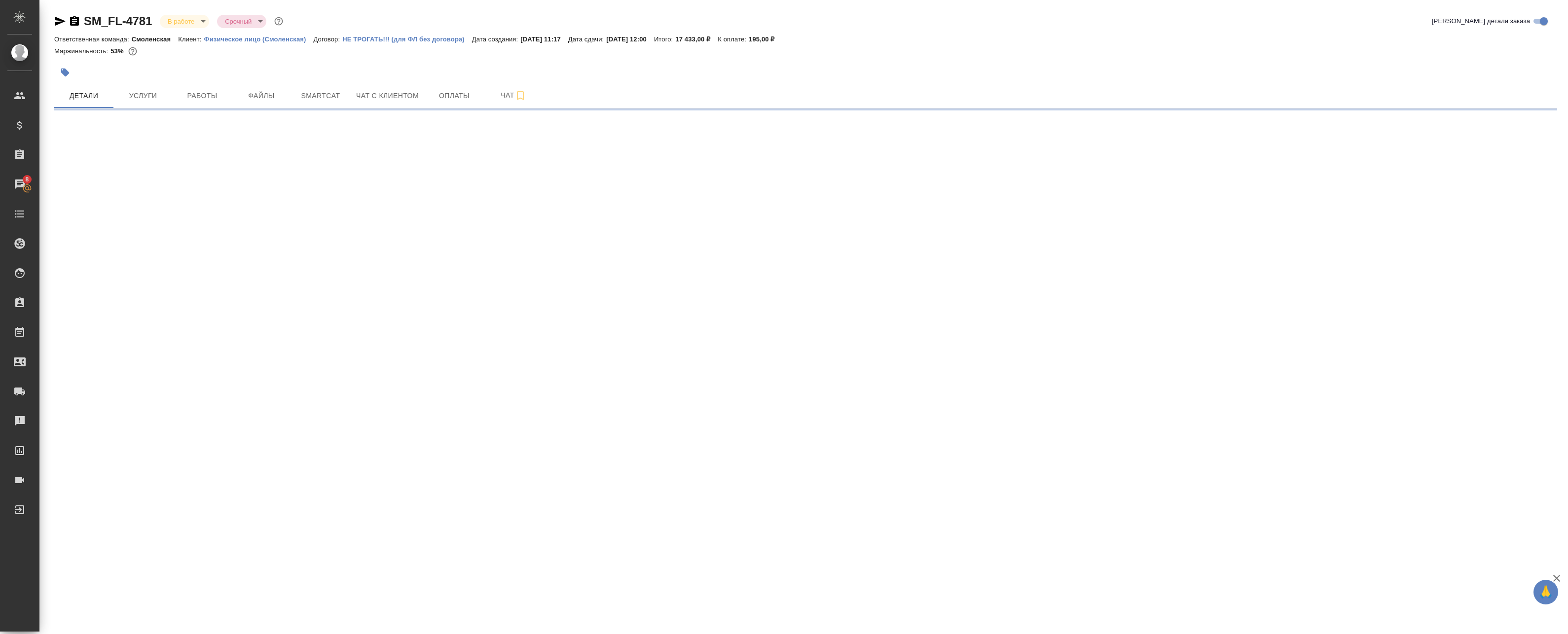
select select "RU"
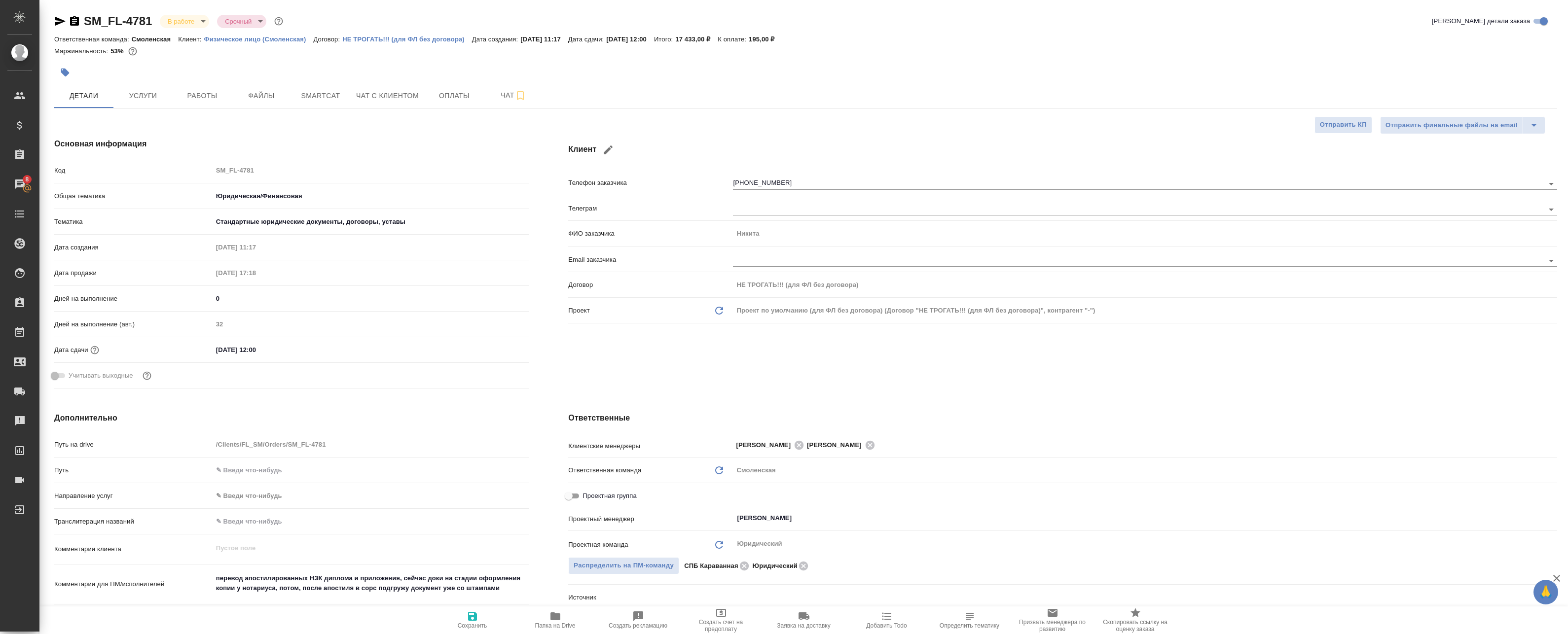
type textarea "x"
click at [762, 524] on input "[PERSON_NAME]" at bounding box center [1128, 517] width 785 height 12
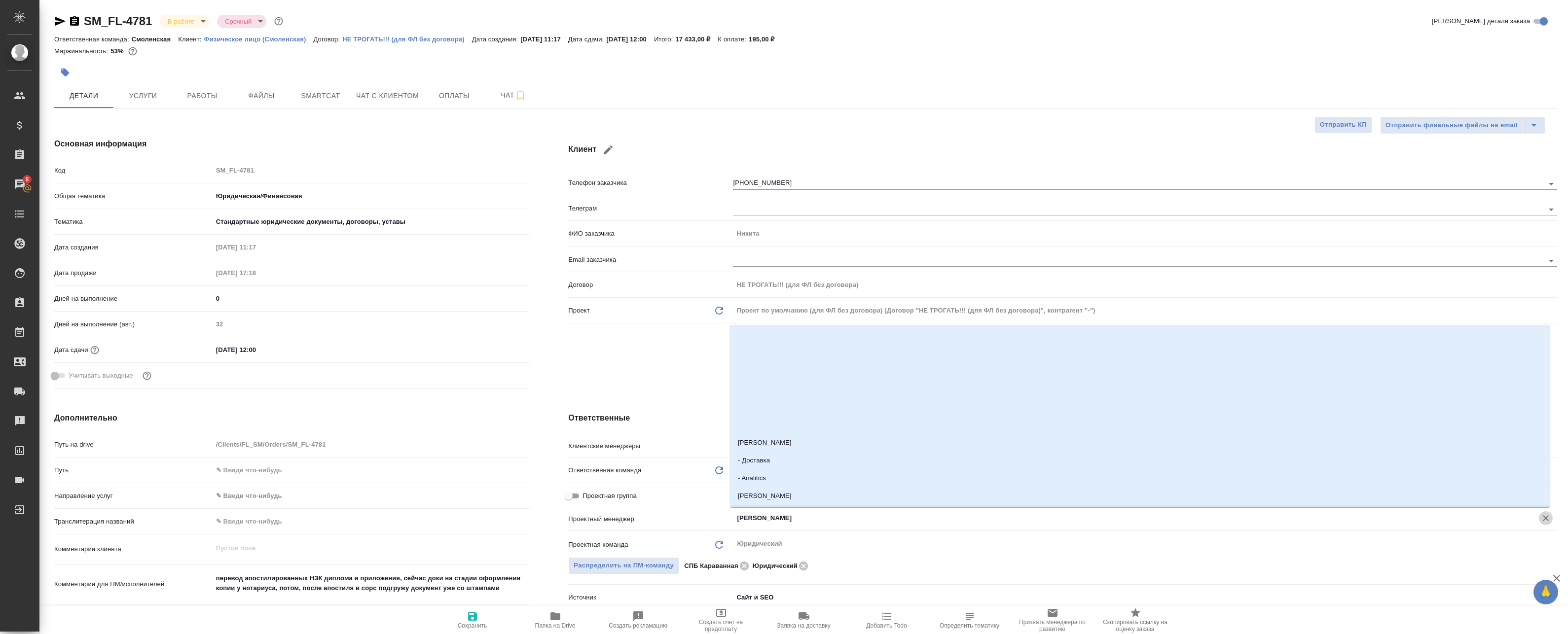
click at [1541, 519] on icon "Очистить" at bounding box center [1545, 518] width 10 height 10
type textarea "x"
click at [693, 400] on div "Ответственные Клиентские менеджеры Шульгина Анна Москалец Алина ​ Ответственная…" at bounding box center [1063, 592] width 1028 height 398
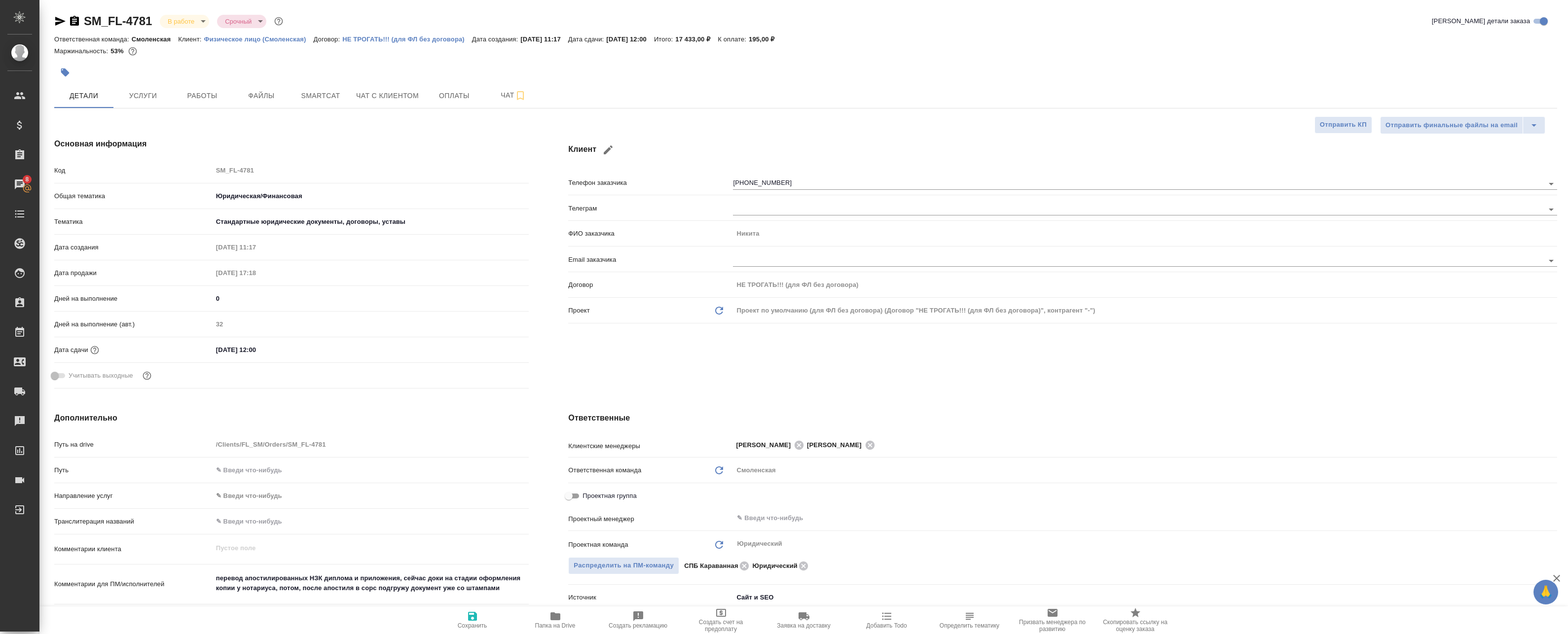
click at [466, 620] on icon "button" at bounding box center [472, 616] width 12 height 12
type textarea "x"
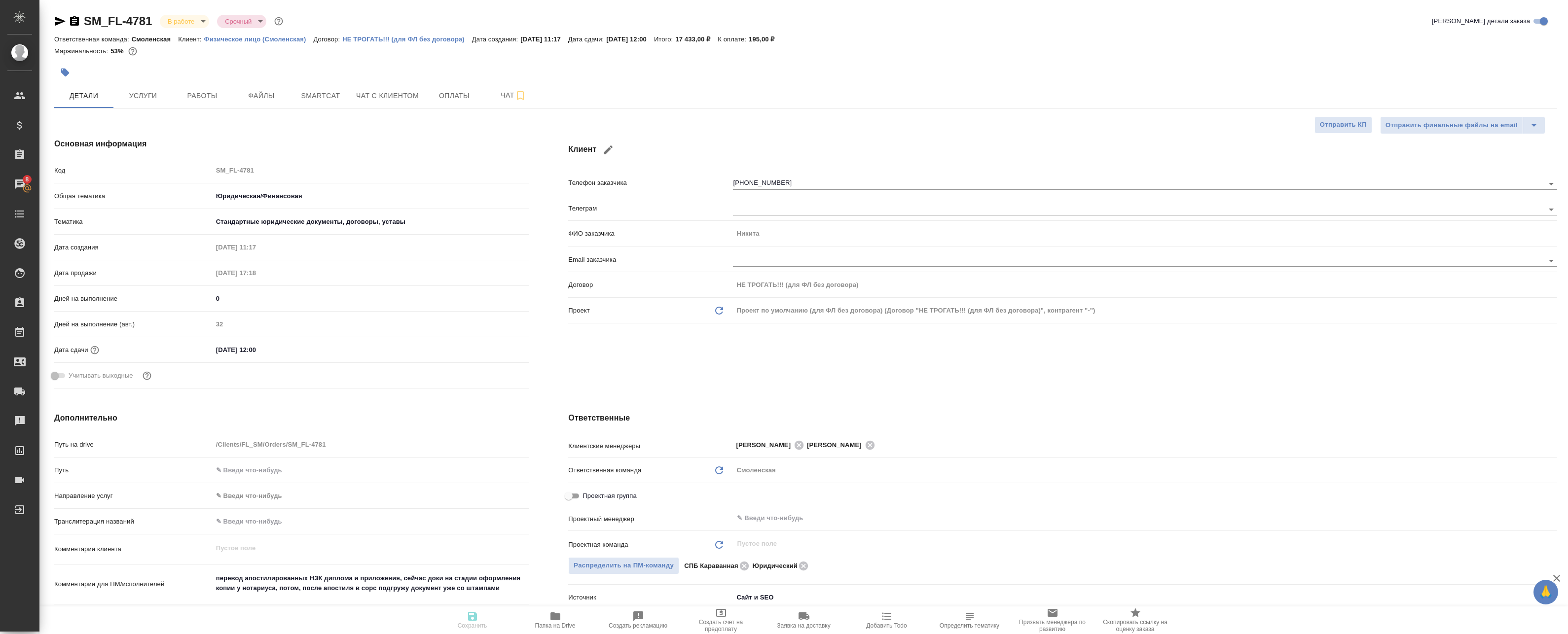
type textarea "x"
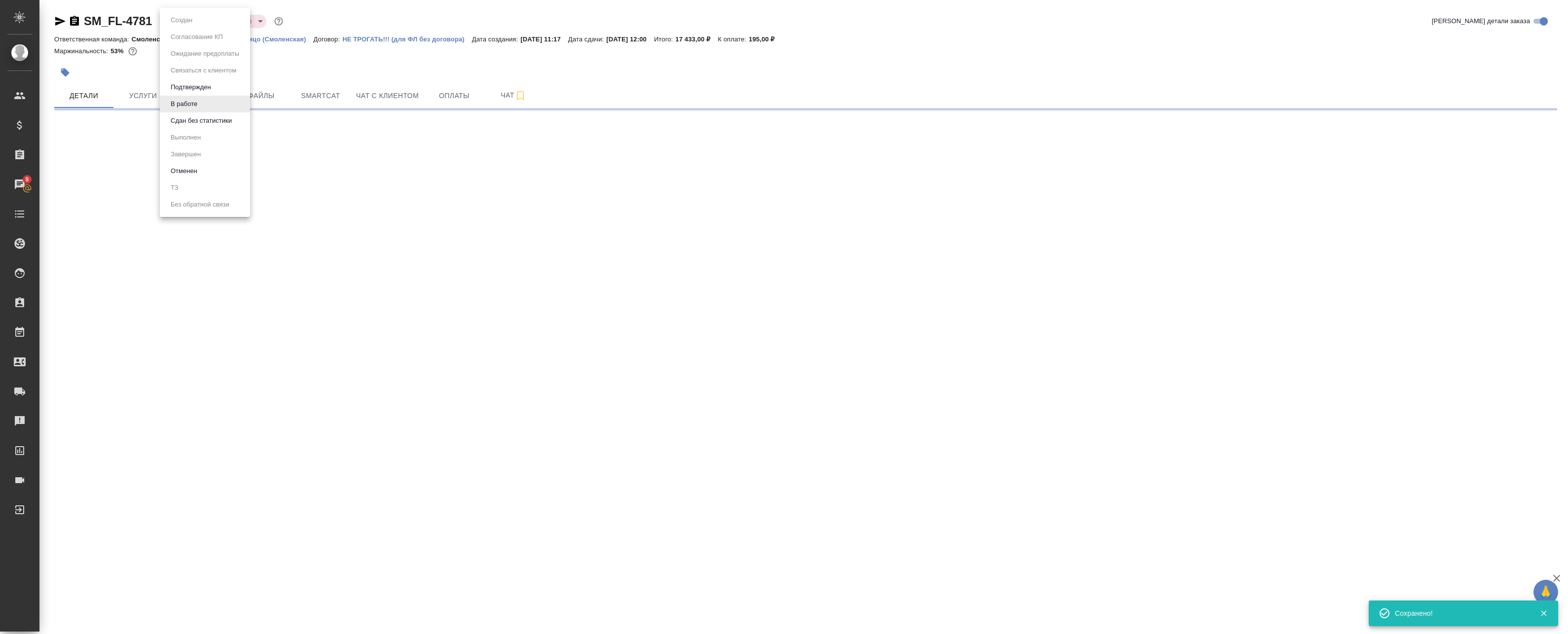
click at [193, 21] on body "🙏 .cls-1 fill:#fff; AWATERA Badanyan Artak Клиенты Спецификации Заказы 8 Чаты T…" at bounding box center [784, 317] width 1568 height 634
click at [203, 87] on button "Подтвержден" at bounding box center [191, 87] width 47 height 11
select select "RU"
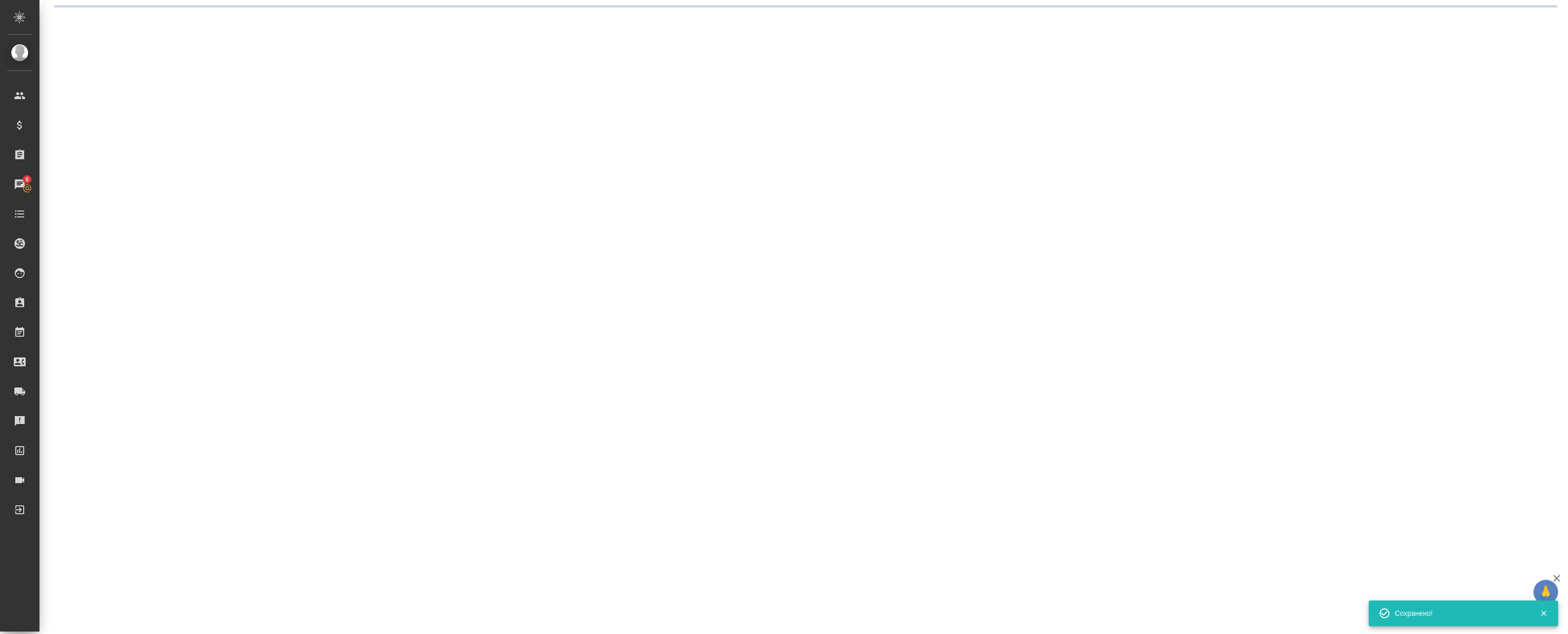
click at [474, 622] on div ".cls-1 fill:#fff; AWATERA Badanyan Artak Клиенты Спецификации Заказы 8 Чаты Tod…" at bounding box center [784, 317] width 1568 height 634
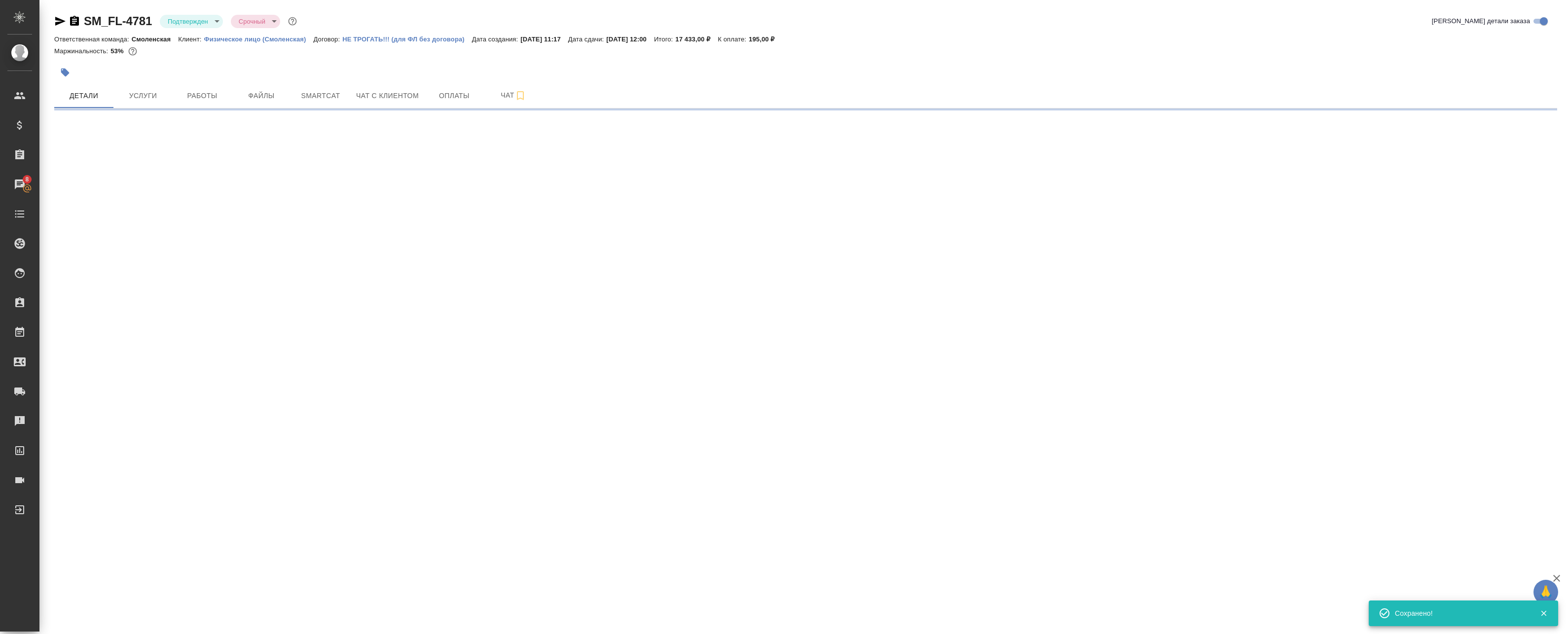
select select "RU"
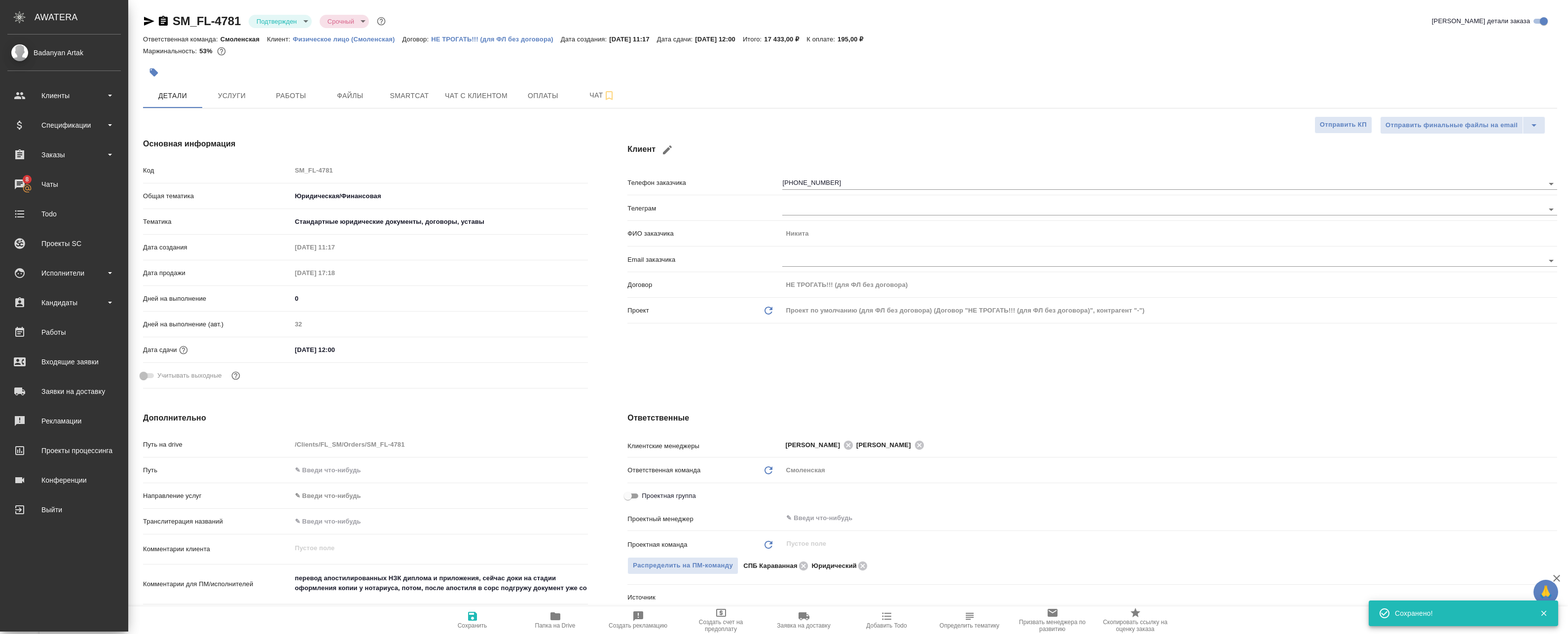
type textarea "x"
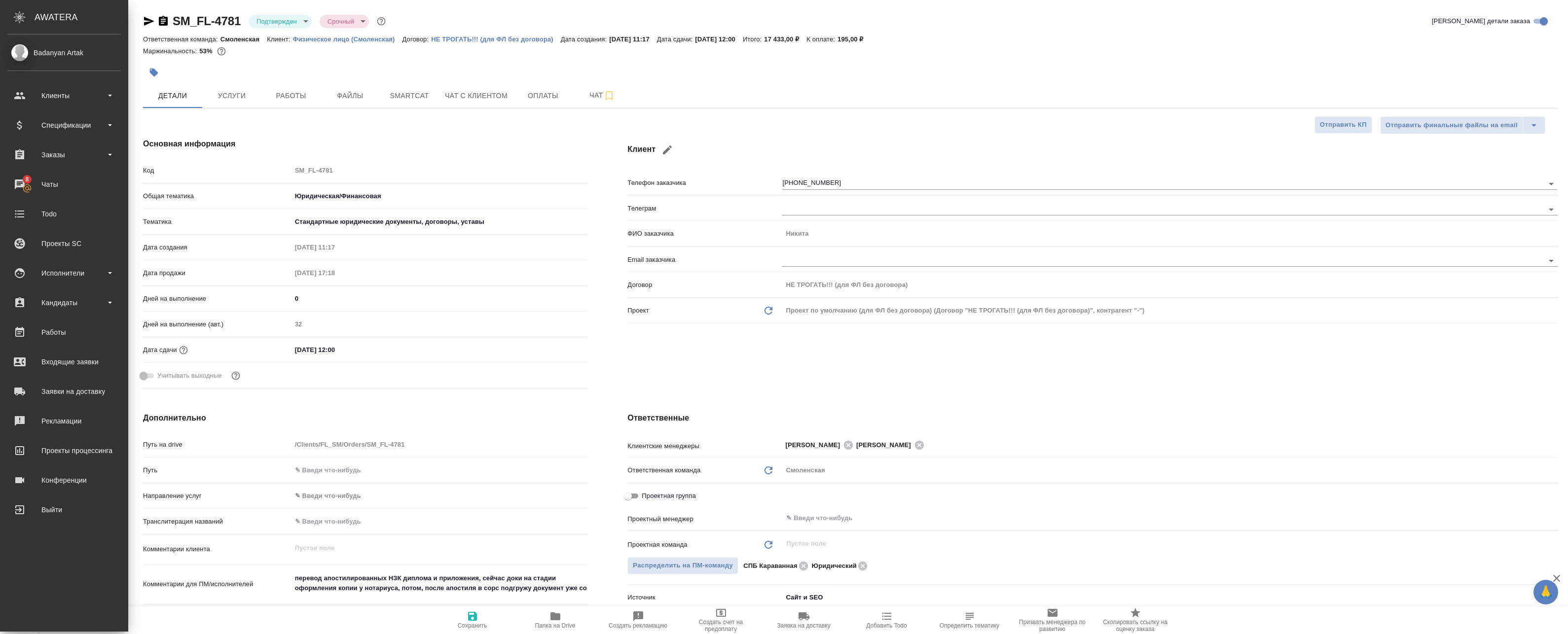
type textarea "x"
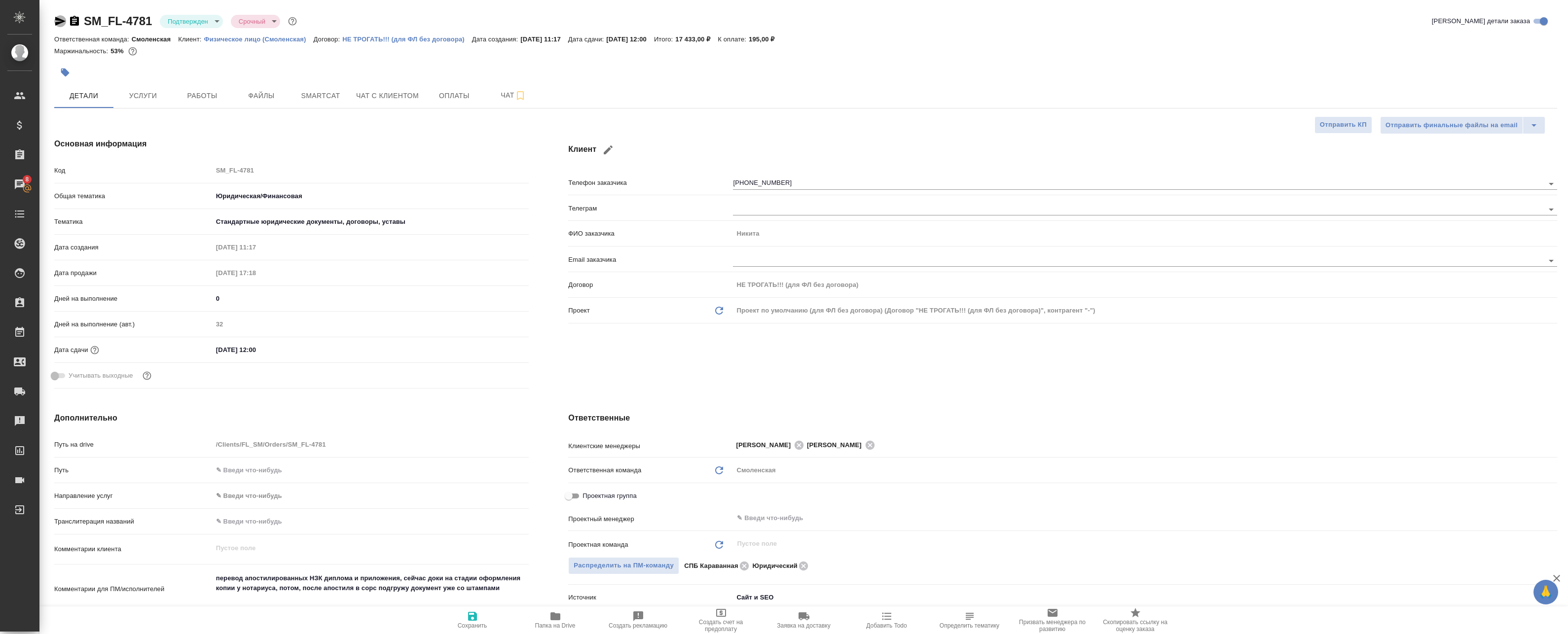
click at [64, 23] on icon "button" at bounding box center [60, 21] width 12 height 12
type textarea "x"
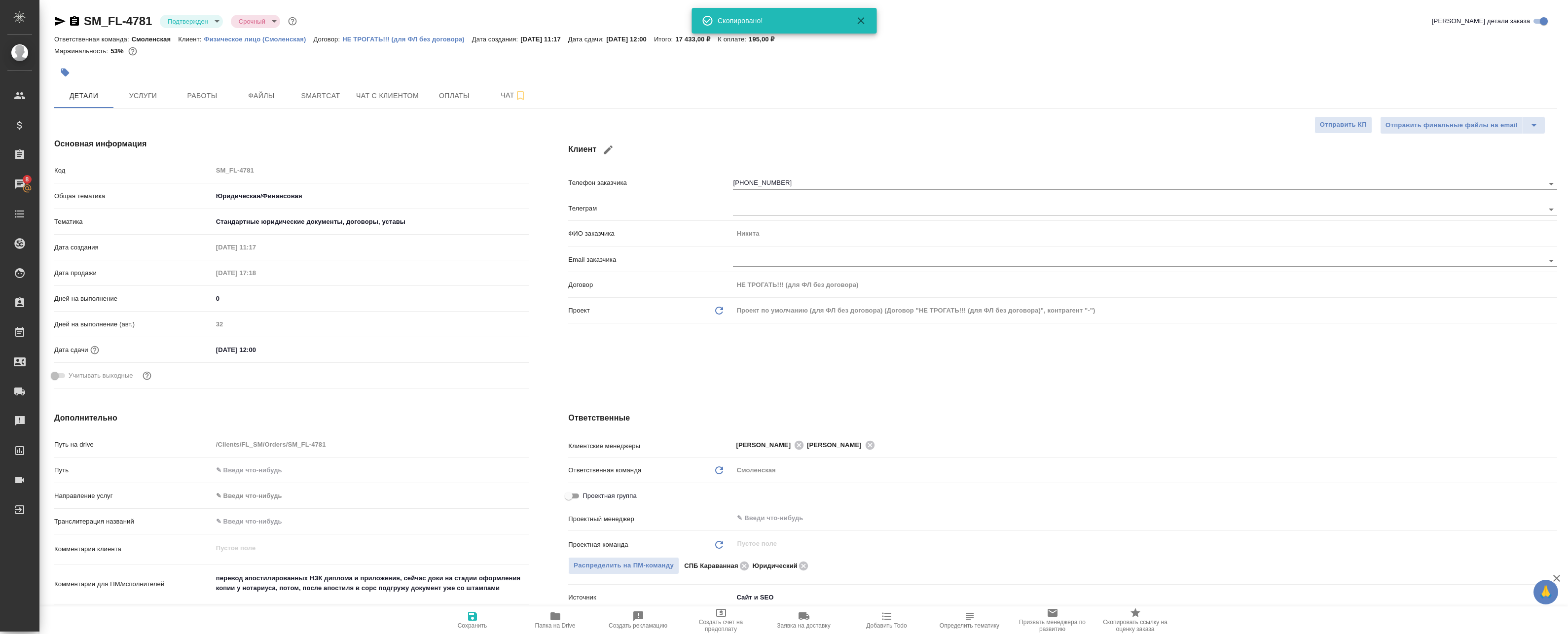
type textarea "x"
click at [512, 96] on span "Чат" at bounding box center [513, 95] width 47 height 12
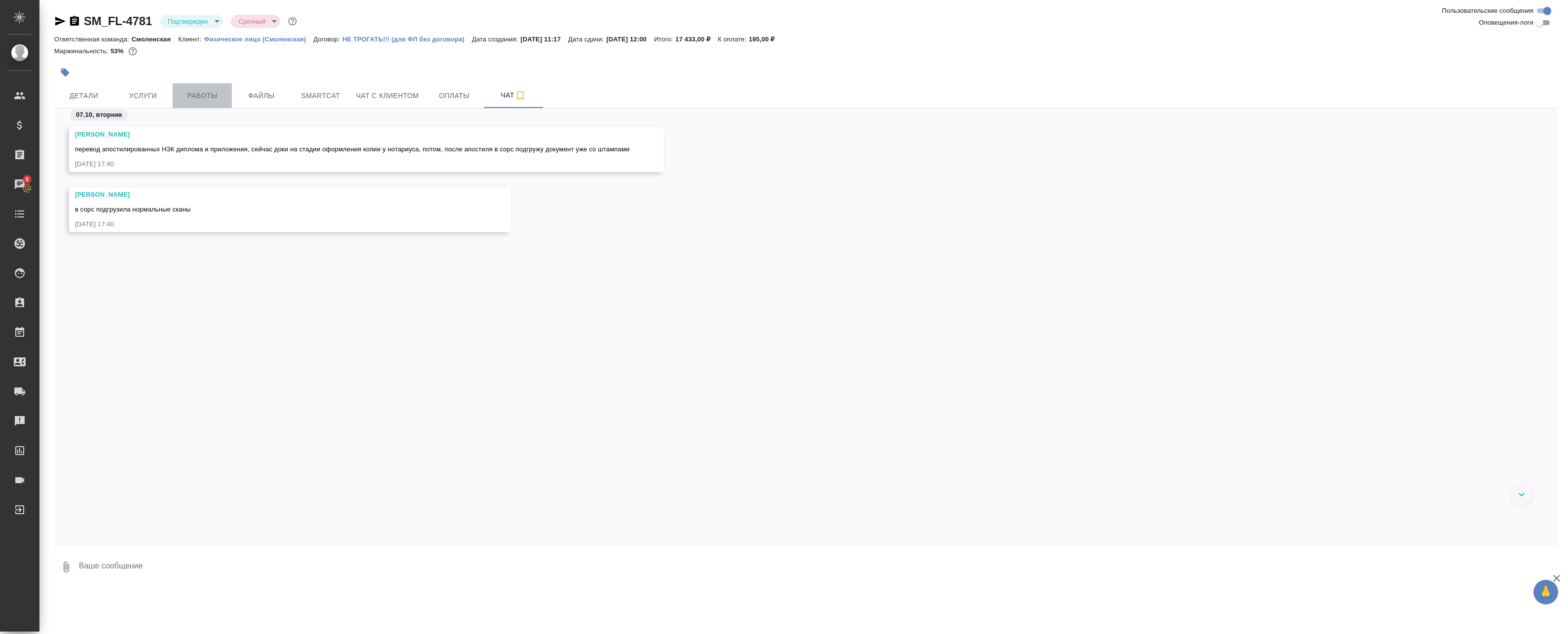
click at [208, 95] on span "Работы" at bounding box center [202, 96] width 47 height 12
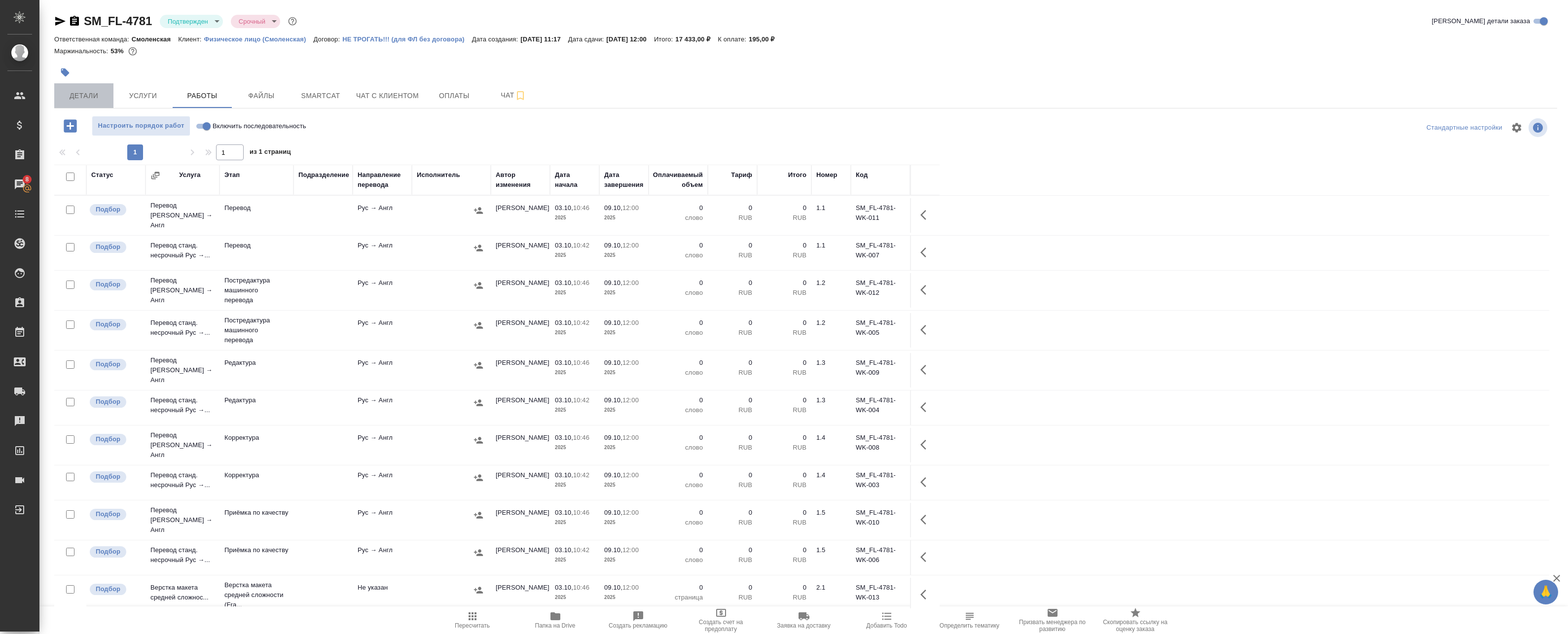
click at [86, 91] on span "Детали" at bounding box center [84, 96] width 47 height 12
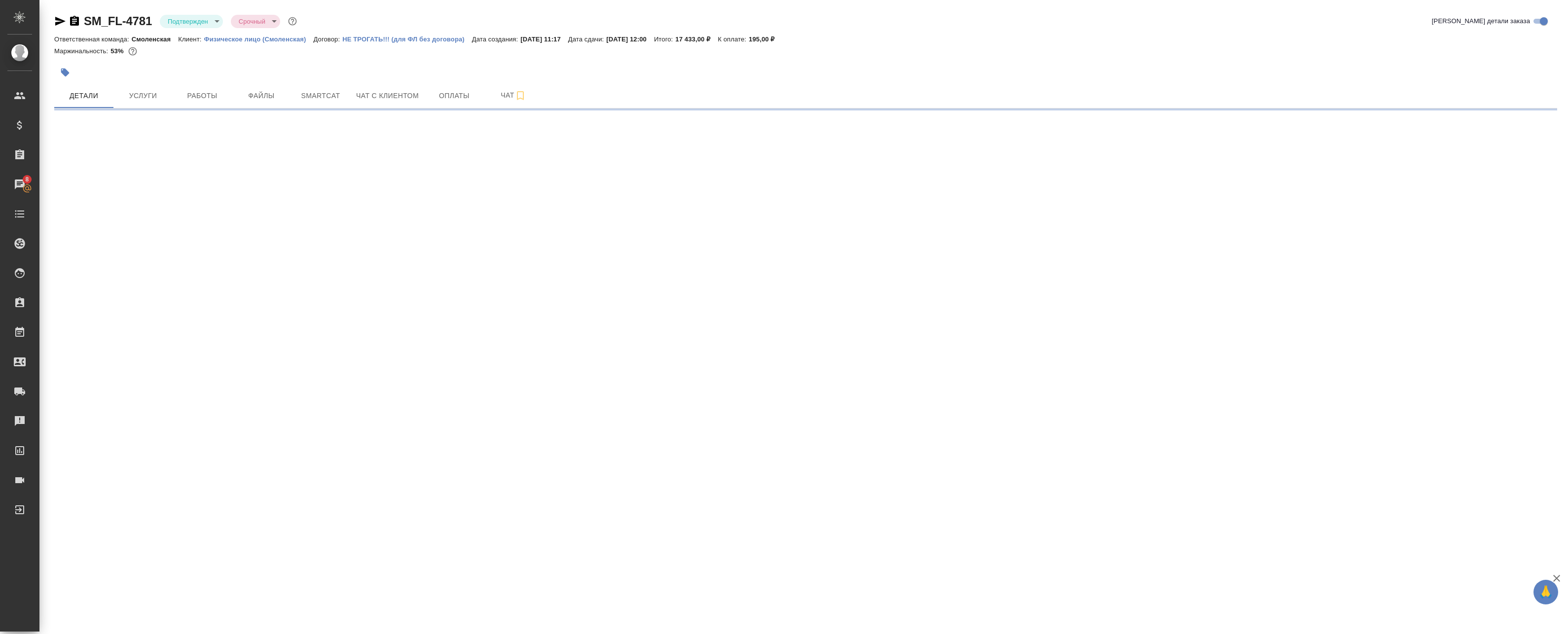
select select "RU"
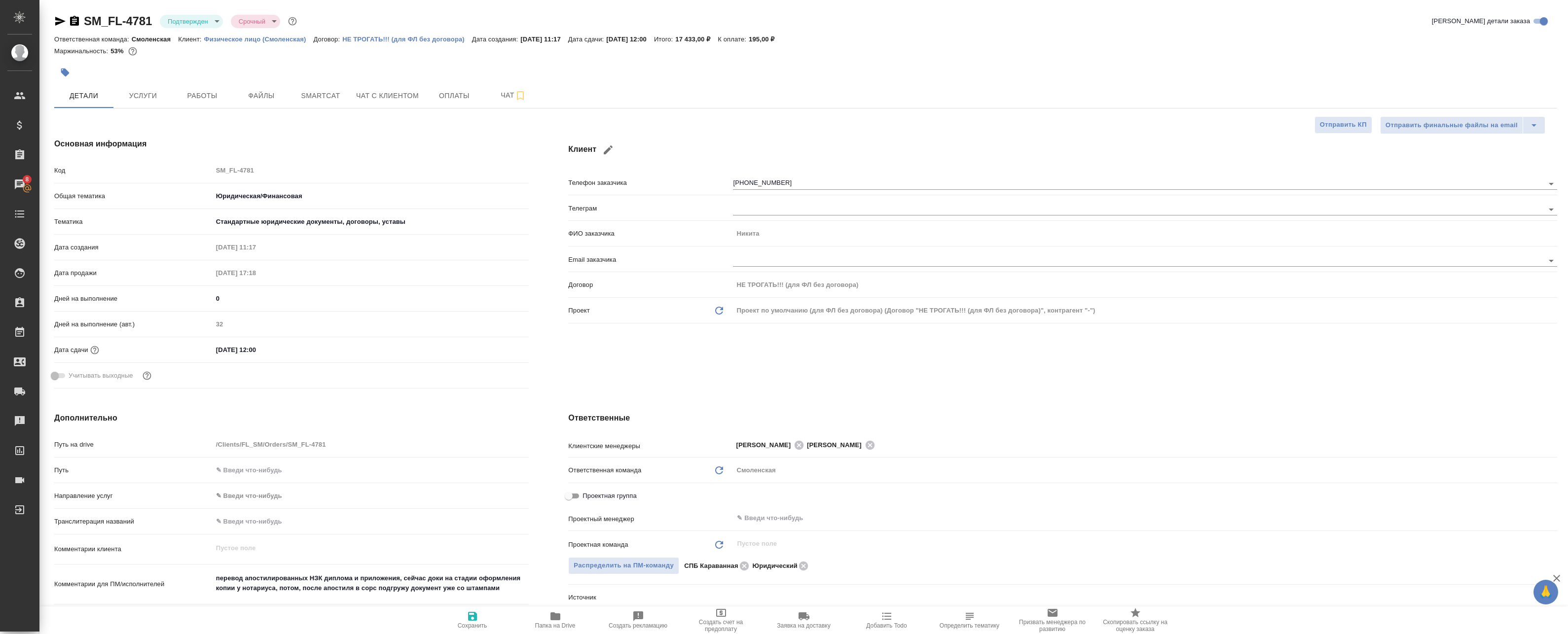
type textarea "x"
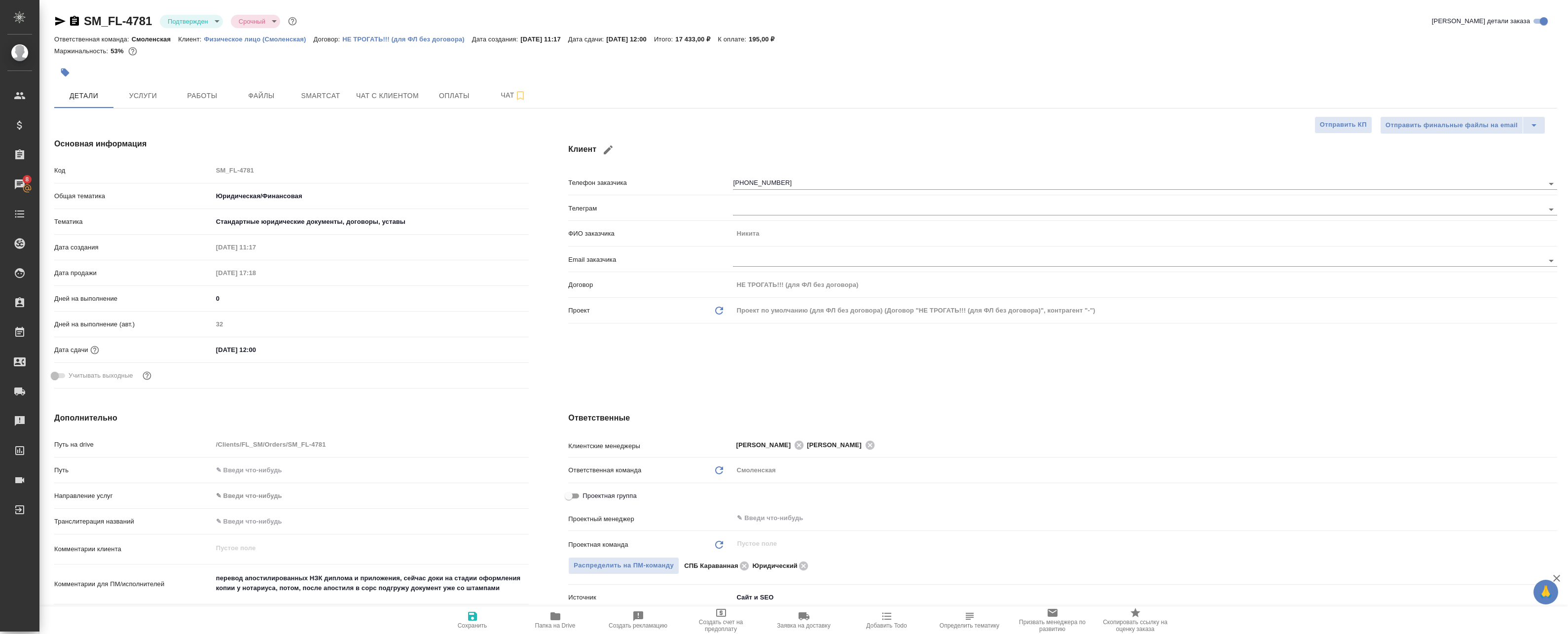
type textarea "x"
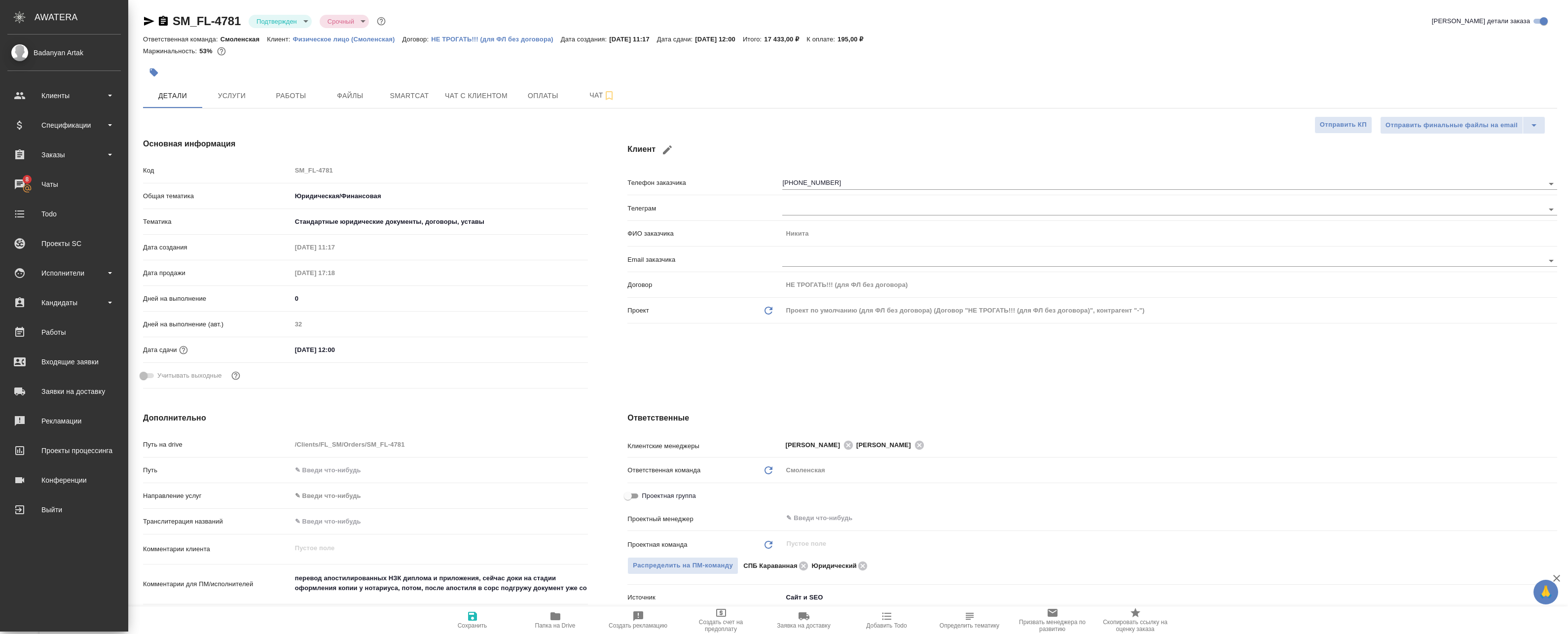
type textarea "x"
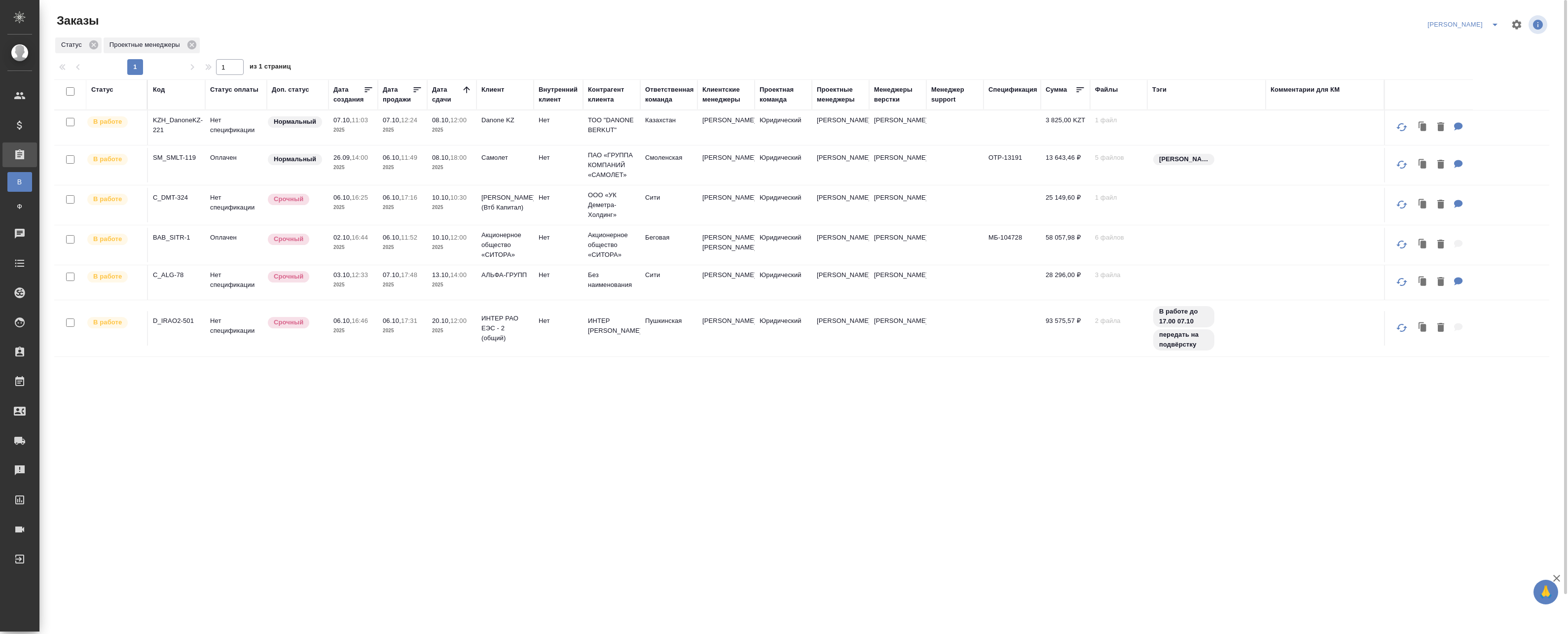
click at [469, 90] on icon at bounding box center [466, 90] width 10 height 10
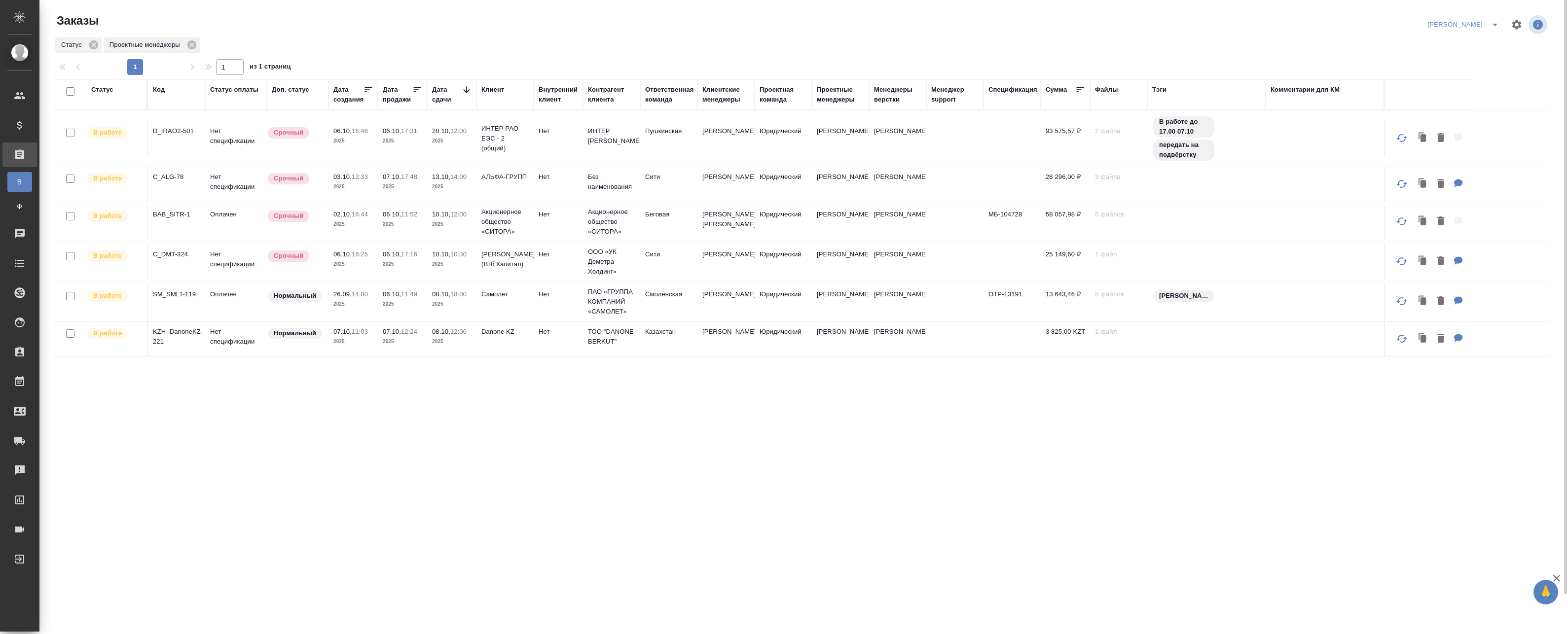
click at [469, 90] on icon at bounding box center [466, 90] width 10 height 10
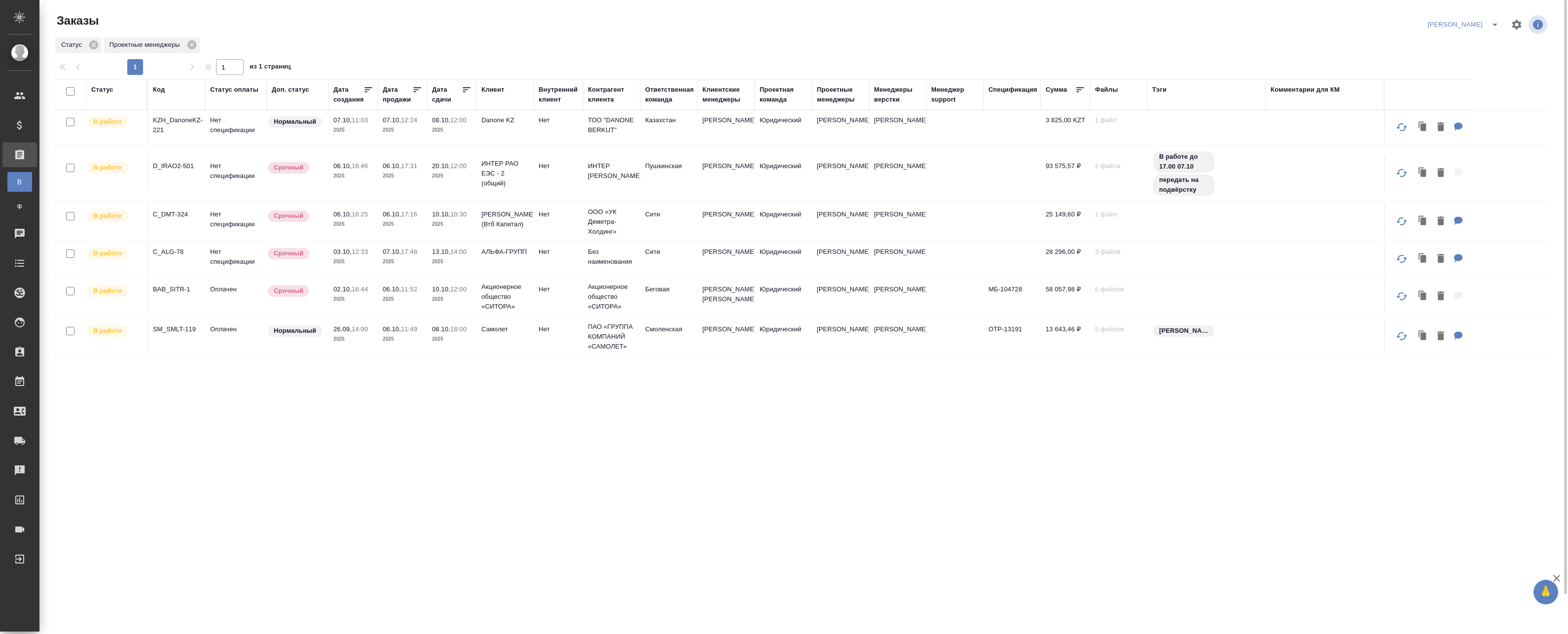
click at [454, 130] on p "2025" at bounding box center [452, 130] width 40 height 10
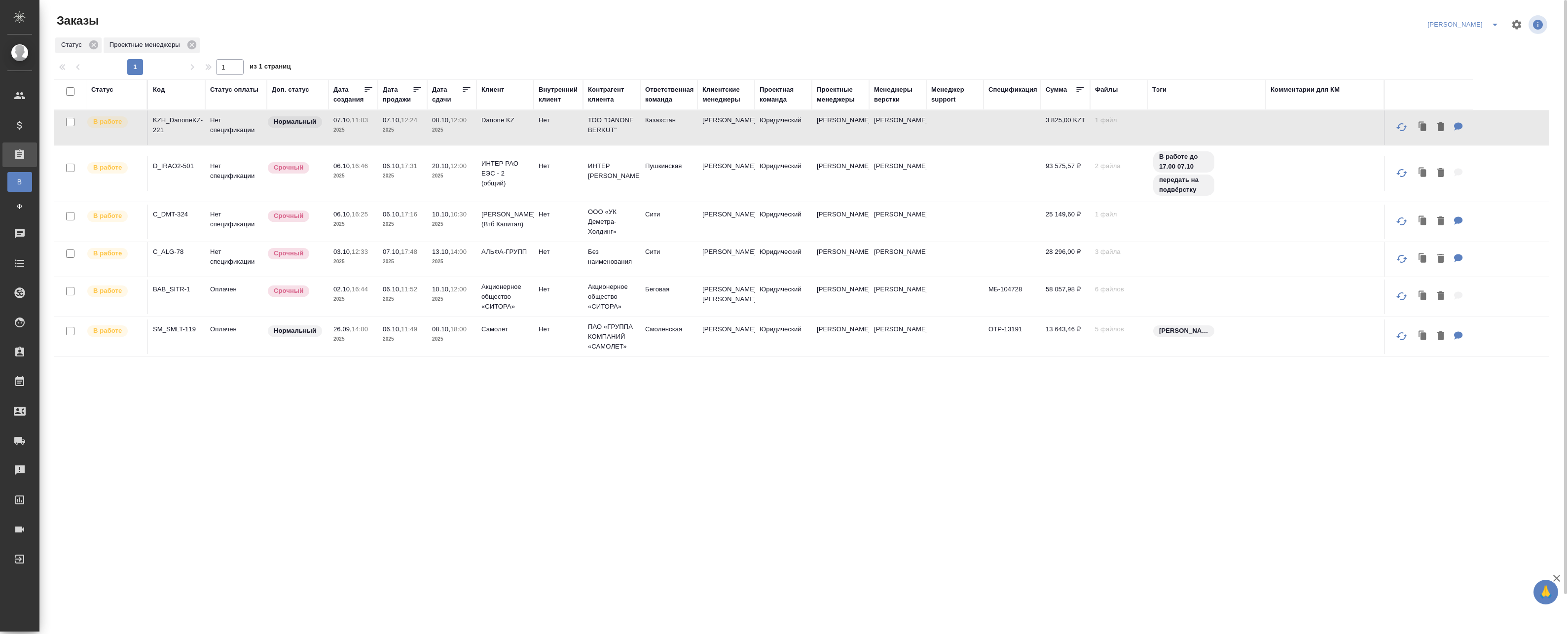
click at [433, 132] on p "2025" at bounding box center [452, 130] width 40 height 10
click at [438, 180] on p "2025" at bounding box center [452, 176] width 40 height 10
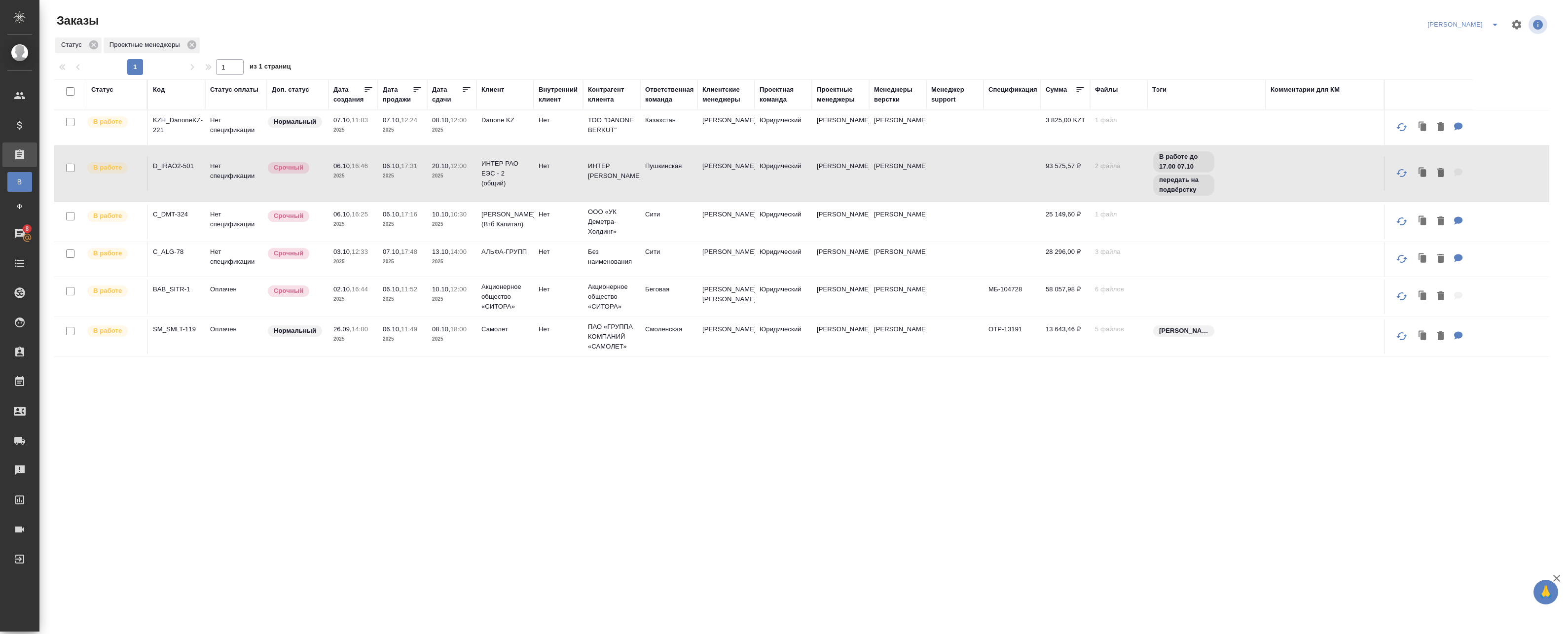
click at [463, 88] on icon at bounding box center [466, 90] width 10 height 10
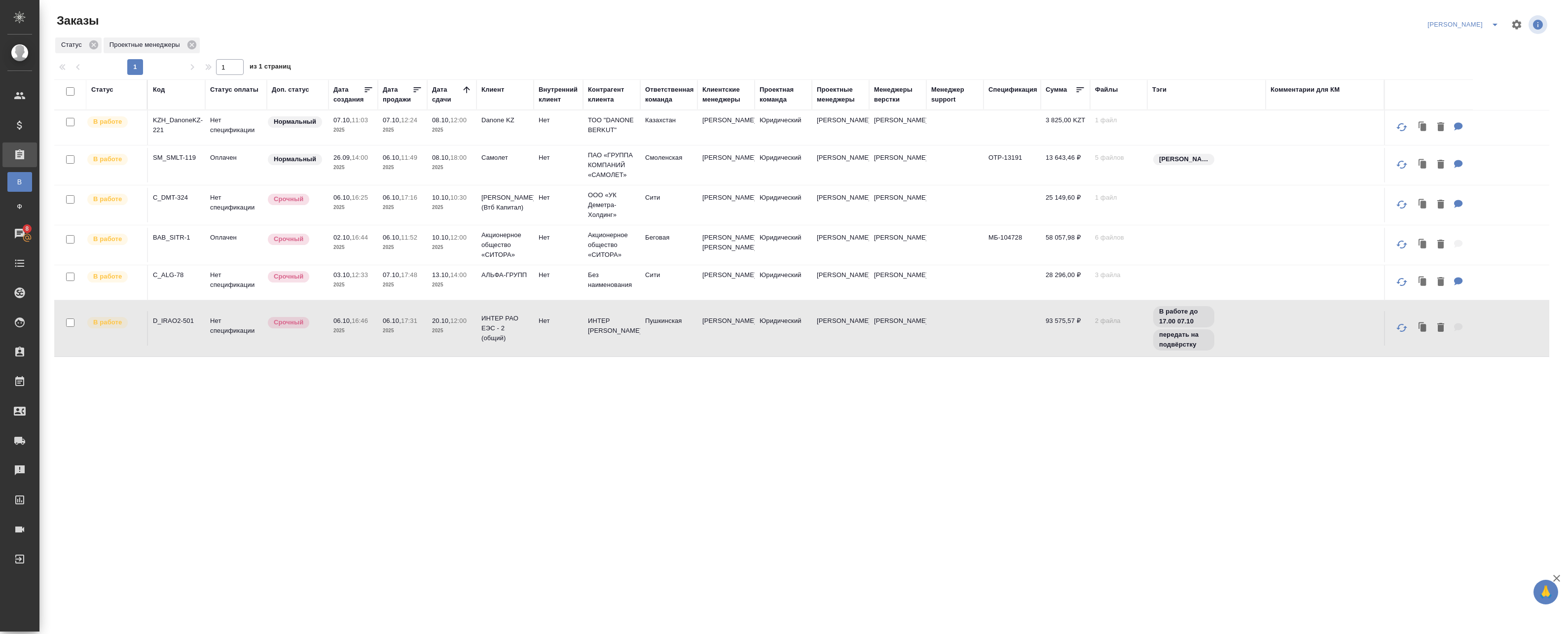
click at [465, 162] on span "08.10, 18:00" at bounding box center [452, 158] width 40 height 10
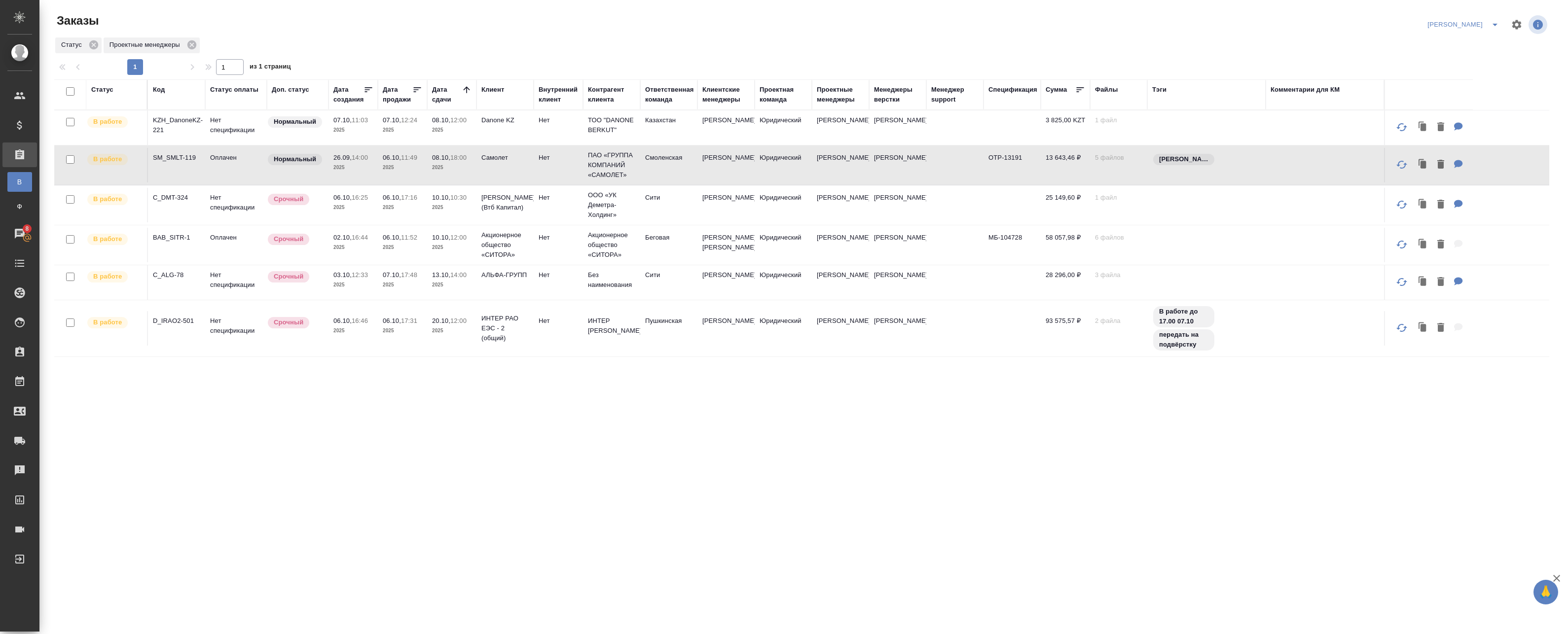
click at [465, 166] on p "2025" at bounding box center [452, 167] width 40 height 10
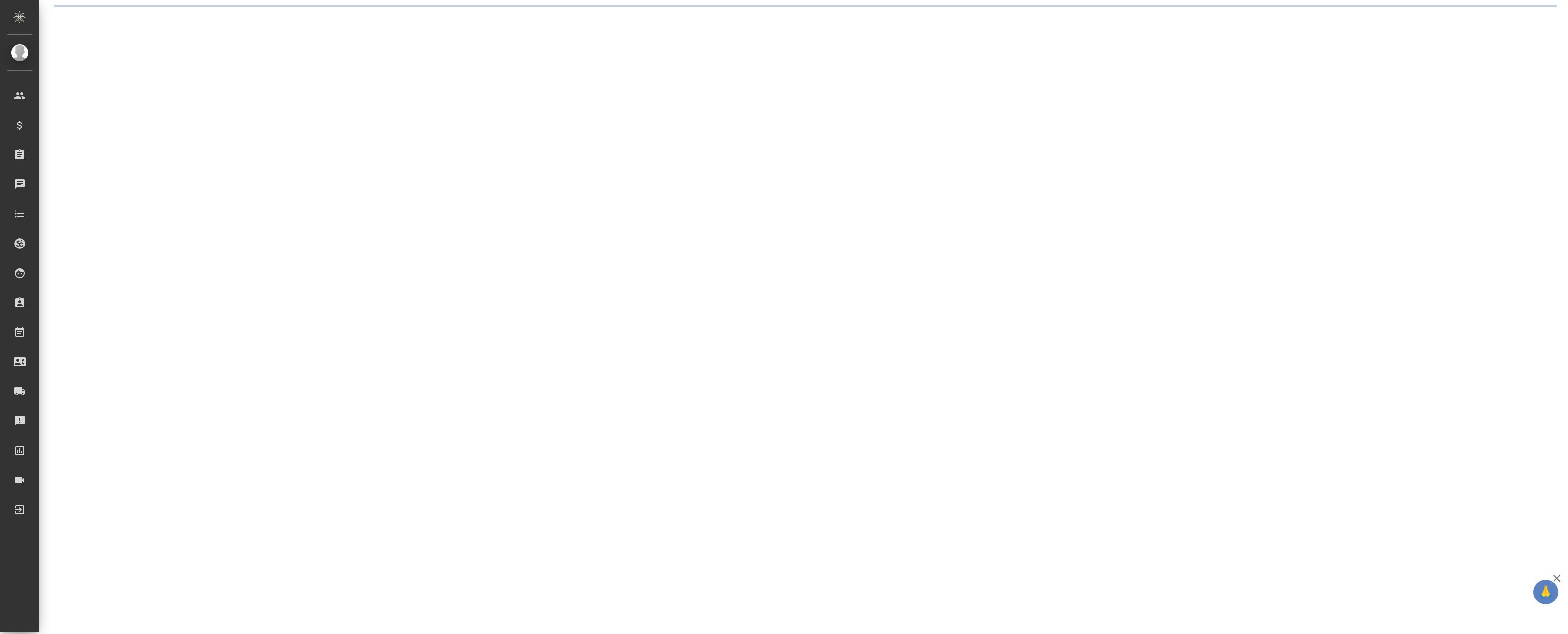
select select "RU"
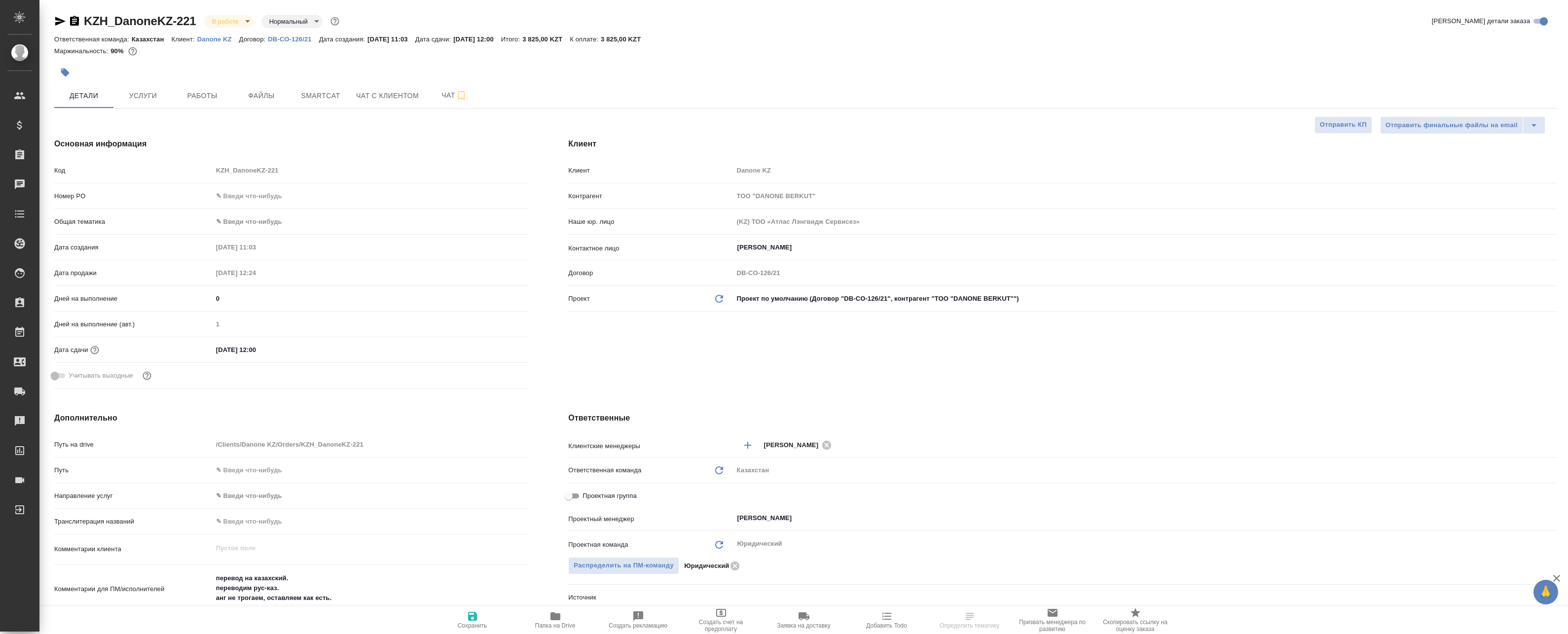
type textarea "x"
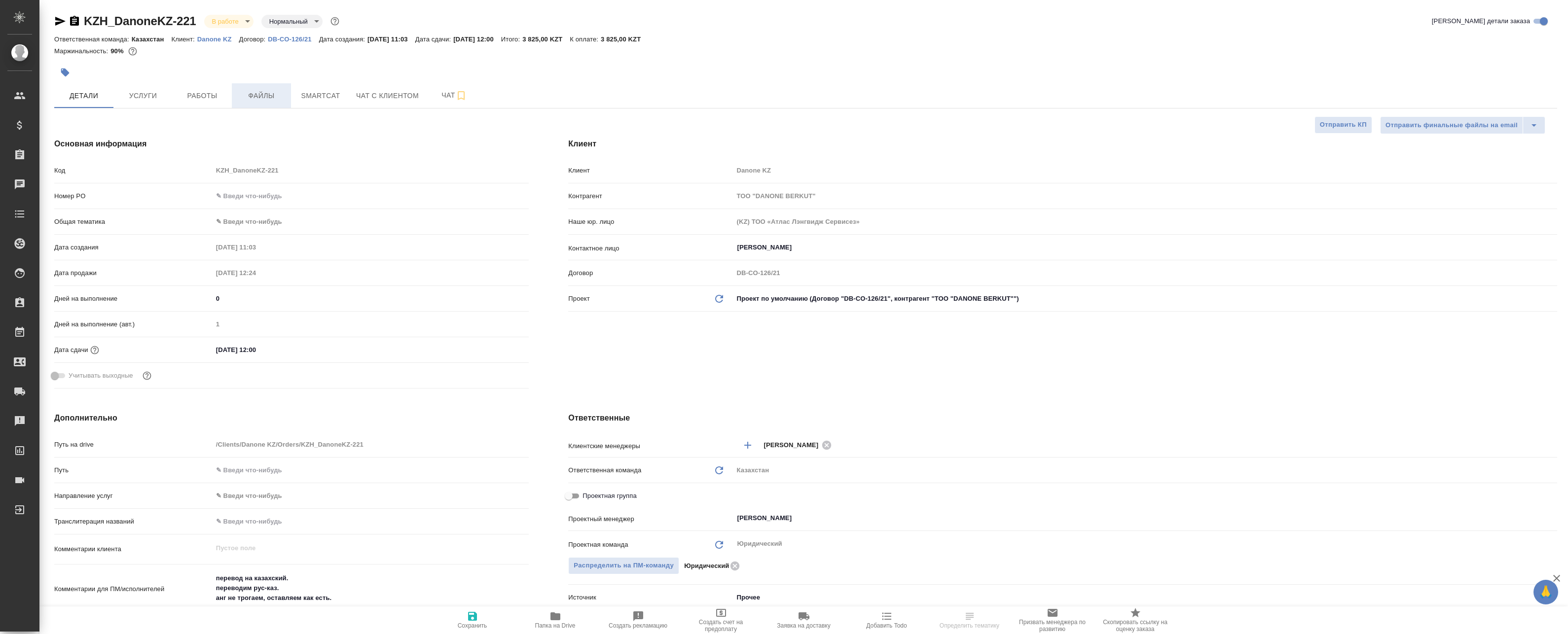
type textarea "x"
click at [259, 97] on span "Файлы" at bounding box center [261, 96] width 47 height 12
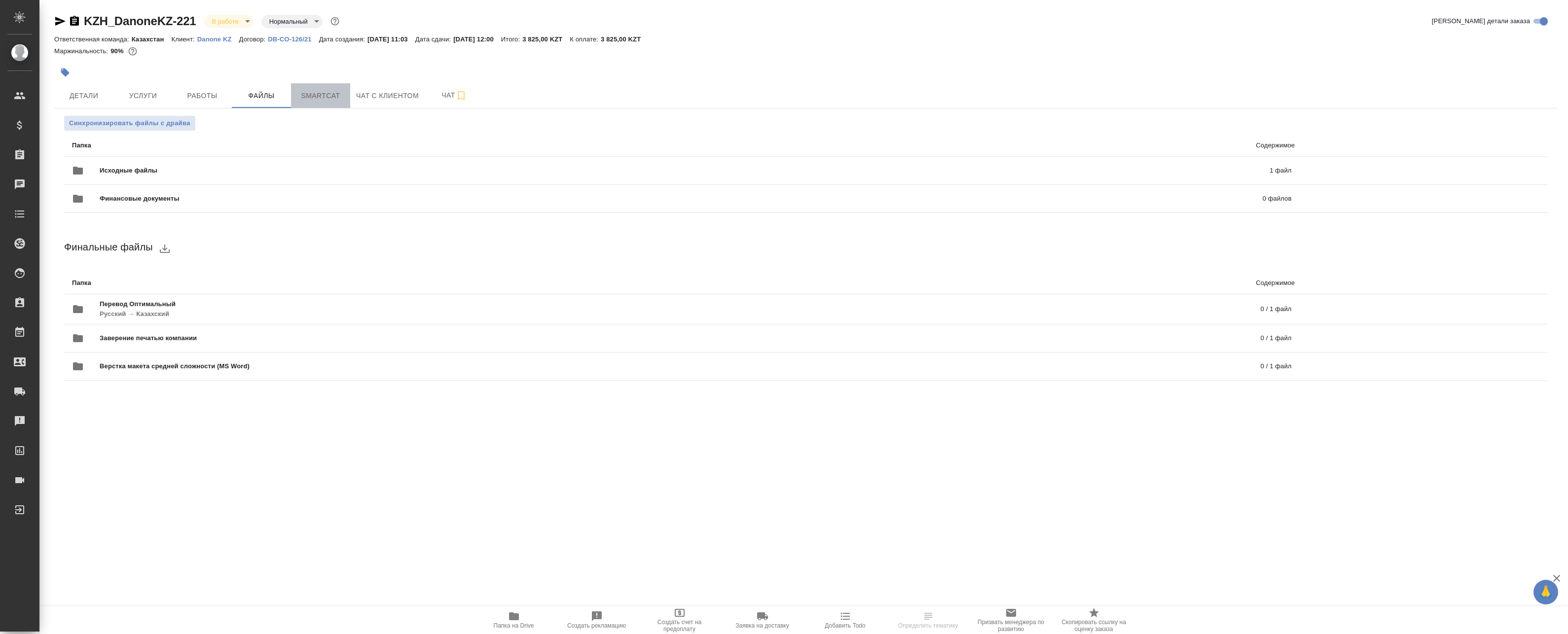
click at [309, 99] on span "Smartcat" at bounding box center [320, 96] width 47 height 12
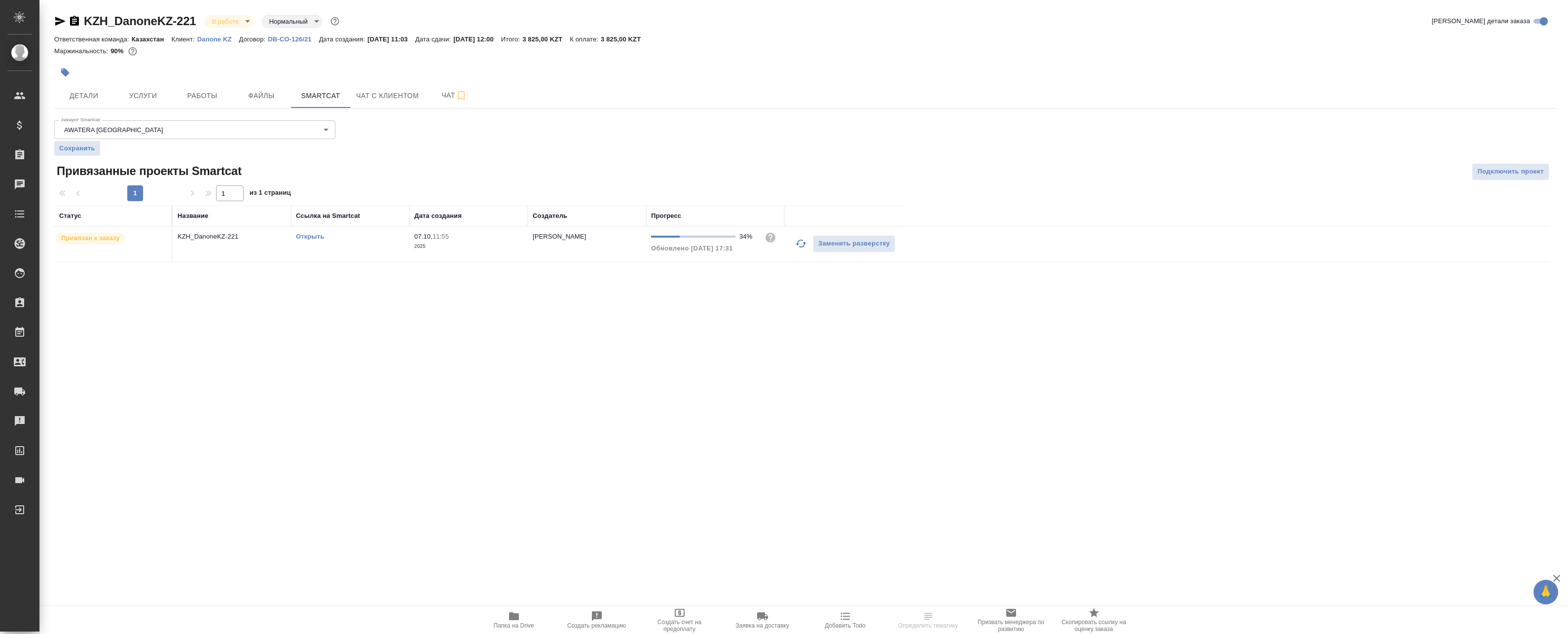
click at [805, 242] on icon "button" at bounding box center [801, 243] width 12 height 12
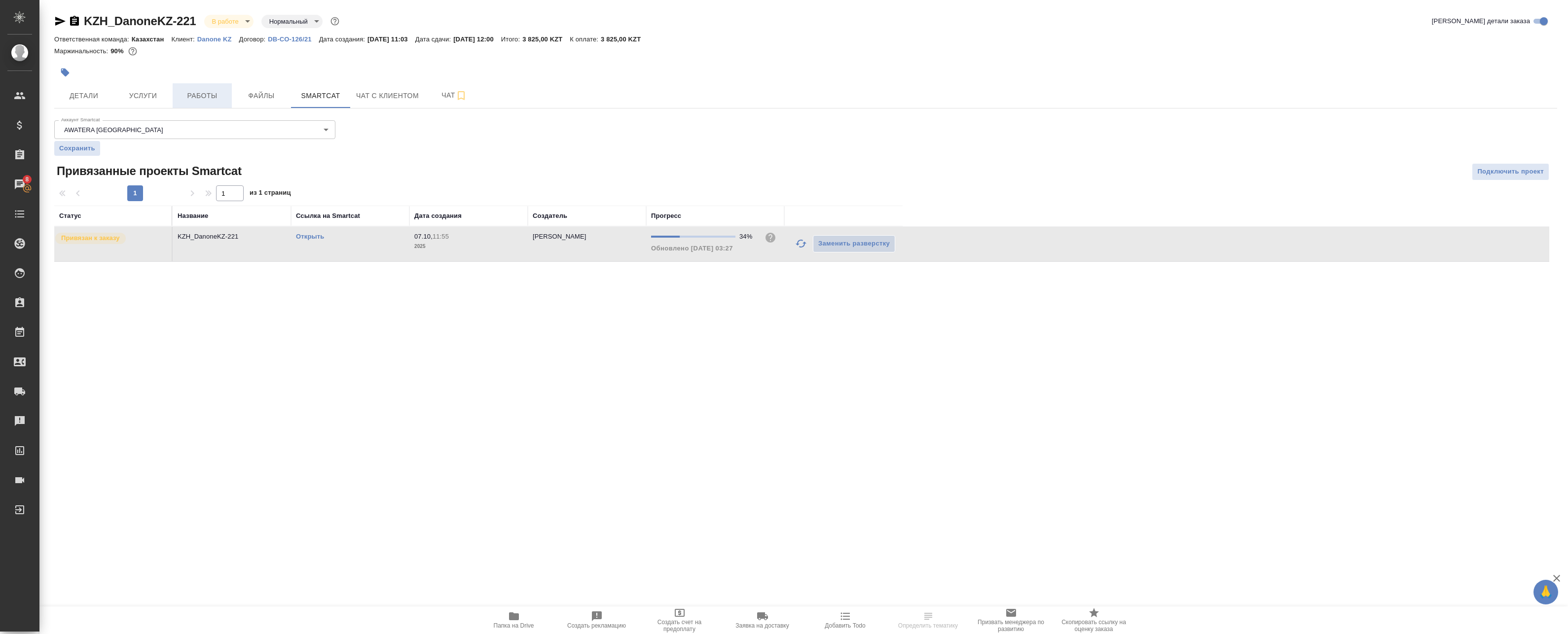
click at [185, 93] on span "Работы" at bounding box center [202, 96] width 47 height 12
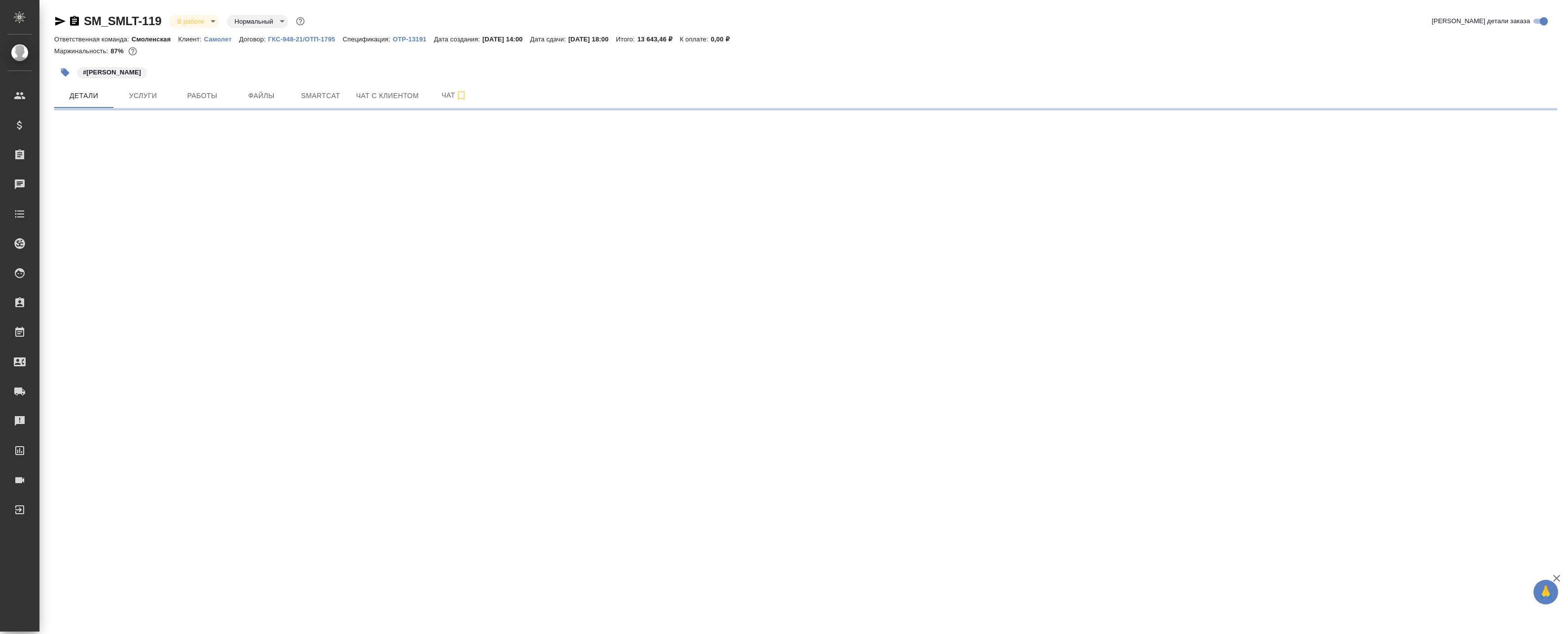
select select "RU"
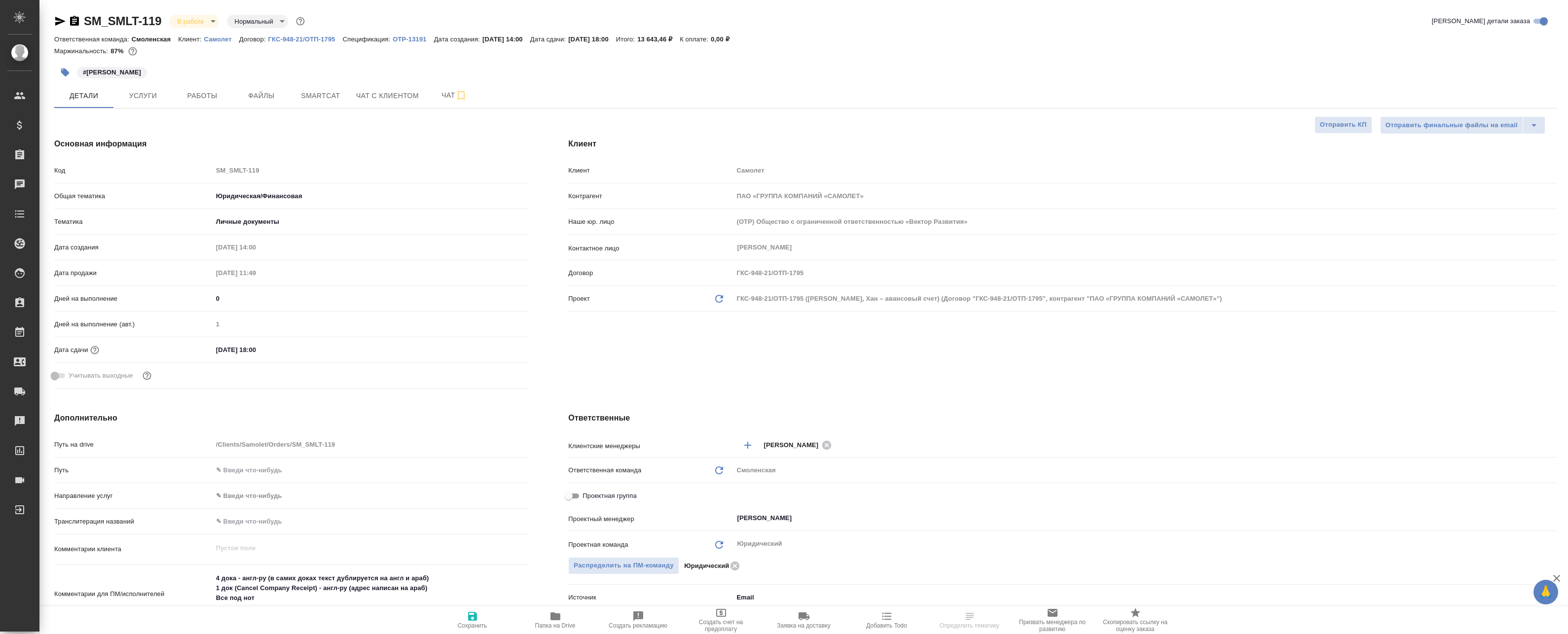
type textarea "x"
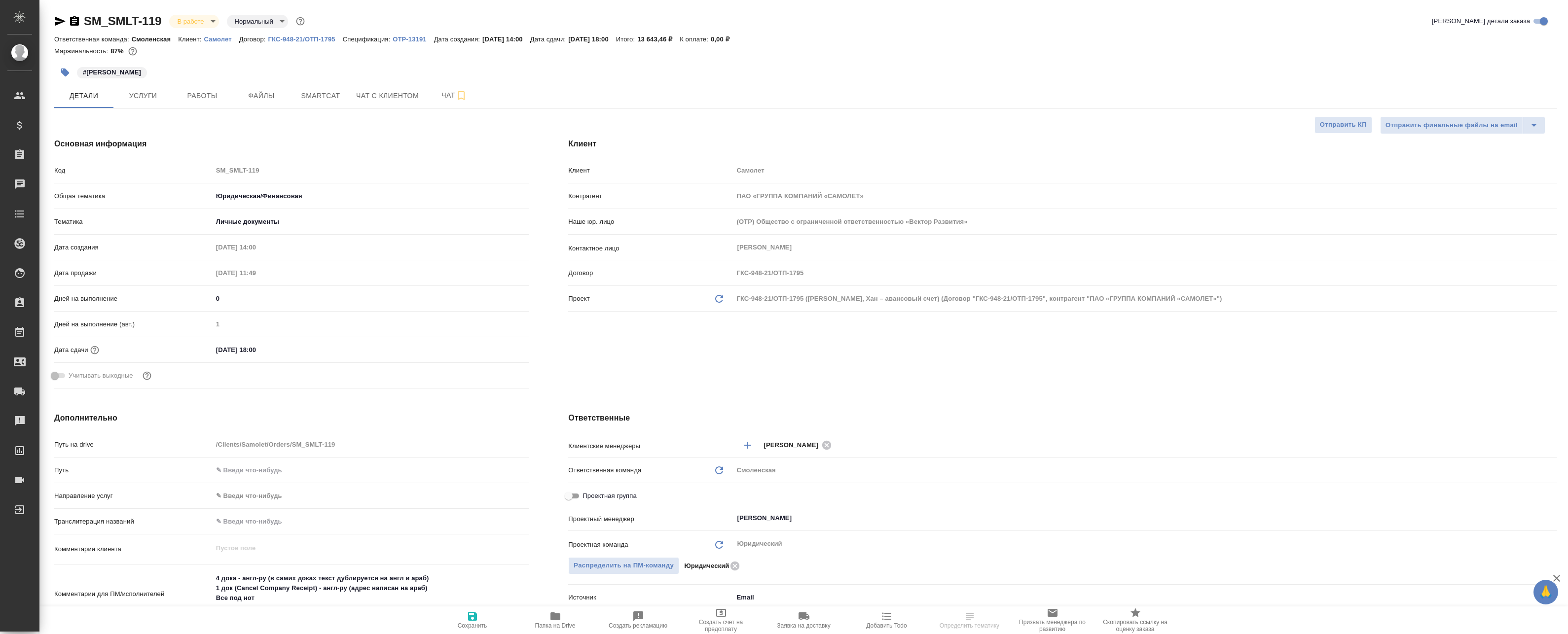
type textarea "x"
click at [309, 96] on span "Smartcat" at bounding box center [320, 96] width 47 height 12
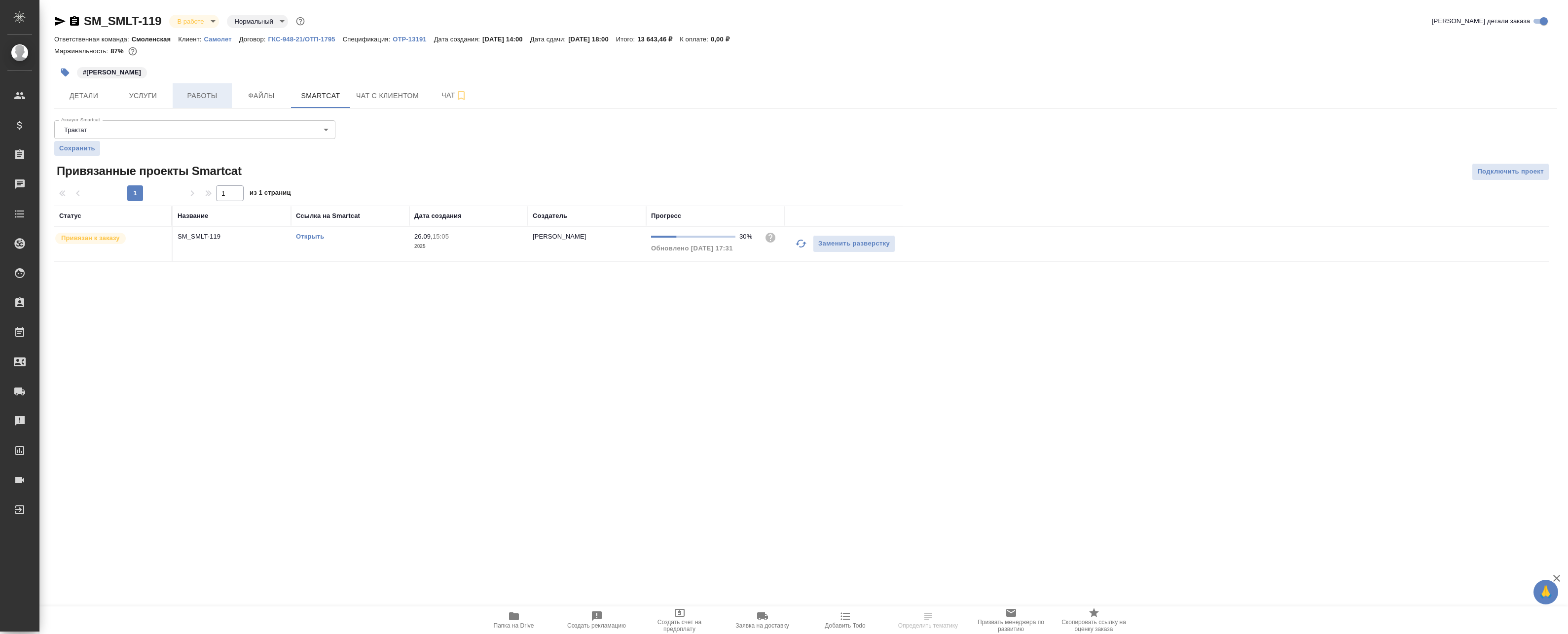
click at [200, 95] on span "Работы" at bounding box center [202, 96] width 47 height 12
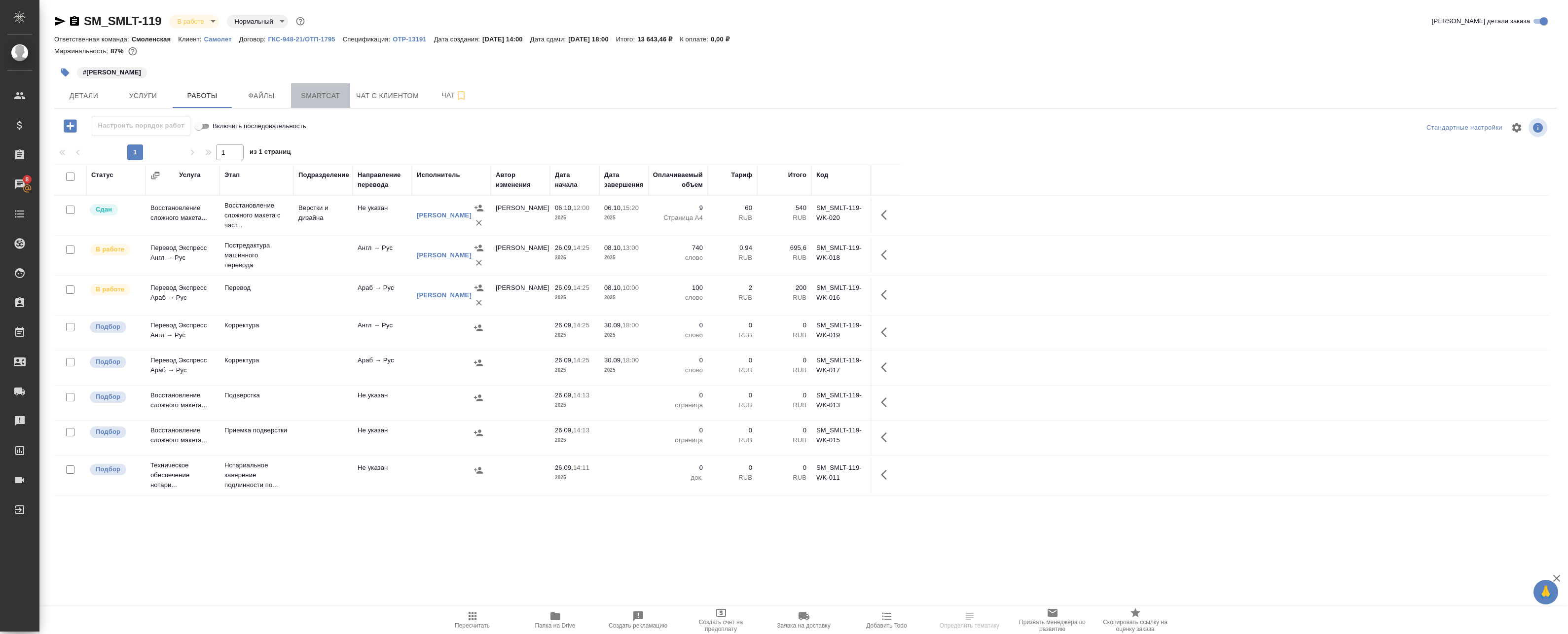
click at [314, 94] on span "Smartcat" at bounding box center [320, 96] width 47 height 12
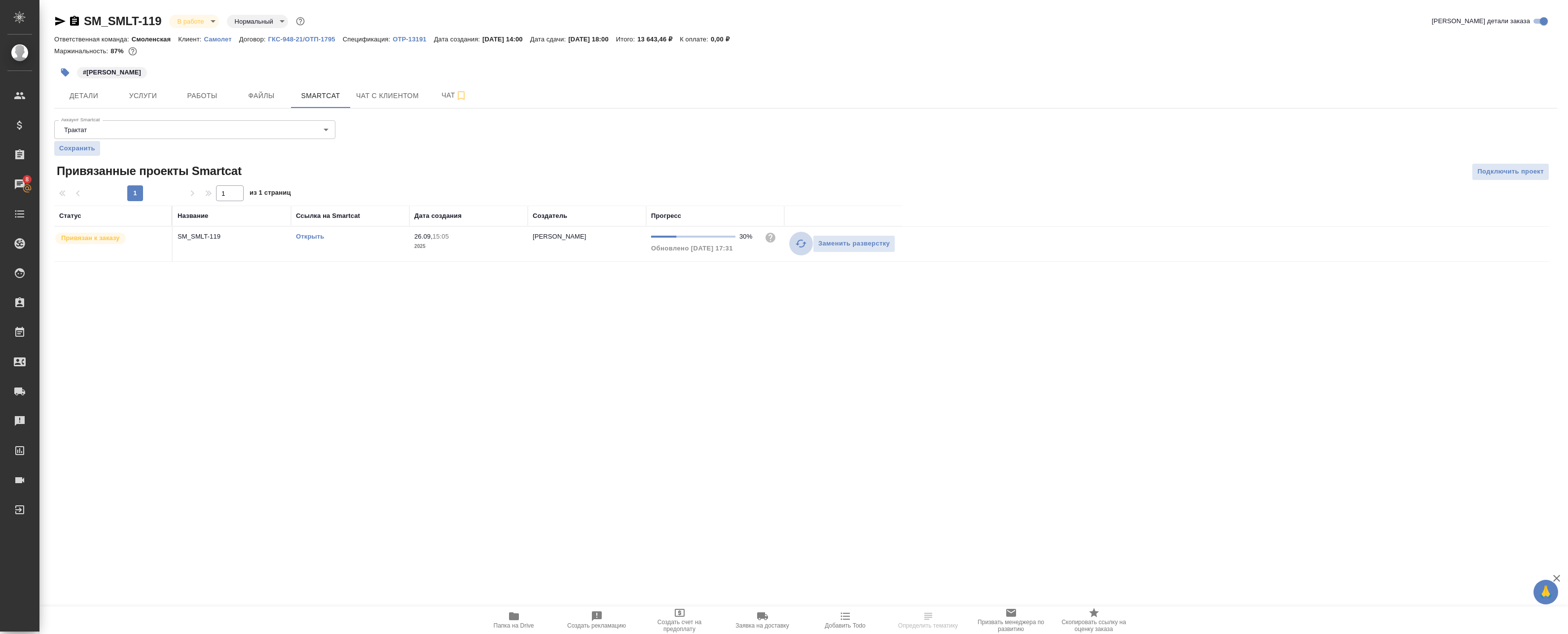
click at [801, 245] on icon "button" at bounding box center [801, 243] width 12 height 12
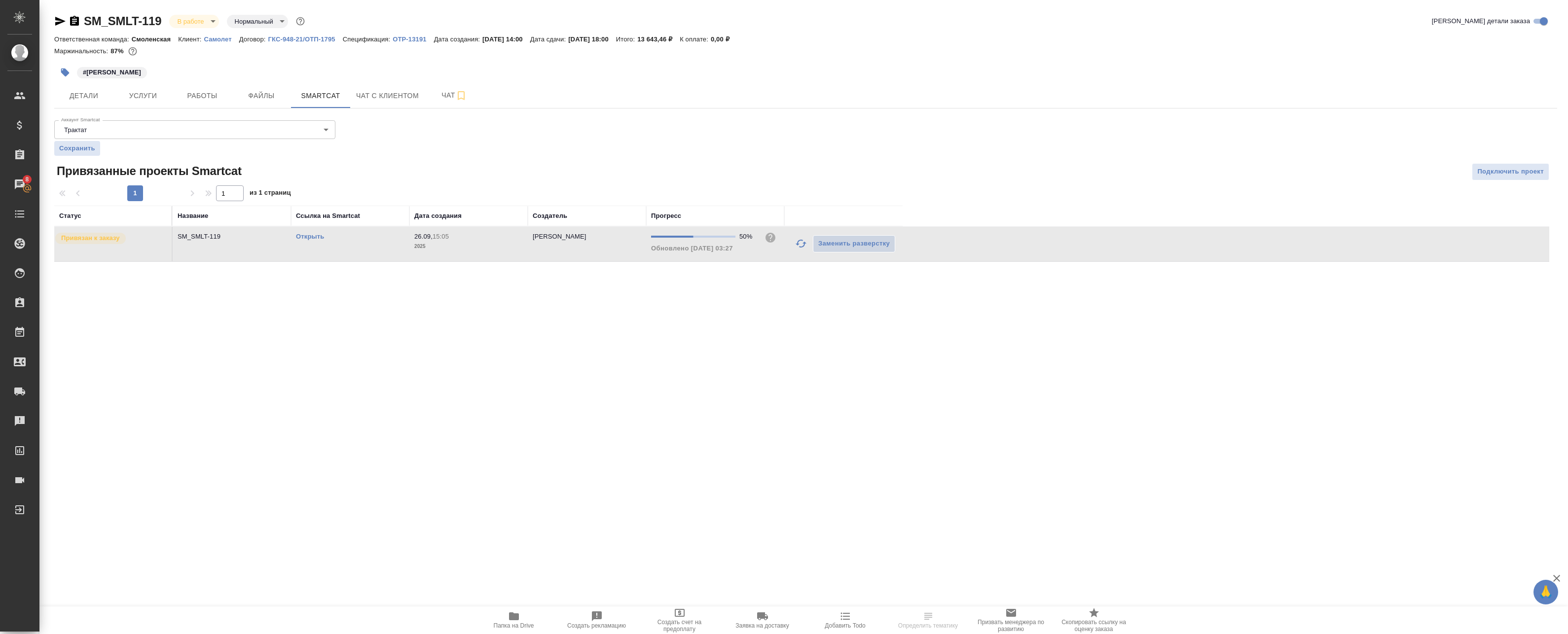
click at [312, 237] on link "Открыть" at bounding box center [310, 236] width 28 height 8
click at [200, 101] on span "Работы" at bounding box center [202, 96] width 47 height 12
